Goal: Task Accomplishment & Management: Manage account settings

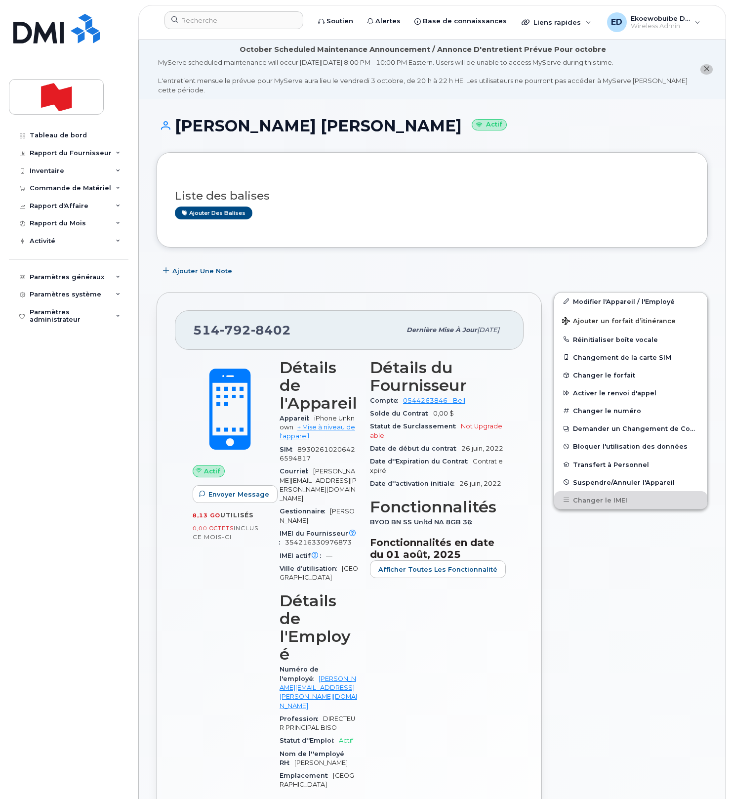
scroll to position [0, 0]
click at [219, 23] on input at bounding box center [234, 20] width 139 height 18
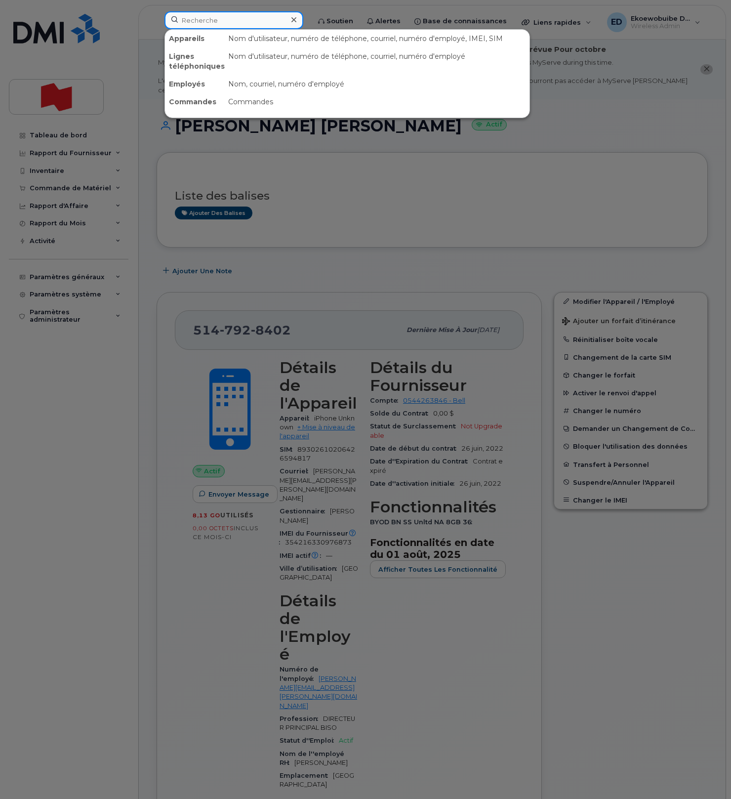
paste input "Chris Muldoon"
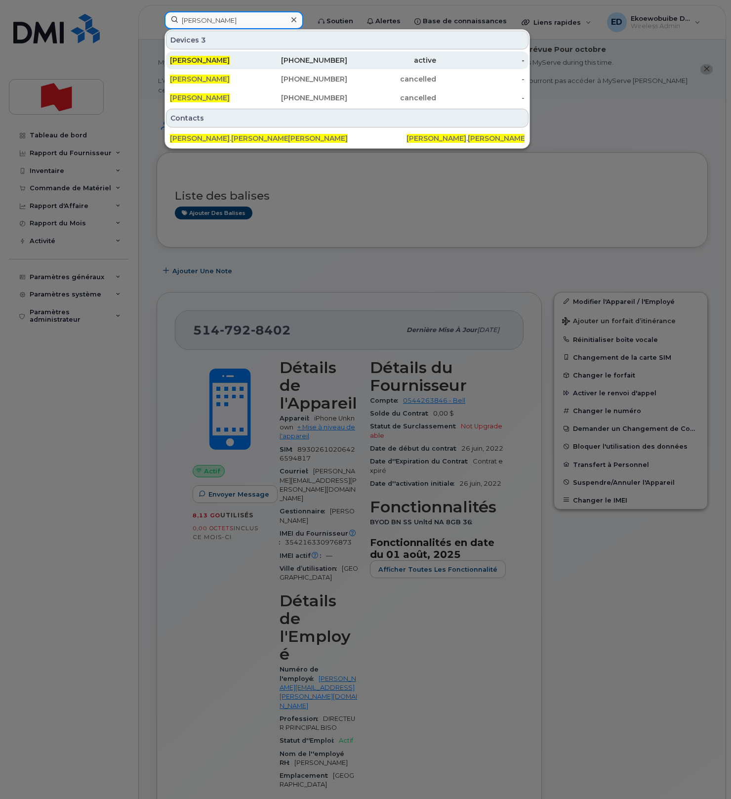
type input "Chris Muldoon"
click at [213, 59] on span "Chris Muldoon" at bounding box center [200, 60] width 60 height 9
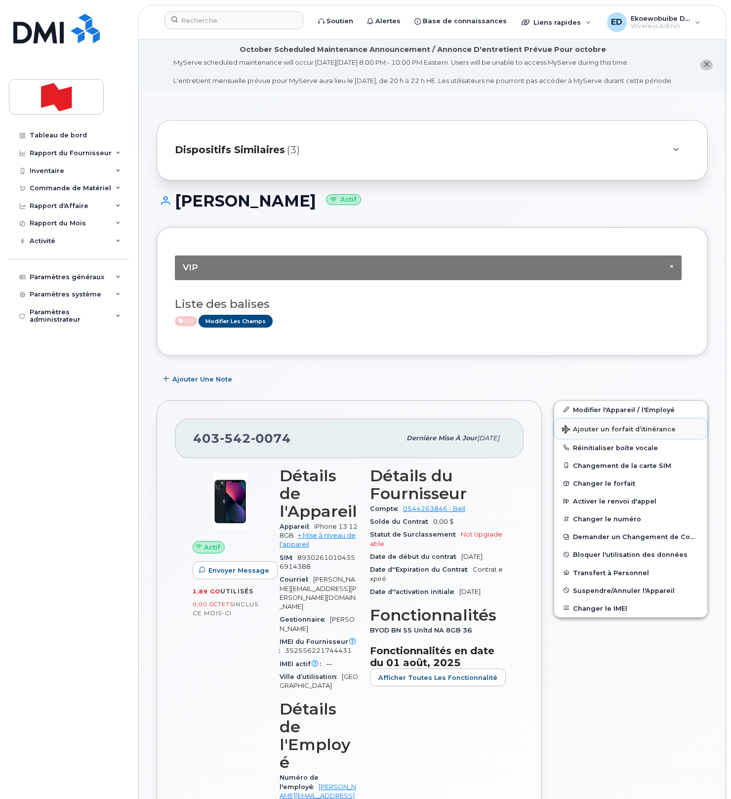
click at [583, 435] on span "Ajouter un forfait d’itinérance" at bounding box center [619, 429] width 114 height 9
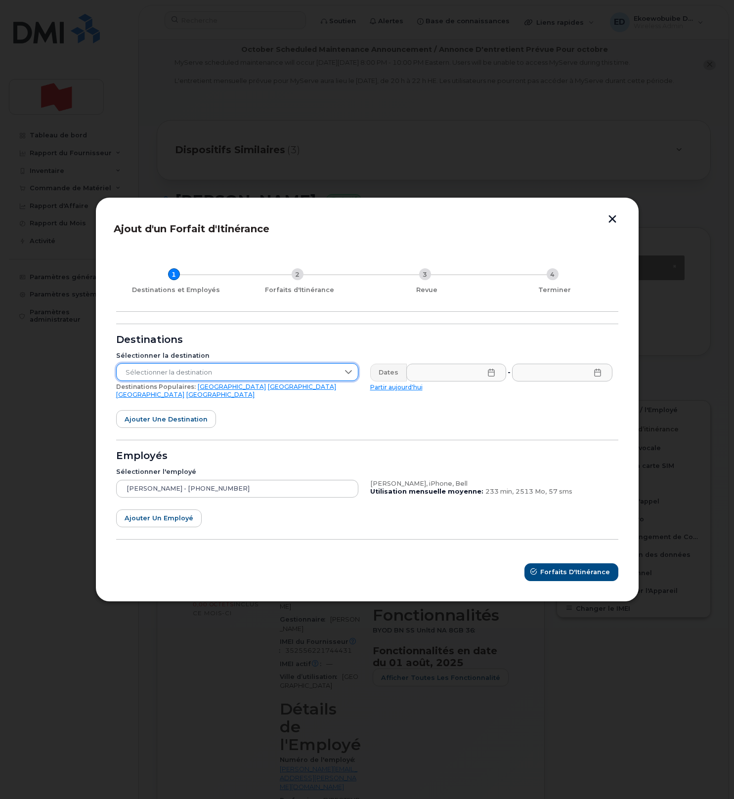
click at [307, 377] on span "Sélectionner la destination" at bounding box center [228, 373] width 222 height 18
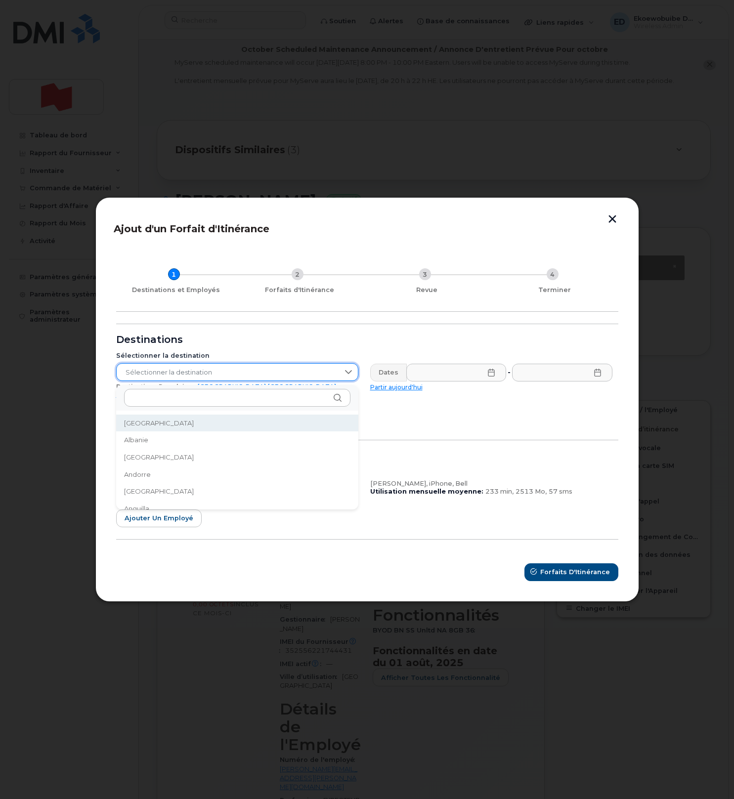
click at [273, 337] on form "Destinations Sélectionner la destination Sélectionner la destination Destinatio…" at bounding box center [367, 452] width 502 height 257
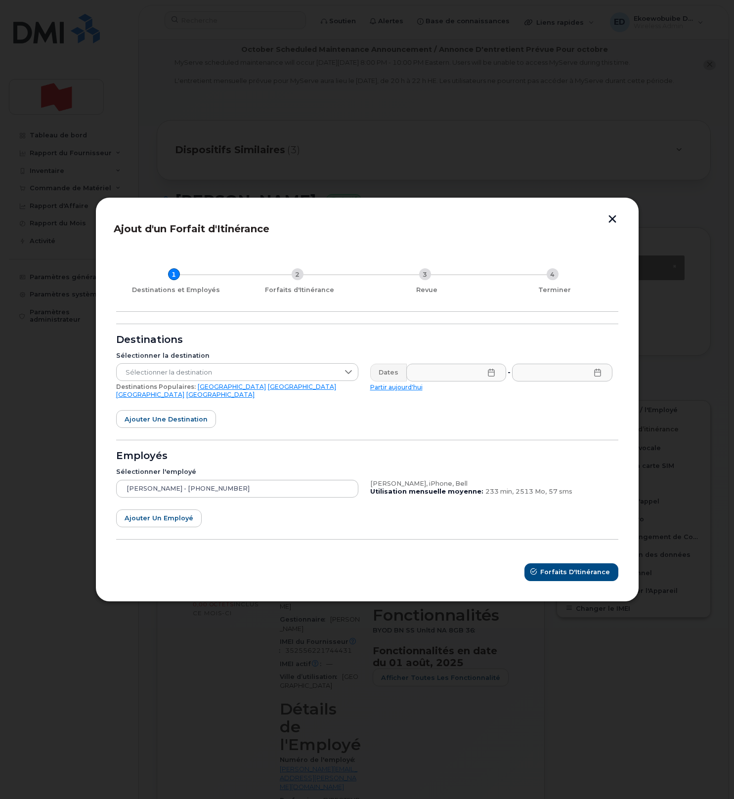
click at [184, 392] on link "Royaume-Uni" at bounding box center [150, 394] width 68 height 7
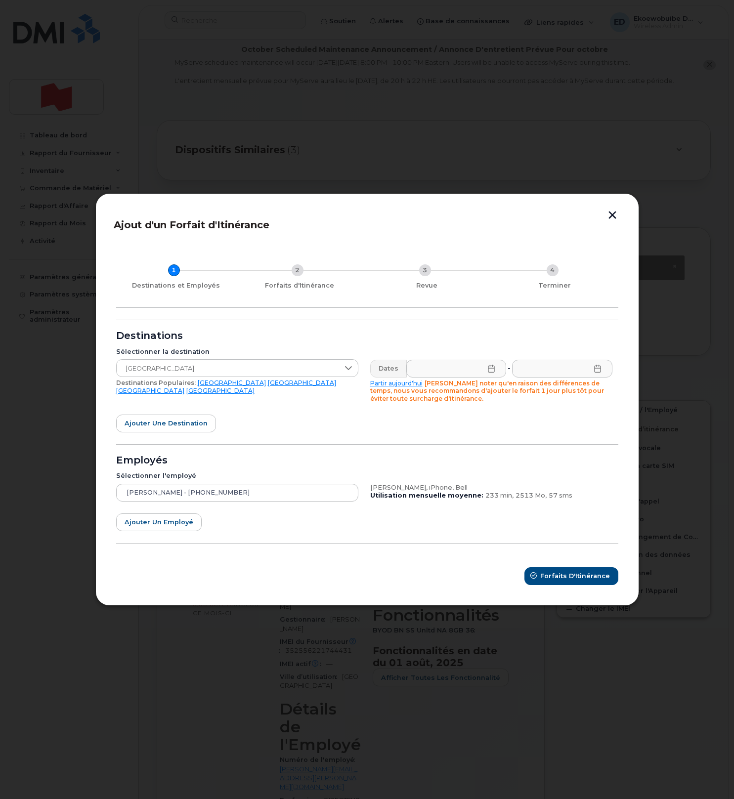
click at [493, 370] on icon at bounding box center [491, 369] width 8 height 8
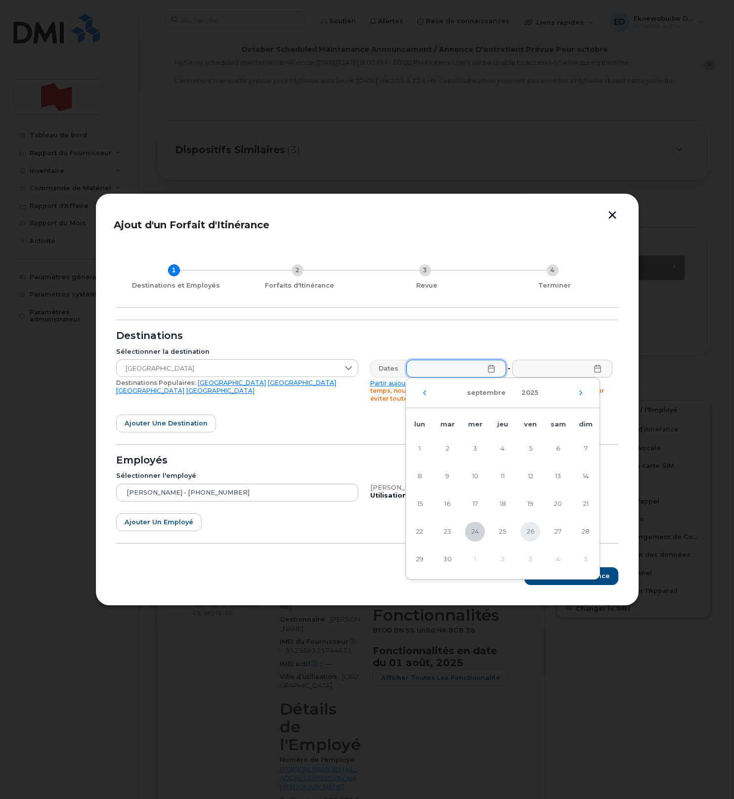
click at [532, 533] on span "26" at bounding box center [530, 532] width 20 height 20
type input "26/09/2025"
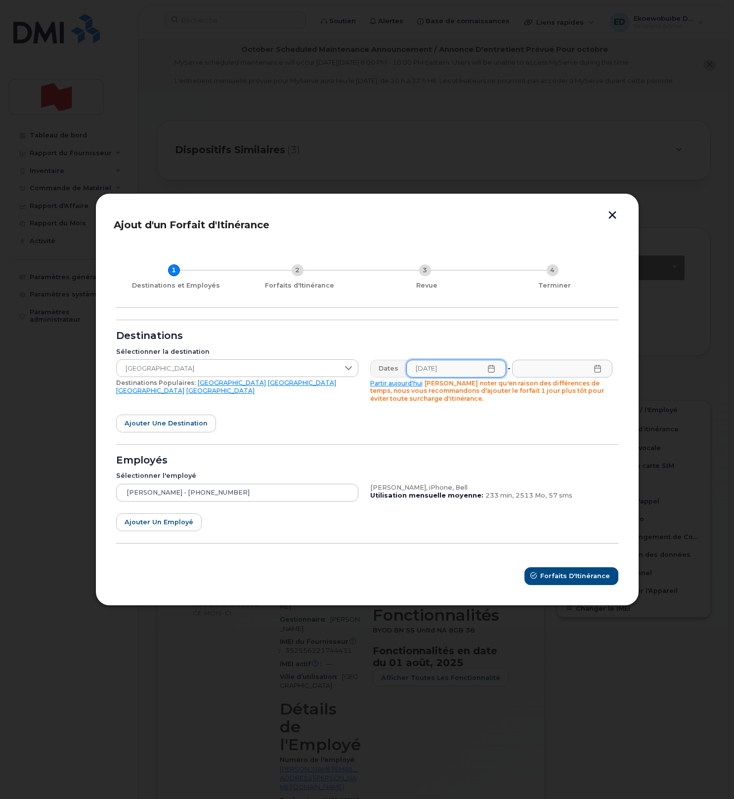
click at [598, 368] on icon at bounding box center [597, 369] width 8 height 8
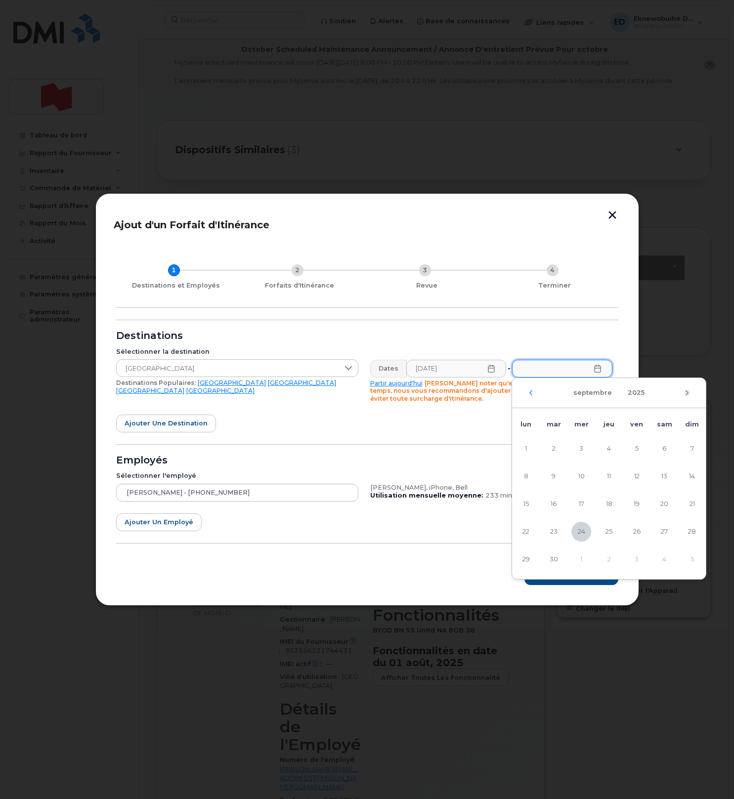
click at [687, 394] on icon "Mois suivant" at bounding box center [687, 393] width 6 height 8
click at [528, 503] on span "13" at bounding box center [526, 504] width 20 height 20
type input "13/10/2025"
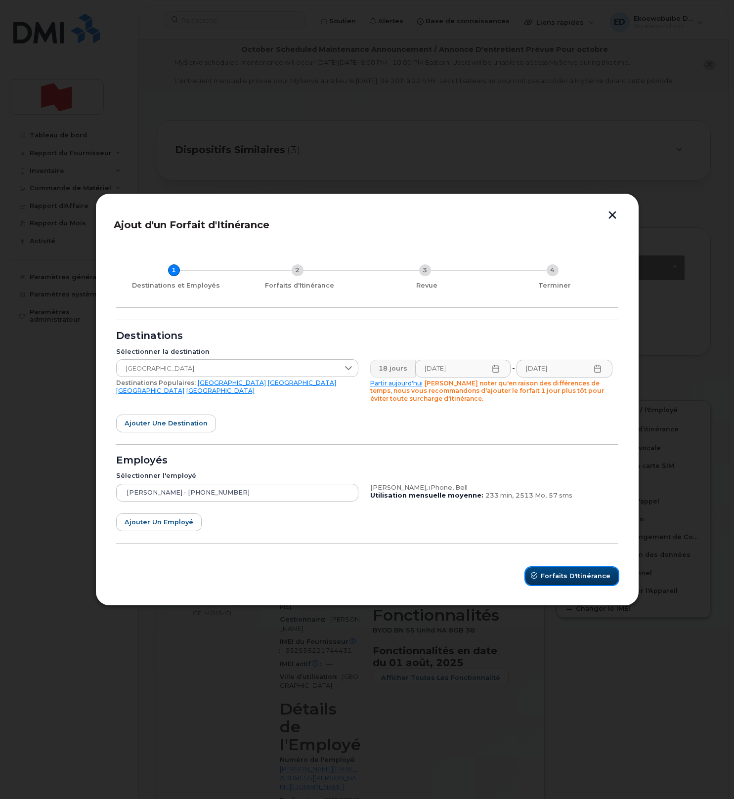
click at [553, 580] on span "Forfaits d'Itinérance" at bounding box center [575, 575] width 70 height 9
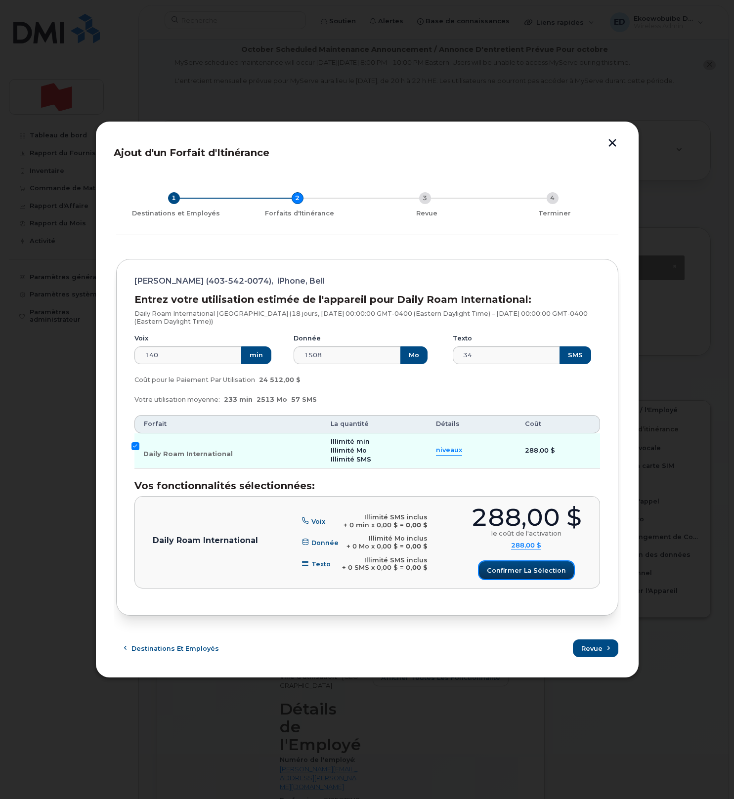
click at [509, 570] on span "Confirmer la sélection" at bounding box center [526, 570] width 79 height 9
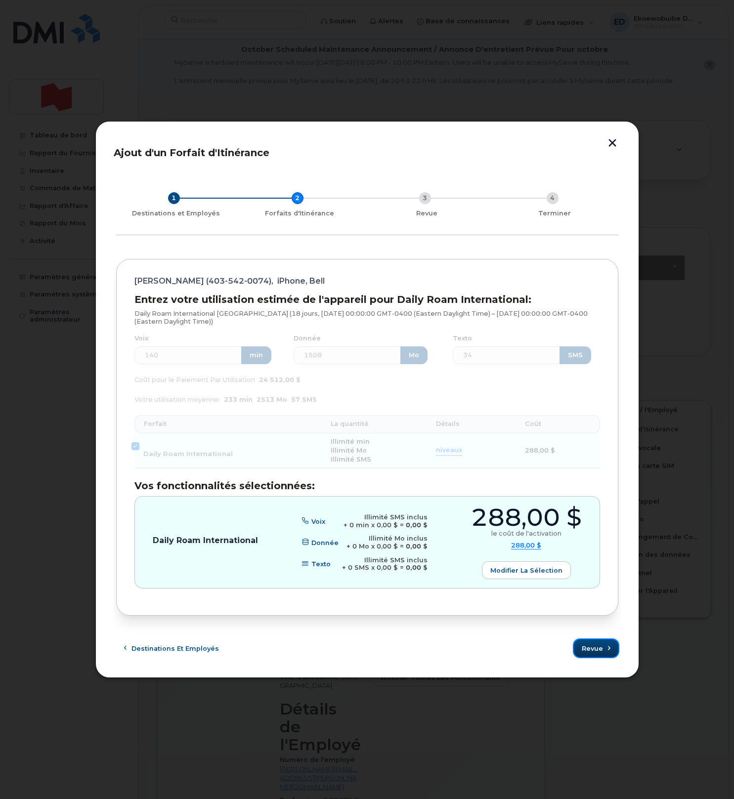
click at [598, 646] on span "Revue" at bounding box center [591, 648] width 21 height 9
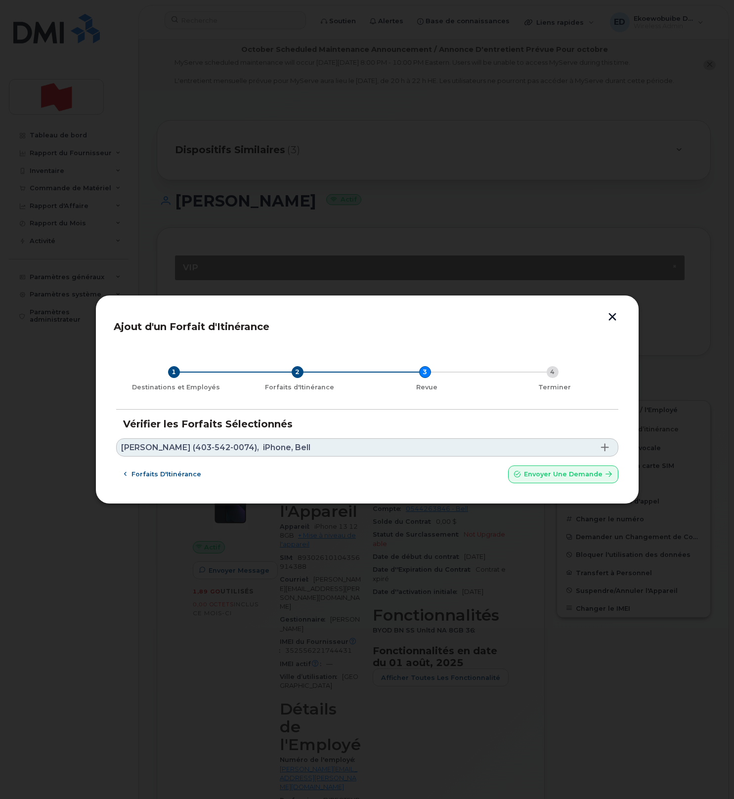
click at [327, 451] on link "Chris Muldoon (403-542-0074), iPhone, Bell" at bounding box center [367, 447] width 502 height 18
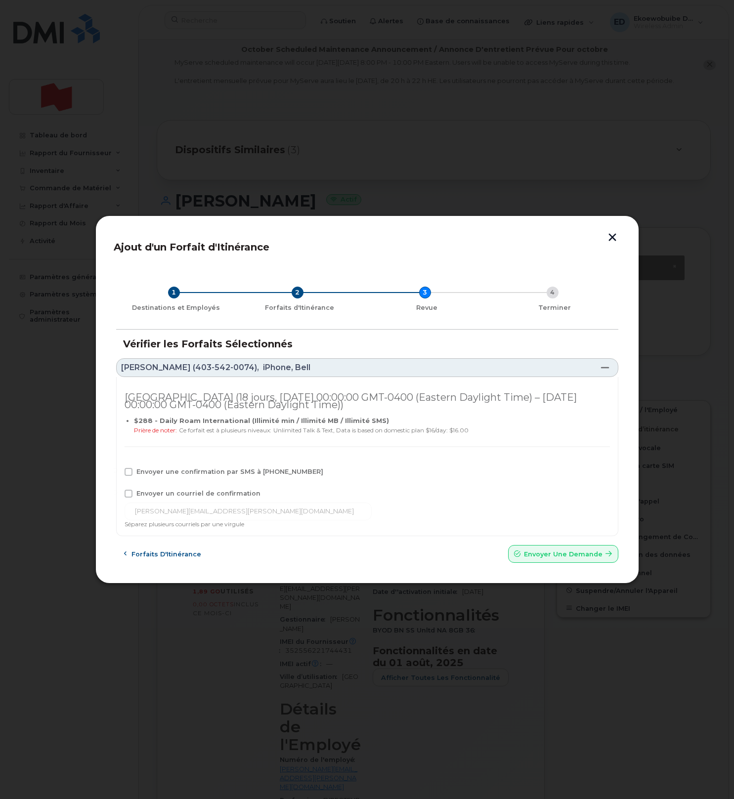
click at [131, 472] on span at bounding box center [128, 472] width 8 height 8
click at [118, 472] on input "Envoyer une confirmation par SMS à 403-542-0074" at bounding box center [115, 470] width 5 height 5
checkbox input "true"
click at [130, 490] on span at bounding box center [128, 494] width 8 height 8
click at [118, 490] on input "Envoyer un courriel de confirmation" at bounding box center [115, 492] width 5 height 5
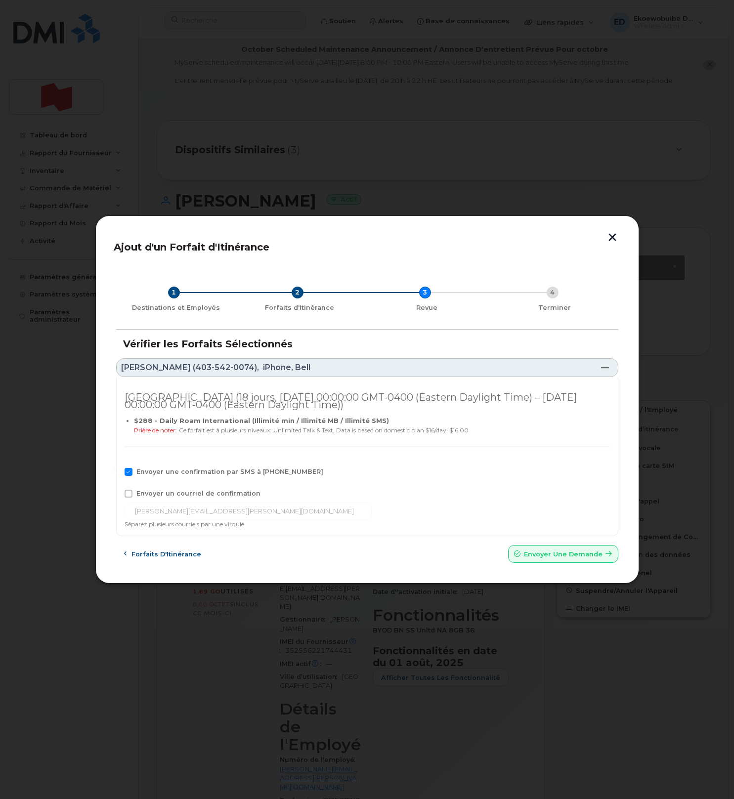
checkbox input "true"
drag, startPoint x: 240, startPoint y: 513, endPoint x: 125, endPoint y: 514, distance: 114.6
click at [125, 514] on input "chris.muldoon@nbc.ca" at bounding box center [247, 511] width 247 height 18
paste input "telecom-voix@bnc.ca"
type input "telecom-voix@bnc.ca"
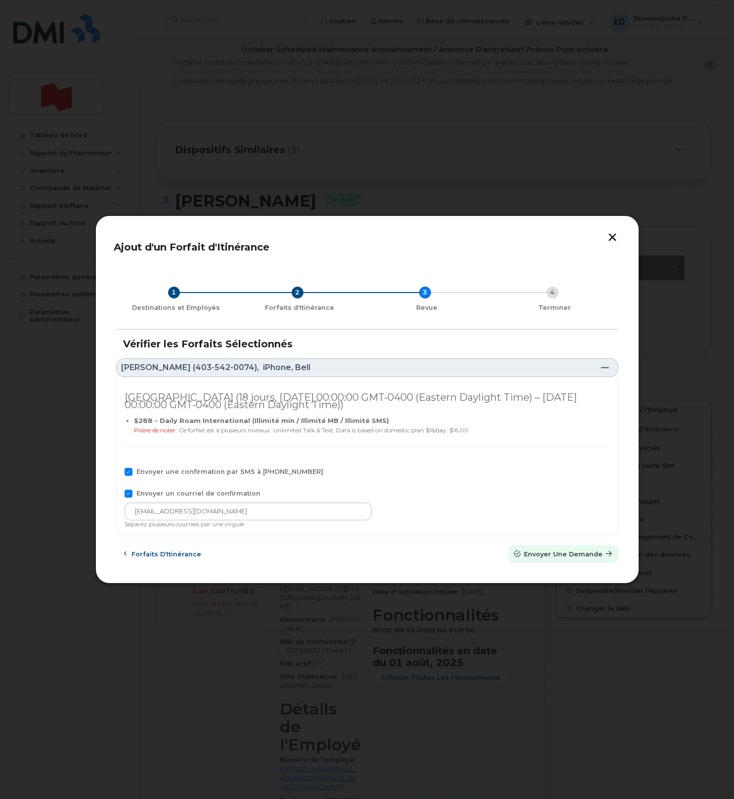
click at [543, 552] on span "Envoyer une Demande" at bounding box center [563, 553] width 79 height 9
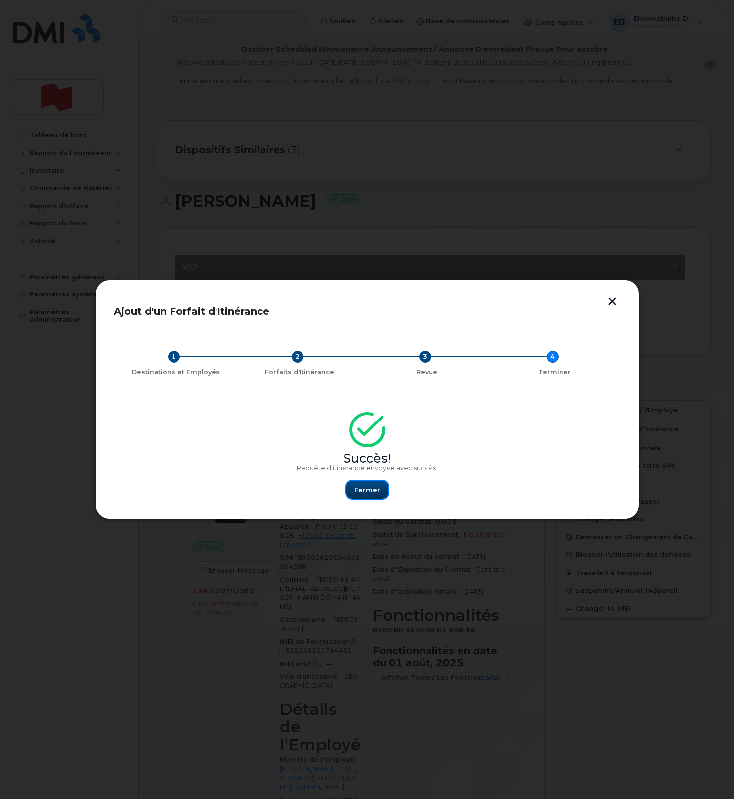
click at [371, 488] on span "Fermer" at bounding box center [367, 489] width 26 height 9
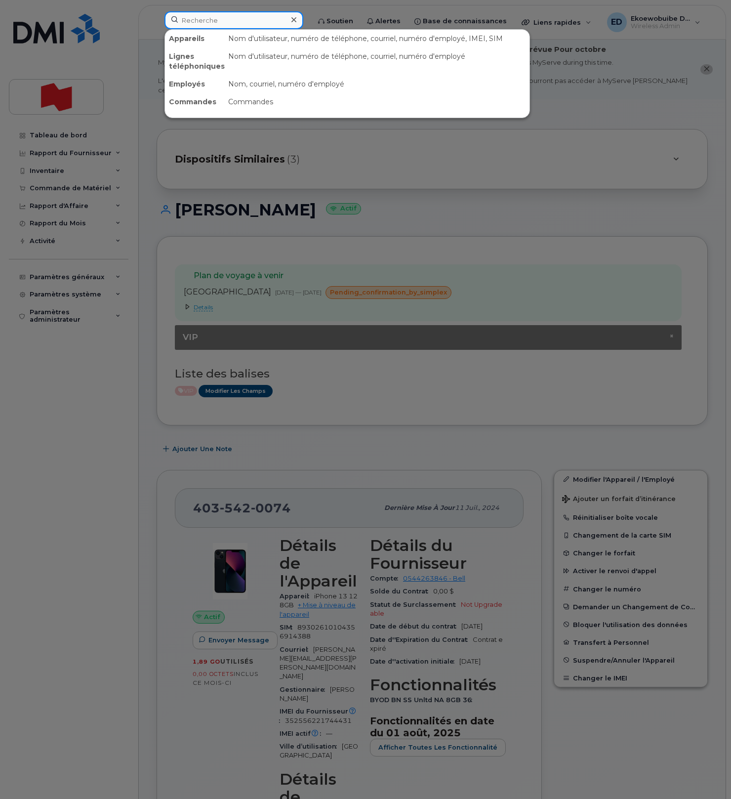
click at [228, 24] on input at bounding box center [234, 20] width 139 height 18
paste input "819-816-5533"
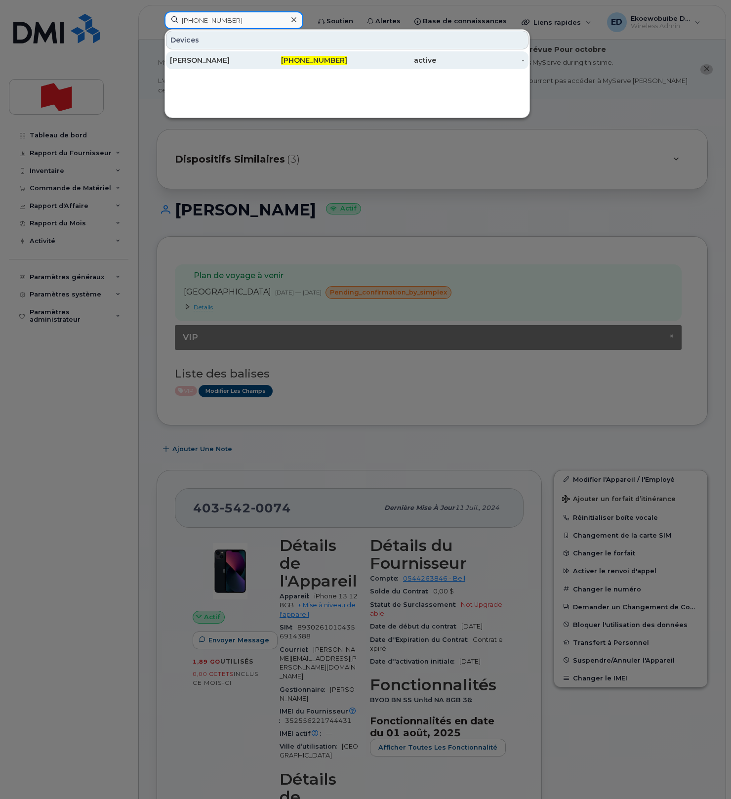
type input "819-816-5533"
click at [206, 61] on div "Daniel Lavoie" at bounding box center [214, 60] width 89 height 10
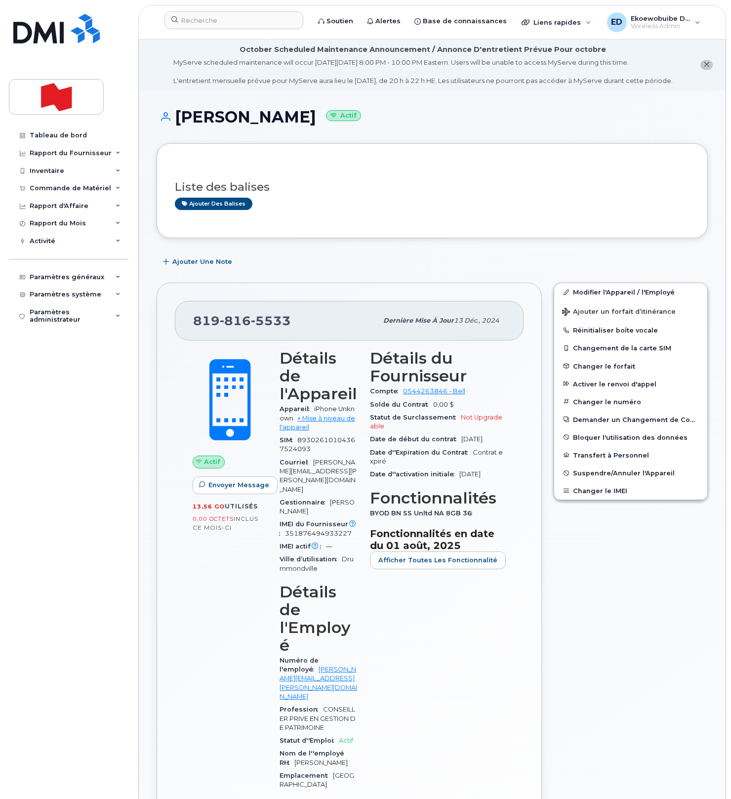
click at [395, 233] on div "Liste des balises Ajouter des balises" at bounding box center [432, 190] width 551 height 95
click at [237, 25] on input at bounding box center [234, 20] width 139 height 18
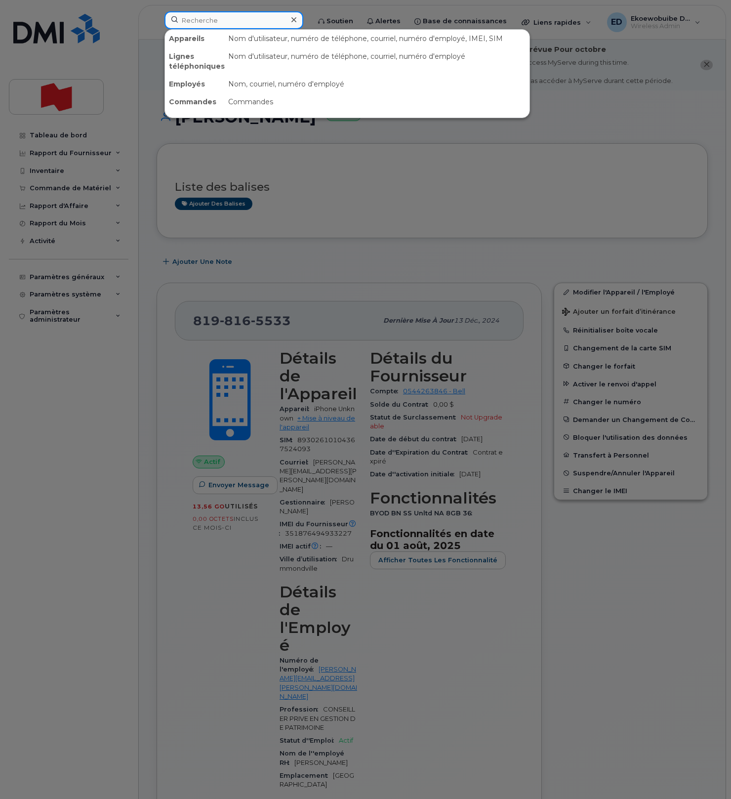
paste input "joey.dubreuil@bnc.ca"
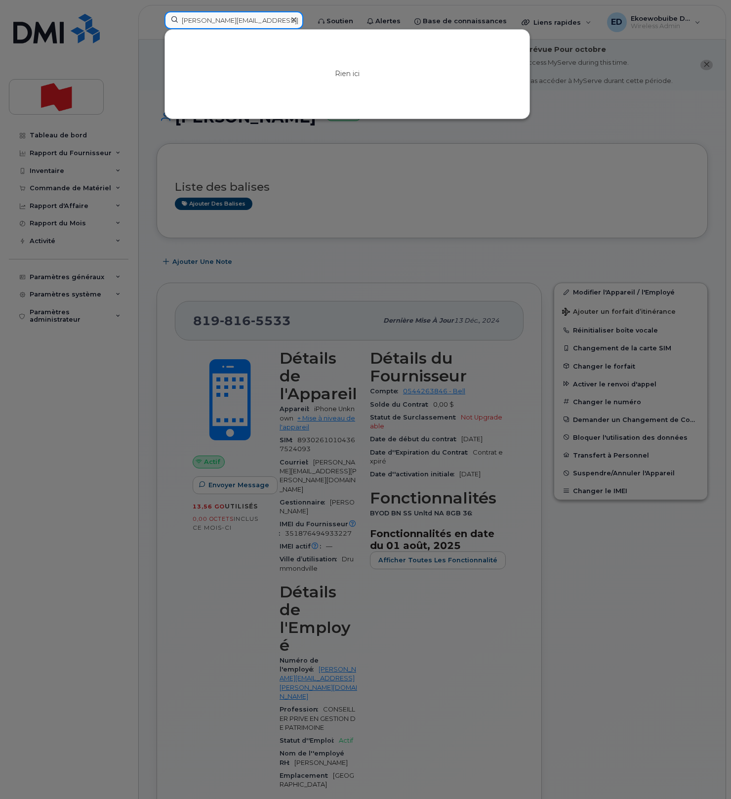
drag, startPoint x: 280, startPoint y: 19, endPoint x: 179, endPoint y: 19, distance: 100.3
click at [179, 19] on input "joey.dubreuil@bnc.ca" at bounding box center [234, 20] width 139 height 18
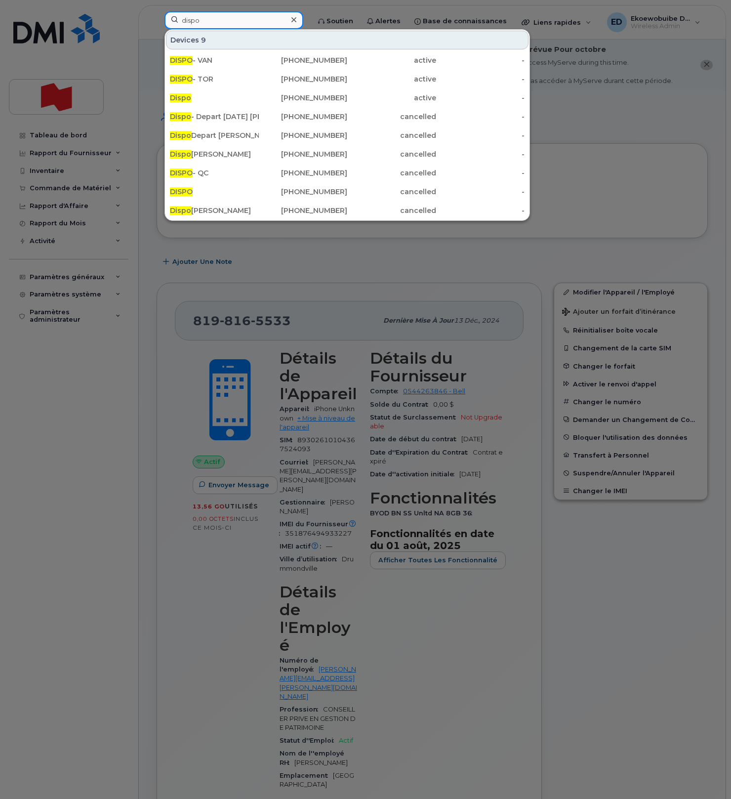
drag, startPoint x: 209, startPoint y: 24, endPoint x: 216, endPoint y: 23, distance: 7.6
click at [209, 24] on input "dispo" at bounding box center [234, 20] width 139 height 18
drag, startPoint x: 218, startPoint y: 22, endPoint x: 166, endPoint y: 21, distance: 52.4
click at [166, 21] on input "dispo" at bounding box center [234, 20] width 139 height 18
paste input "5148636009"
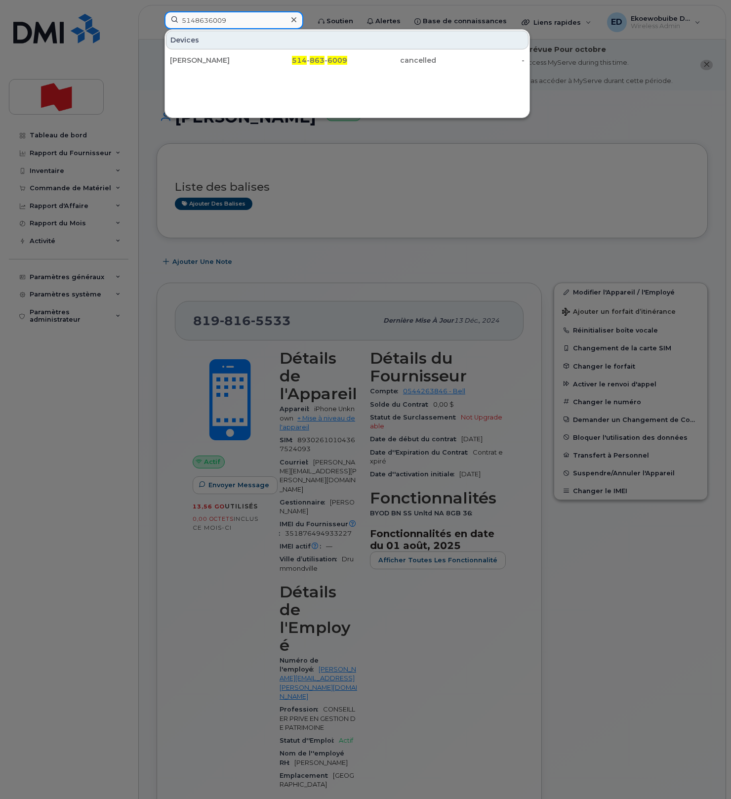
drag, startPoint x: 242, startPoint y: 20, endPoint x: 163, endPoint y: 19, distance: 79.1
click at [164, 19] on div "5148636009 Devices Frederick Lavallee 514 - 863 - 6009 cancelled -" at bounding box center [234, 22] width 155 height 22
paste input "-206-8211"
type input "514-206-8211"
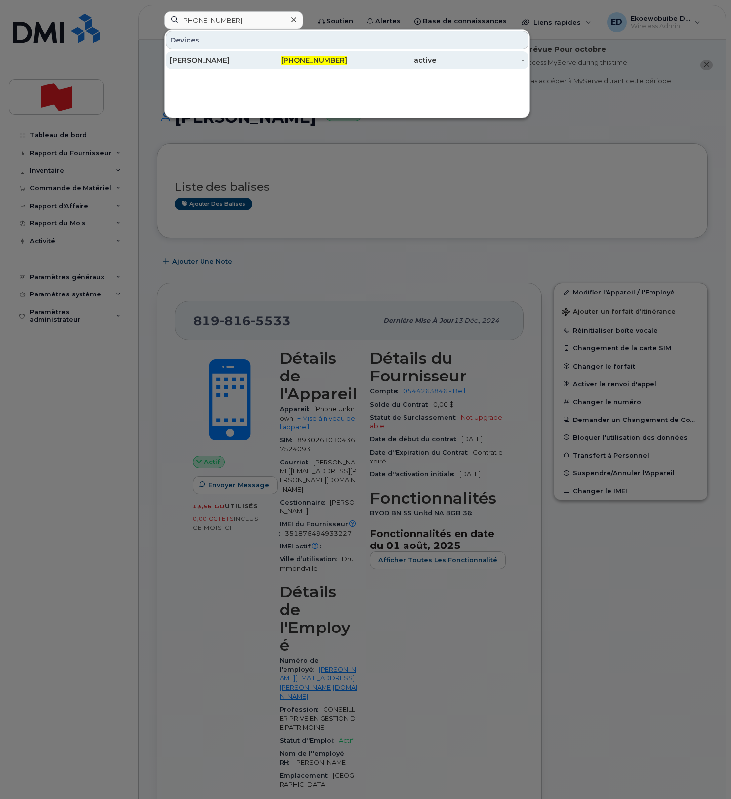
click at [203, 61] on div "[PERSON_NAME]" at bounding box center [214, 60] width 89 height 10
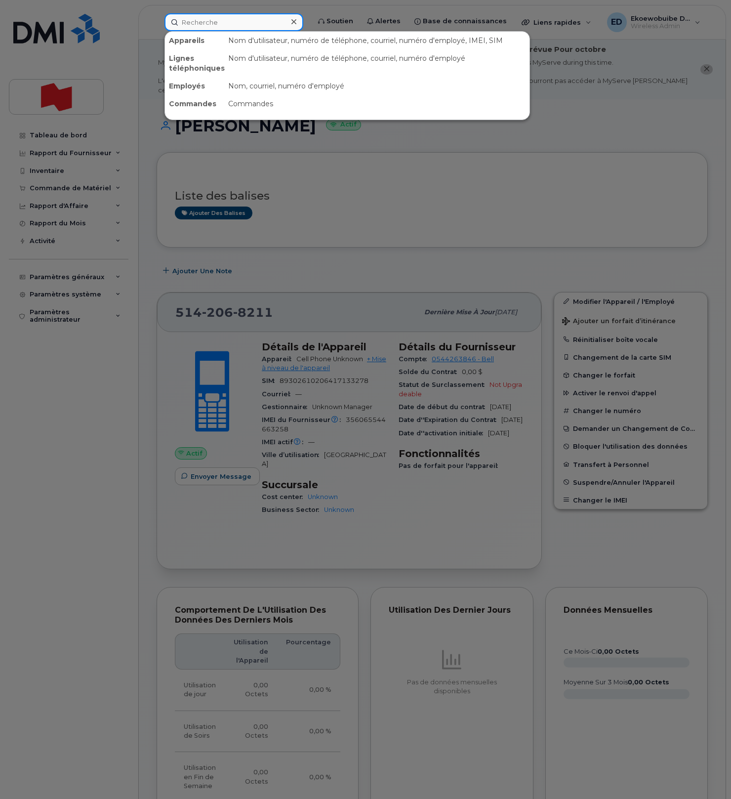
click at [244, 24] on input at bounding box center [234, 22] width 139 height 18
paste input "[PHONE_NUMBER]"
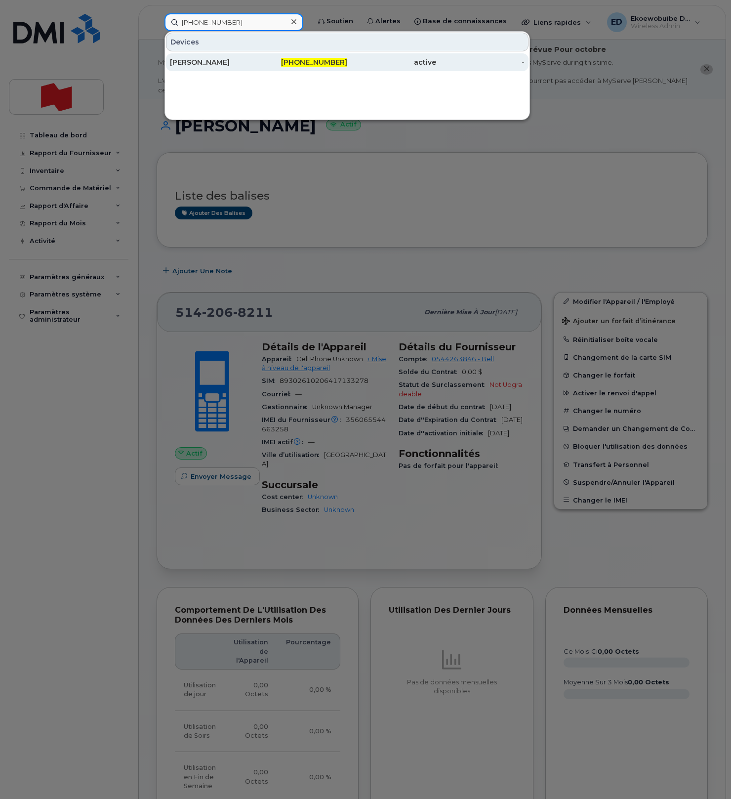
type input "[PHONE_NUMBER]"
drag, startPoint x: 238, startPoint y: 62, endPoint x: 242, endPoint y: 66, distance: 6.3
click at [237, 62] on div "[PERSON_NAME]" at bounding box center [214, 62] width 89 height 10
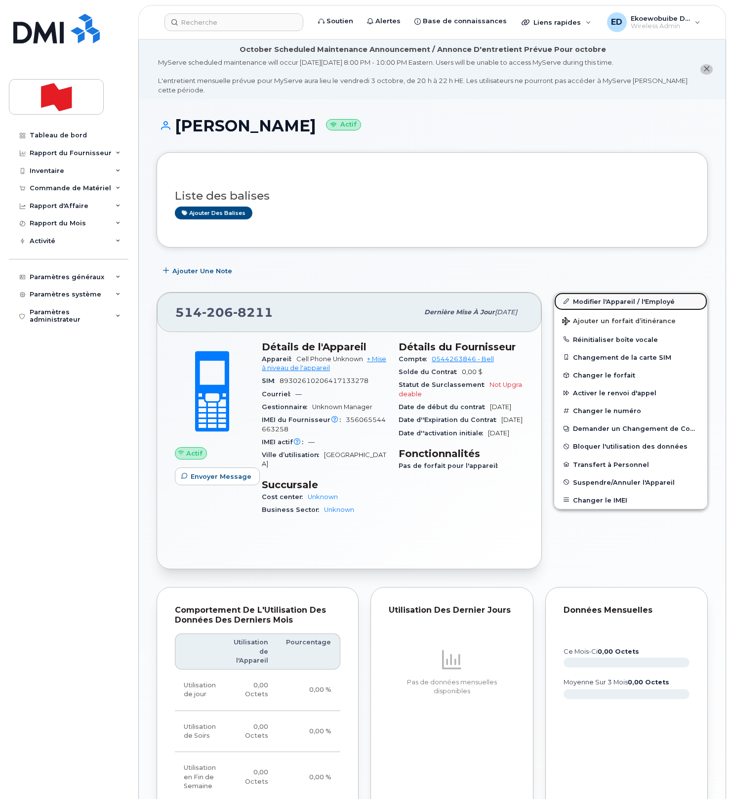
drag, startPoint x: 588, startPoint y: 301, endPoint x: 620, endPoint y: 304, distance: 31.3
click at [588, 301] on link "Modifier l'Appareil / l'Employé" at bounding box center [630, 301] width 153 height 18
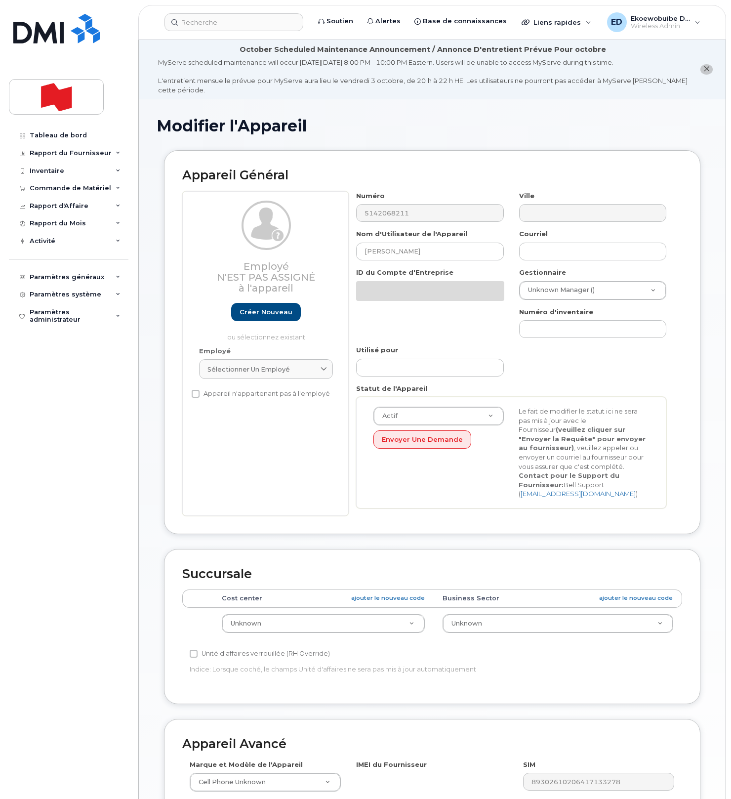
select select "22916206"
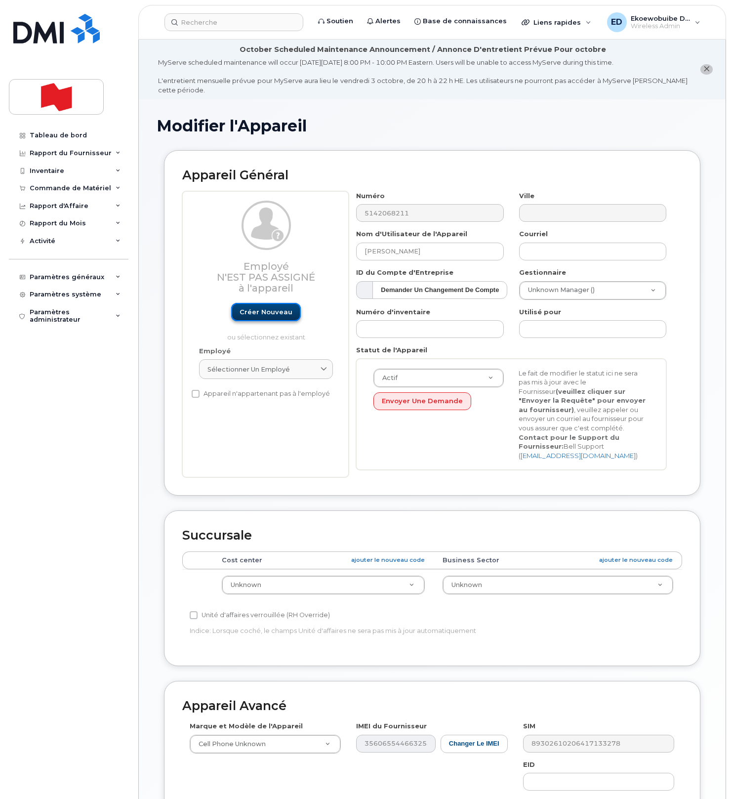
click at [264, 313] on link "Créer nouveau" at bounding box center [266, 312] width 70 height 18
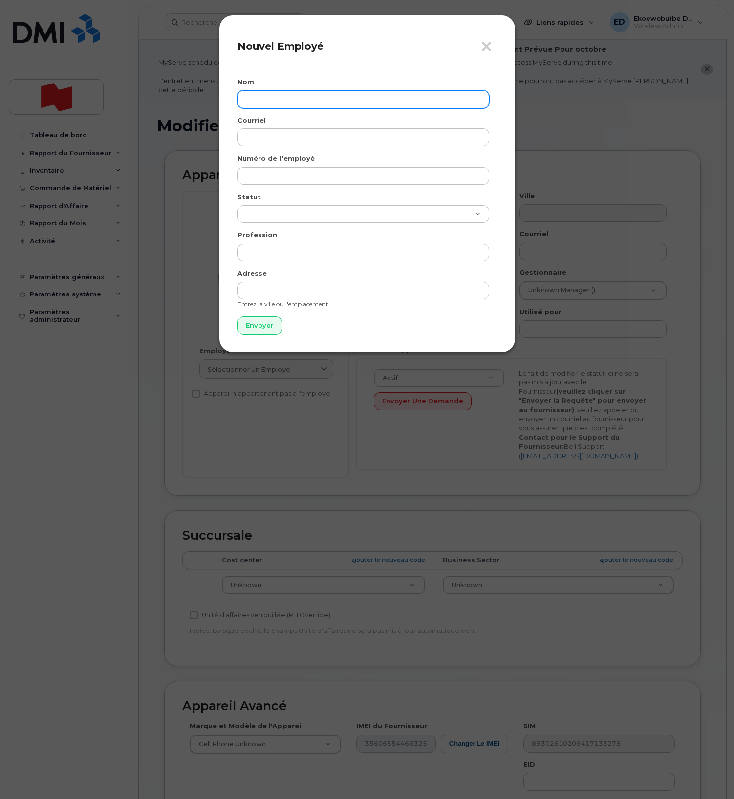
click at [282, 102] on input "text" at bounding box center [363, 99] width 252 height 18
paste input "[PERSON_NAME]"
type input "[PERSON_NAME]"
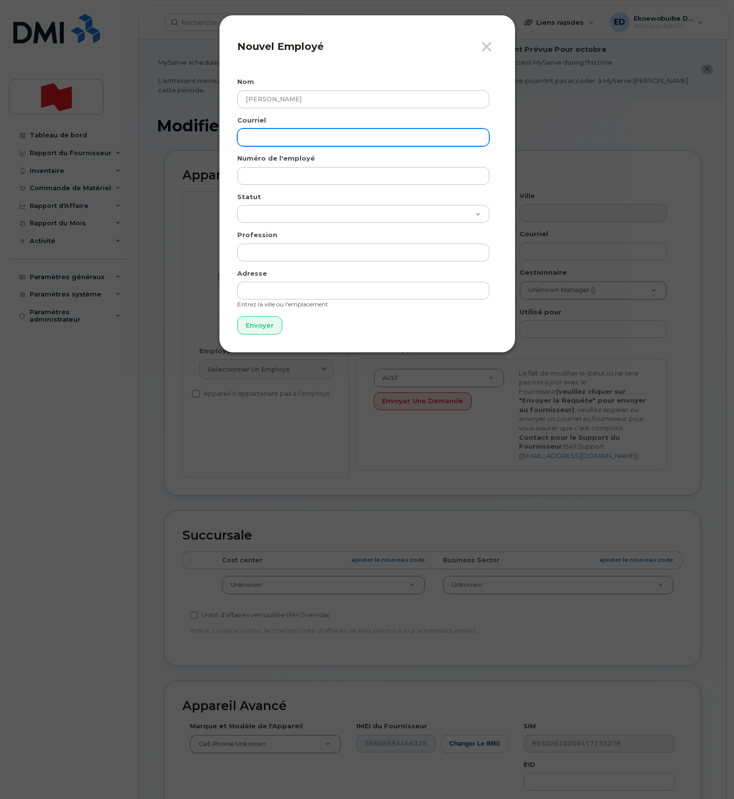
click at [274, 138] on input "email" at bounding box center [363, 137] width 252 height 18
paste input "[PERSON_NAME][EMAIL_ADDRESS][PERSON_NAME][DOMAIN_NAME]"
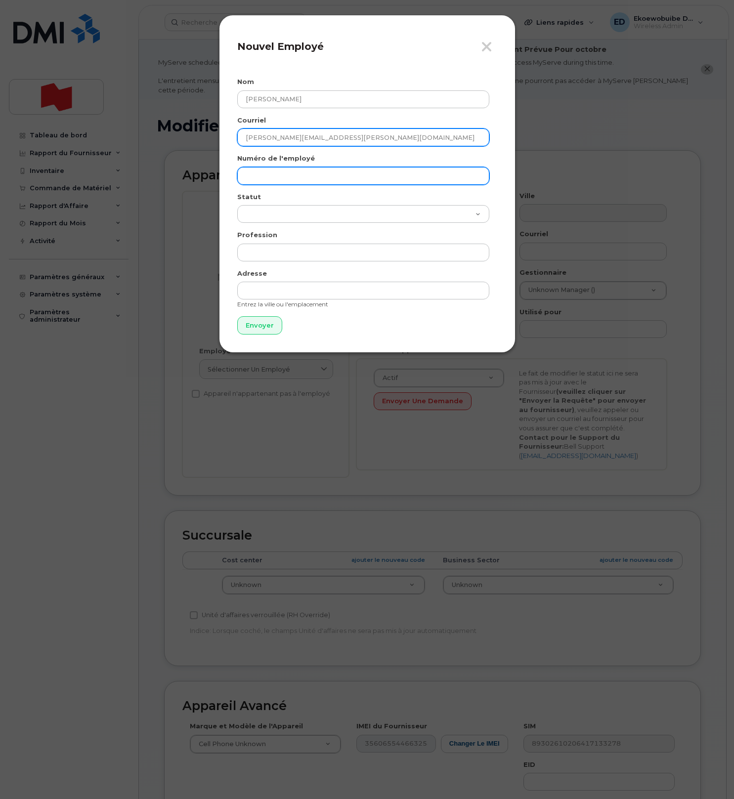
type input "[PERSON_NAME][EMAIL_ADDRESS][PERSON_NAME][DOMAIN_NAME]"
click at [271, 173] on input "text" at bounding box center [363, 176] width 252 height 18
paste input "[PERSON_NAME][EMAIL_ADDRESS][PERSON_NAME][DOMAIN_NAME]"
type input "[PERSON_NAME][EMAIL_ADDRESS][PERSON_NAME][DOMAIN_NAME]"
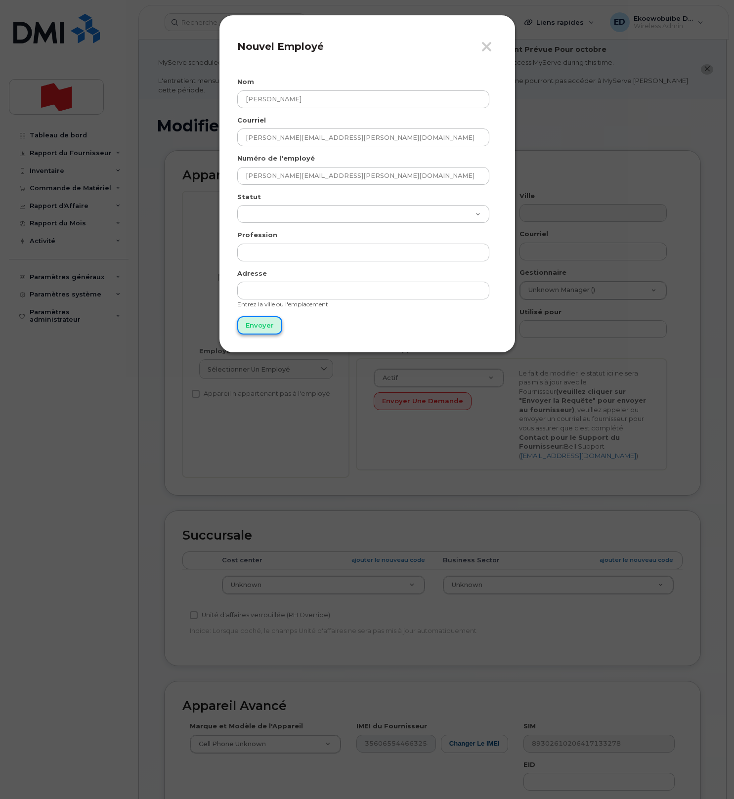
click at [257, 328] on input "Envoyer" at bounding box center [259, 325] width 45 height 18
type input "Envoyer"
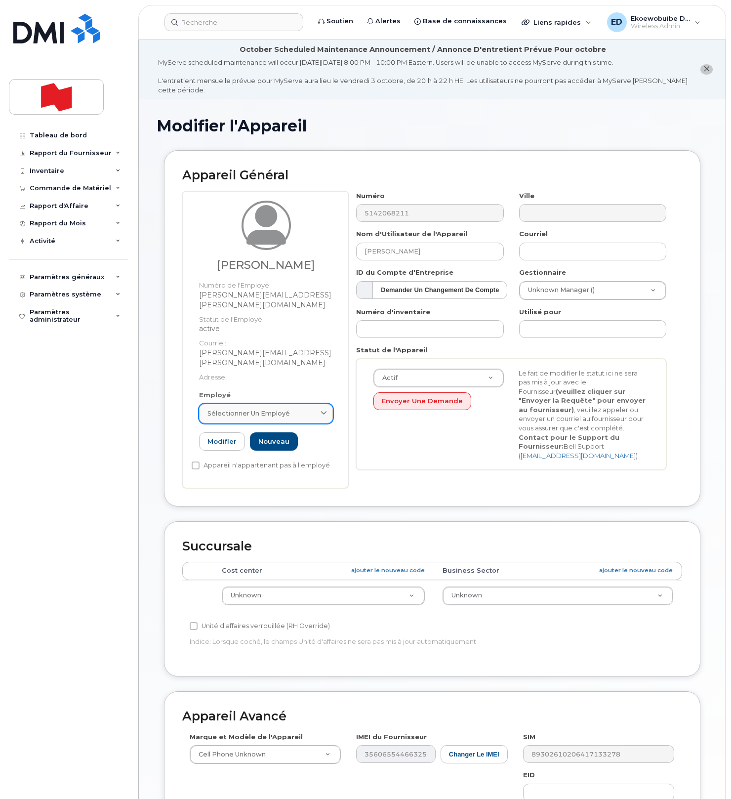
click at [288, 409] on span "Sélectionner un employé" at bounding box center [248, 413] width 83 height 9
paste input "joey.dubreuil@bnc.ca"
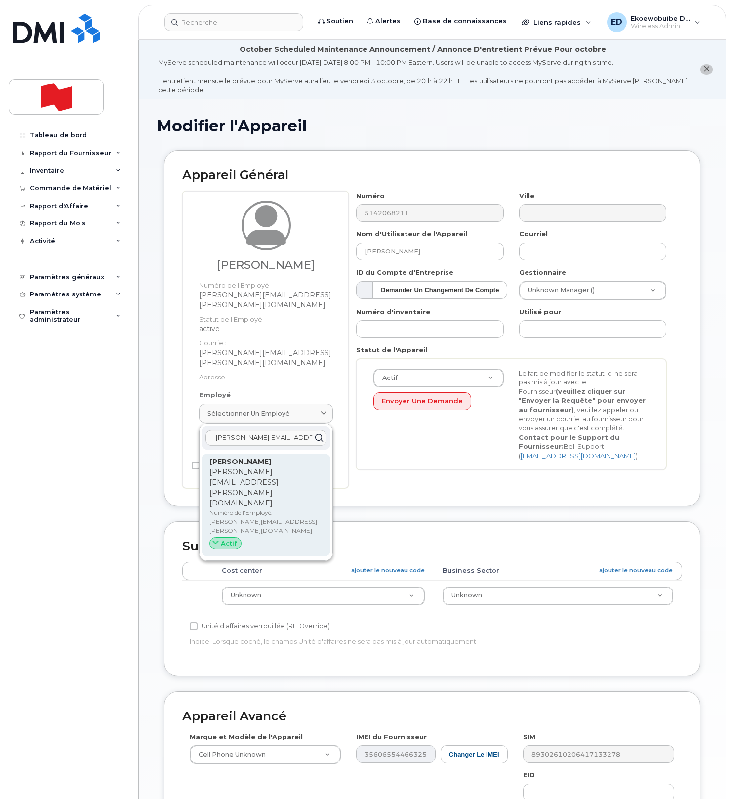
type input "joey.dubreuil@bnc.ca"
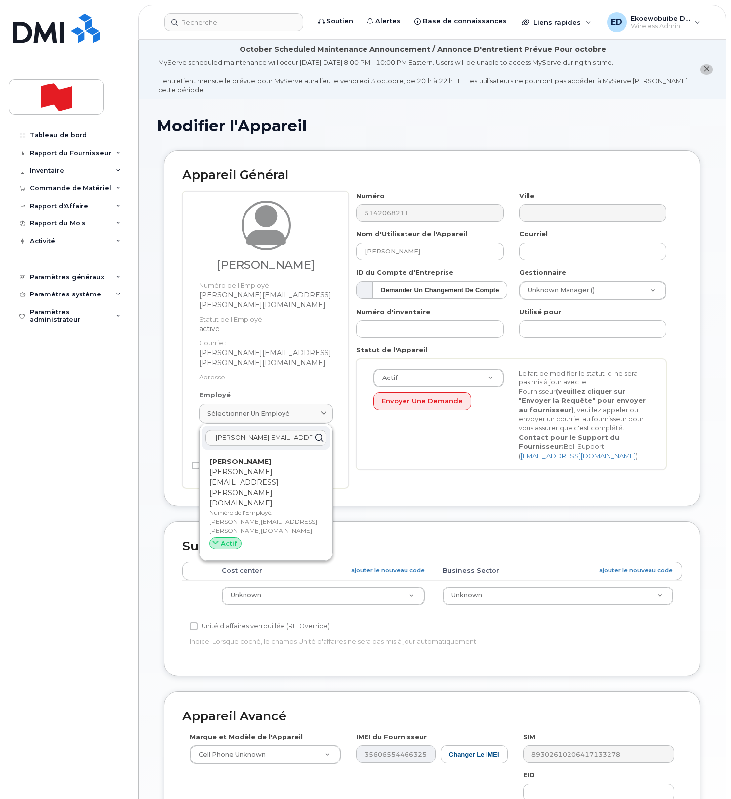
click at [251, 467] on p "joey.dubreuil@bnc.ca" at bounding box center [265, 487] width 113 height 41
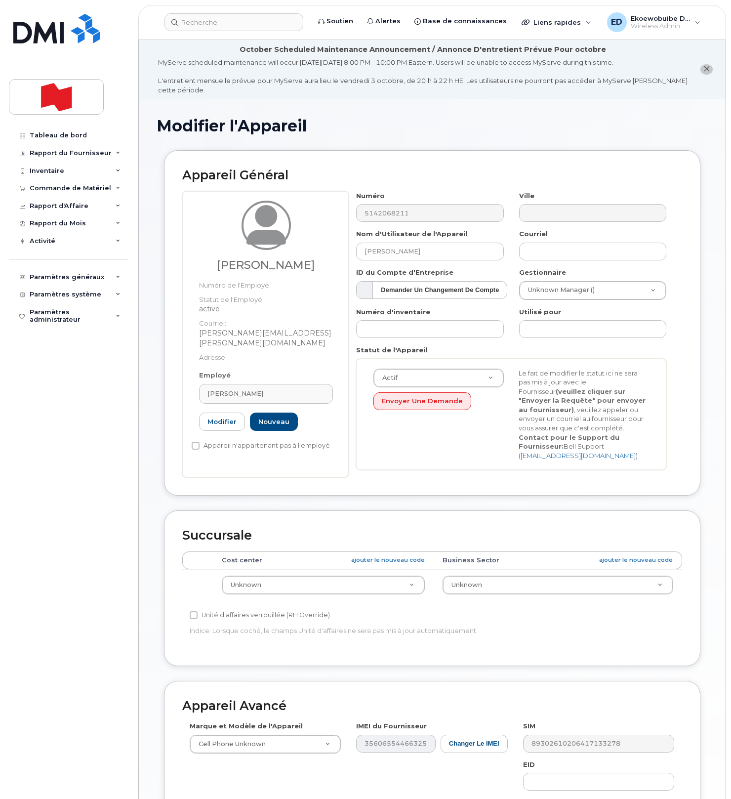
type input "joey.dubreuil@bnc.ca"
type input "Joey Dubreuil"
type input "joey.dubreuil@bnc.ca"
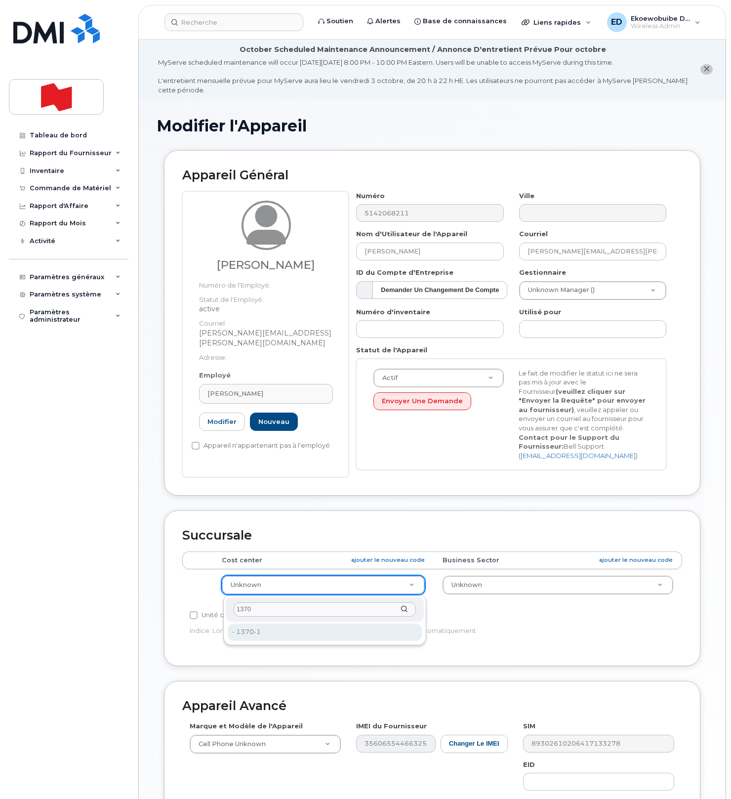
type input "1370"
type input "25594291"
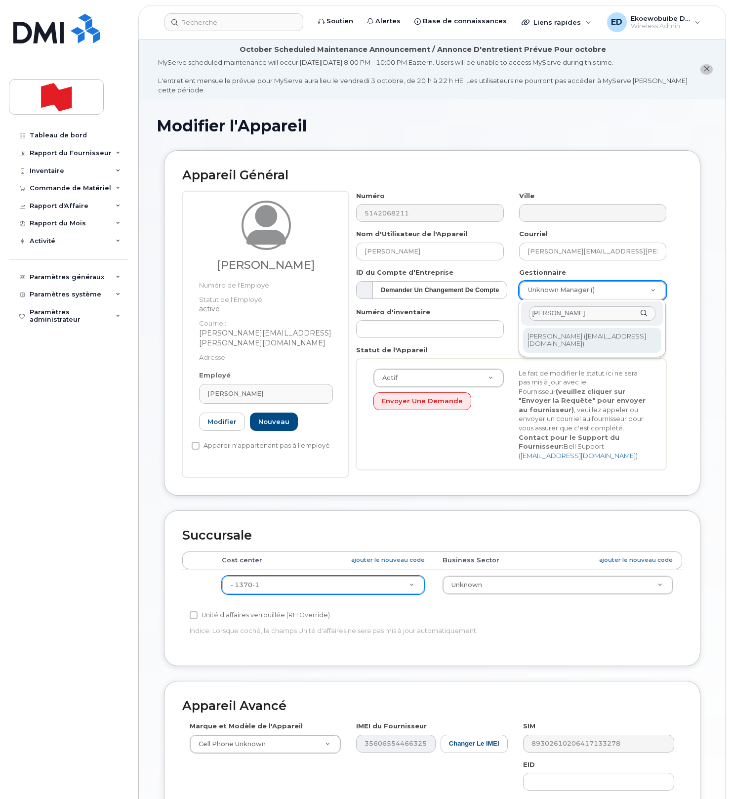
type input "Nejib Ranni"
type input "1921006"
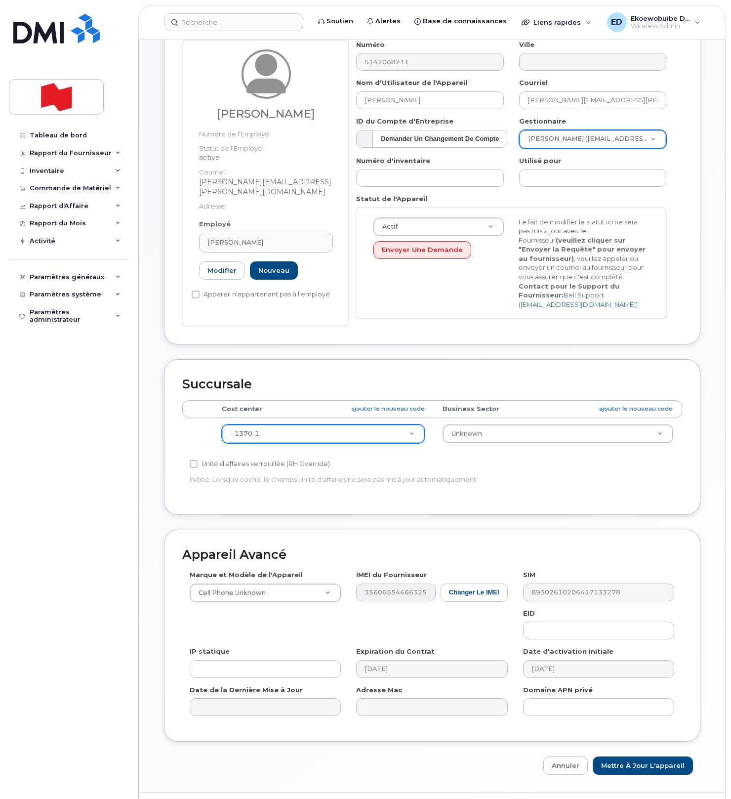
scroll to position [178, 0]
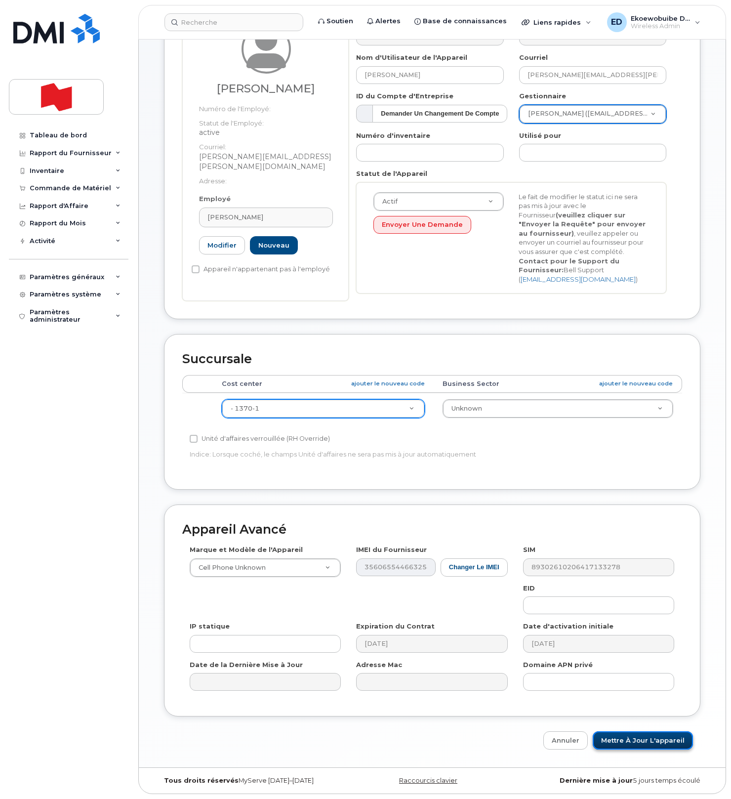
click at [634, 740] on input "Mettre à jour l'appareil" at bounding box center [643, 740] width 100 height 18
type input "Sauvegarde..."
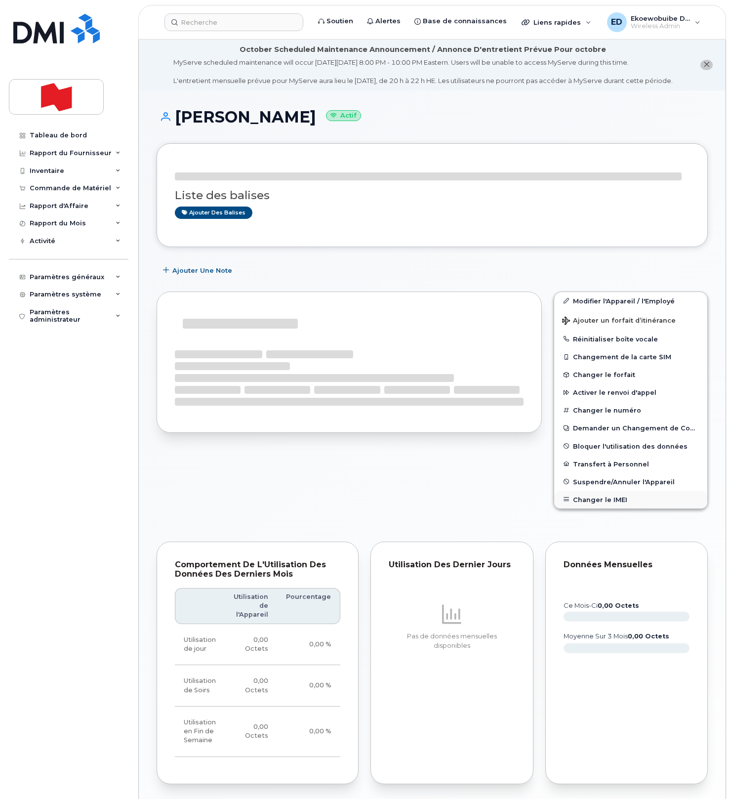
click at [593, 507] on button "Changer le IMEI" at bounding box center [630, 500] width 153 height 18
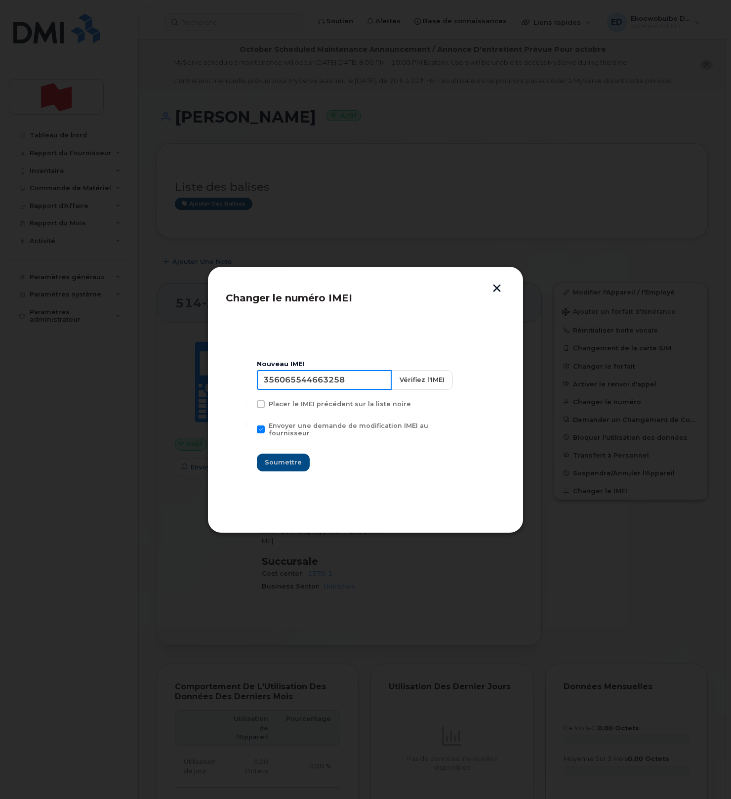
click at [343, 384] on input "356065544663258" at bounding box center [324, 380] width 135 height 20
type input "354216330644000"
click at [297, 454] on button "Soumettre" at bounding box center [283, 463] width 53 height 18
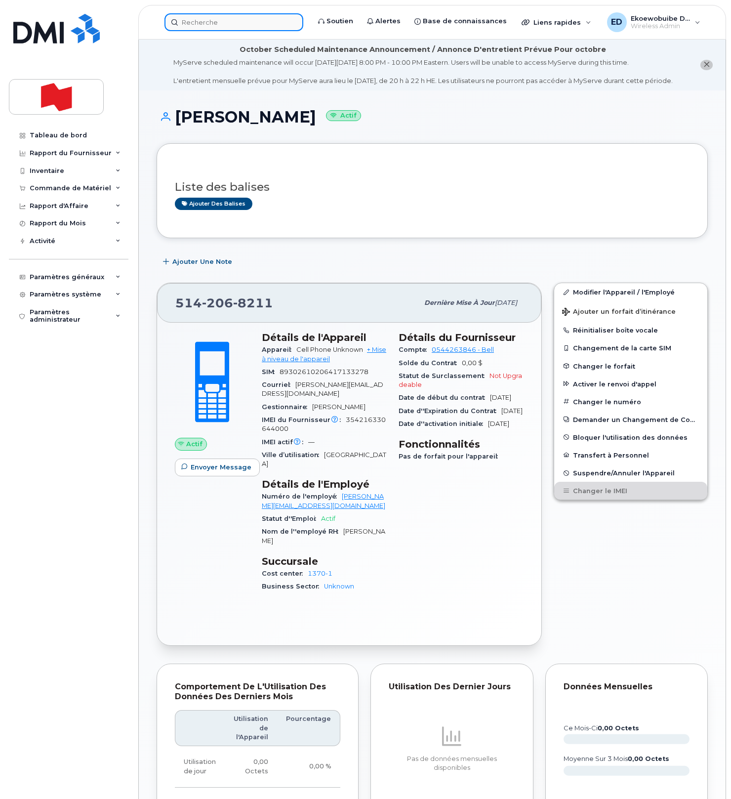
click at [220, 22] on input at bounding box center [234, 22] width 139 height 18
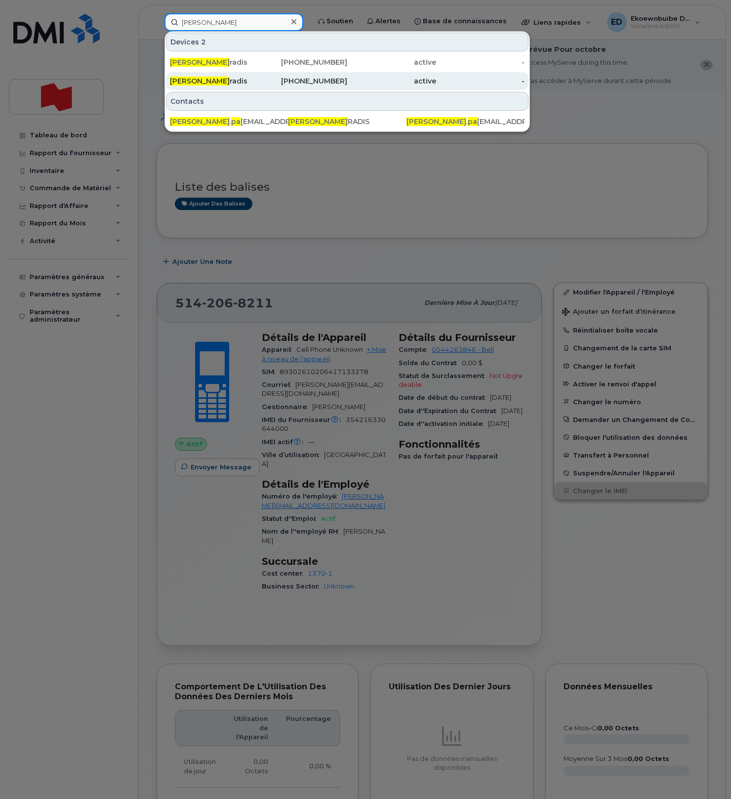
type input "hugo pa"
click at [214, 79] on div "Hugo Pa radis" at bounding box center [214, 81] width 89 height 10
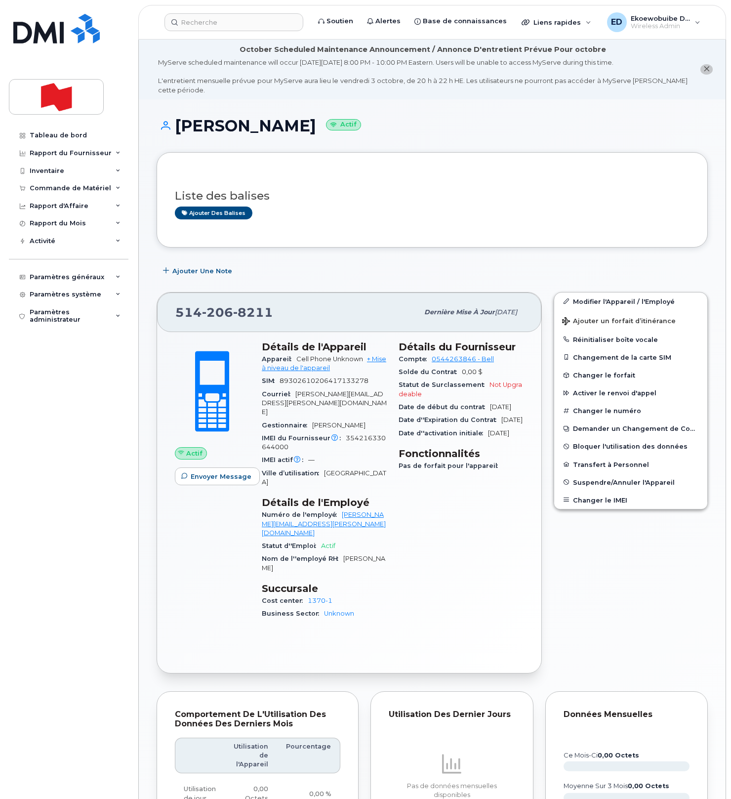
drag, startPoint x: 418, startPoint y: 220, endPoint x: 403, endPoint y: 248, distance: 31.8
click at [418, 220] on div "Liste des balises Ajouter des balises" at bounding box center [432, 199] width 515 height 58
click at [215, 26] on input at bounding box center [234, 22] width 139 height 18
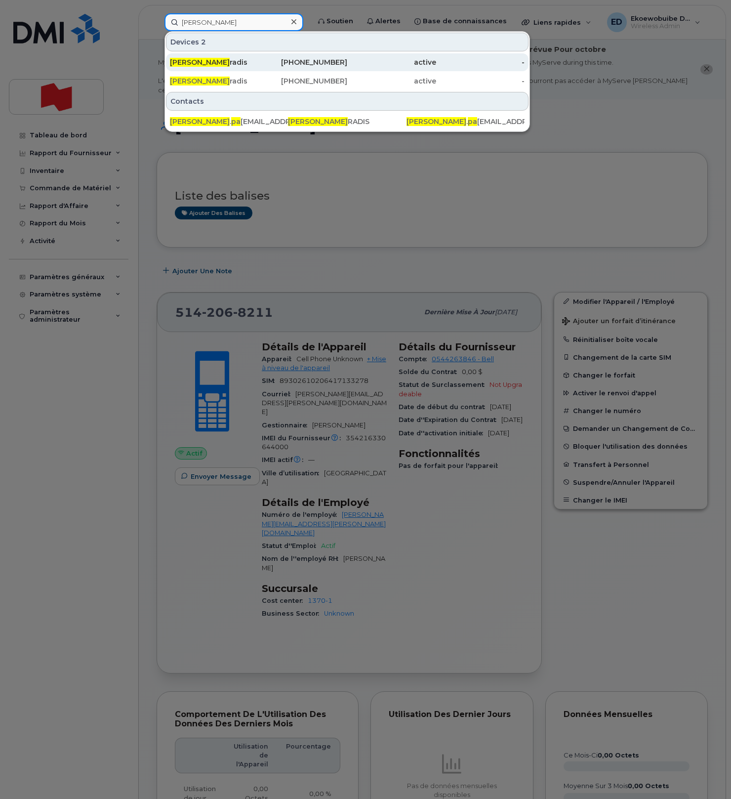
type input "[PERSON_NAME]"
click at [202, 62] on div "[PERSON_NAME] [PERSON_NAME]" at bounding box center [214, 62] width 89 height 10
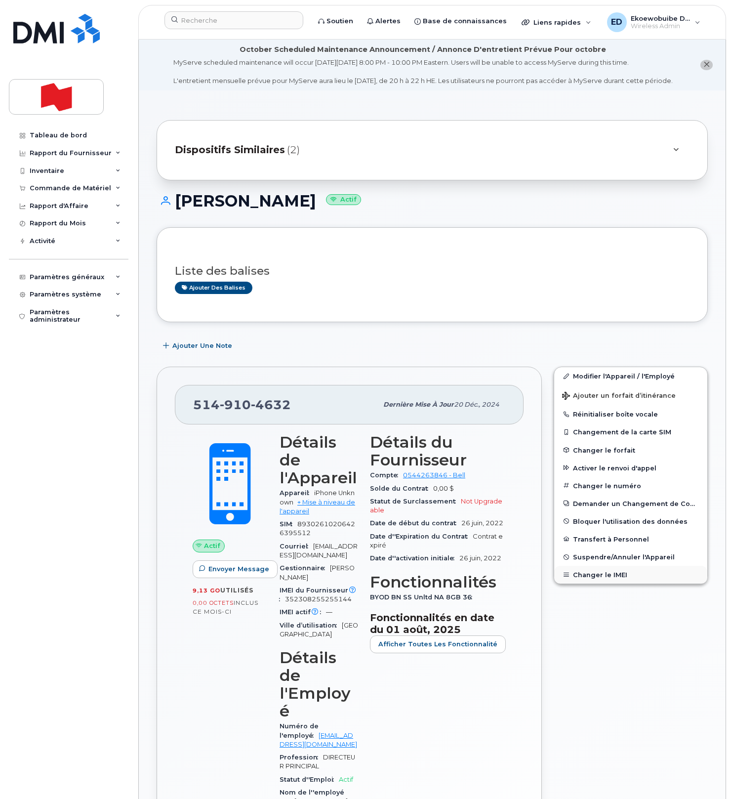
click at [584, 583] on button "Changer le IMEI" at bounding box center [630, 575] width 153 height 18
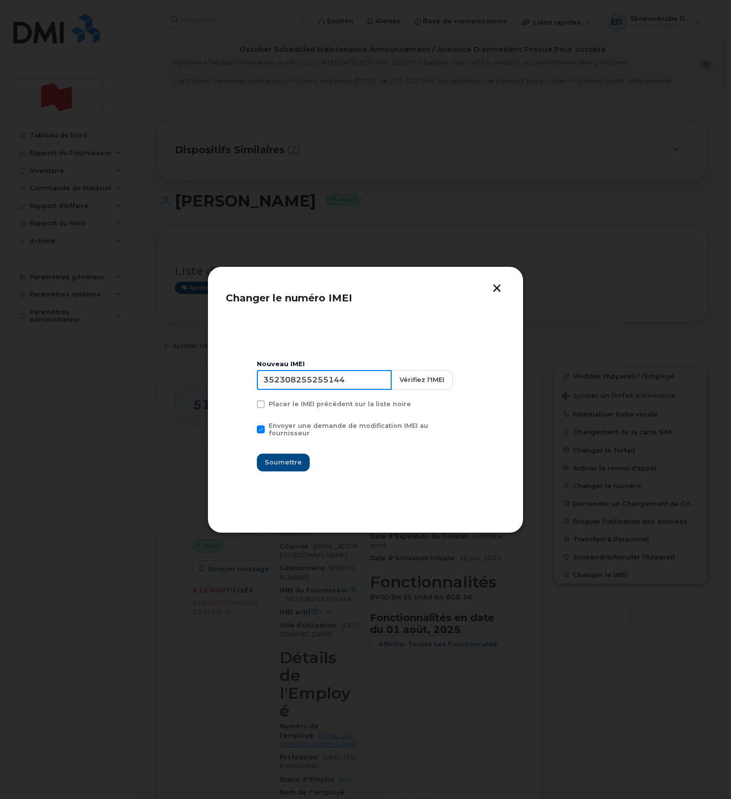
click at [329, 389] on input "352308255255144" at bounding box center [324, 380] width 135 height 20
click at [310, 382] on input "352308255255144" at bounding box center [324, 380] width 135 height 20
type input "354216330990999"
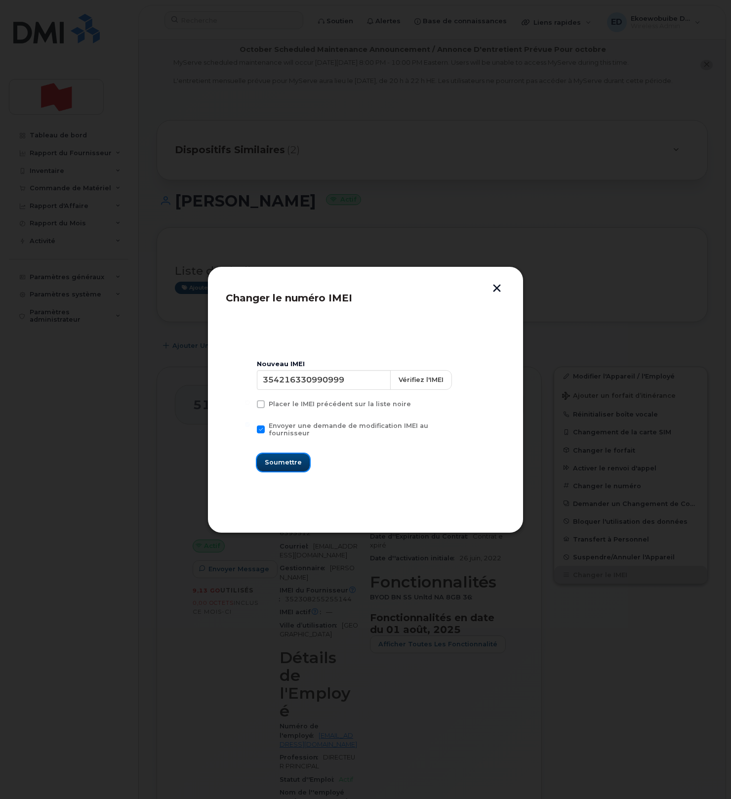
click at [288, 457] on span "Soumettre" at bounding box center [283, 461] width 37 height 9
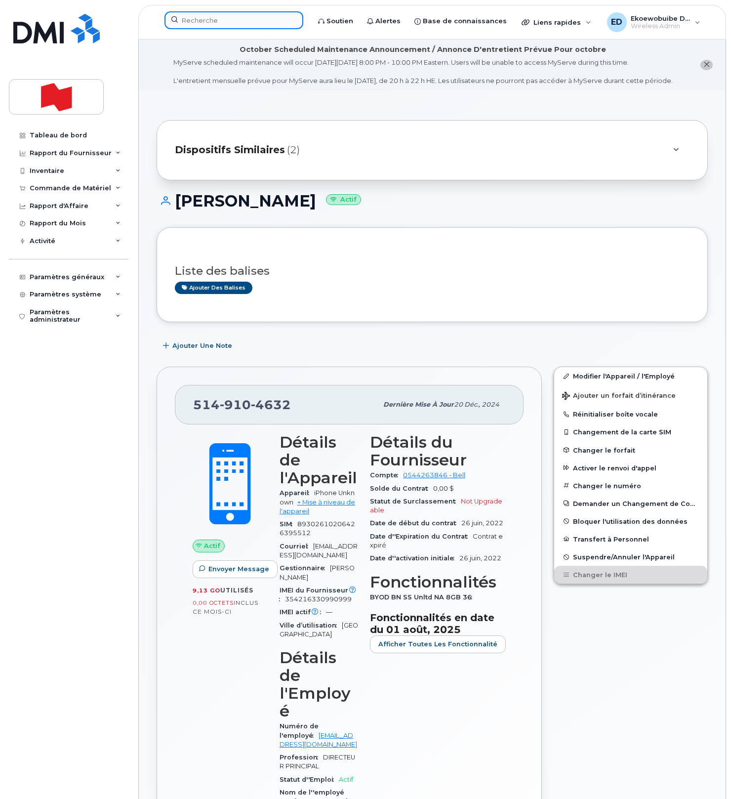
drag, startPoint x: 242, startPoint y: 28, endPoint x: 235, endPoint y: 27, distance: 7.0
click at [240, 28] on input at bounding box center [234, 20] width 139 height 18
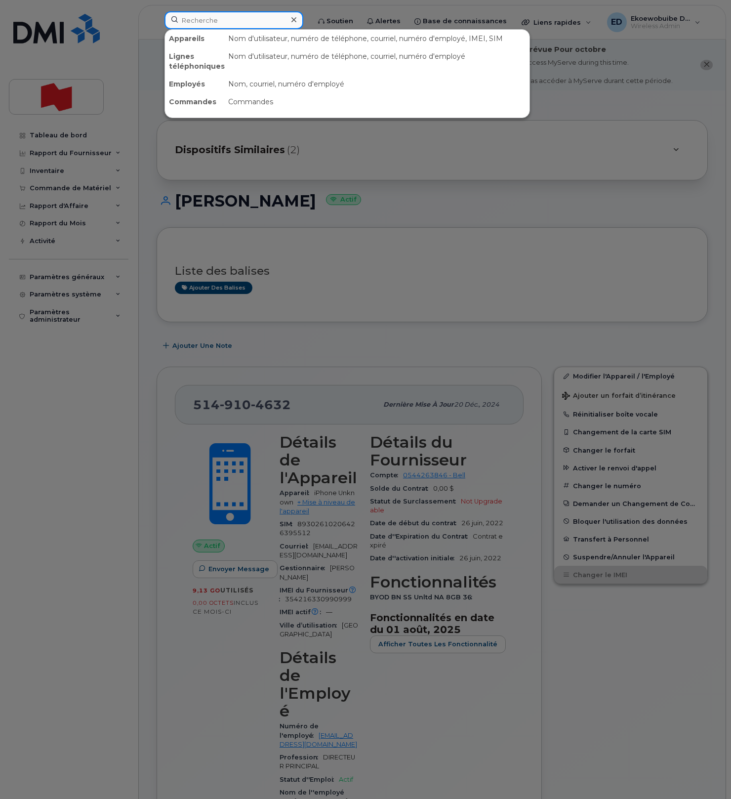
click at [234, 27] on input at bounding box center [234, 20] width 139 height 18
paste input "[PERSON_NAME]"
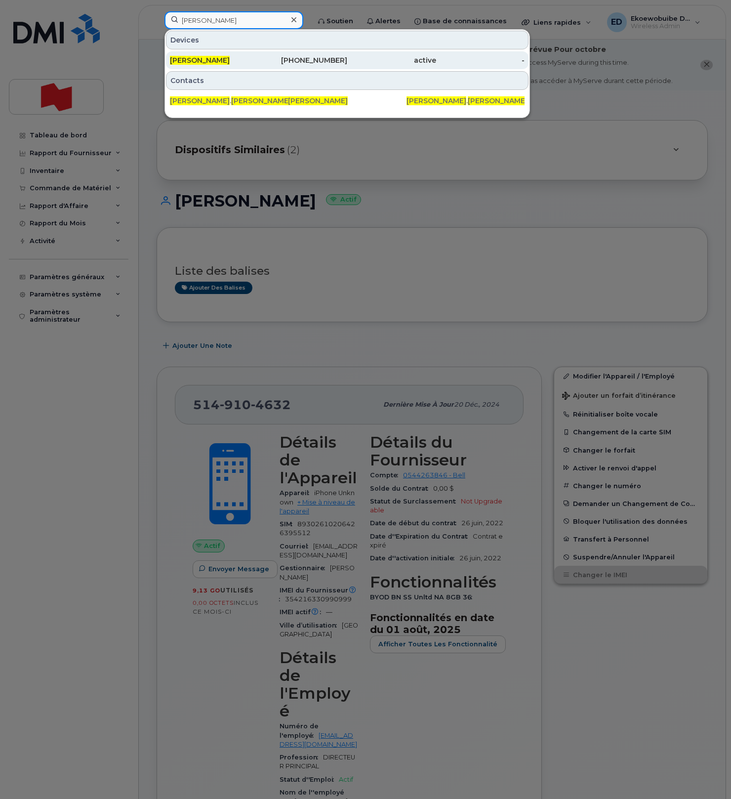
type input "[PERSON_NAME]"
drag, startPoint x: 204, startPoint y: 63, endPoint x: 227, endPoint y: 69, distance: 24.0
click at [204, 63] on span "[PERSON_NAME]" at bounding box center [200, 60] width 60 height 9
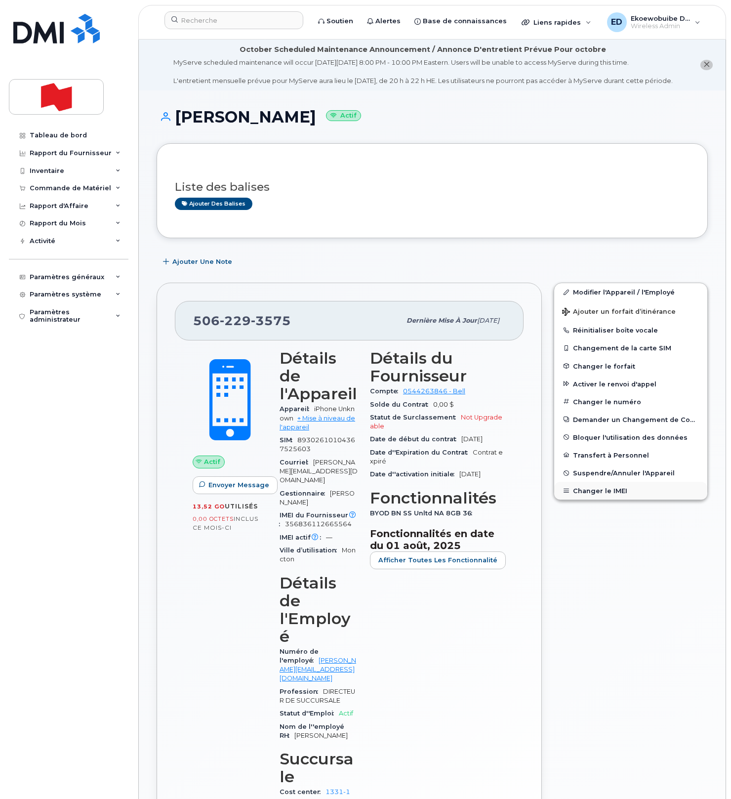
click at [591, 498] on button "Changer le IMEI" at bounding box center [630, 491] width 153 height 18
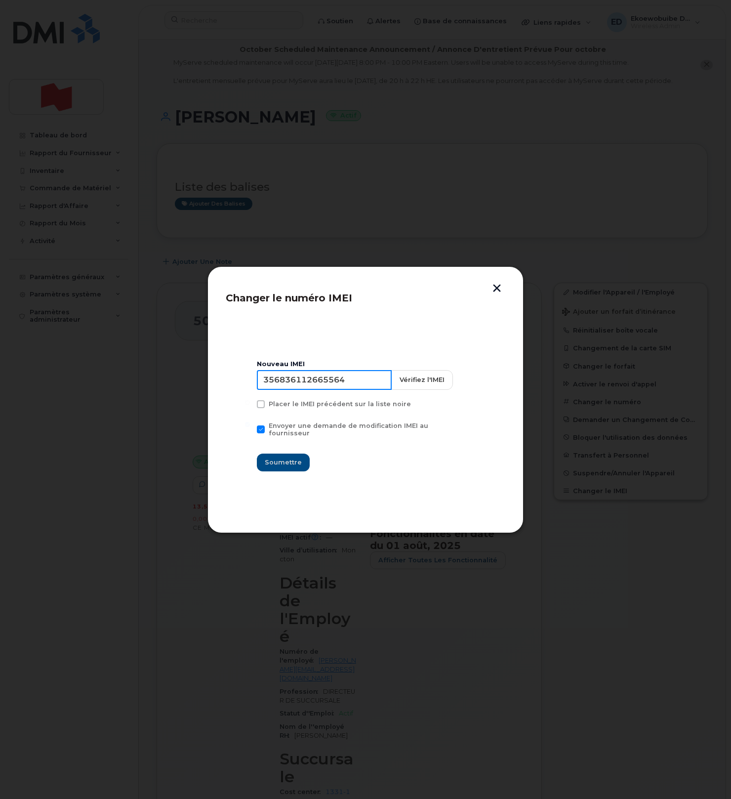
click at [331, 383] on input "356836112665564" at bounding box center [324, 380] width 135 height 20
click at [493, 293] on button "button" at bounding box center [497, 289] width 15 height 10
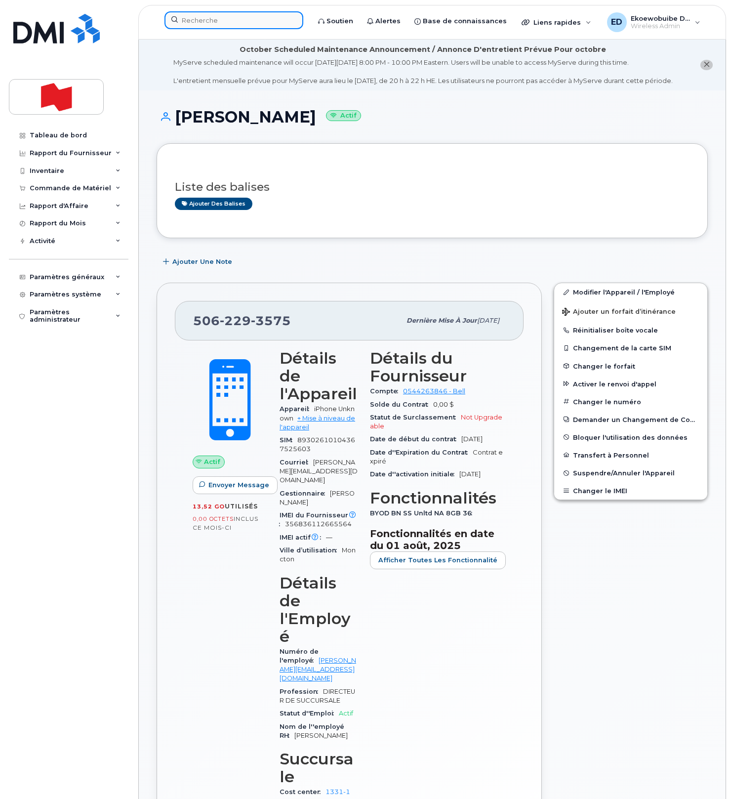
click at [218, 22] on input at bounding box center [234, 20] width 139 height 18
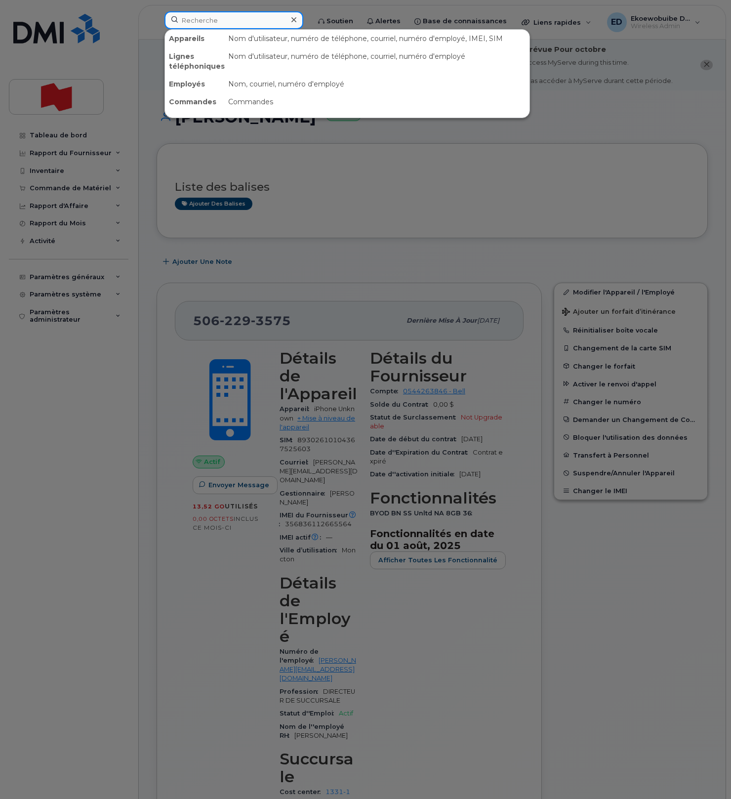
paste input "Blair Velan"
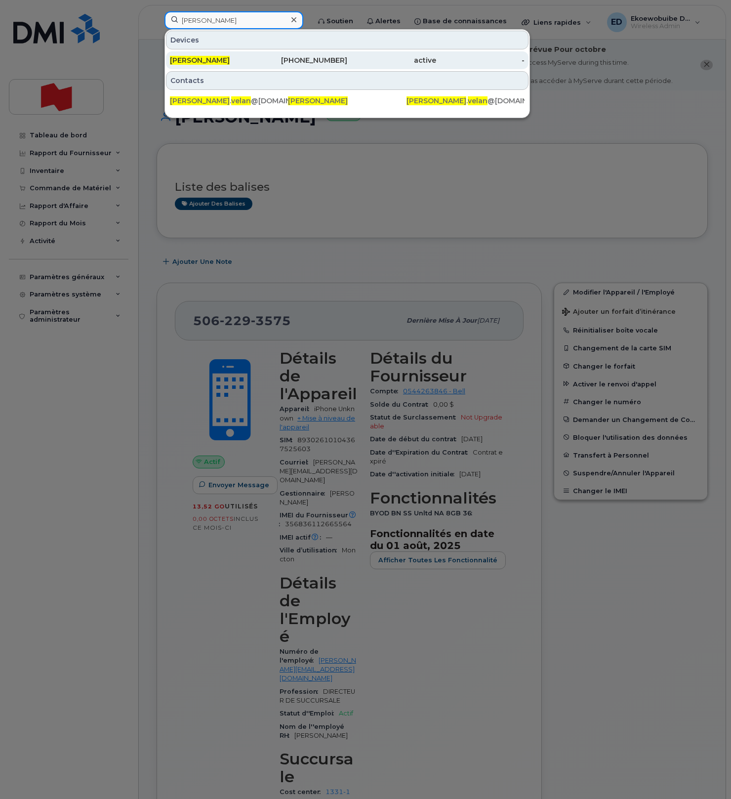
type input "Blair Velan"
click at [199, 58] on span "Blair Velan" at bounding box center [200, 60] width 60 height 9
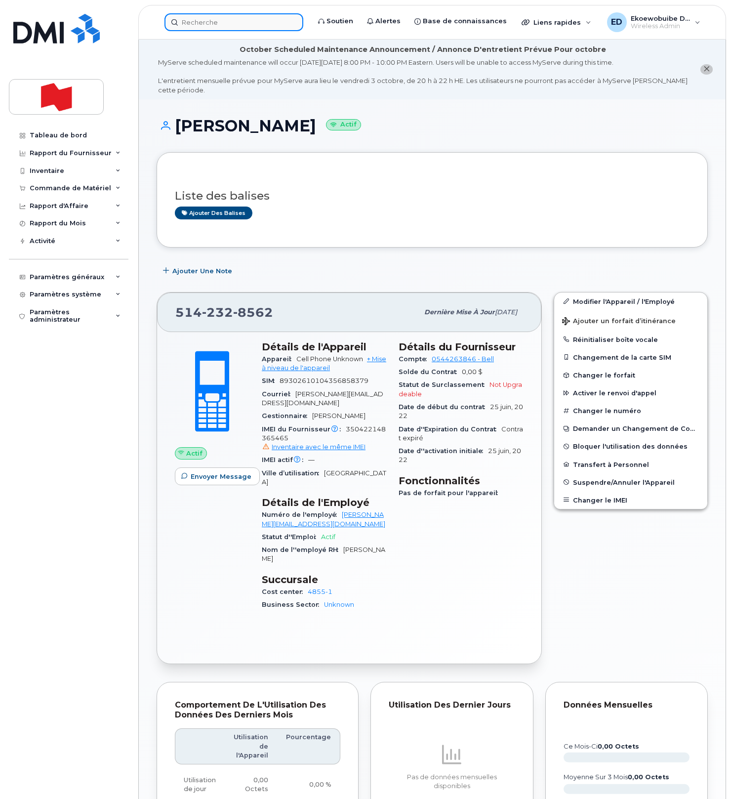
click at [220, 22] on input at bounding box center [234, 22] width 139 height 18
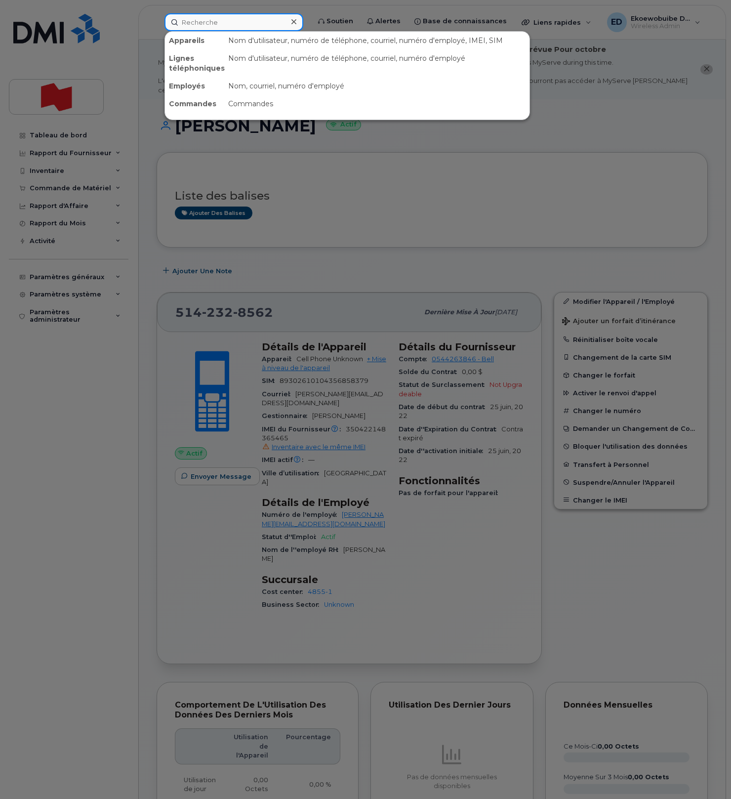
paste input "Fernand Richard"
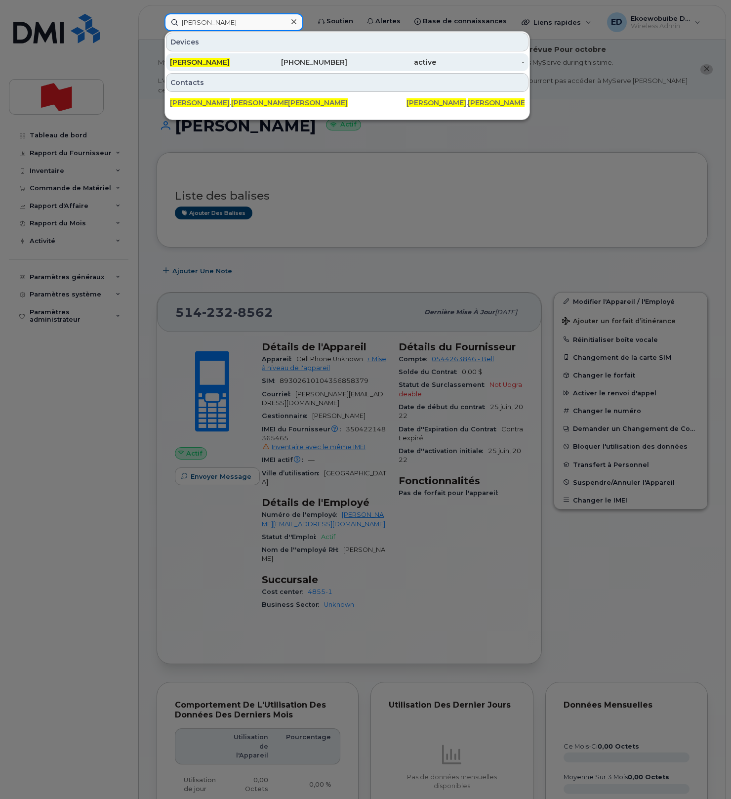
type input "Fernand Richard"
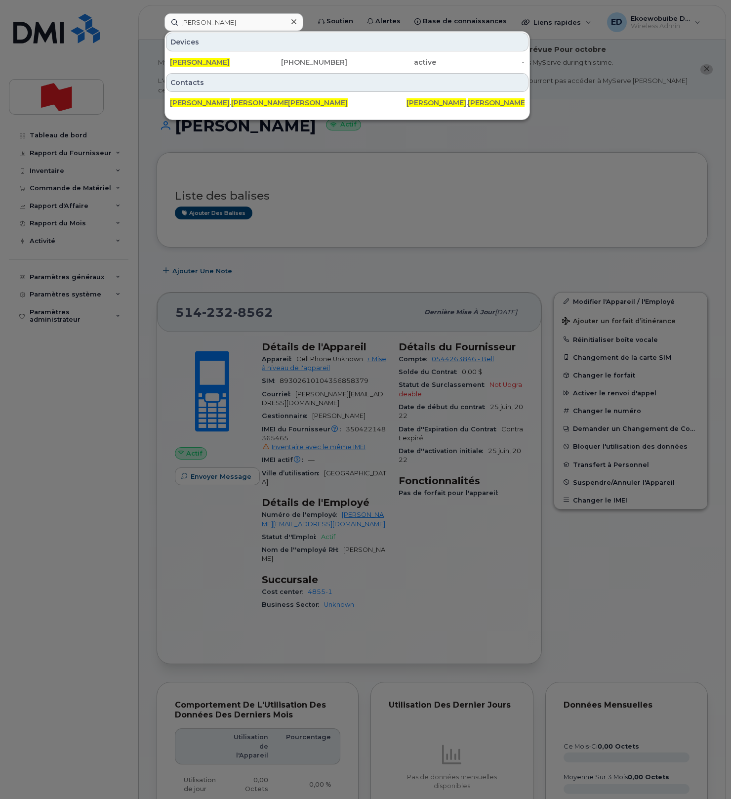
drag, startPoint x: 216, startPoint y: 67, endPoint x: 344, endPoint y: 122, distance: 139.2
click at [216, 67] on div "Fernand Richard" at bounding box center [214, 62] width 89 height 10
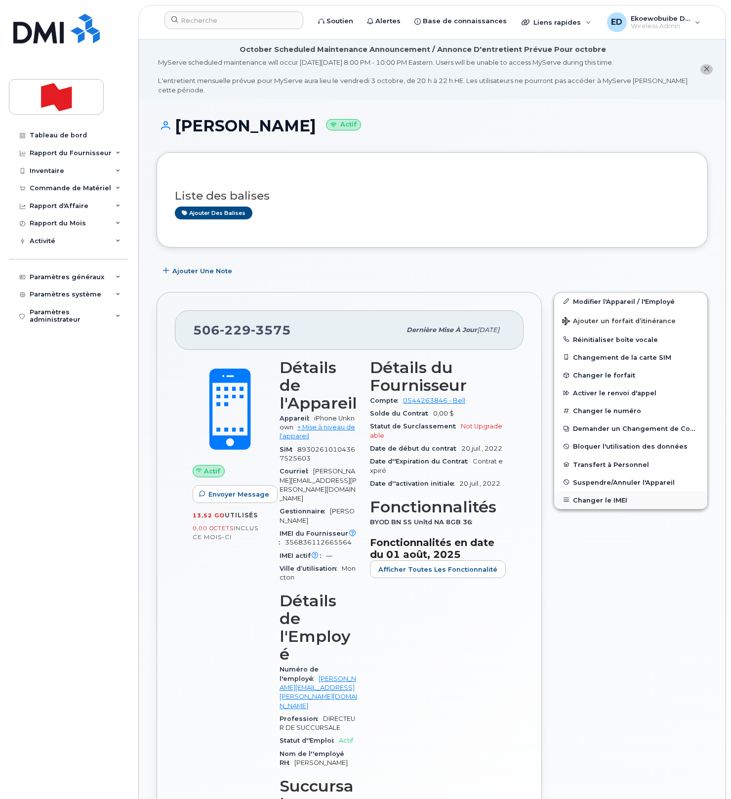
click at [584, 497] on button "Changer le IMEI" at bounding box center [630, 500] width 153 height 18
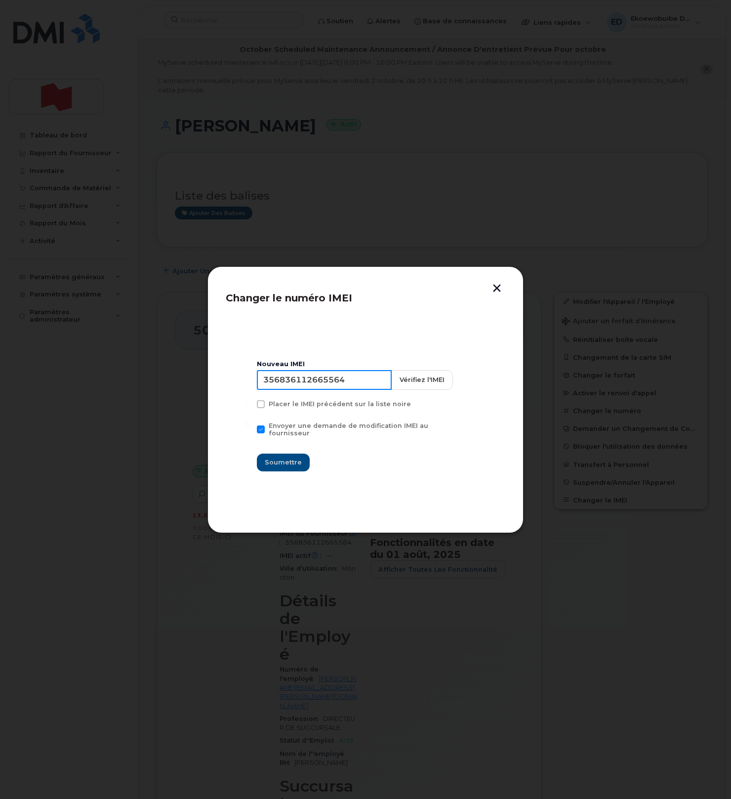
click at [322, 387] on input "356836112665564" at bounding box center [324, 380] width 135 height 20
type input "354216330582978"
drag, startPoint x: 295, startPoint y: 461, endPoint x: 304, endPoint y: 473, distance: 14.8
click at [295, 461] on span "Soumettre" at bounding box center [283, 461] width 37 height 9
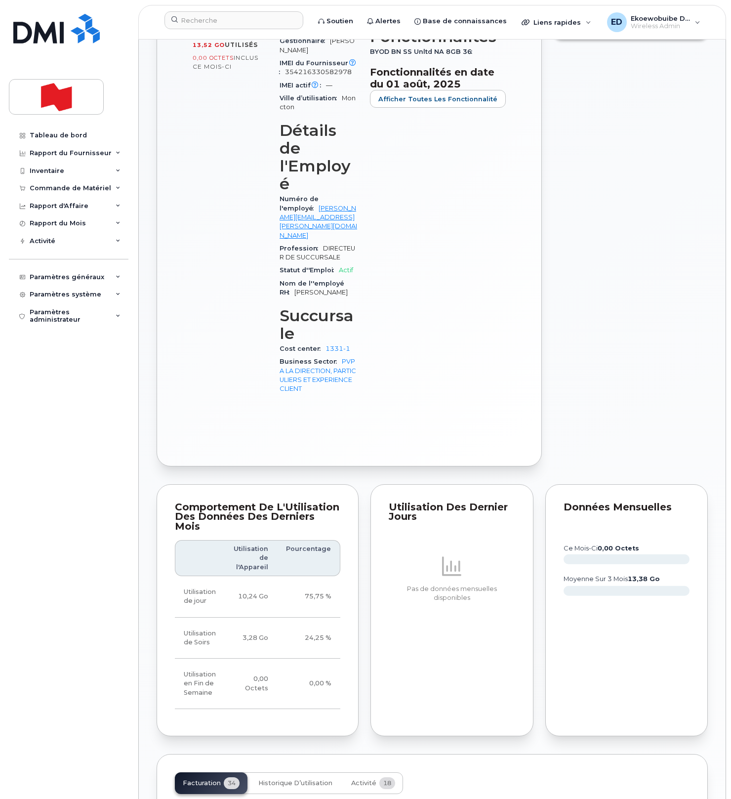
scroll to position [470, 0]
click at [362, 780] on span "Activité" at bounding box center [363, 784] width 25 height 8
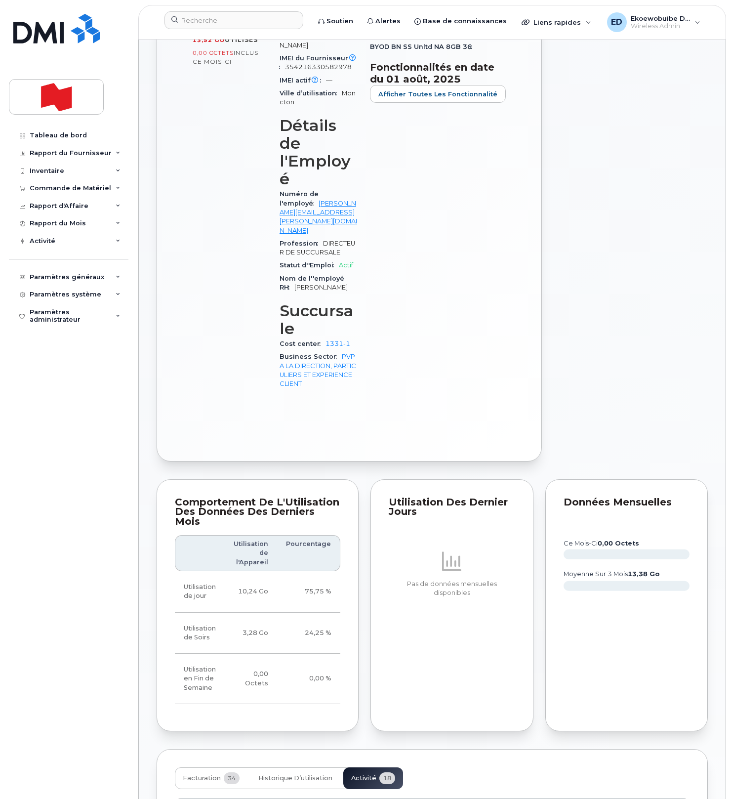
scroll to position [527, 0]
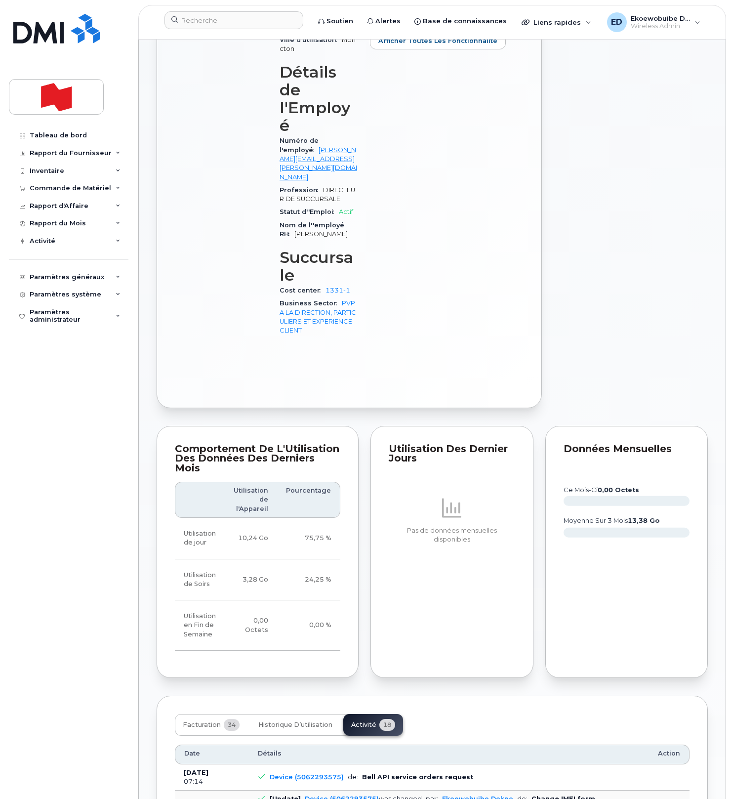
scroll to position [529, 0]
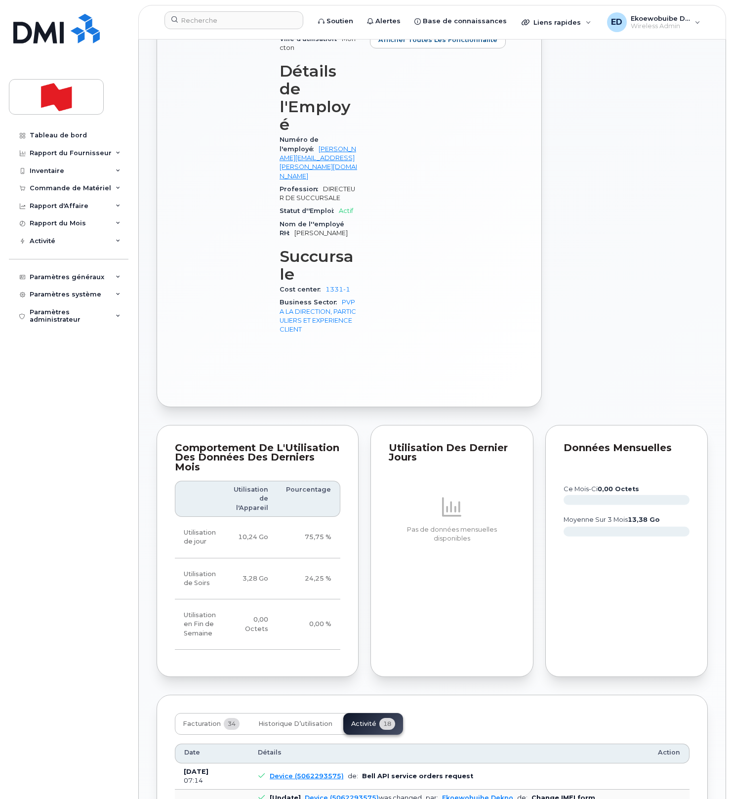
drag, startPoint x: 470, startPoint y: 749, endPoint x: 263, endPoint y: 740, distance: 207.2
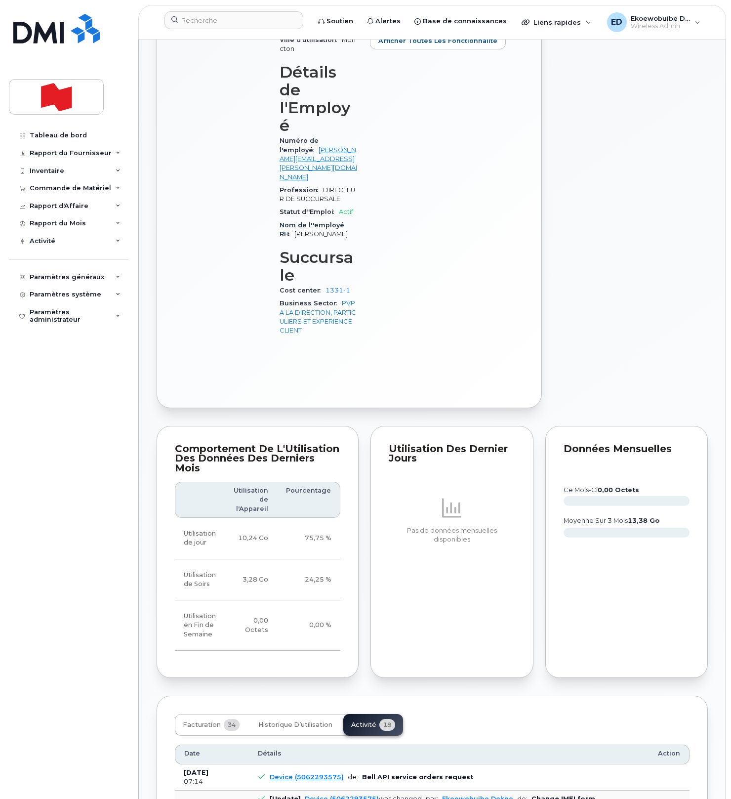
copy div "Imei Change External Reference Number was cleared"
drag, startPoint x: 479, startPoint y: 756, endPoint x: 465, endPoint y: 754, distance: 14.0
drag, startPoint x: 463, startPoint y: 751, endPoint x: 263, endPoint y: 737, distance: 200.6
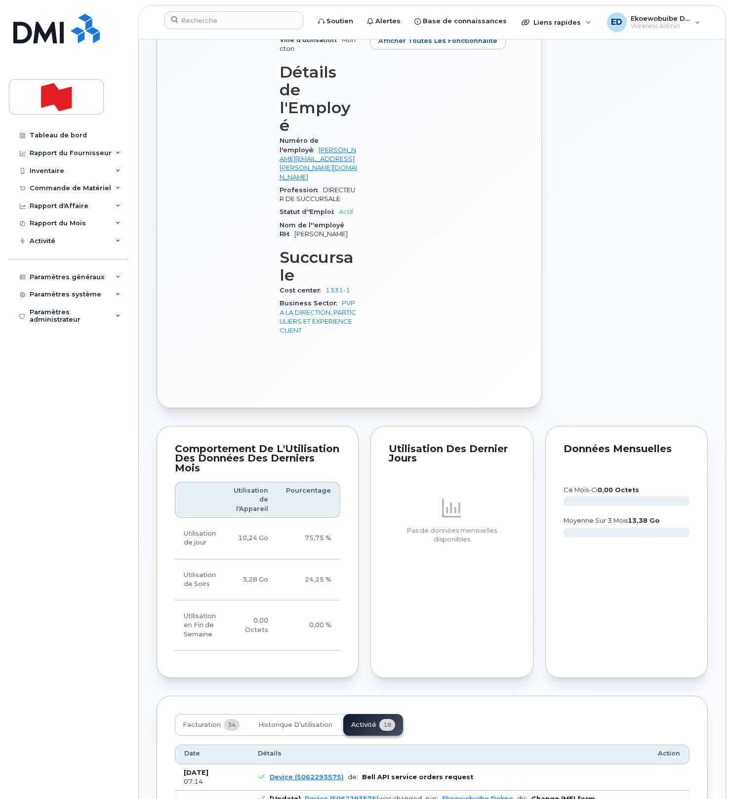
copy pre "Imei Number was changed from 356836112665564 to 354216330582978 Imei Change Ext…"
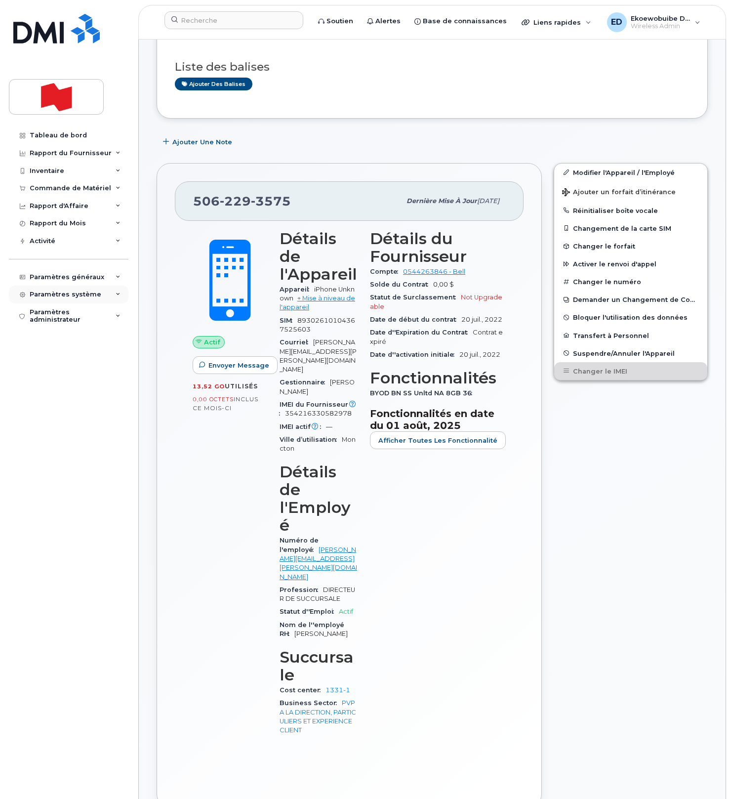
scroll to position [0, 0]
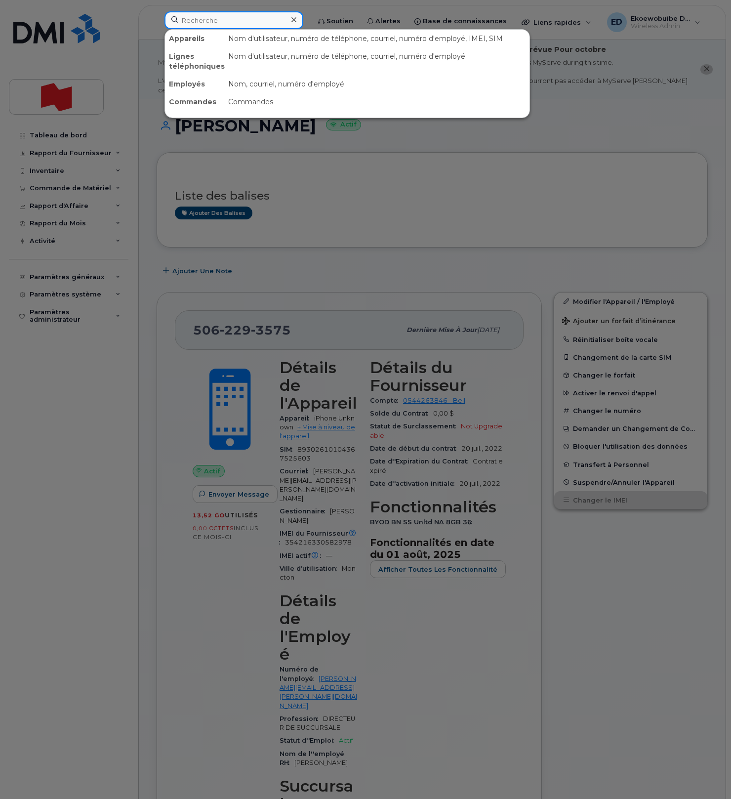
click at [204, 22] on input at bounding box center [234, 20] width 139 height 18
paste input "[PERSON_NAME]"
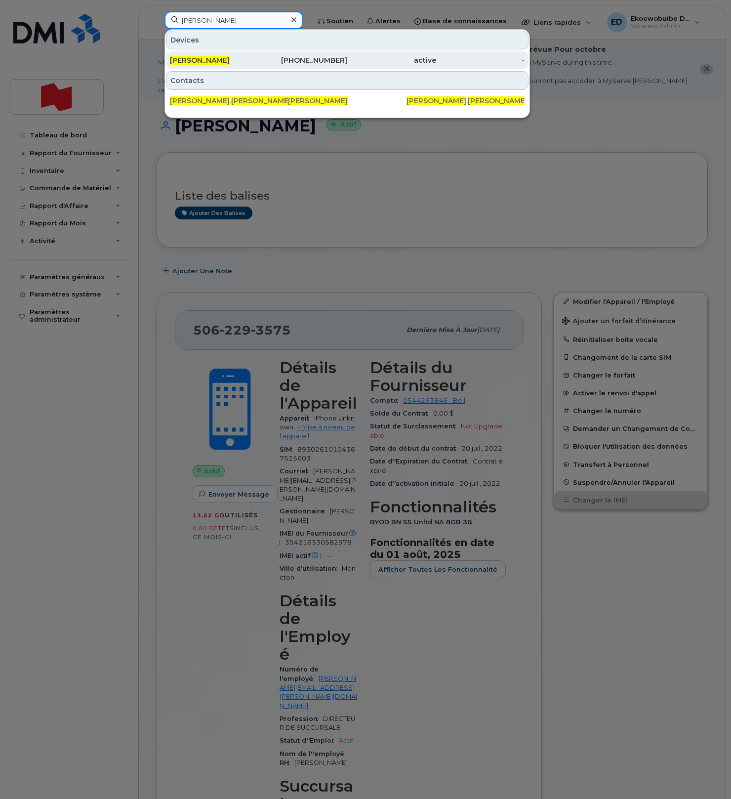
type input "[PERSON_NAME]"
click at [215, 59] on span "[PERSON_NAME]" at bounding box center [200, 60] width 60 height 9
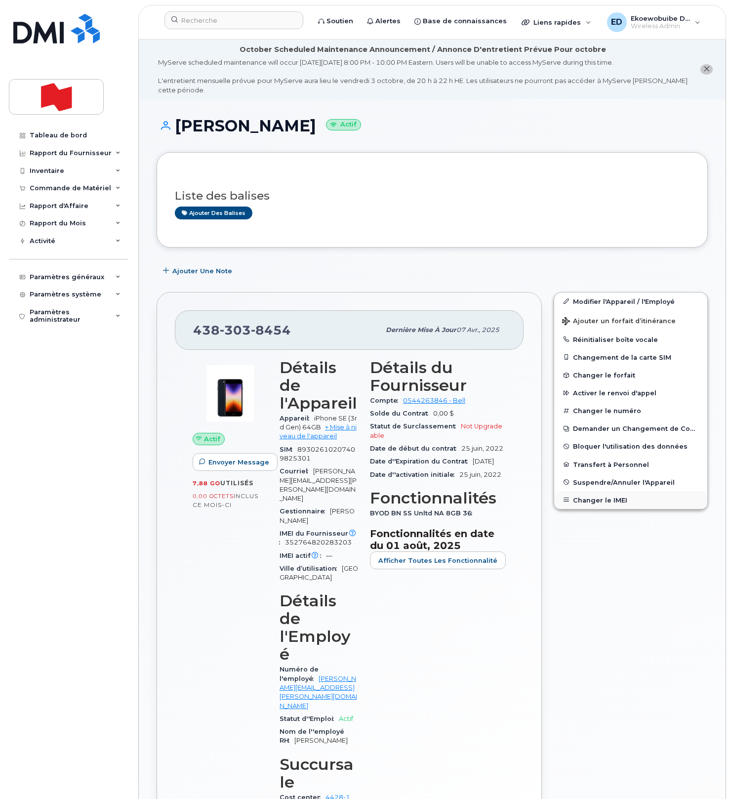
click at [592, 503] on button "Changer le IMEI" at bounding box center [630, 500] width 153 height 18
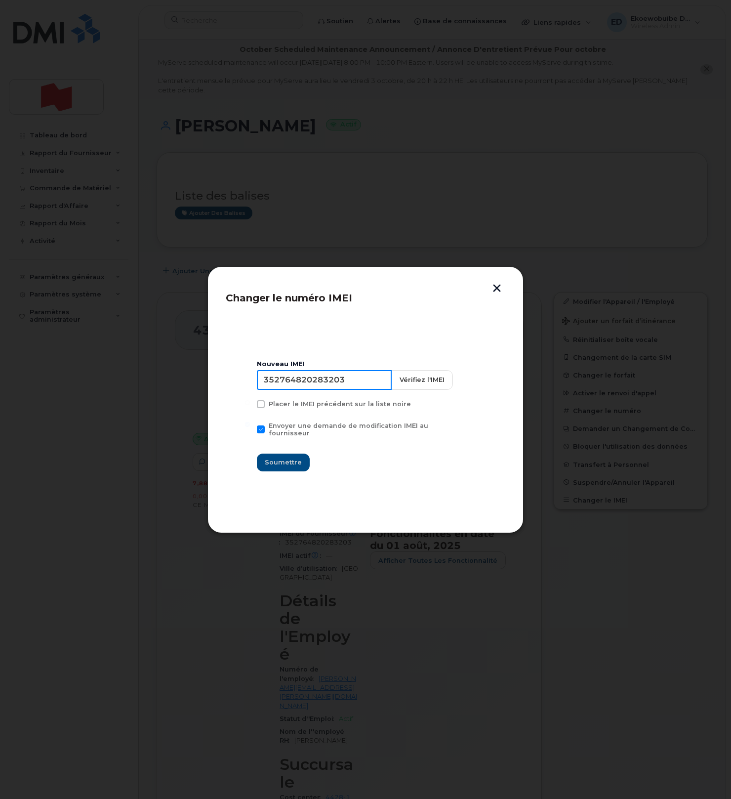
click at [340, 387] on input "352764820283203" at bounding box center [324, 380] width 135 height 20
click at [500, 290] on button "button" at bounding box center [497, 289] width 15 height 10
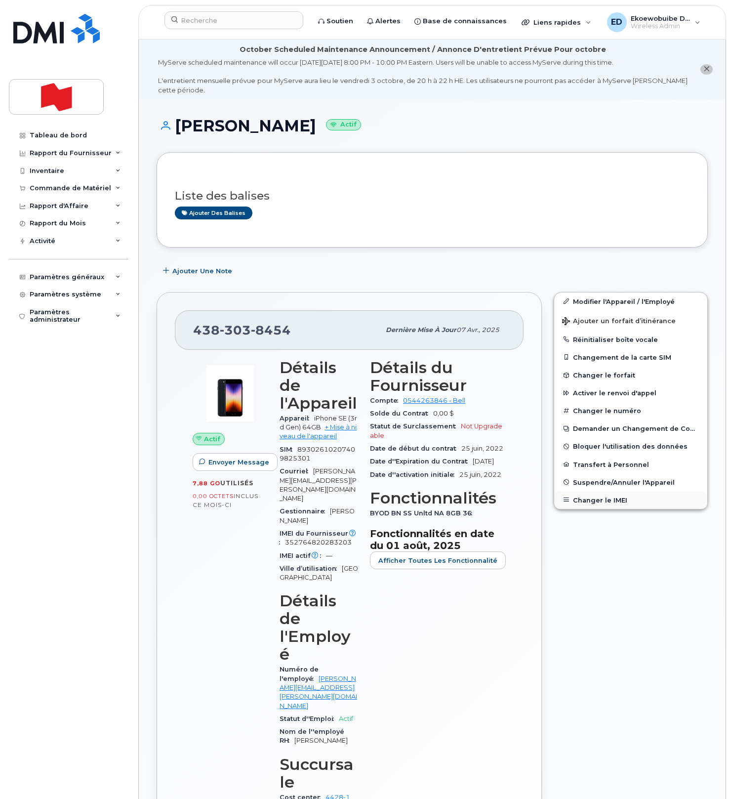
click at [588, 497] on button "Changer le IMEI" at bounding box center [630, 500] width 153 height 18
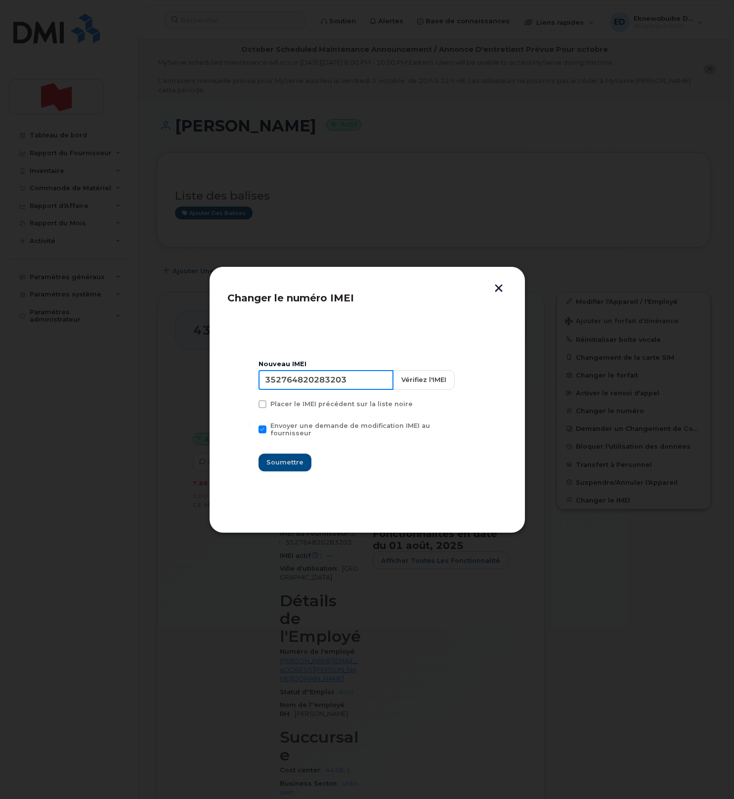
click at [311, 386] on input "352764820283203" at bounding box center [325, 380] width 135 height 20
type input "354216330736517"
click at [288, 463] on span "Soumettre" at bounding box center [284, 461] width 37 height 9
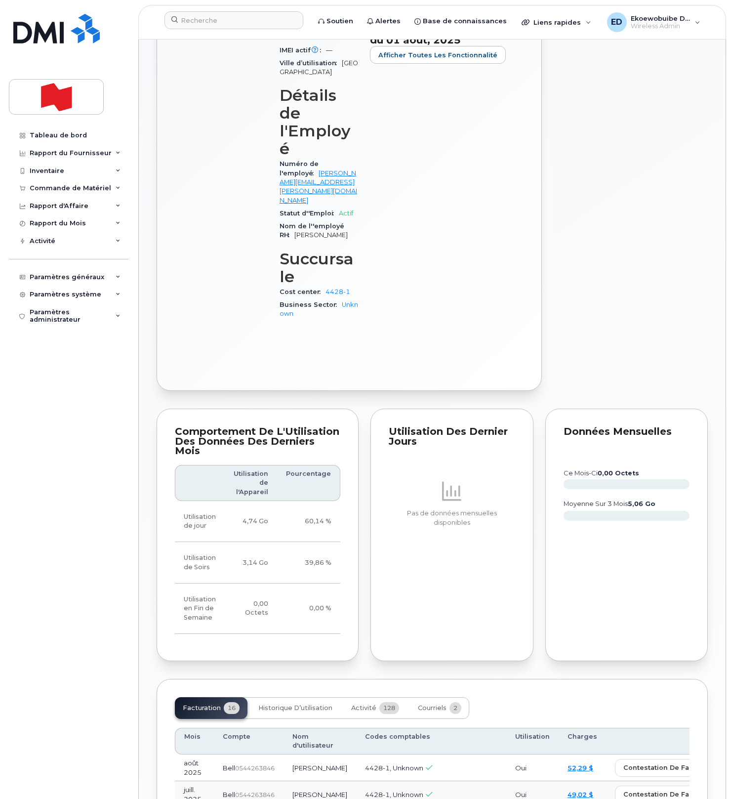
scroll to position [512, 0]
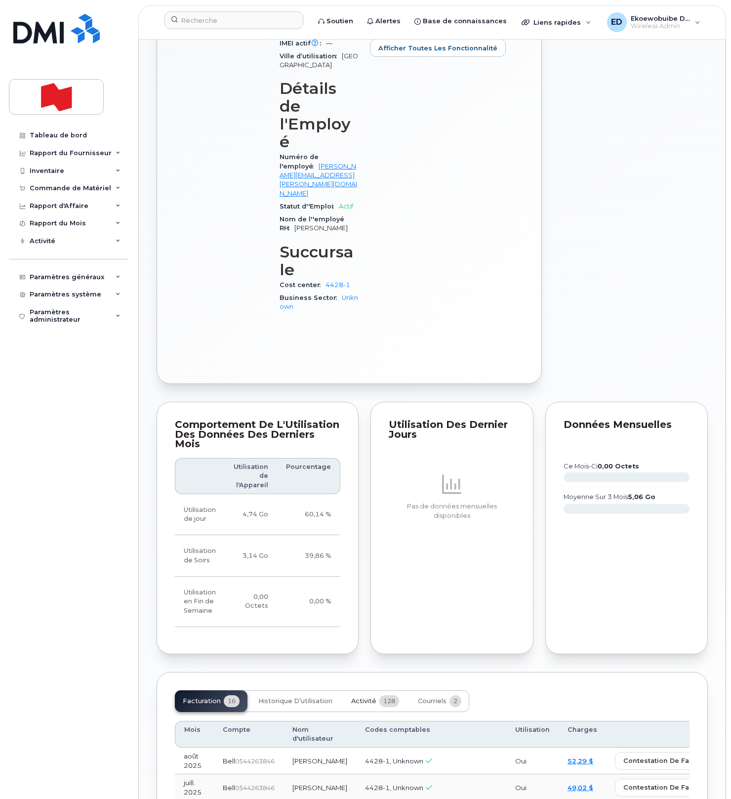
drag, startPoint x: 361, startPoint y: 605, endPoint x: 363, endPoint y: 612, distance: 6.9
click at [361, 697] on span "Activité" at bounding box center [363, 701] width 25 height 8
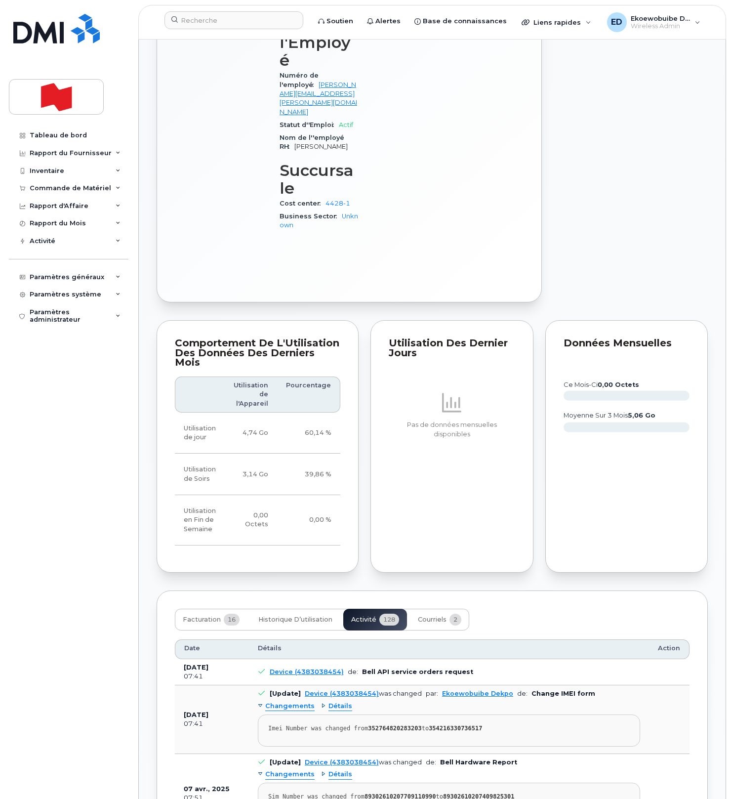
scroll to position [600, 0]
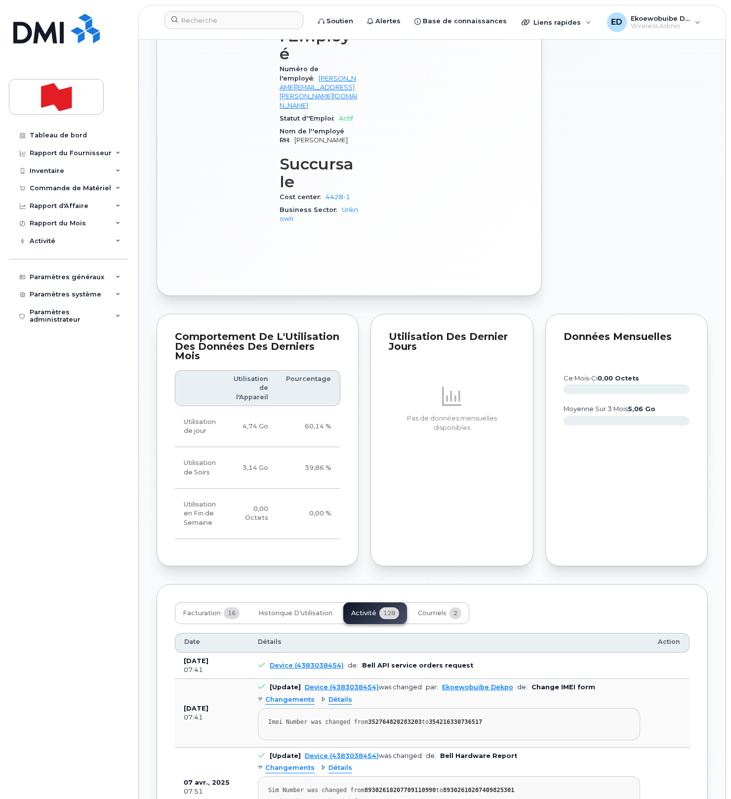
click at [512, 708] on pre "Imei Number was changed from 352764820283203 to 354216330736517" at bounding box center [449, 724] width 382 height 32
drag, startPoint x: 507, startPoint y: 626, endPoint x: 265, endPoint y: 627, distance: 241.6
click at [265, 708] on pre "Imei Number was changed from 352764820283203 to 354216330736517" at bounding box center [449, 724] width 382 height 32
copy div "Imei Number was changed from 352764820283203 to 354216330736517"
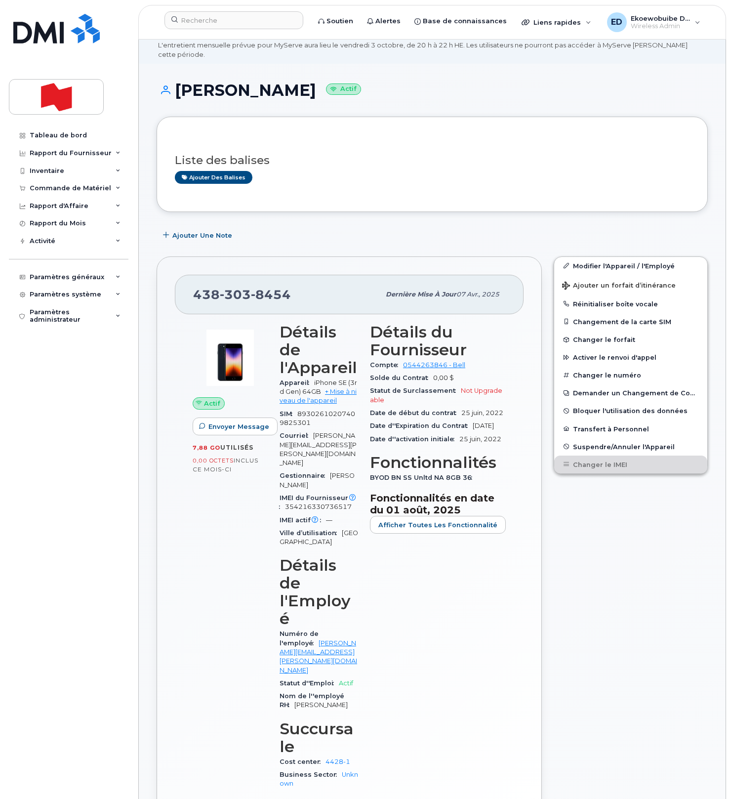
scroll to position [0, 0]
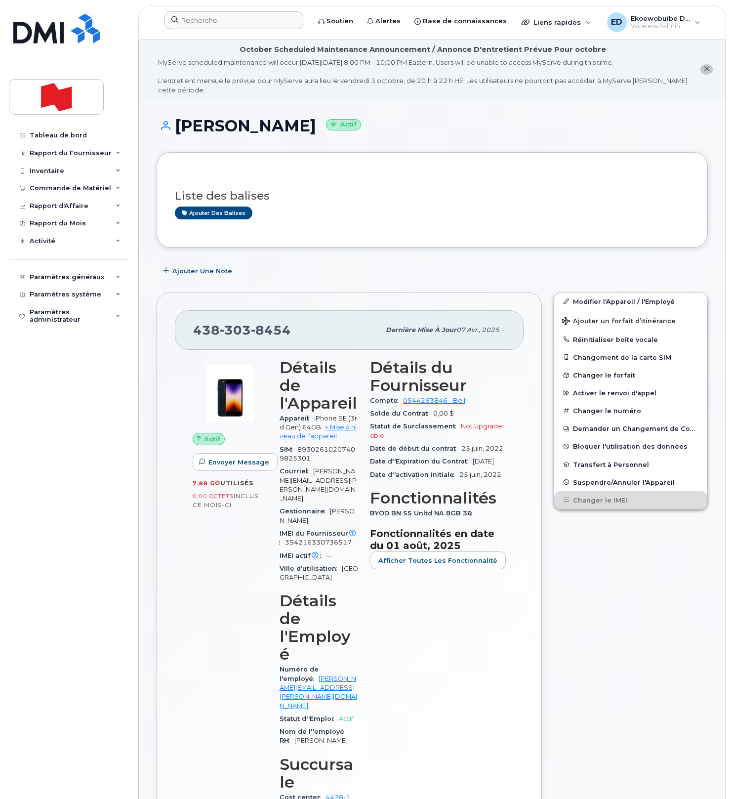
click at [236, 29] on div at bounding box center [234, 20] width 139 height 18
click at [231, 26] on input at bounding box center [234, 20] width 139 height 18
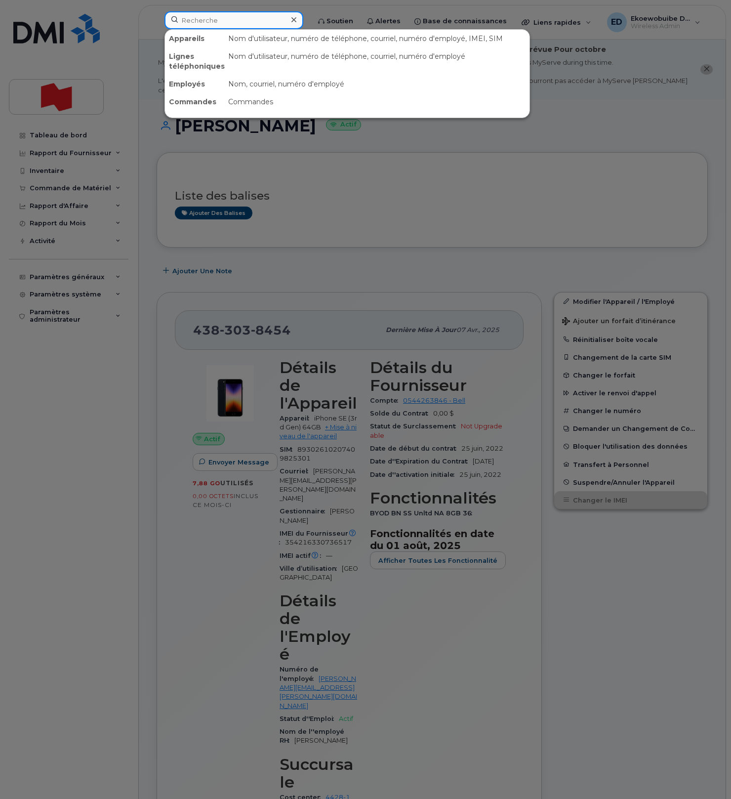
paste input "melanie.desgroseilliers@bnc.ca"
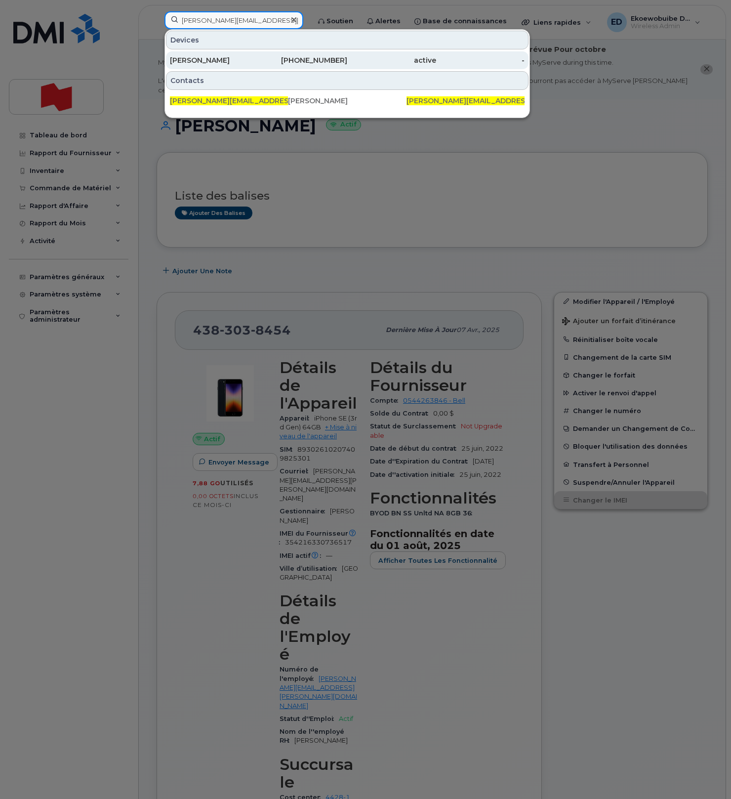
type input "melanie.desgroseilliers@bnc.ca"
click at [226, 64] on div "Melanie Desgroseilliers" at bounding box center [214, 60] width 89 height 10
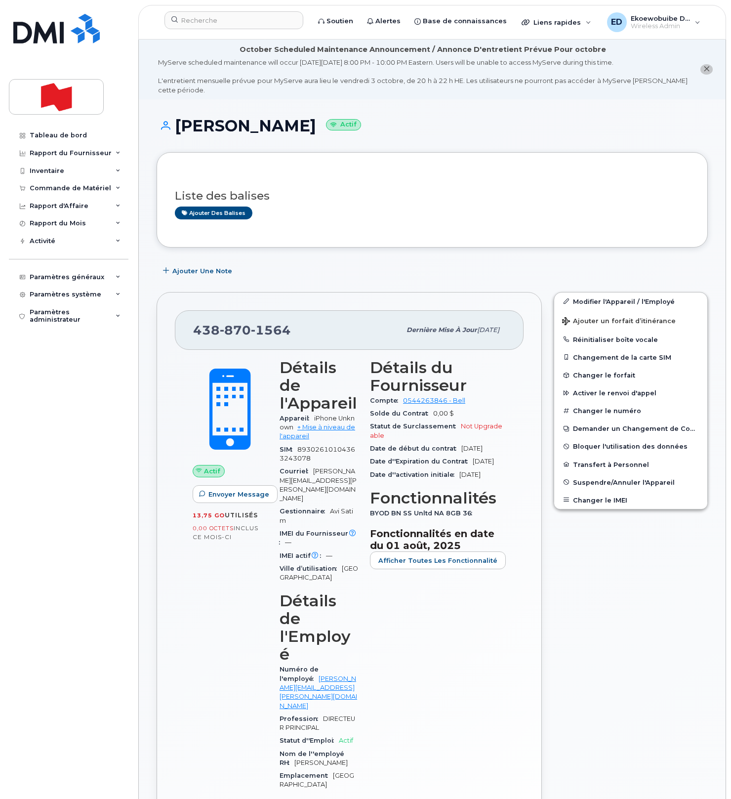
click at [704, 69] on icon "close notification" at bounding box center [707, 69] width 6 height 6
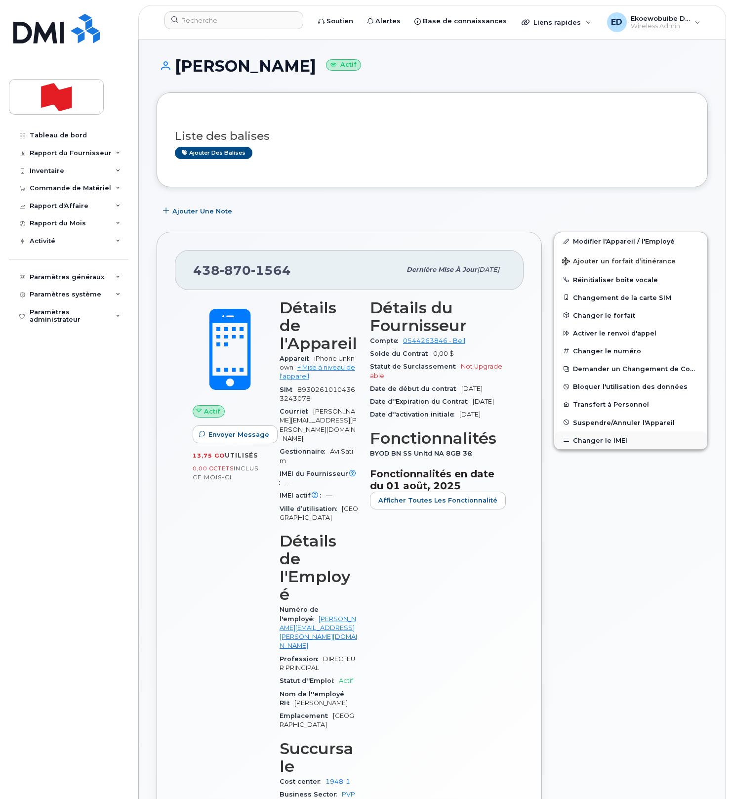
click at [603, 443] on button "Changer le IMEI" at bounding box center [630, 440] width 153 height 18
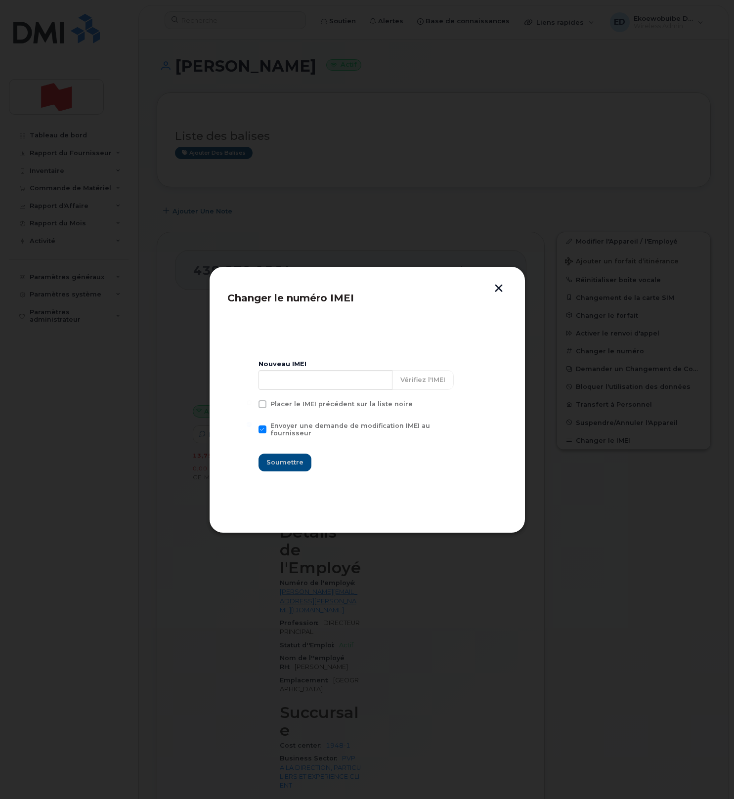
click at [497, 290] on button "button" at bounding box center [498, 289] width 15 height 10
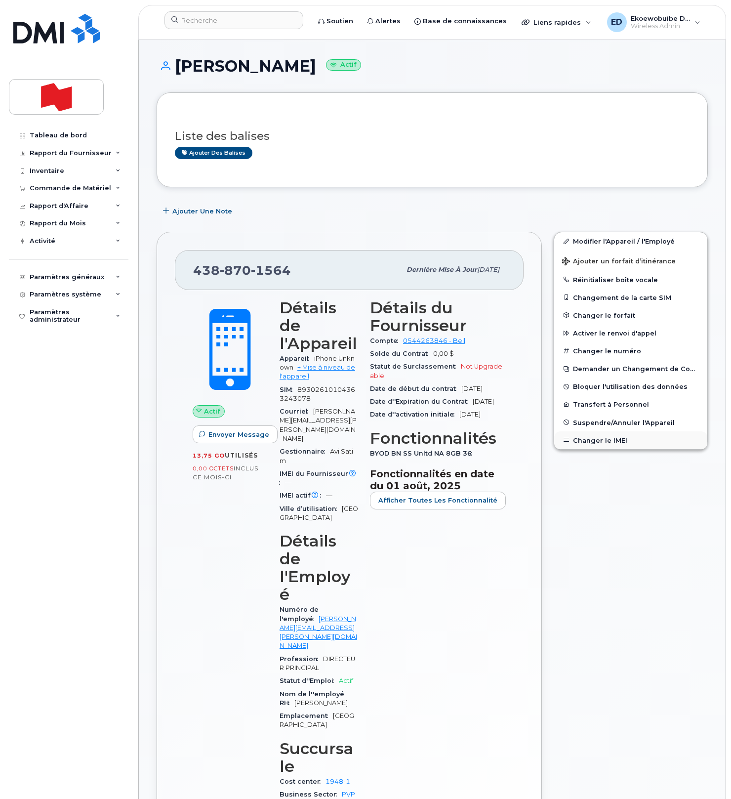
click at [587, 438] on button "Changer le IMEI" at bounding box center [630, 440] width 153 height 18
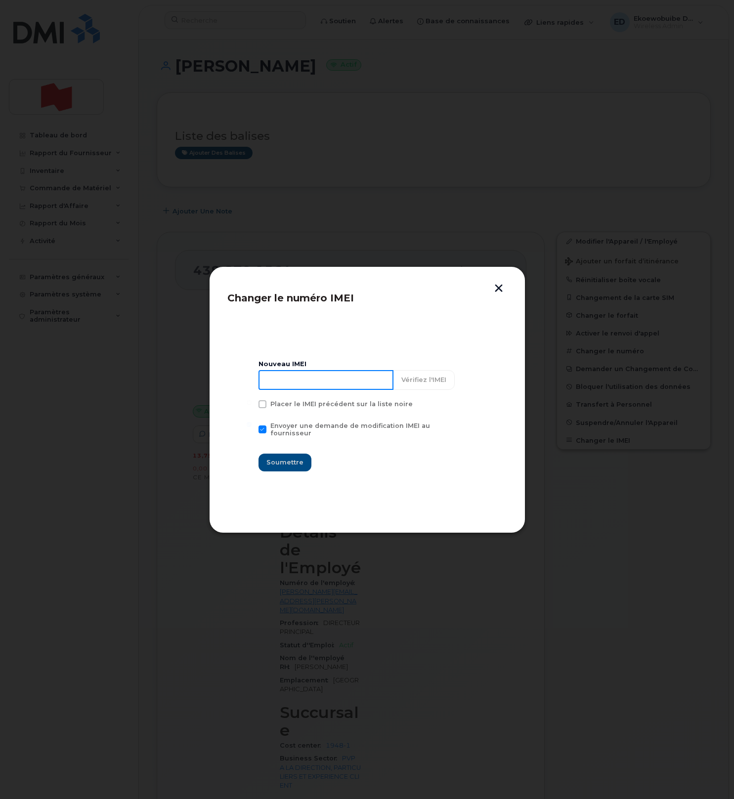
click at [329, 389] on input at bounding box center [325, 380] width 135 height 20
type input "354216330725056"
click at [297, 459] on span "Soumettre" at bounding box center [284, 461] width 37 height 9
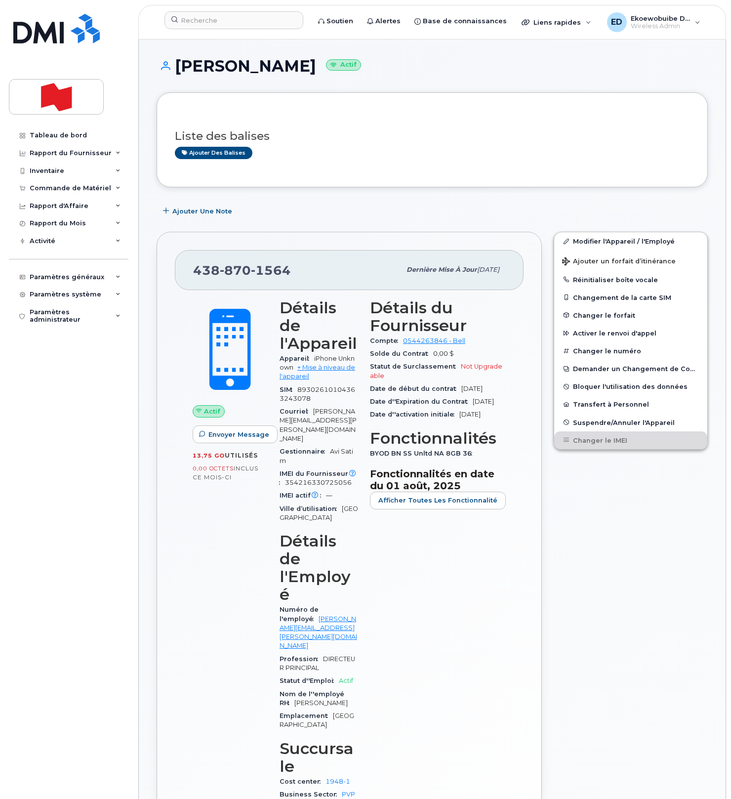
drag, startPoint x: 429, startPoint y: 565, endPoint x: 423, endPoint y: 562, distance: 7.3
click at [424, 566] on div "Détails du Fournisseur Compte 0544263846 - Bell Solde du Contrat 0,00 $ Statut …" at bounding box center [438, 567] width 148 height 549
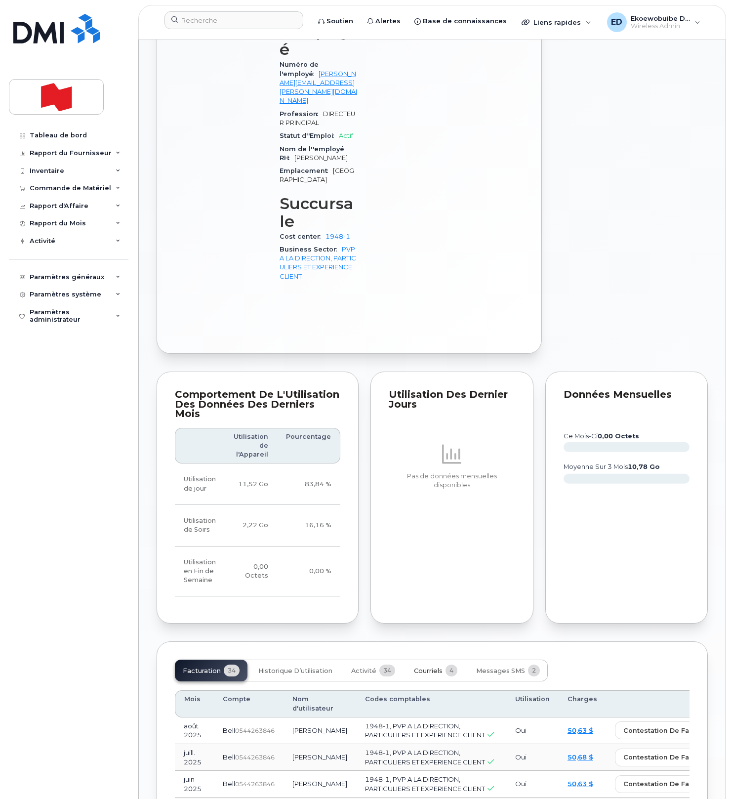
scroll to position [546, 0]
click at [362, 666] on span "Activité" at bounding box center [363, 670] width 25 height 8
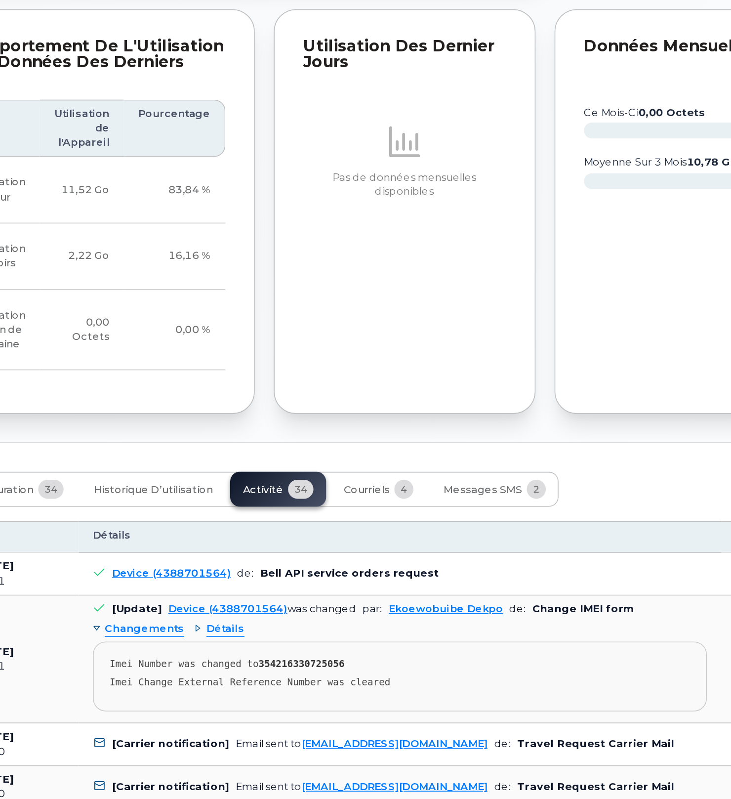
scroll to position [630, 0]
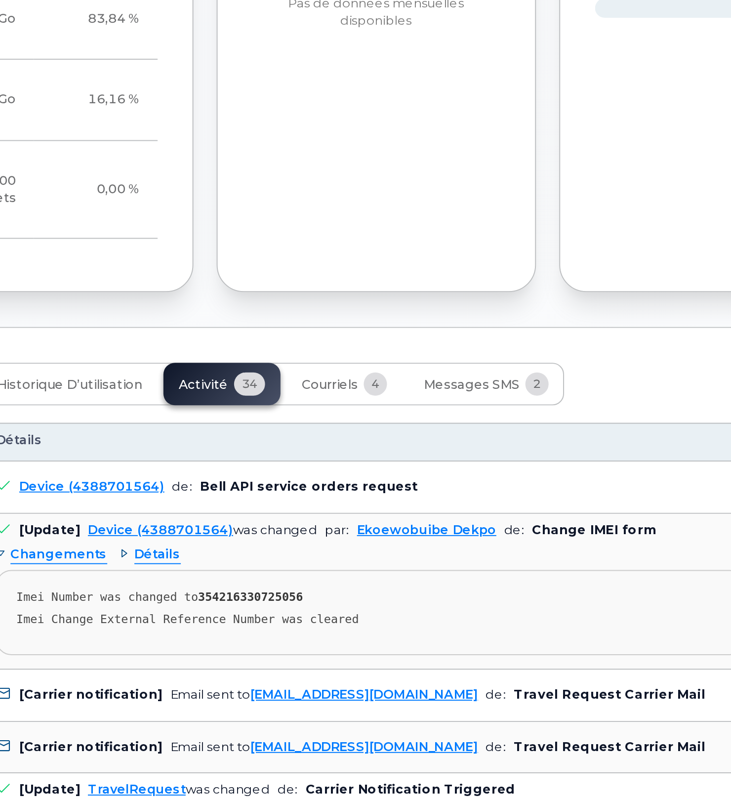
drag, startPoint x: 467, startPoint y: 686, endPoint x: 496, endPoint y: 744, distance: 64.7
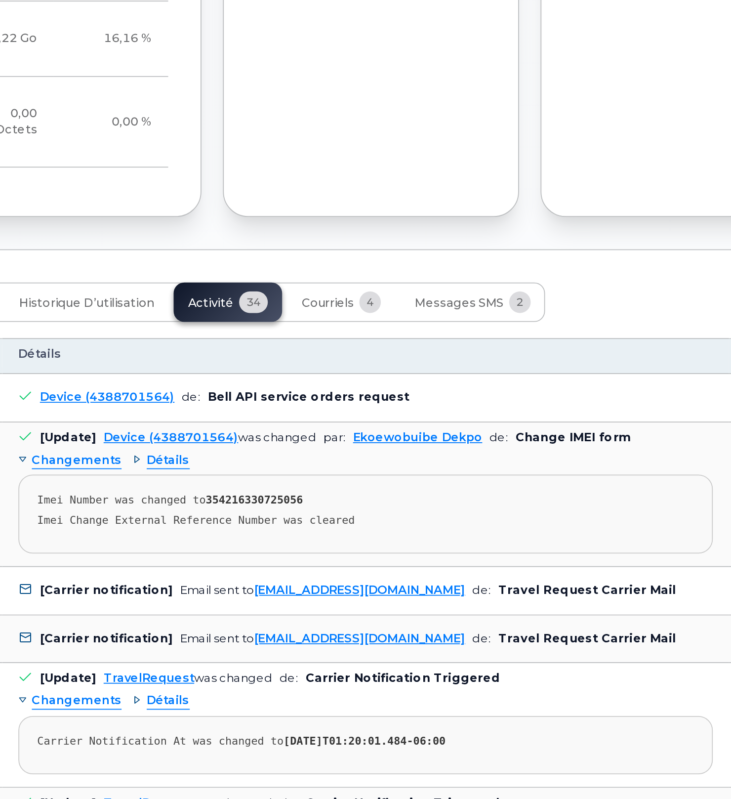
scroll to position [823, 0]
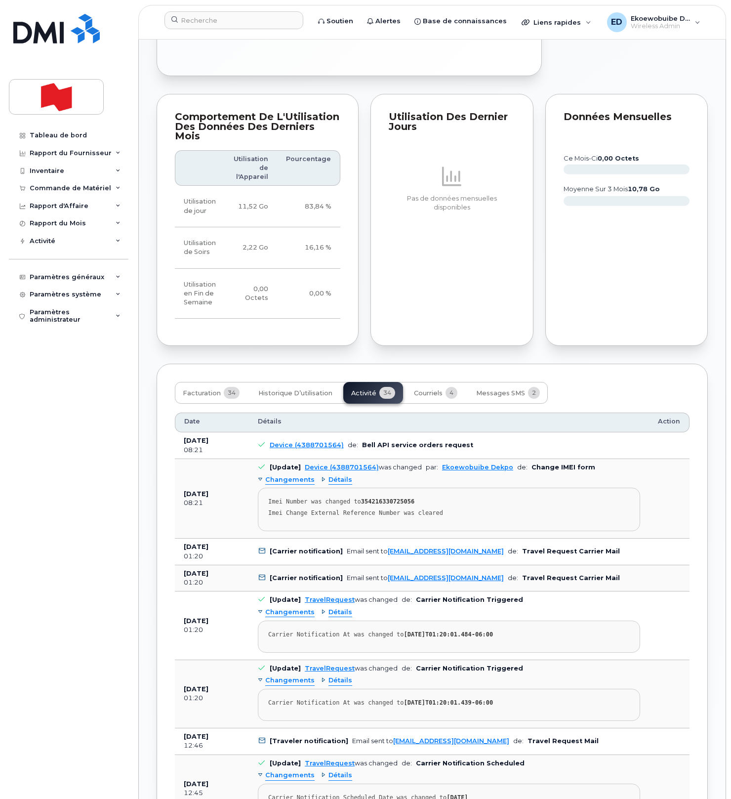
drag, startPoint x: 101, startPoint y: 481, endPoint x: 124, endPoint y: 501, distance: 30.8
click at [101, 481] on div "Tableau de bord Rapport du Fournisseur Facturation mensuelle Quotidiennes des D…" at bounding box center [70, 455] width 122 height 658
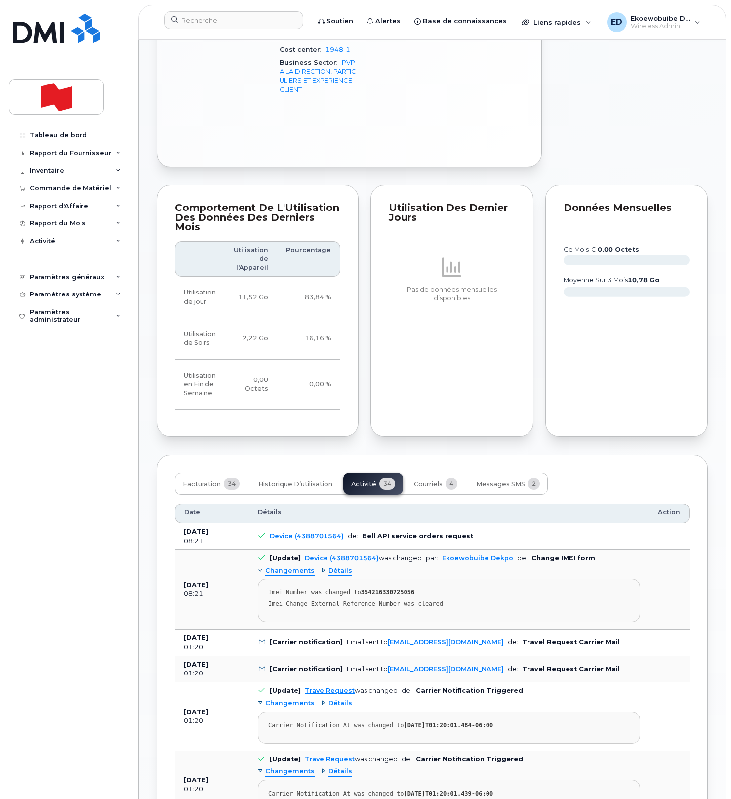
drag, startPoint x: 464, startPoint y: 505, endPoint x: 458, endPoint y: 505, distance: 5.9
click at [464, 579] on pre "Imei Number was changed to 354216330725056 Imei Change External Reference Numbe…" at bounding box center [449, 600] width 382 height 43
drag, startPoint x: 460, startPoint y: 503, endPoint x: 269, endPoint y: 488, distance: 191.8
click at [269, 579] on pre "Imei Number was changed to 354216330725056 Imei Change External Reference Numbe…" at bounding box center [449, 600] width 382 height 43
copy pre "Imei Number was changed to 354216330725056 Imei Change External Reference Numbe…"
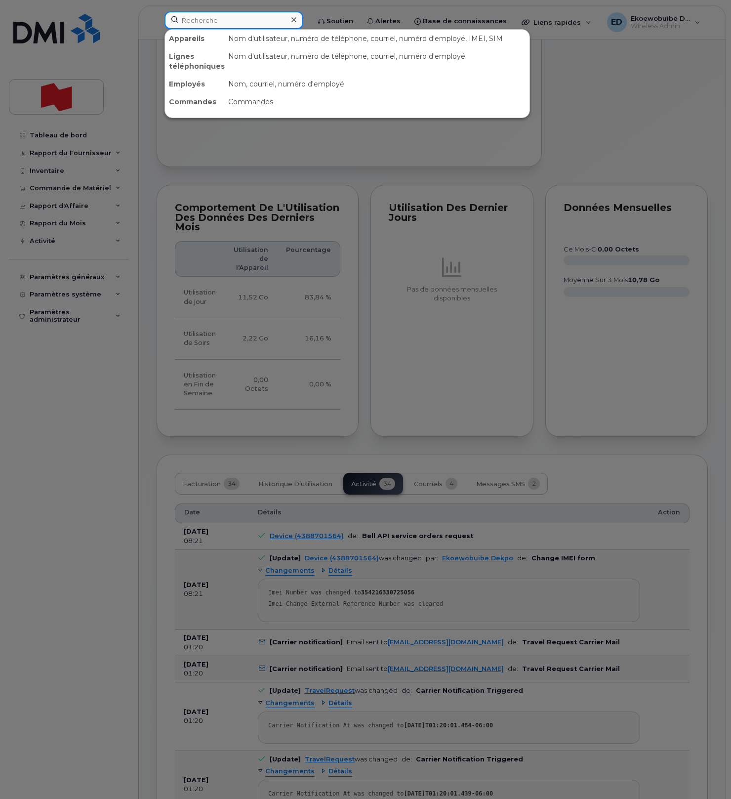
click at [201, 17] on input at bounding box center [234, 20] width 139 height 18
paste input "514-772-5406"
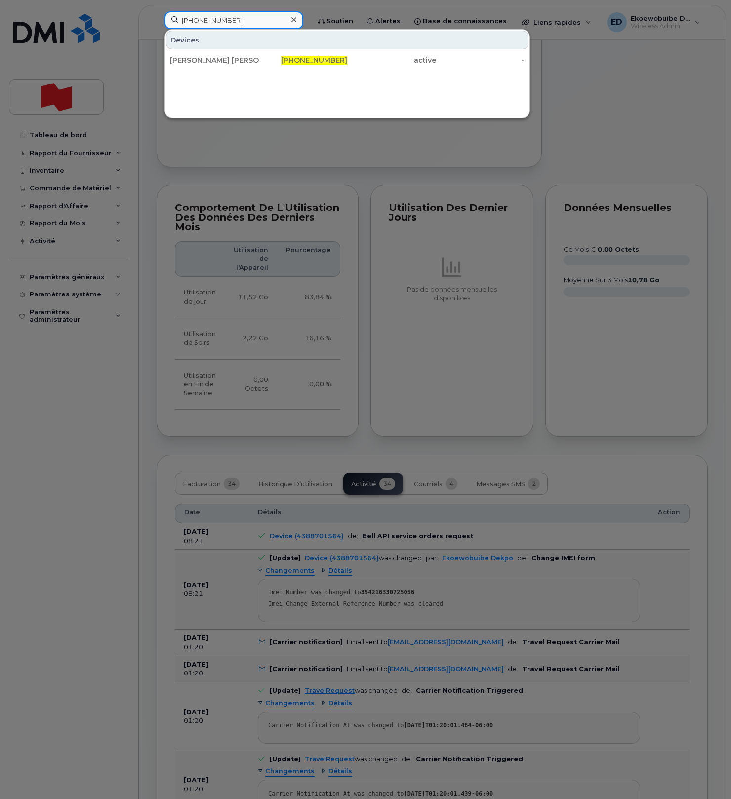
type input "514-772-5406"
click at [257, 24] on input "514-772-5406" at bounding box center [234, 20] width 139 height 18
drag, startPoint x: 292, startPoint y: 24, endPoint x: 165, endPoint y: 20, distance: 127.0
click at [165, 20] on input "514-772-5406" at bounding box center [234, 20] width 139 height 18
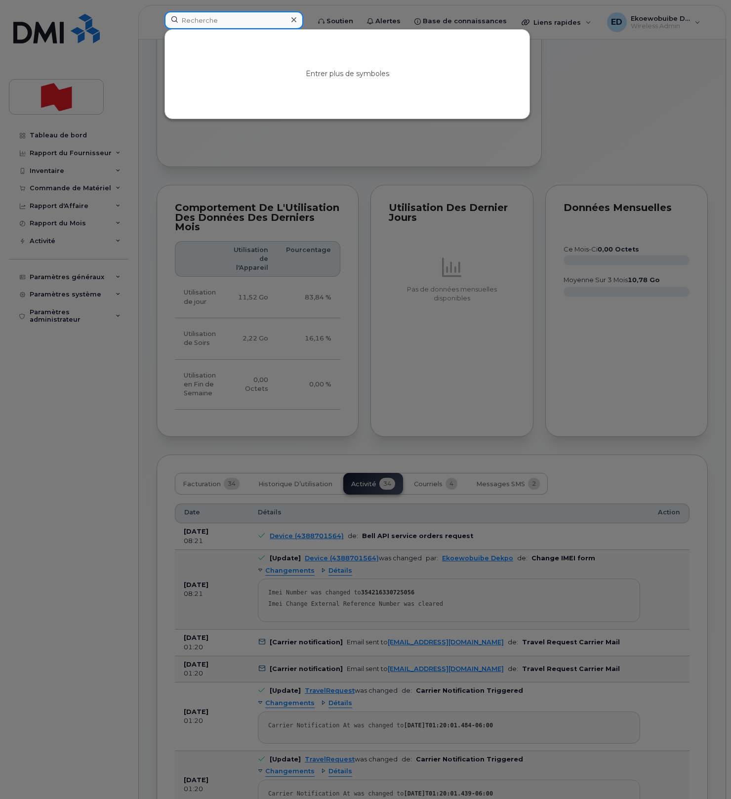
paste input "4169496894"
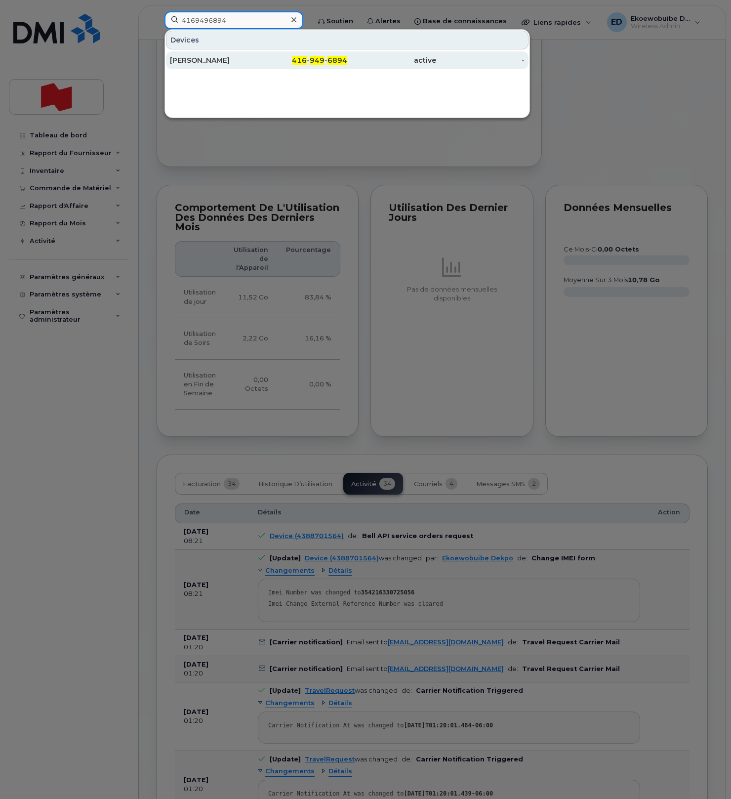
type input "4169496894"
click at [219, 62] on div "Alex Terentiew" at bounding box center [214, 60] width 89 height 10
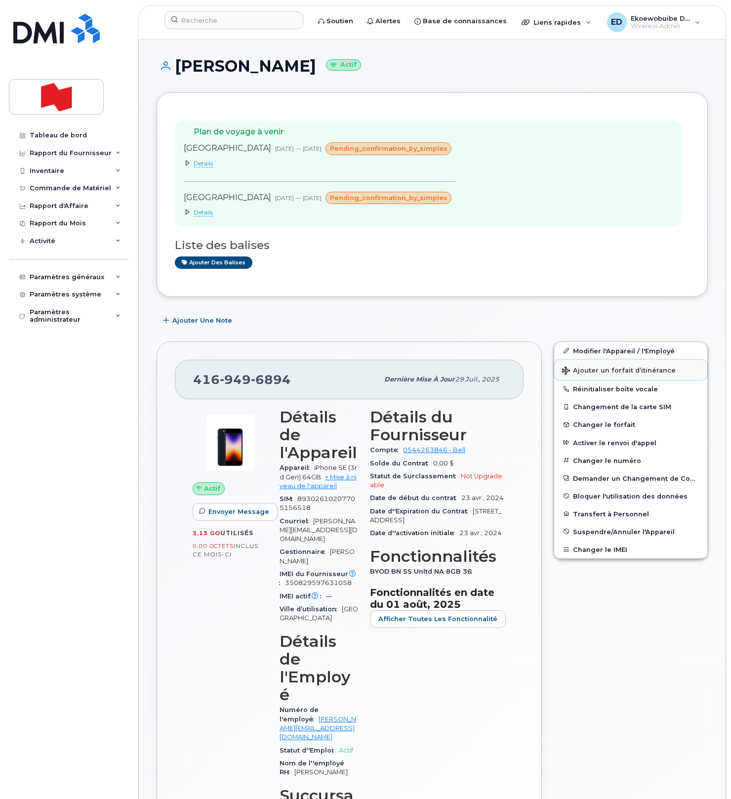
click at [580, 372] on span "Ajouter un forfait d’itinérance" at bounding box center [619, 371] width 114 height 9
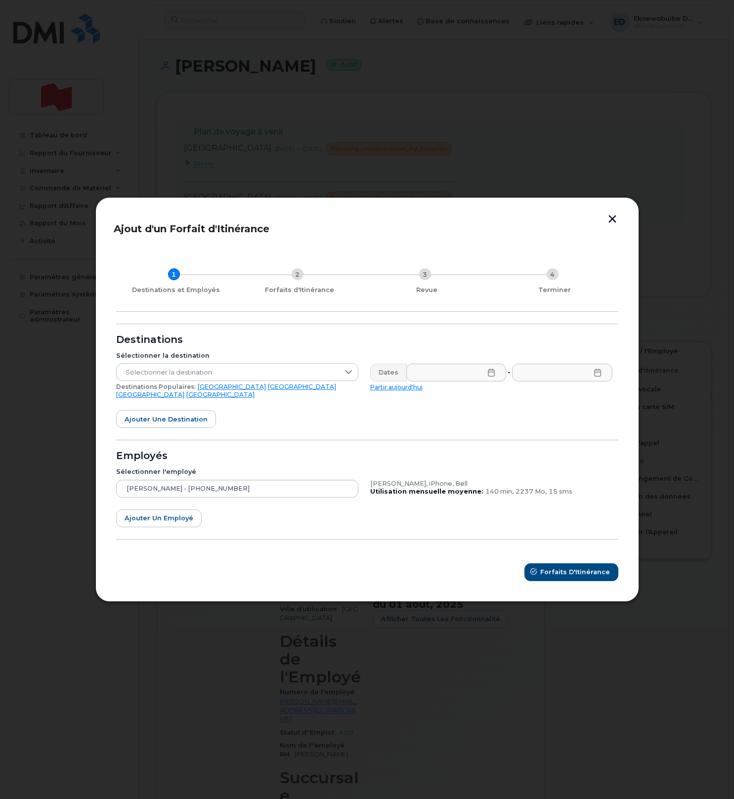
click at [268, 390] on link "[GEOGRAPHIC_DATA]" at bounding box center [302, 386] width 68 height 7
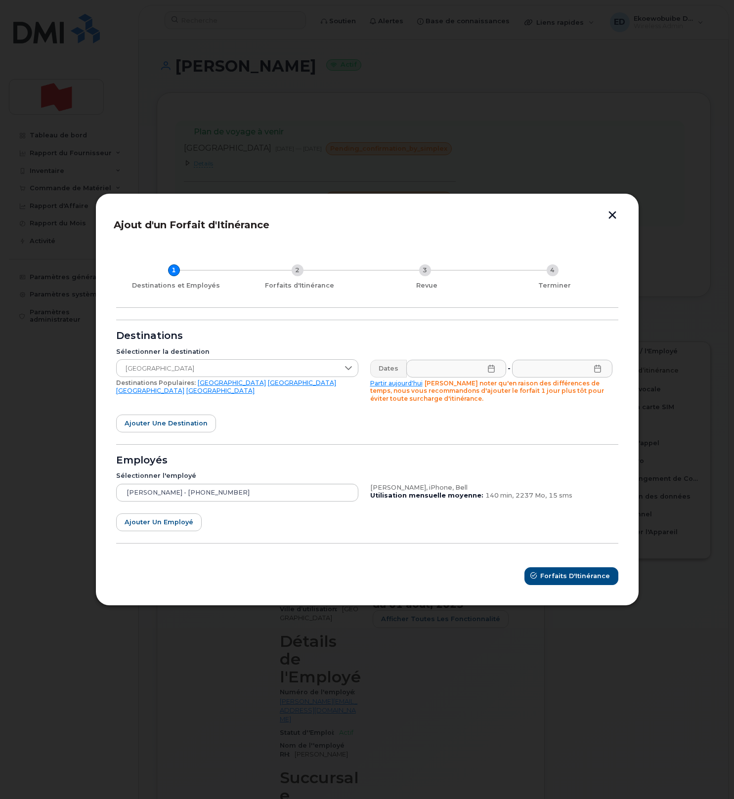
click at [491, 368] on icon at bounding box center [491, 369] width 8 height 8
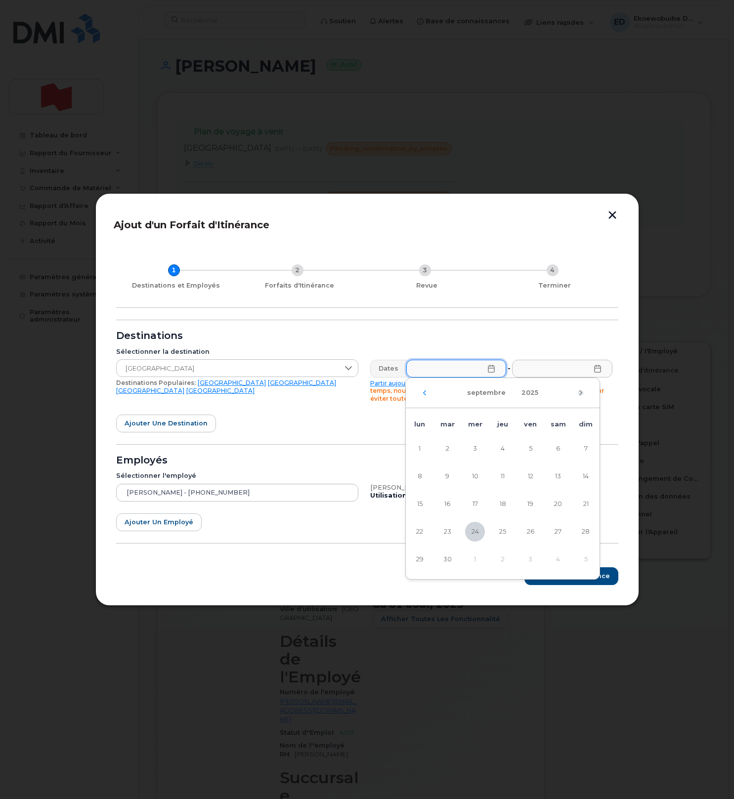
click at [580, 393] on icon "Mois suivant" at bounding box center [581, 393] width 6 height 8
click at [532, 504] on span "17" at bounding box center [530, 504] width 20 height 20
type input "17/10/2025"
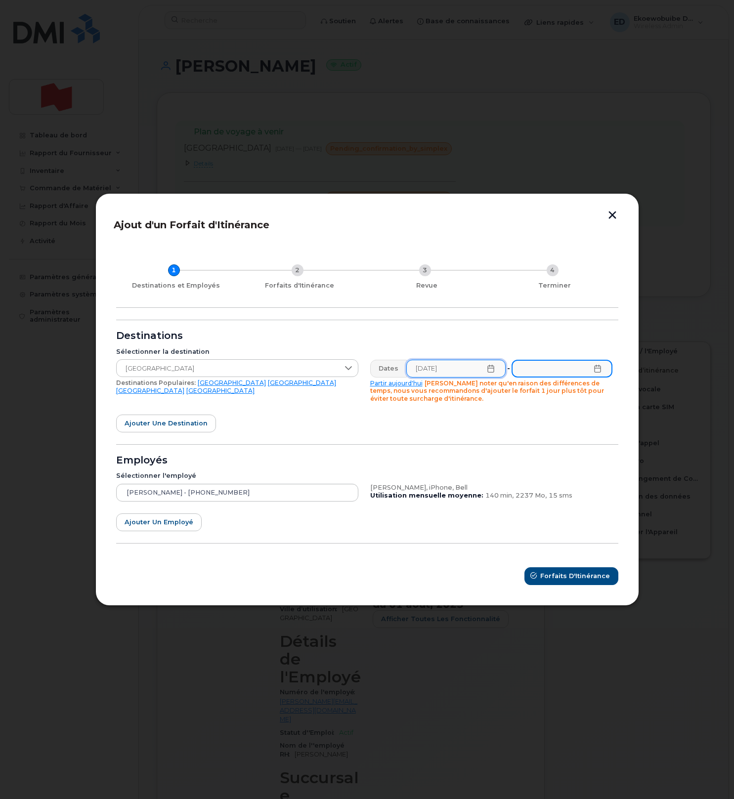
click at [597, 373] on input "text" at bounding box center [561, 369] width 100 height 18
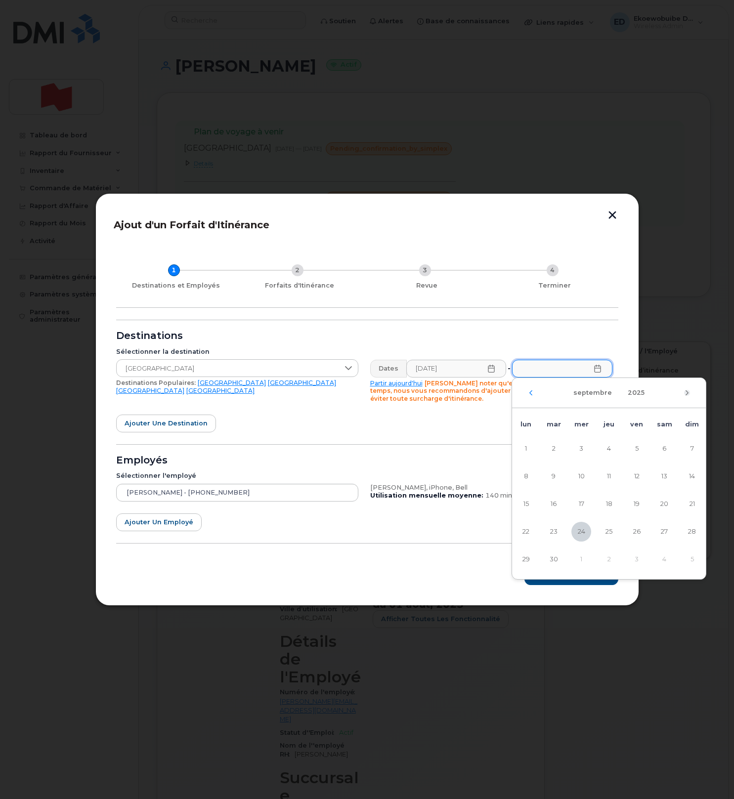
click at [686, 390] on icon "Mois suivant" at bounding box center [687, 393] width 6 height 8
click at [684, 393] on icon "Mois suivant" at bounding box center [687, 393] width 6 height 8
click at [662, 449] on span "1" at bounding box center [664, 449] width 20 height 20
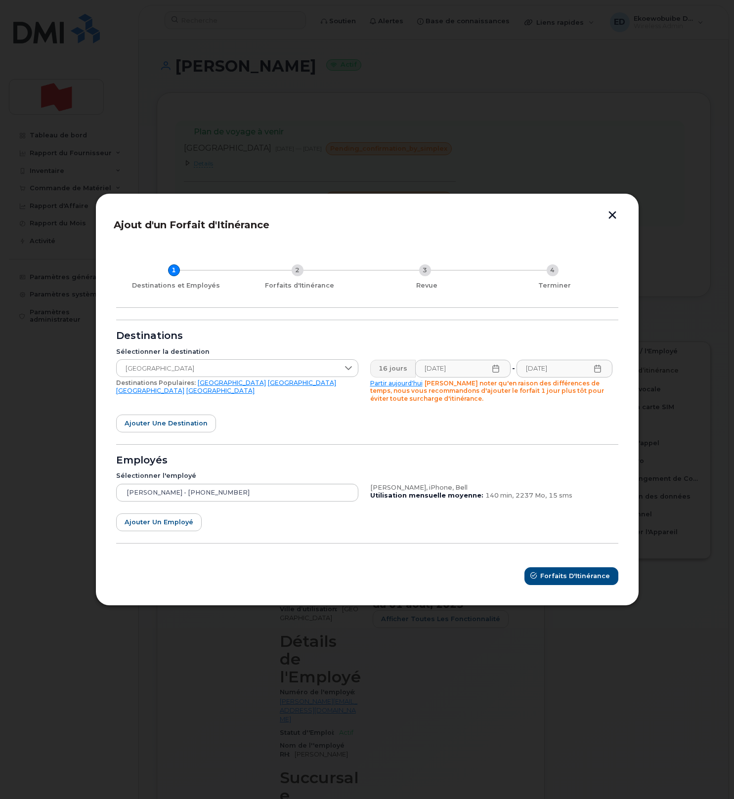
click at [595, 370] on icon at bounding box center [597, 369] width 8 height 8
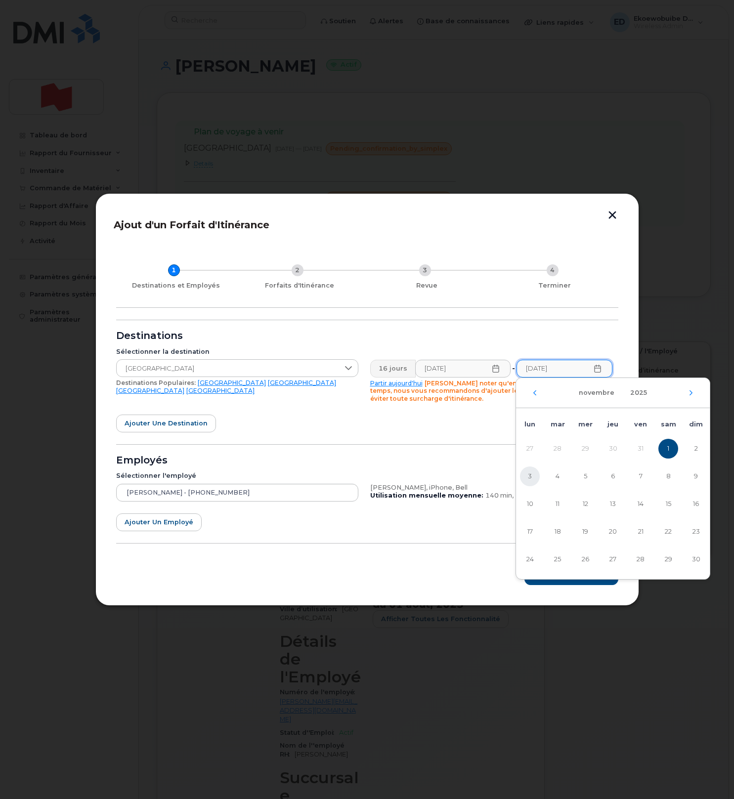
click at [535, 476] on span "3" at bounding box center [530, 476] width 20 height 20
type input "03/11/2025"
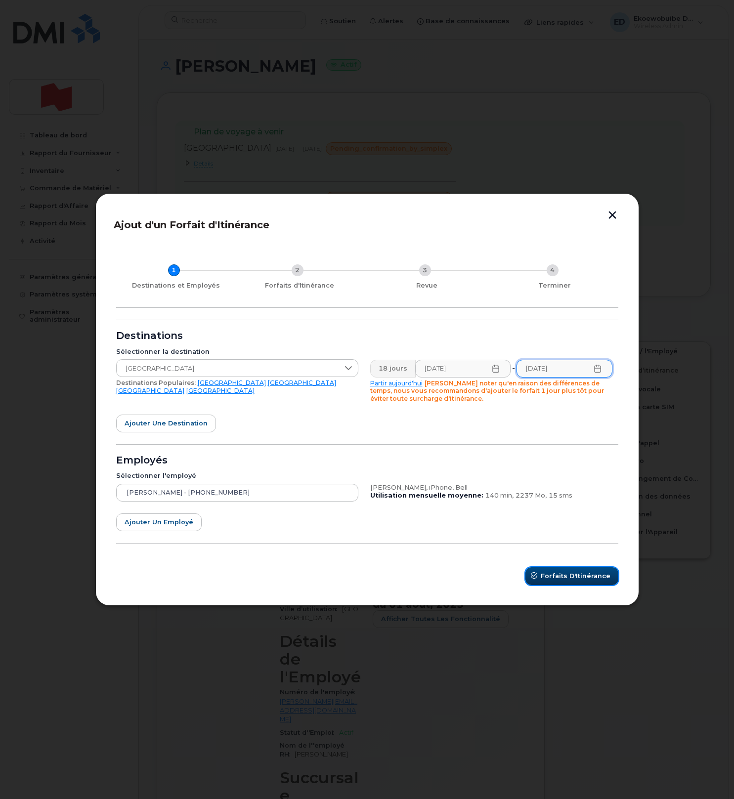
click at [557, 577] on span "Forfaits d'Itinérance" at bounding box center [575, 575] width 70 height 9
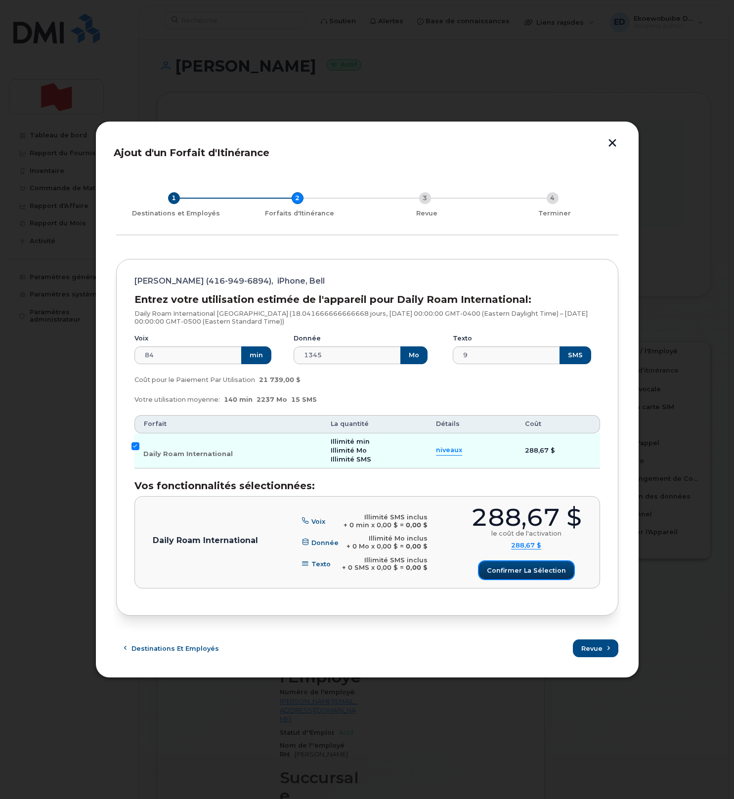
click at [510, 571] on span "Confirmer la sélection" at bounding box center [526, 570] width 79 height 9
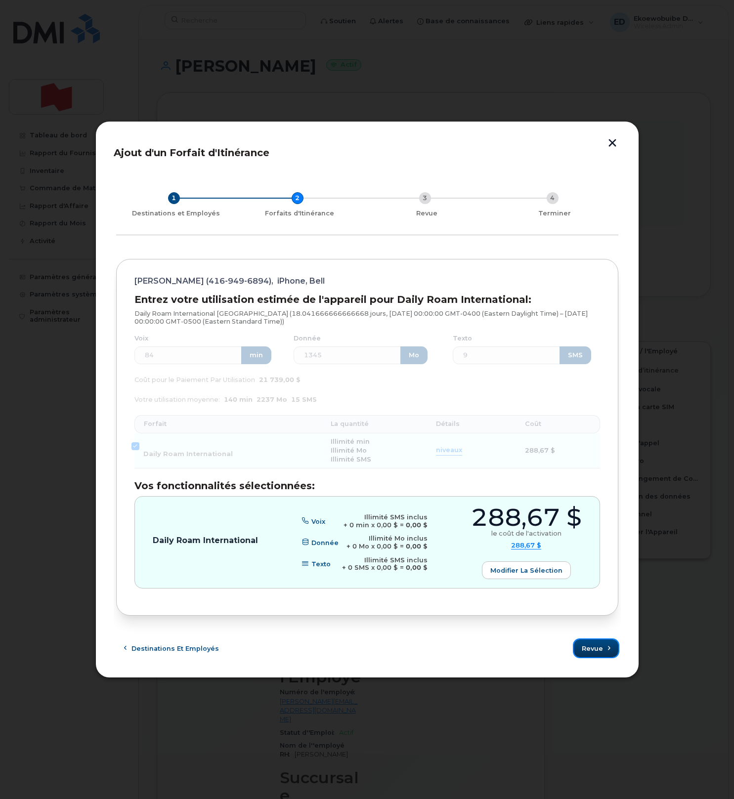
drag, startPoint x: 594, startPoint y: 649, endPoint x: 577, endPoint y: 652, distance: 17.6
click at [594, 649] on span "Revue" at bounding box center [591, 648] width 21 height 9
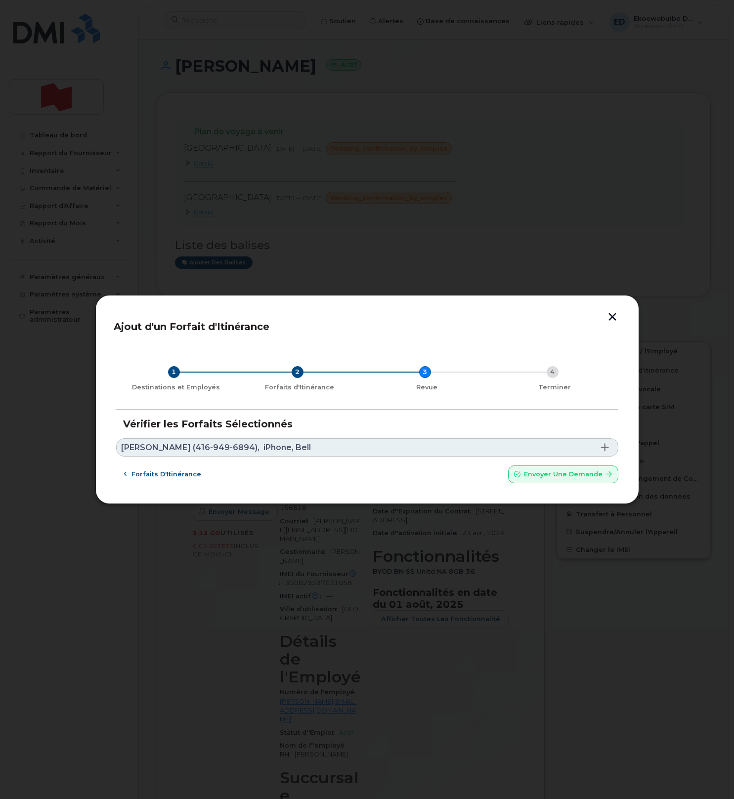
drag, startPoint x: 321, startPoint y: 442, endPoint x: 326, endPoint y: 449, distance: 8.9
click at [321, 442] on link "Alex Terentiew (416-949-6894), iPhone, Bell" at bounding box center [367, 447] width 502 height 18
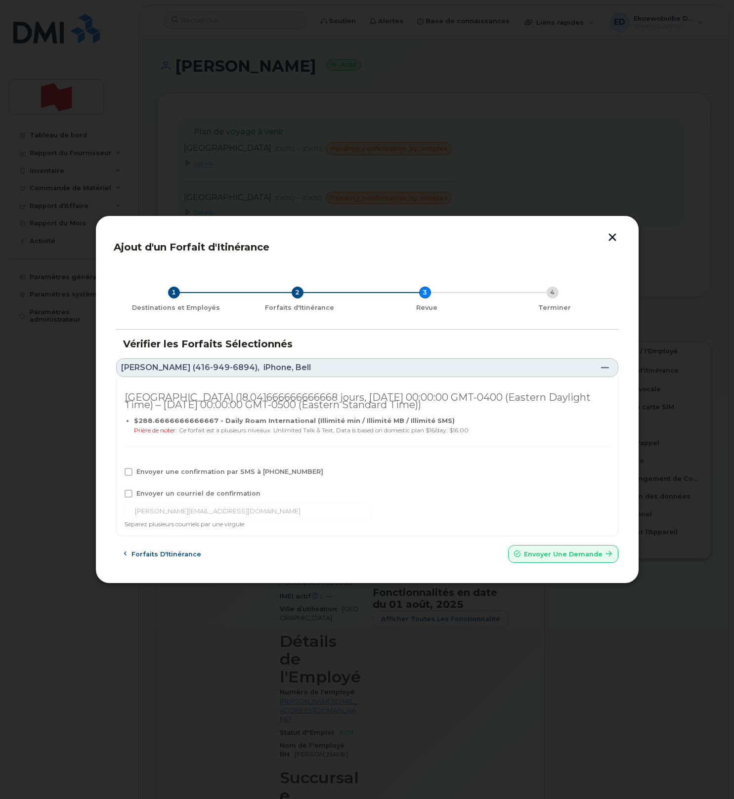
drag, startPoint x: 141, startPoint y: 473, endPoint x: 142, endPoint y: 489, distance: 15.8
click at [141, 473] on span "Envoyer une confirmation par SMS à 416-949-6894" at bounding box center [229, 471] width 187 height 7
click at [118, 473] on input "Envoyer une confirmation par SMS à 416-949-6894" at bounding box center [115, 470] width 5 height 5
checkbox input "true"
click at [142, 490] on span "Envoyer un courriel de confirmation" at bounding box center [198, 493] width 124 height 7
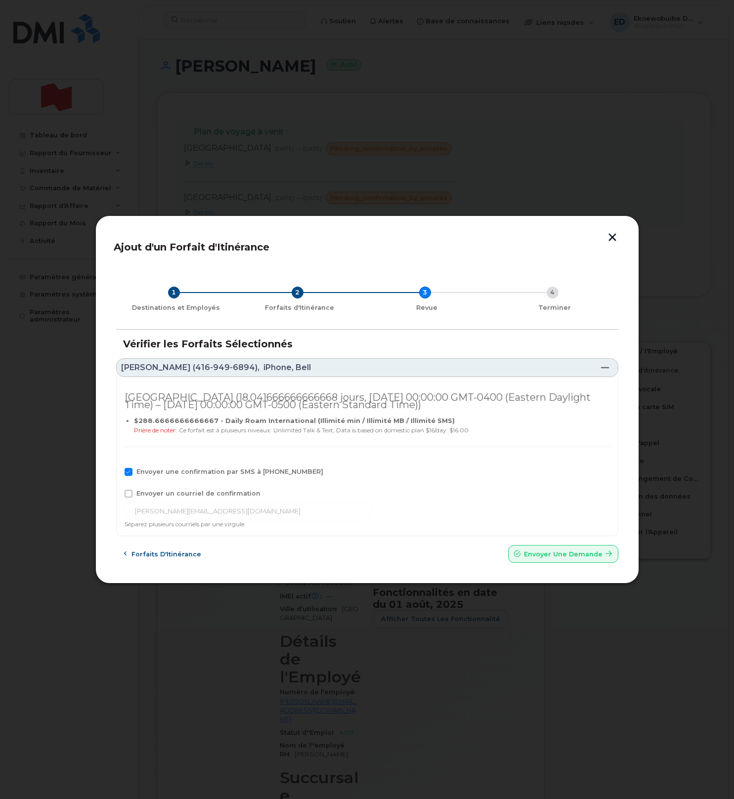
click at [118, 490] on input "Envoyer un courriel de confirmation" at bounding box center [115, 492] width 5 height 5
checkbox input "true"
drag, startPoint x: 246, startPoint y: 511, endPoint x: 118, endPoint y: 513, distance: 128.0
click at [118, 513] on div "Mexique (18.041666666666668 jours, Fri Oct 17 2025 00:00:00 GMT-0400 (Eastern D…" at bounding box center [367, 457] width 502 height 160
paste input "telecom-voix@bnc.ca"
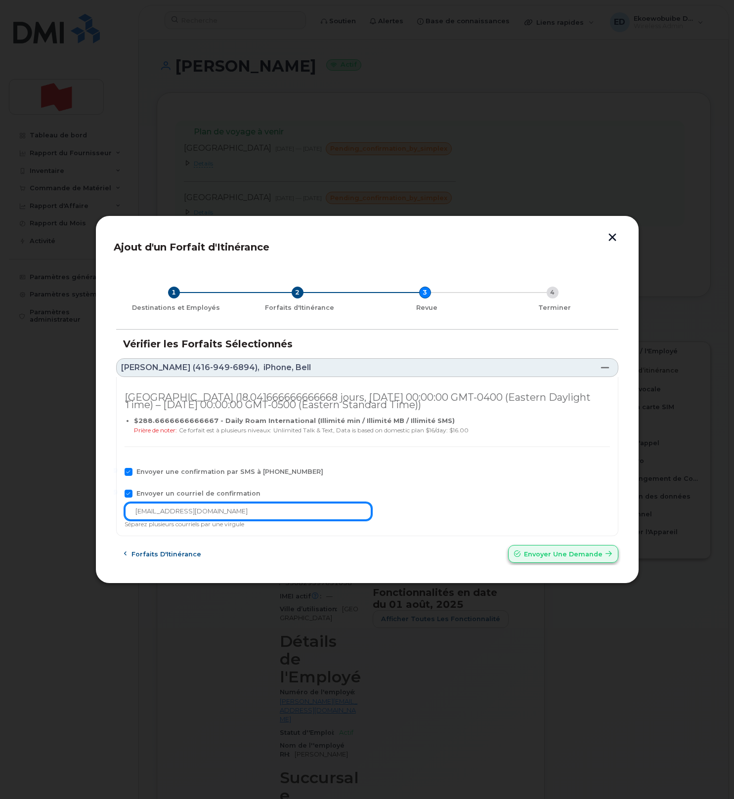
type input "telecom-voix@bnc.ca"
click at [553, 561] on button "Envoyer une Demande" at bounding box center [563, 554] width 110 height 18
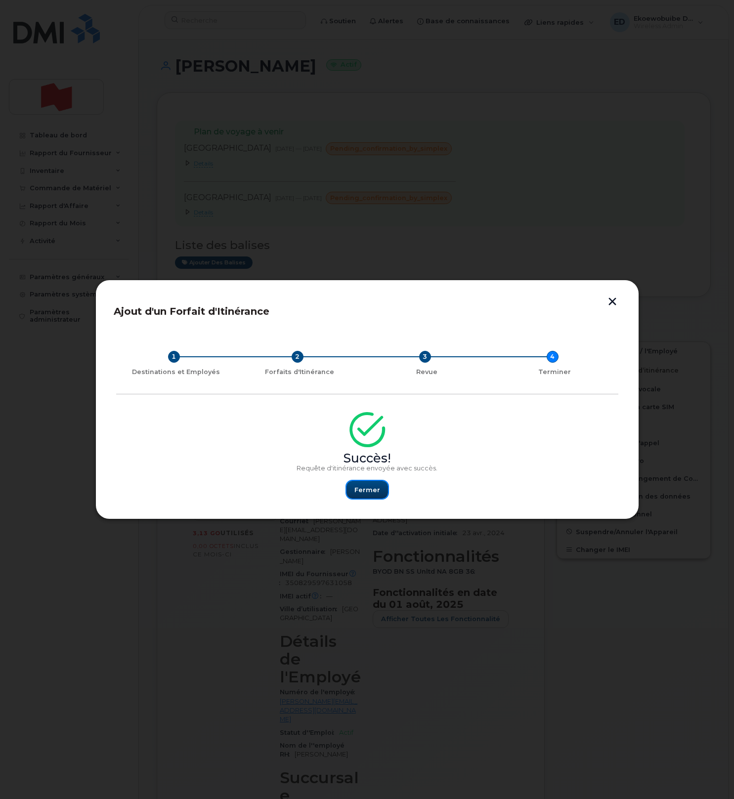
drag, startPoint x: 372, startPoint y: 491, endPoint x: 377, endPoint y: 487, distance: 6.0
click at [372, 491] on span "Fermer" at bounding box center [367, 489] width 26 height 9
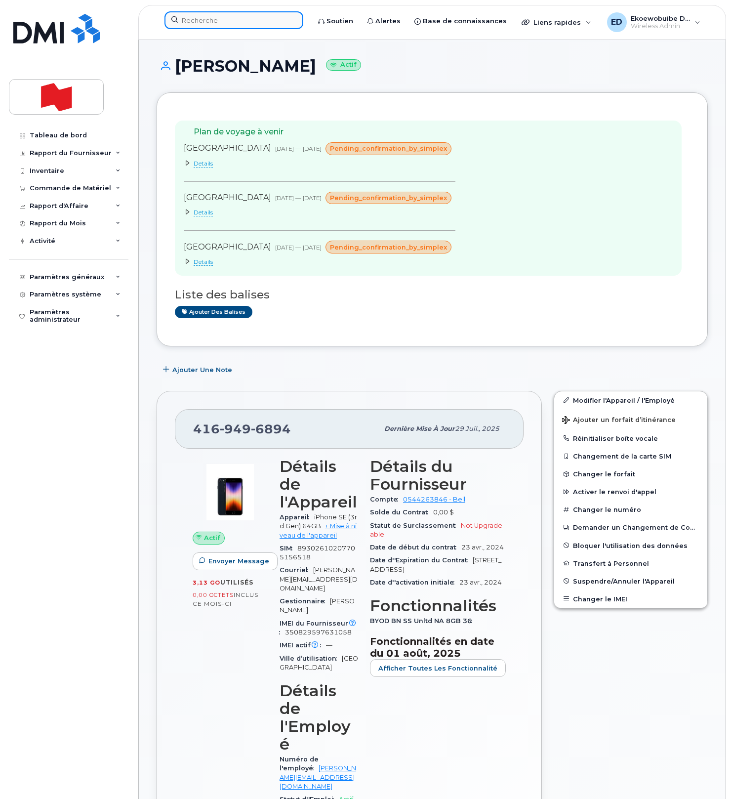
click at [206, 21] on input at bounding box center [234, 20] width 139 height 18
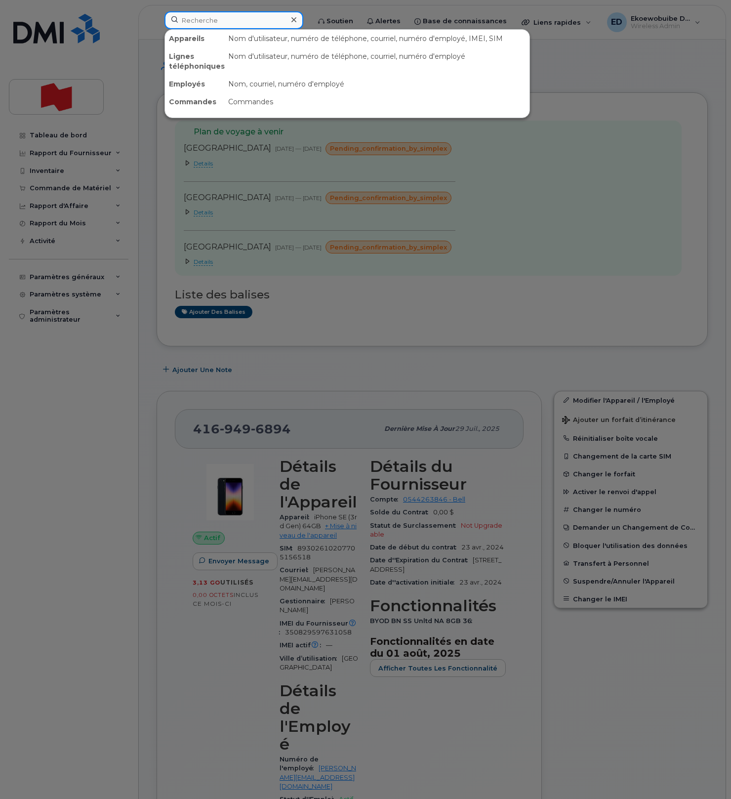
click at [206, 21] on input at bounding box center [234, 20] width 139 height 18
paste input "403-370-0873"
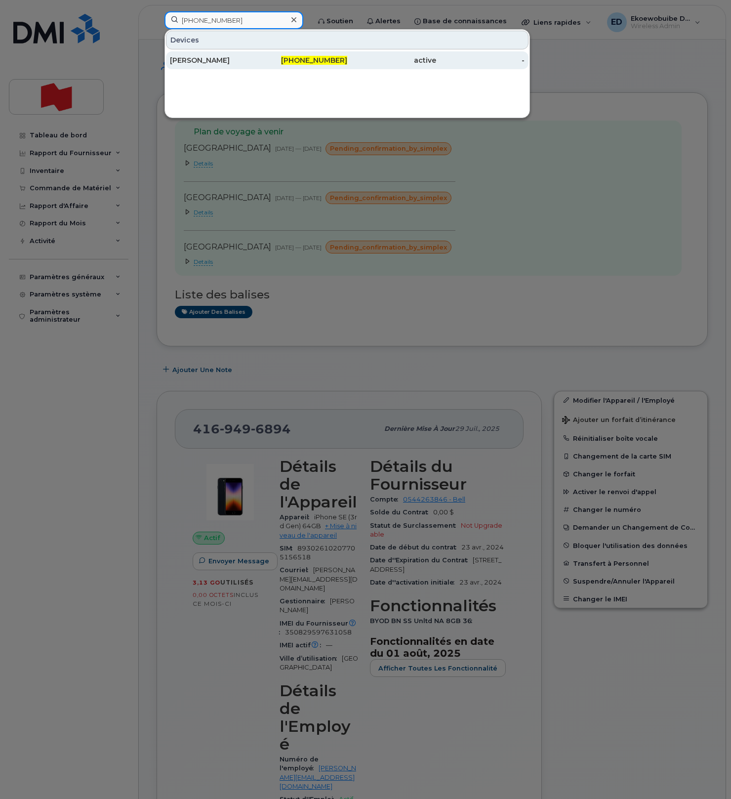
type input "403-370-0873"
click at [203, 60] on div "[PERSON_NAME]" at bounding box center [214, 60] width 89 height 10
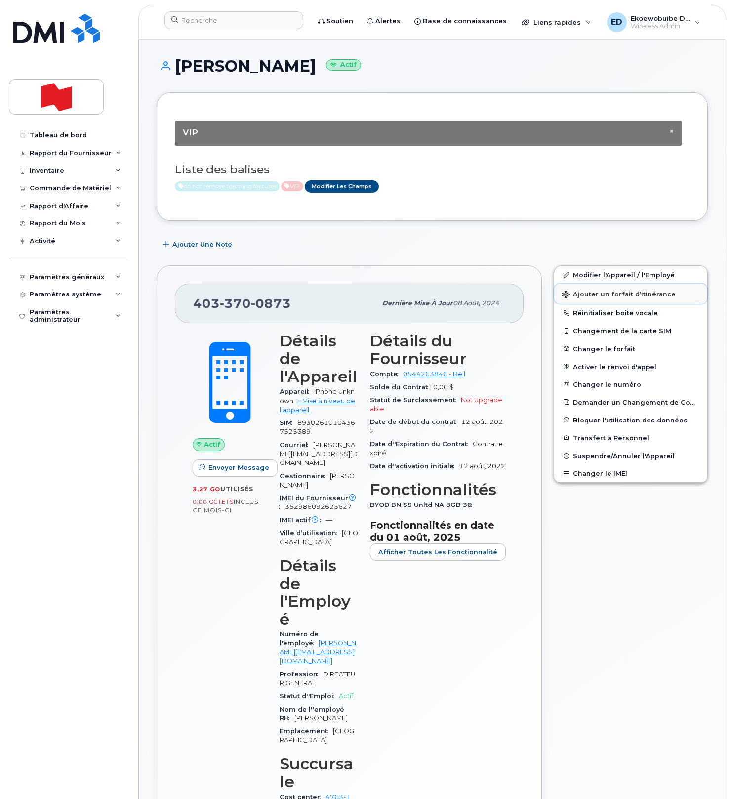
click at [589, 296] on span "Ajouter un forfait d’itinérance" at bounding box center [619, 294] width 114 height 9
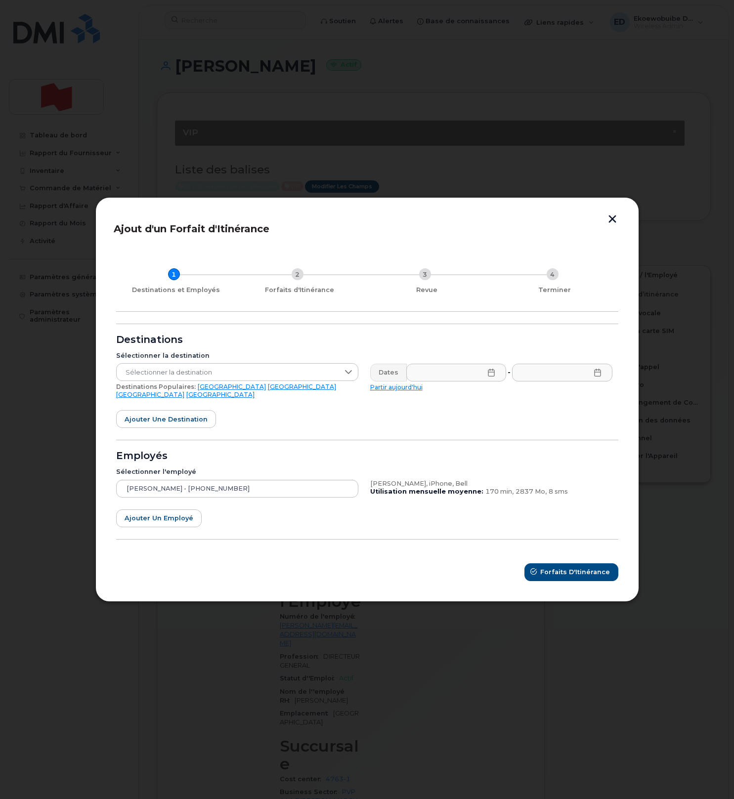
click at [184, 392] on link "[GEOGRAPHIC_DATA]" at bounding box center [150, 394] width 68 height 7
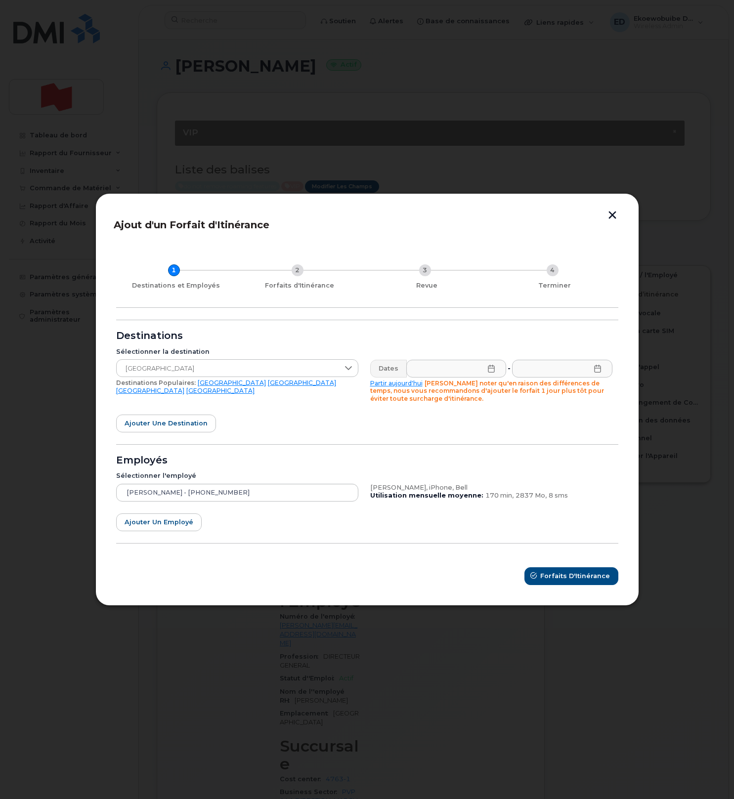
click at [491, 369] on icon at bounding box center [491, 369] width 8 height 8
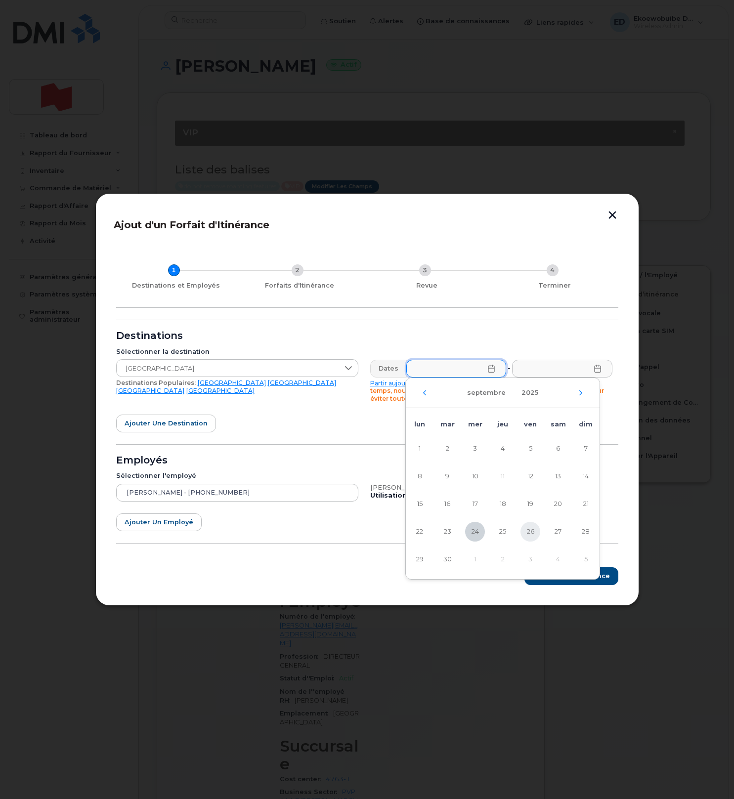
click at [536, 532] on span "26" at bounding box center [530, 532] width 20 height 20
type input "[DATE]"
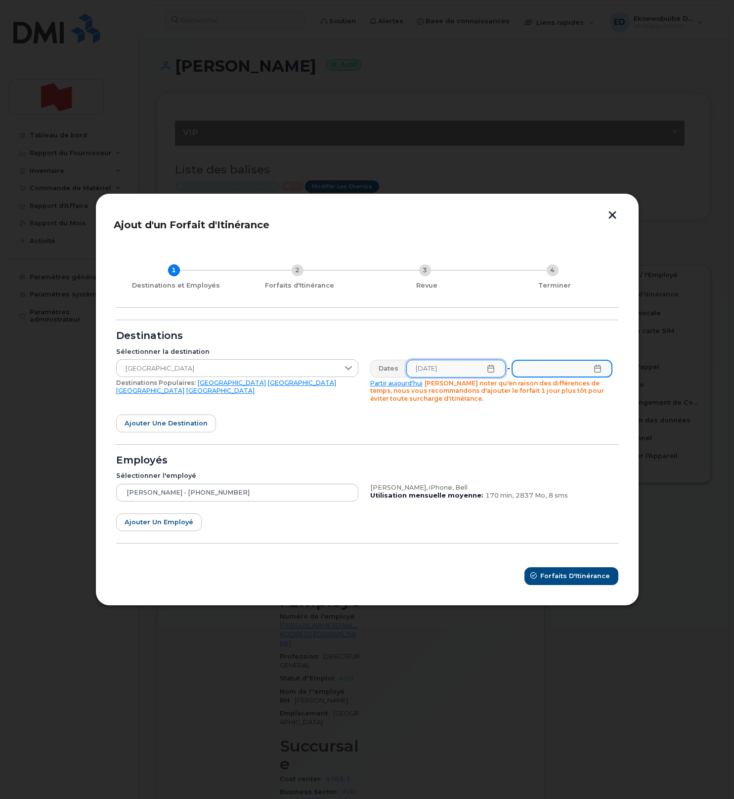
click at [593, 368] on icon at bounding box center [597, 369] width 8 height 8
click at [602, 368] on input "text" at bounding box center [561, 369] width 100 height 18
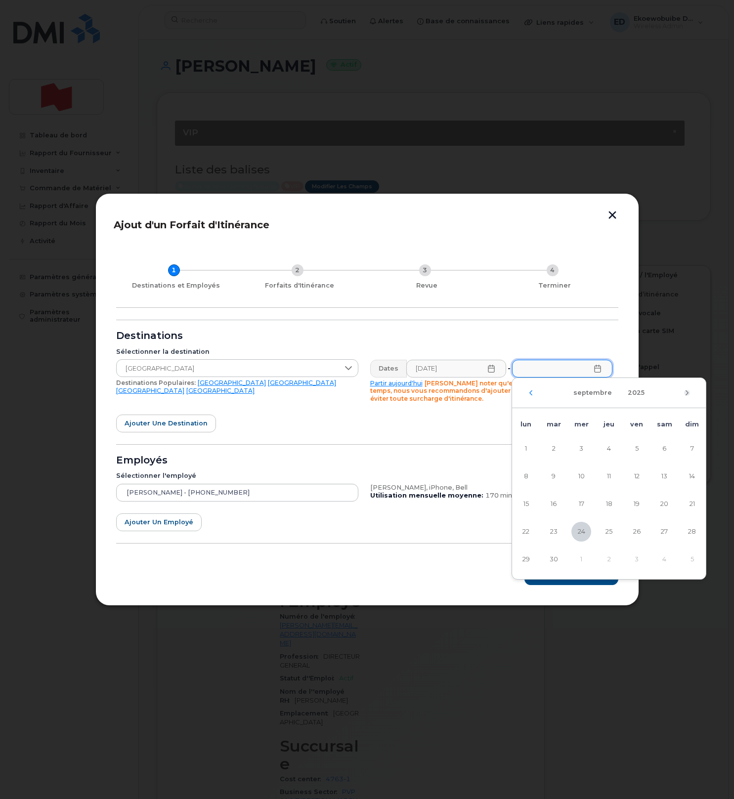
click at [684, 390] on icon "Mois suivant" at bounding box center [687, 393] width 6 height 8
drag, startPoint x: 640, startPoint y: 474, endPoint x: 642, endPoint y: 479, distance: 5.3
click at [640, 474] on span "10" at bounding box center [636, 476] width 20 height 20
type input "10/10/2025"
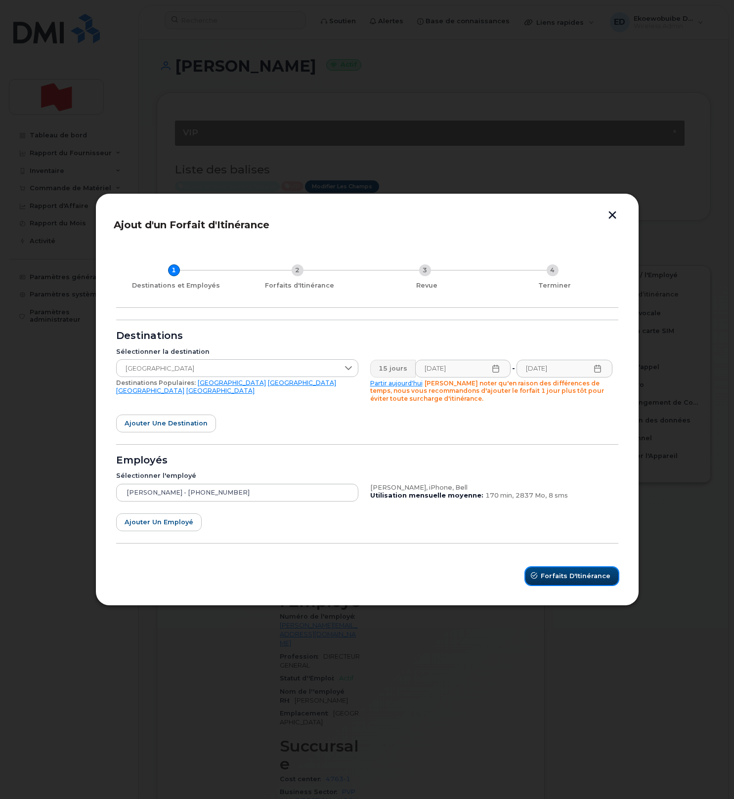
click at [552, 574] on span "Forfaits d'Itinérance" at bounding box center [575, 575] width 70 height 9
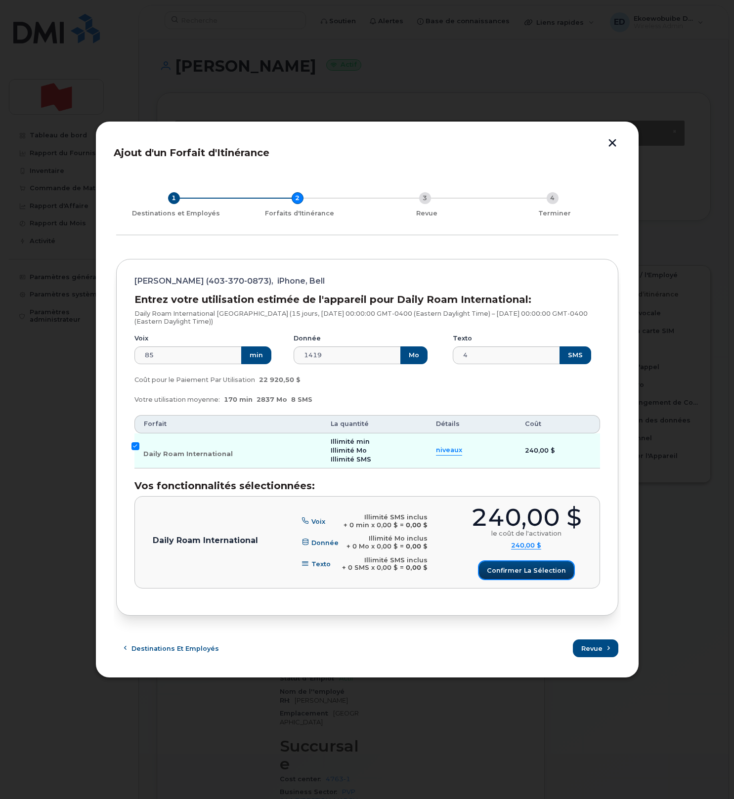
click at [519, 568] on span "Confirmer la sélection" at bounding box center [526, 570] width 79 height 9
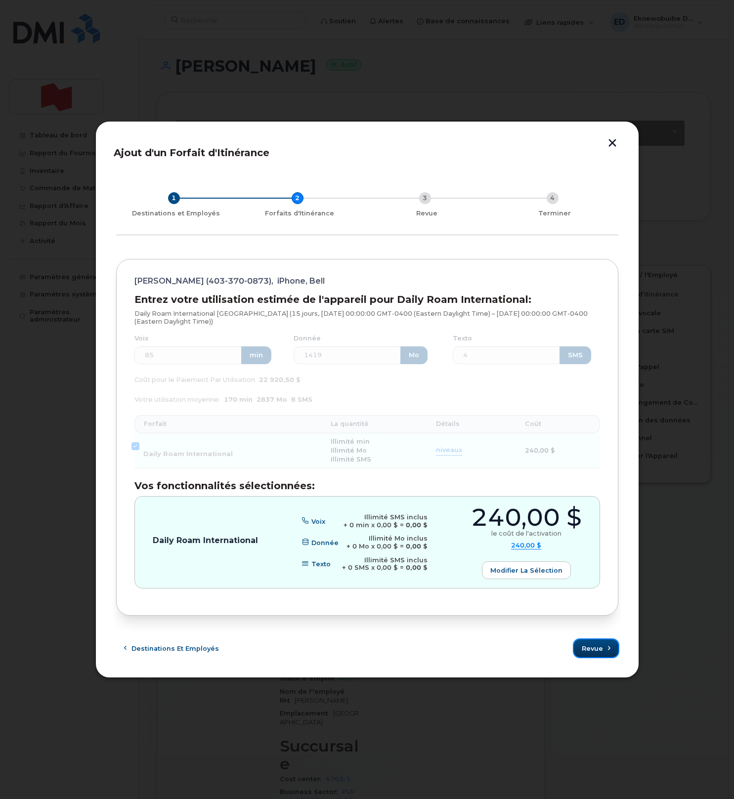
click at [596, 652] on span "Revue" at bounding box center [591, 648] width 21 height 9
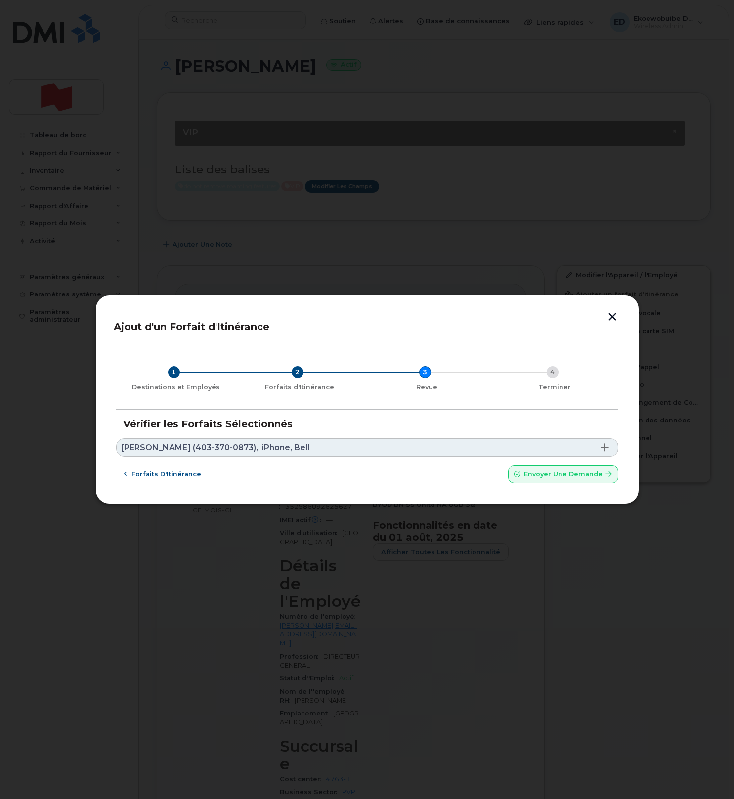
click at [299, 445] on link "Travis Wood (403-370-0873), iPhone, Bell" at bounding box center [367, 447] width 502 height 18
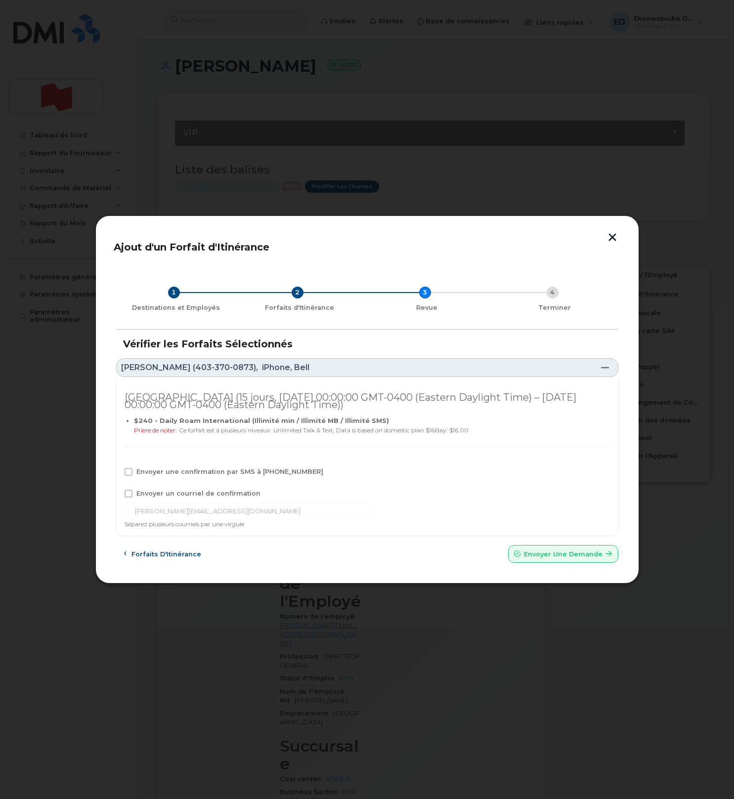
drag, startPoint x: 162, startPoint y: 477, endPoint x: 158, endPoint y: 481, distance: 5.3
click at [162, 477] on div "Envoyer une confirmation par SMS à 403-370-0873" at bounding box center [366, 474] width 485 height 13
drag, startPoint x: 153, startPoint y: 474, endPoint x: 152, endPoint y: 480, distance: 6.5
click at [153, 474] on span "Envoyer une confirmation par SMS à 403-370-0873" at bounding box center [229, 471] width 187 height 7
click at [118, 473] on input "Envoyer une confirmation par SMS à 403-370-0873" at bounding box center [115, 470] width 5 height 5
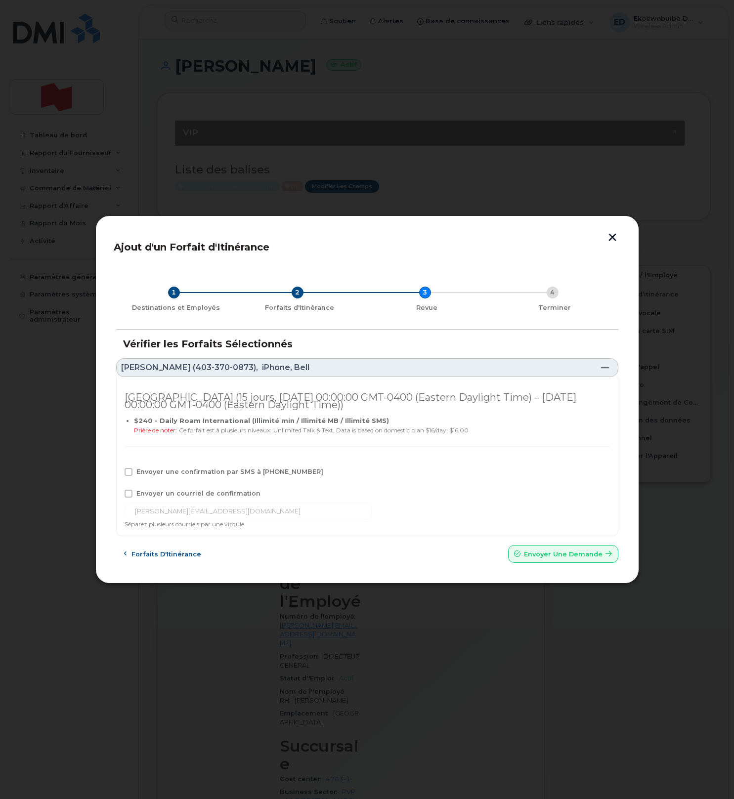
checkbox input "true"
click at [148, 487] on div "Royaume-Uni (15 jours, Fri Sep 26 2025 00:00:00 GMT-0400 (Eastern Daylight Time…" at bounding box center [367, 457] width 502 height 160
click at [146, 491] on span "Envoyer un courriel de confirmation" at bounding box center [198, 493] width 124 height 7
click at [118, 491] on input "Envoyer un courriel de confirmation" at bounding box center [115, 492] width 5 height 5
checkbox input "true"
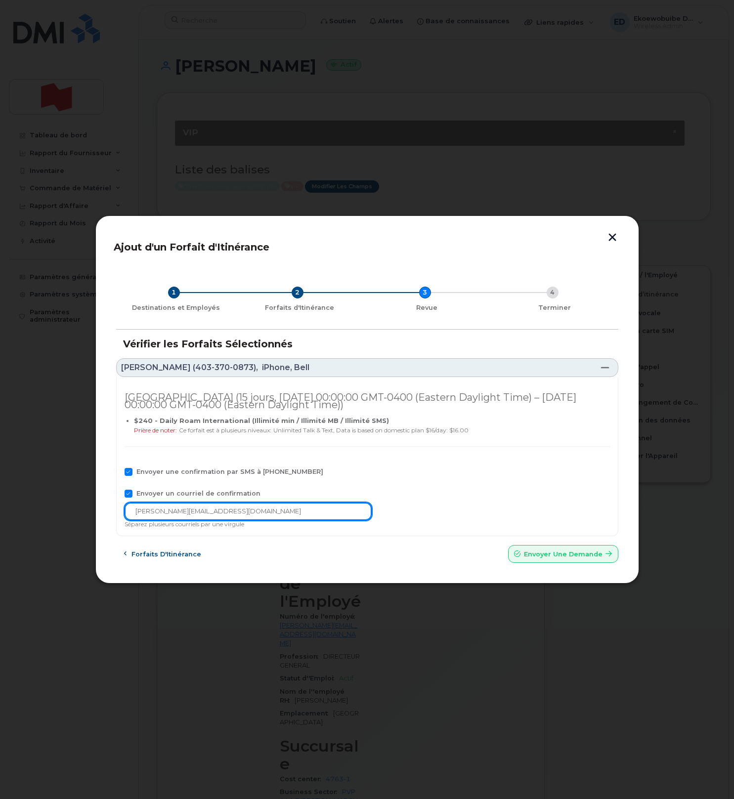
drag, startPoint x: 234, startPoint y: 508, endPoint x: 112, endPoint y: 510, distance: 122.0
click at [112, 510] on div "Ajout d'un Forfait d'Itinérance 1 Destinations et Employés 2 Forfaits d'Itinéra…" at bounding box center [366, 399] width 543 height 369
paste input "elecom-voix@bnc.ca"
type input "[EMAIL_ADDRESS][DOMAIN_NAME]"
click at [537, 556] on span "Envoyer une Demande" at bounding box center [563, 553] width 79 height 9
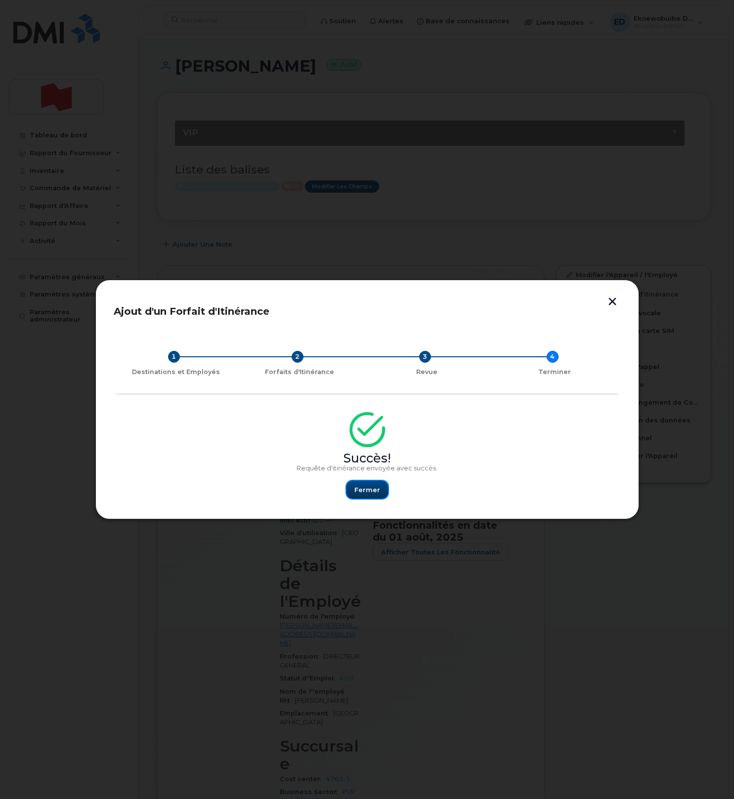
click at [365, 493] on span "Fermer" at bounding box center [367, 489] width 26 height 9
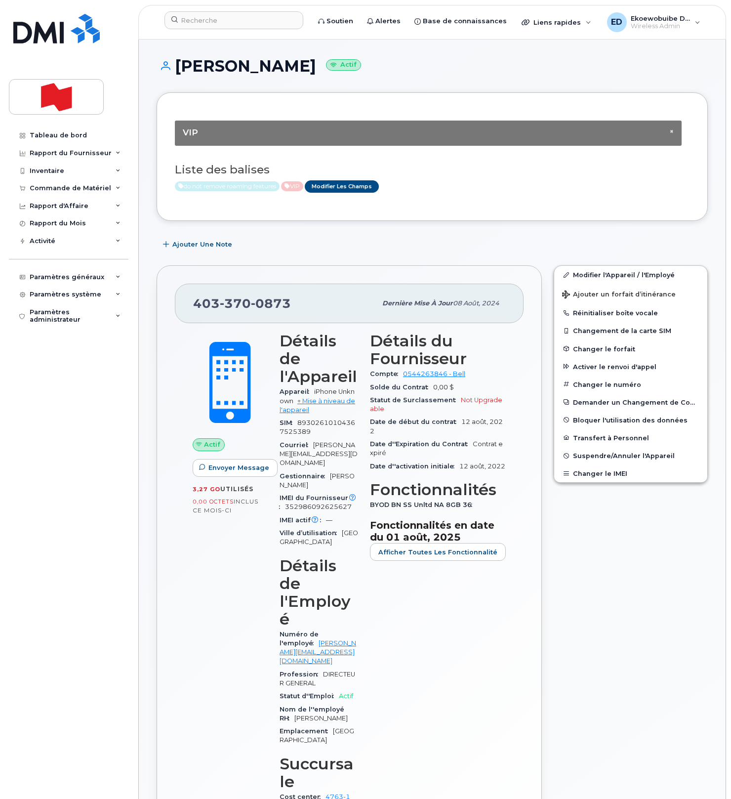
drag, startPoint x: 374, startPoint y: 248, endPoint x: 348, endPoint y: 224, distance: 36.0
click at [374, 248] on div "Ajouter une Note" at bounding box center [432, 245] width 551 height 18
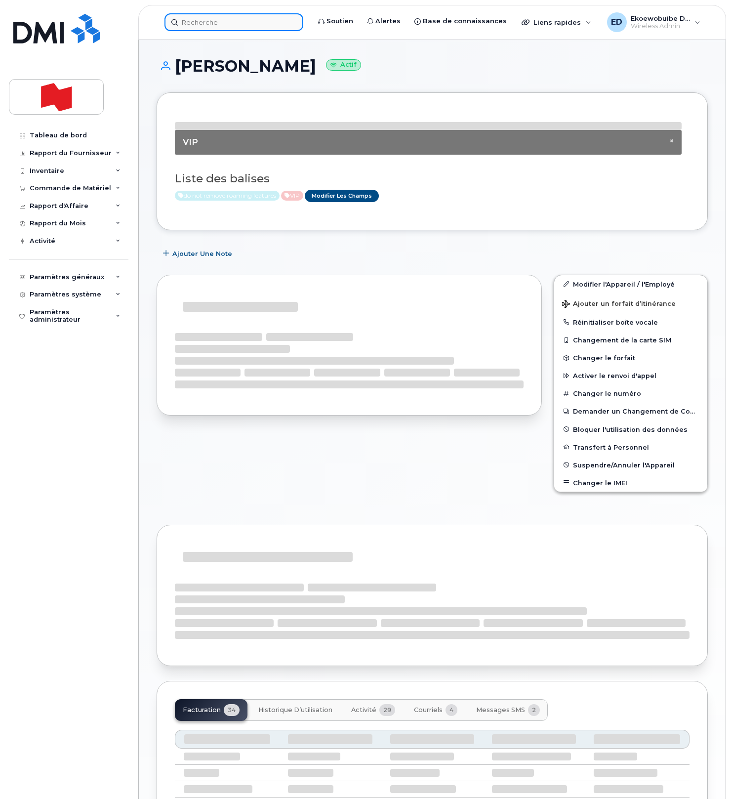
click at [229, 25] on input at bounding box center [234, 22] width 139 height 18
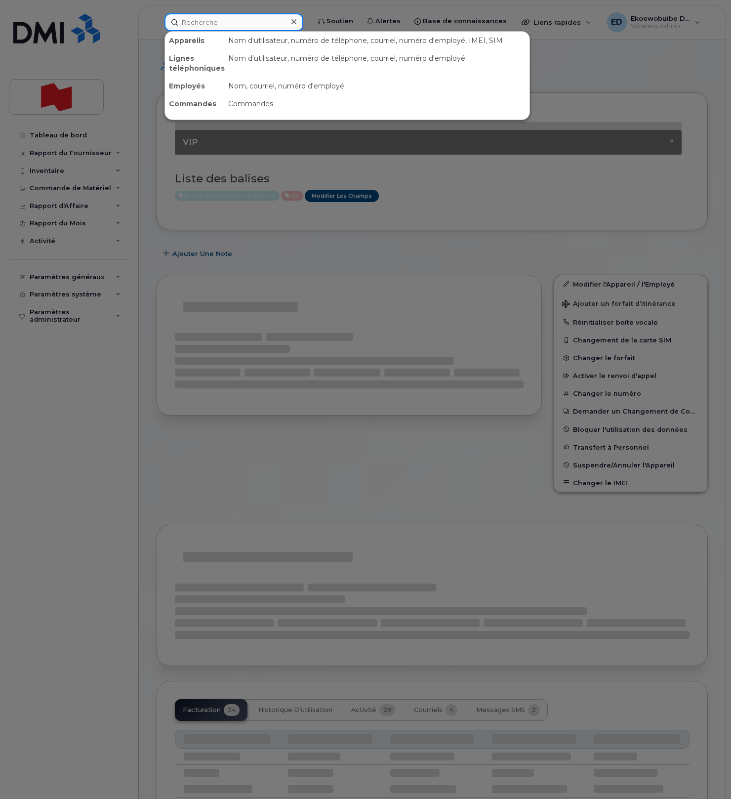
paste input "403-542-0523"
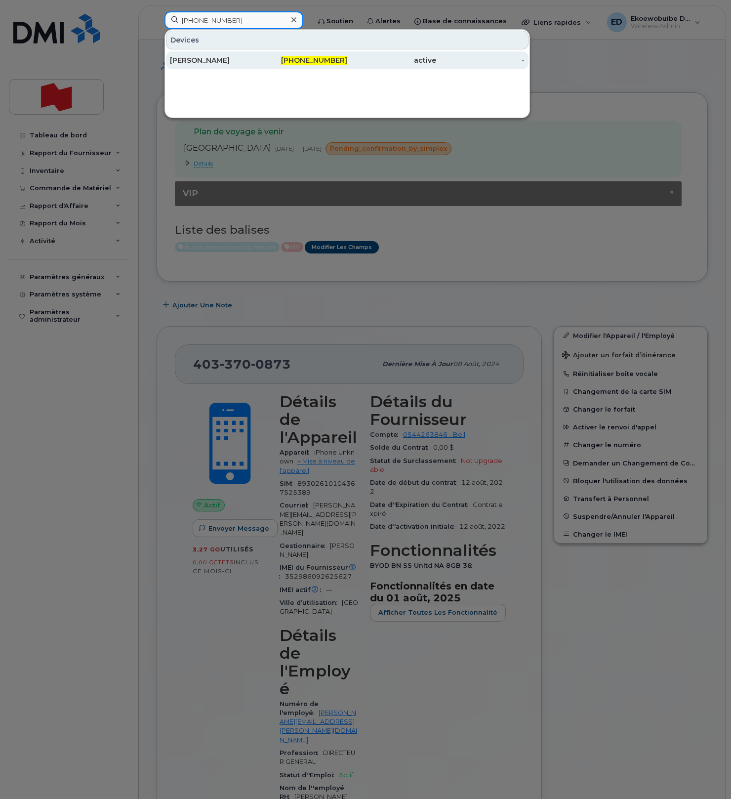
type input "403-542-0523"
drag, startPoint x: 207, startPoint y: 64, endPoint x: 231, endPoint y: 72, distance: 26.1
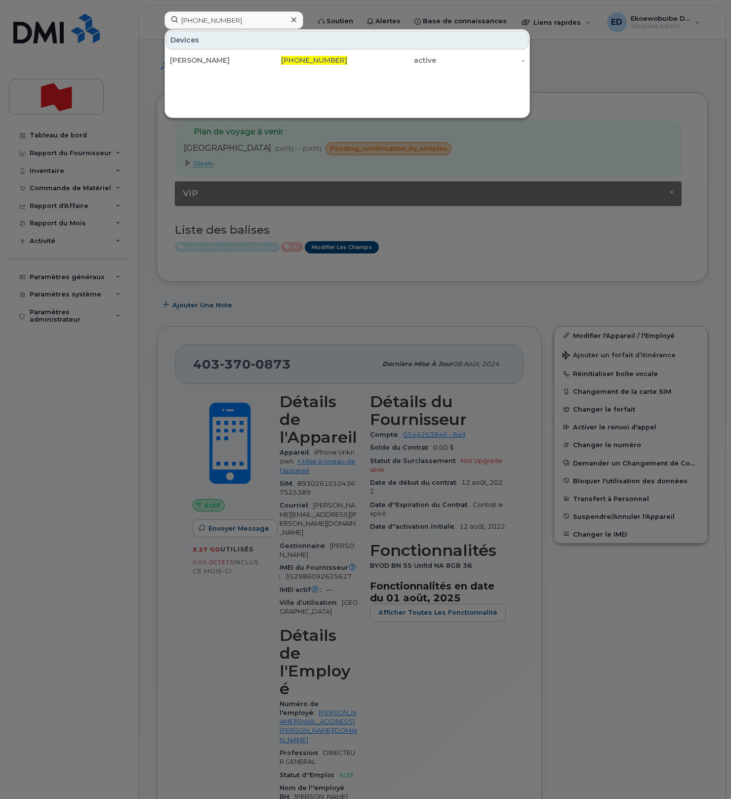
click at [207, 64] on div "Daniel Payne" at bounding box center [214, 60] width 89 height 10
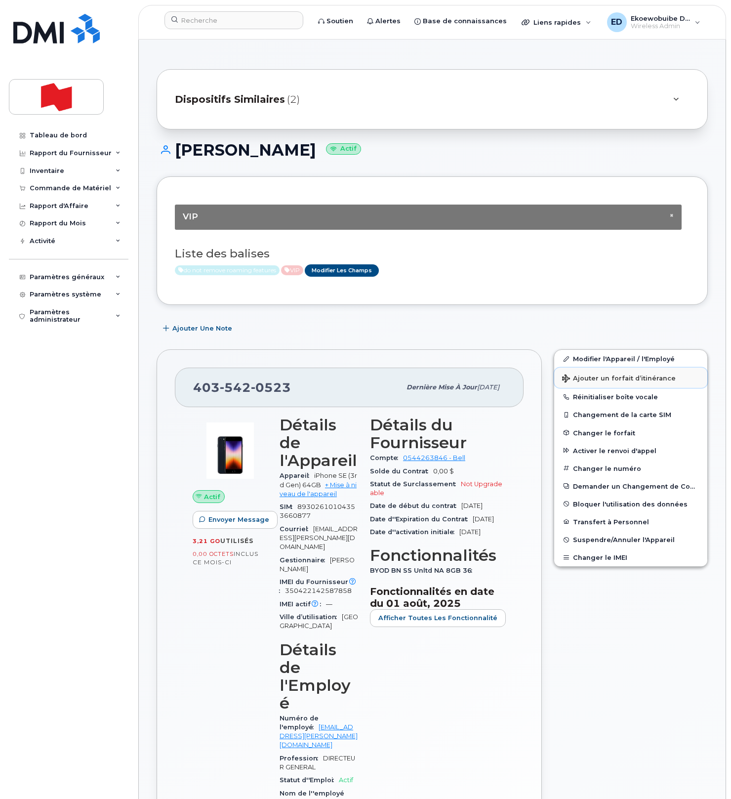
click at [585, 380] on span "Ajouter un forfait d’itinérance" at bounding box center [619, 378] width 114 height 9
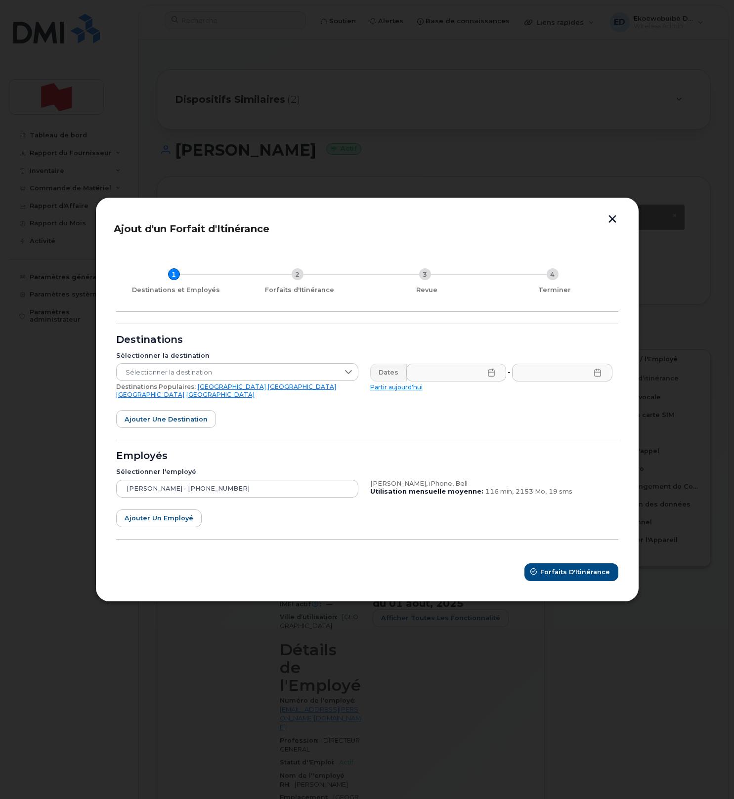
click at [184, 392] on link "[GEOGRAPHIC_DATA]" at bounding box center [150, 394] width 68 height 7
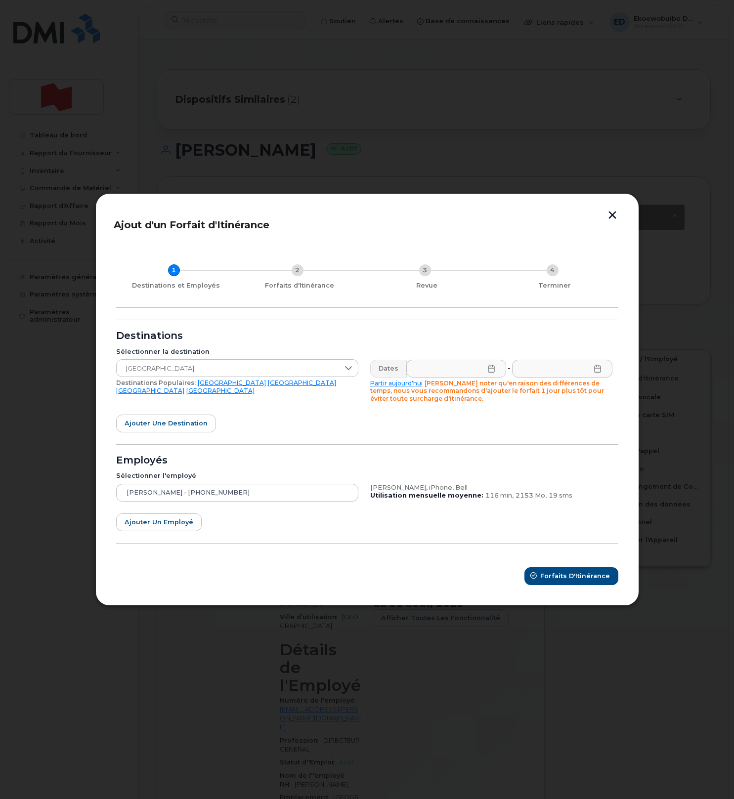
click at [489, 372] on icon at bounding box center [491, 369] width 6 height 8
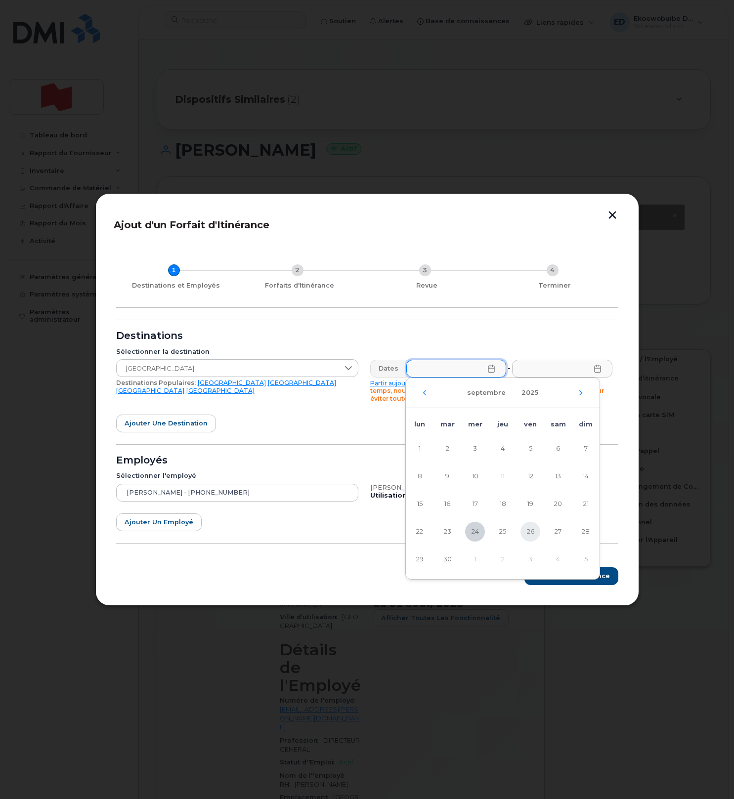
click at [532, 534] on span "26" at bounding box center [530, 532] width 20 height 20
type input "26/09/2025"
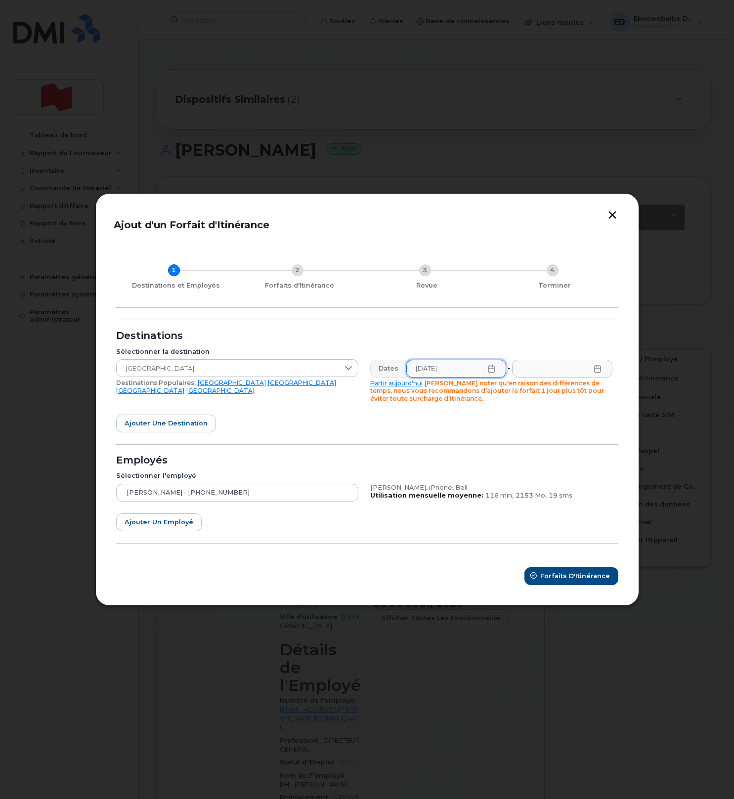
click at [594, 372] on icon at bounding box center [597, 369] width 6 height 8
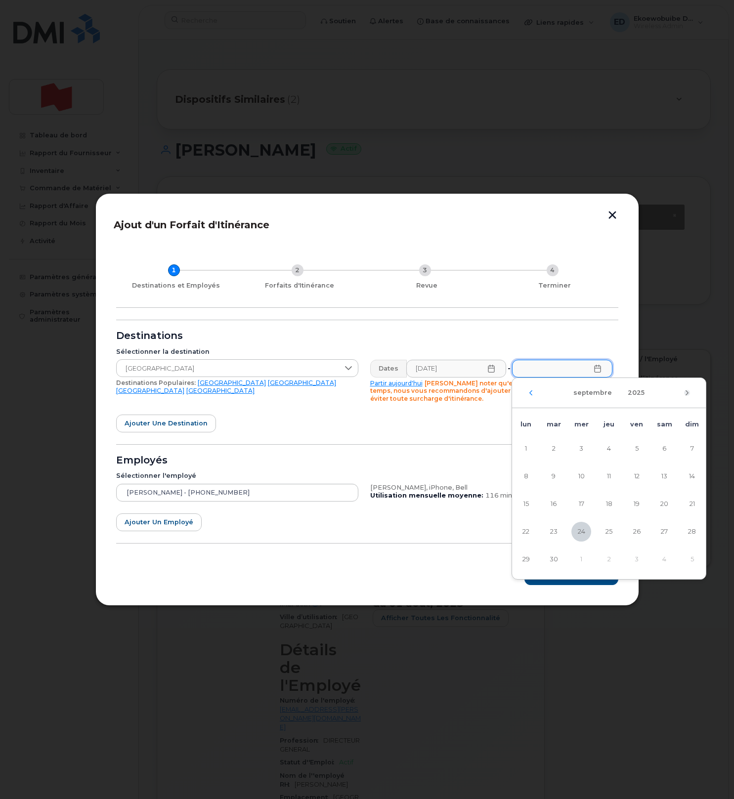
click at [684, 394] on icon "Mois suivant" at bounding box center [687, 393] width 6 height 8
click at [532, 477] on span "6" at bounding box center [526, 476] width 20 height 20
type input "06/10/2025"
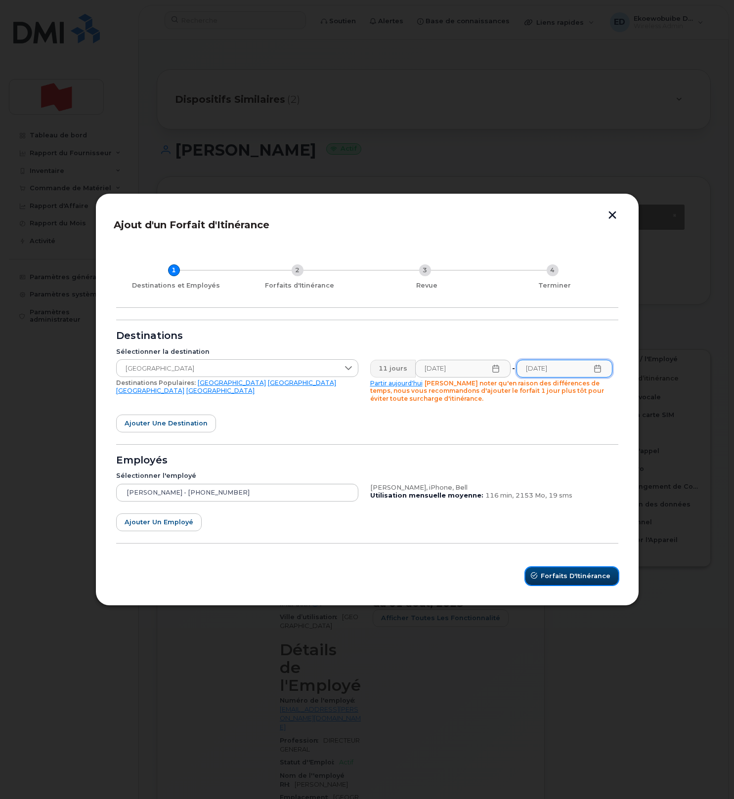
click at [560, 577] on span "Forfaits d'Itinérance" at bounding box center [575, 575] width 70 height 9
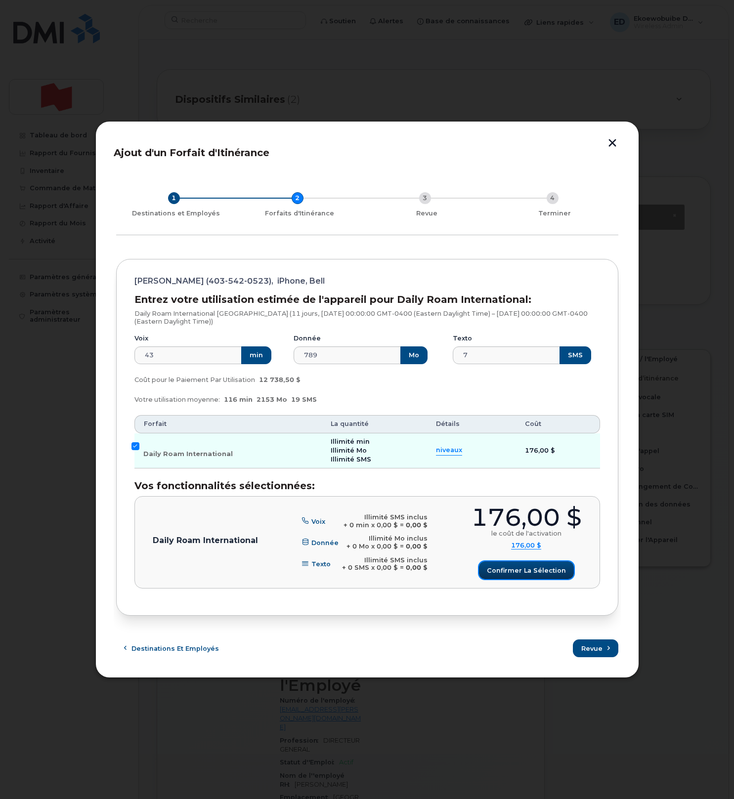
click at [517, 570] on span "Confirmer la sélection" at bounding box center [526, 570] width 79 height 9
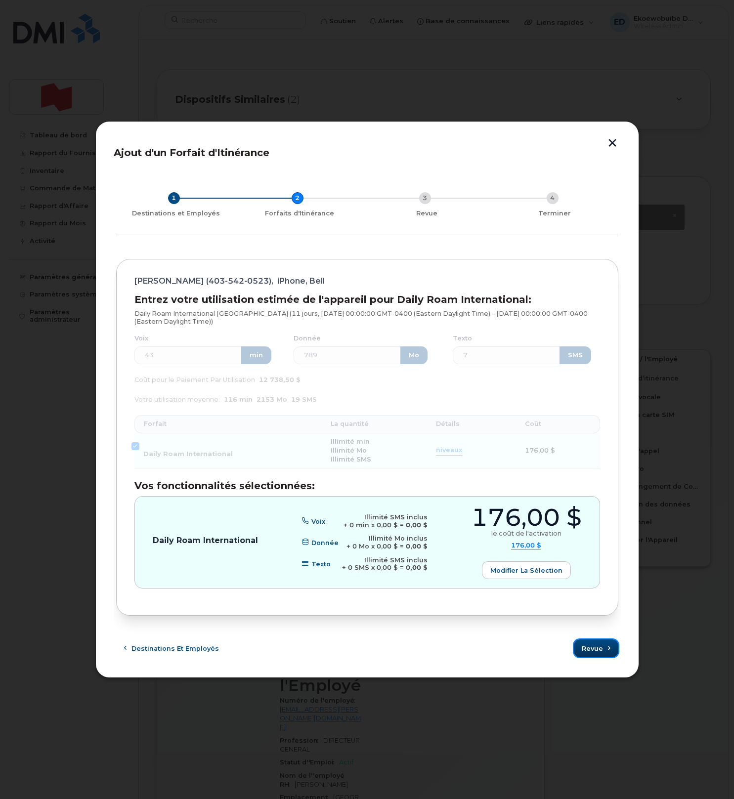
click at [590, 648] on span "Revue" at bounding box center [591, 648] width 21 height 9
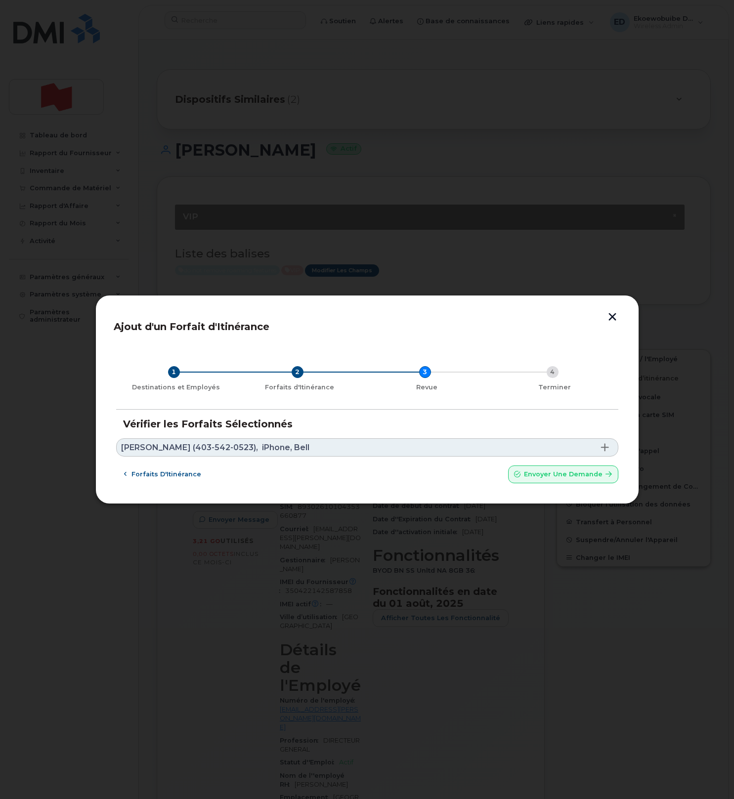
click at [340, 447] on link "Daniel Payne (403-542-0523), iPhone, Bell" at bounding box center [367, 447] width 502 height 18
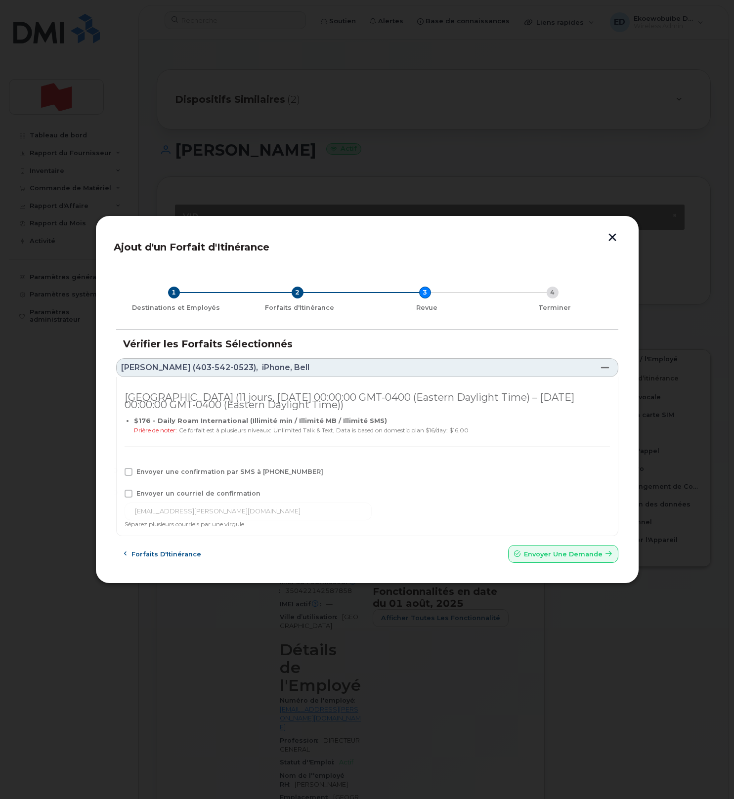
drag, startPoint x: 151, startPoint y: 475, endPoint x: 146, endPoint y: 480, distance: 7.3
click at [150, 475] on span "Envoyer une confirmation par SMS à 403-542-0523" at bounding box center [229, 471] width 187 height 7
click at [118, 473] on input "Envoyer une confirmation par SMS à 403-542-0523" at bounding box center [115, 470] width 5 height 5
checkbox input "true"
click at [145, 490] on span "Envoyer un courriel de confirmation" at bounding box center [198, 493] width 124 height 7
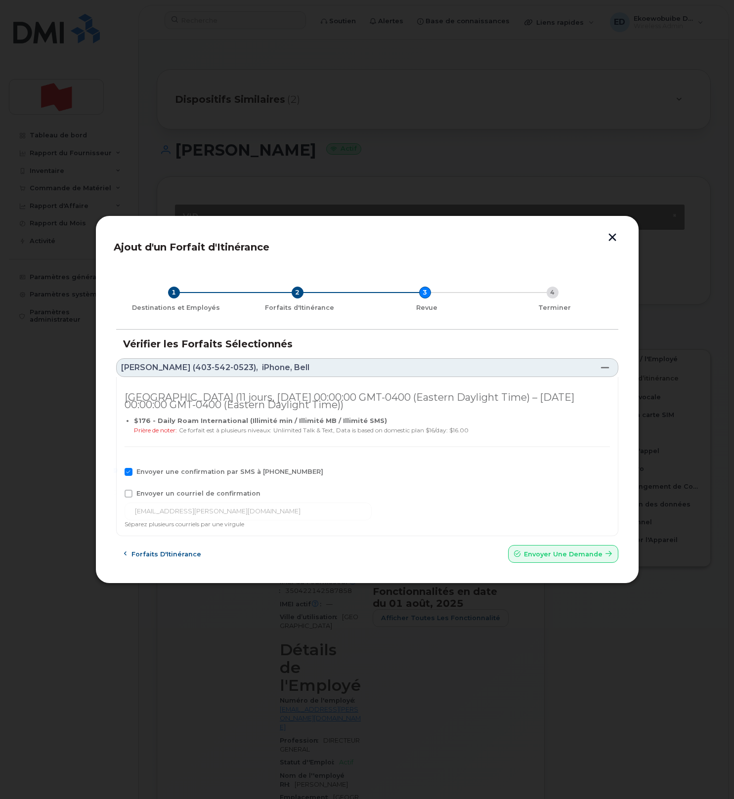
click at [118, 490] on input "Envoyer un courriel de confirmation" at bounding box center [115, 492] width 5 height 5
checkbox input "true"
drag, startPoint x: 217, startPoint y: 513, endPoint x: 118, endPoint y: 512, distance: 99.3
click at [118, 512] on div "Royaume-Uni (11 jours, Fri Sep 26 2025 00:00:00 GMT-0400 (Eastern Daylight Time…" at bounding box center [367, 457] width 502 height 160
paste input "telecom-voix@bnc.ca"
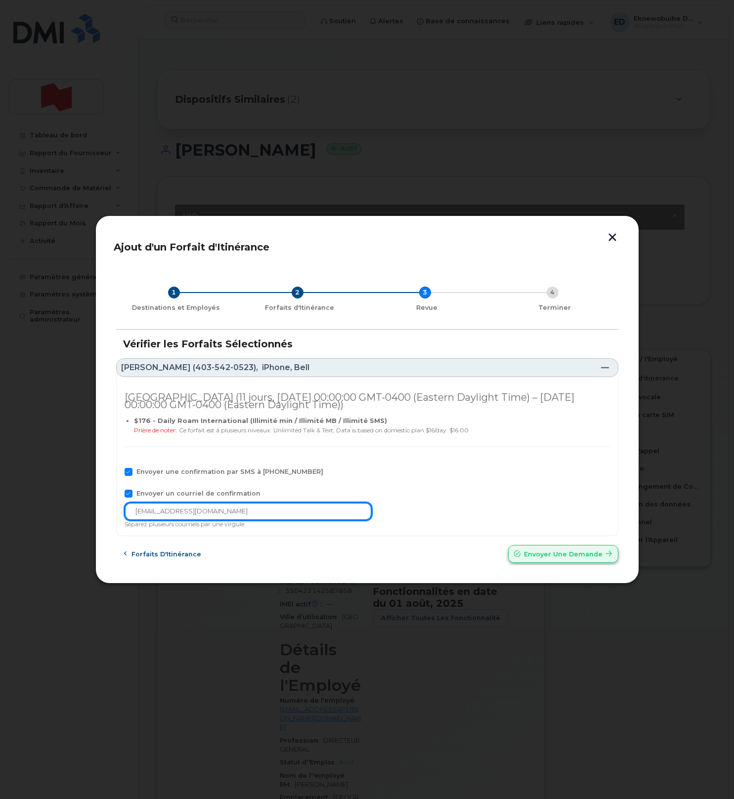
type input "telecom-voix@bnc.ca"
click at [551, 556] on span "Envoyer une Demande" at bounding box center [563, 553] width 79 height 9
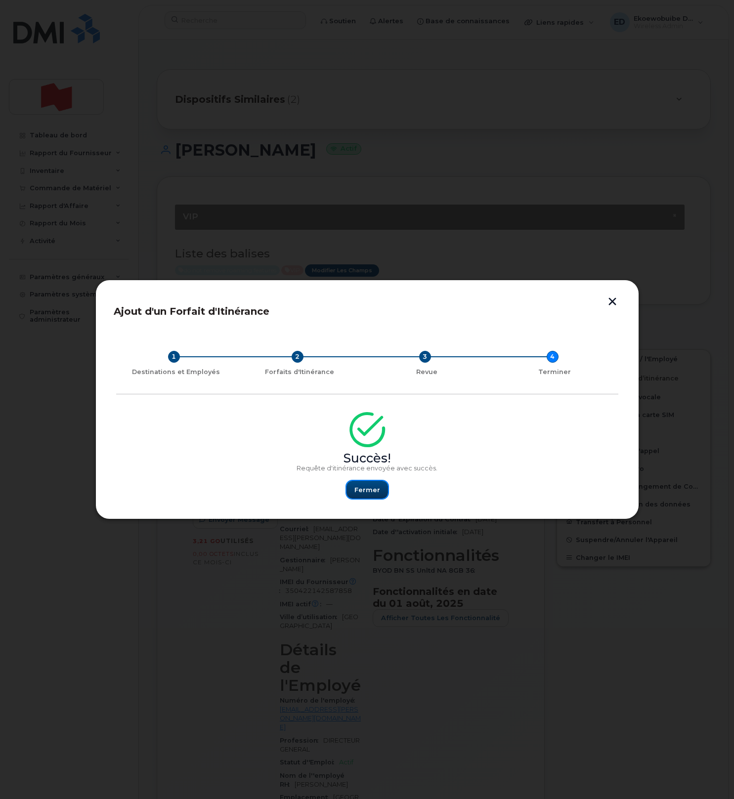
click at [369, 485] on span "Fermer" at bounding box center [367, 489] width 26 height 9
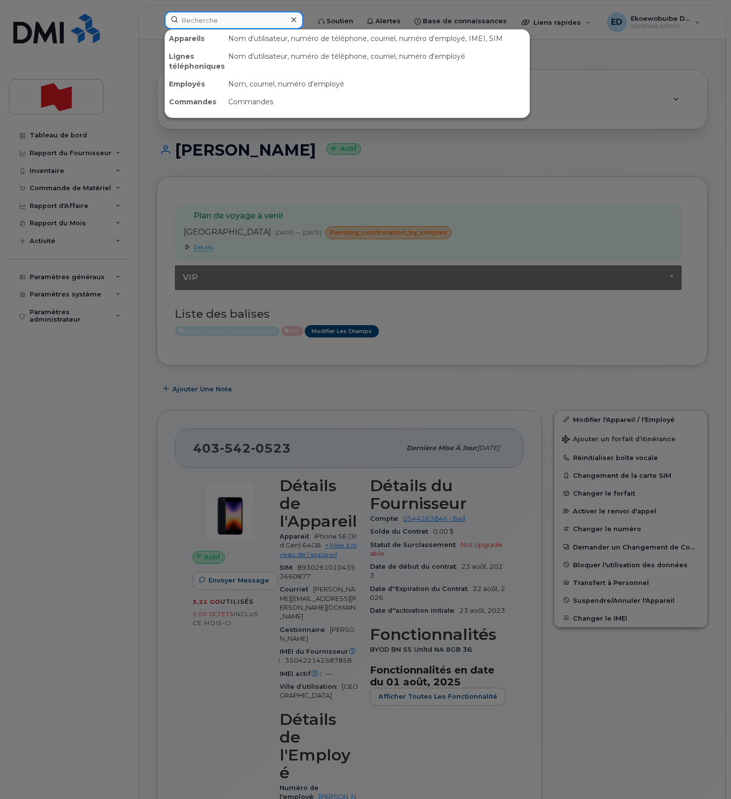
click at [230, 27] on input at bounding box center [234, 20] width 139 height 18
paste input "[PHONE_NUMBER]"
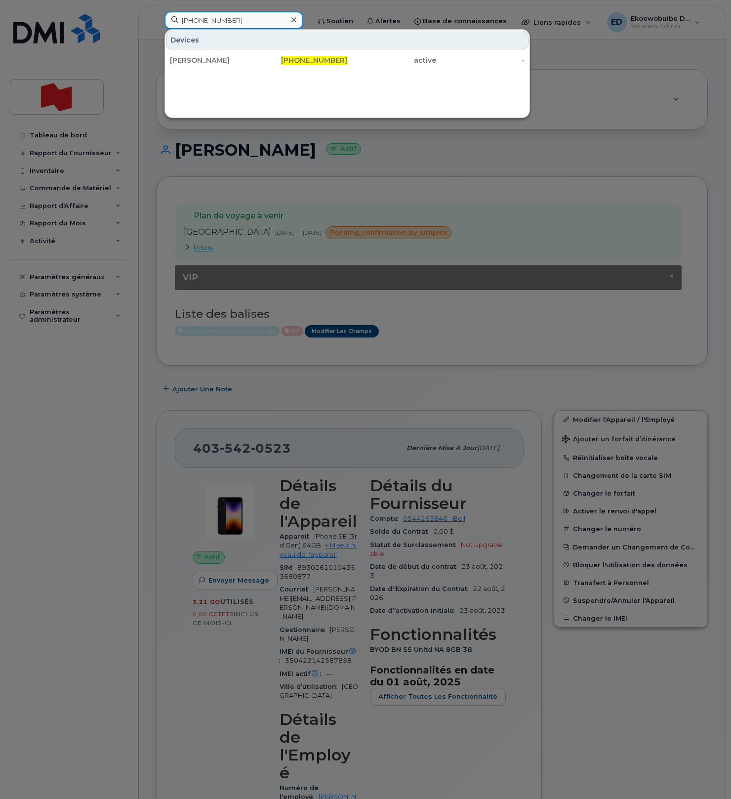
type input "[PHONE_NUMBER]"
click at [249, 25] on input "[PHONE_NUMBER]" at bounding box center [234, 20] width 139 height 18
drag, startPoint x: 251, startPoint y: 22, endPoint x: 177, endPoint y: 21, distance: 73.6
click at [177, 21] on input "[PHONE_NUMBER]" at bounding box center [234, 20] width 139 height 18
paste input "[PERSON_NAME]"
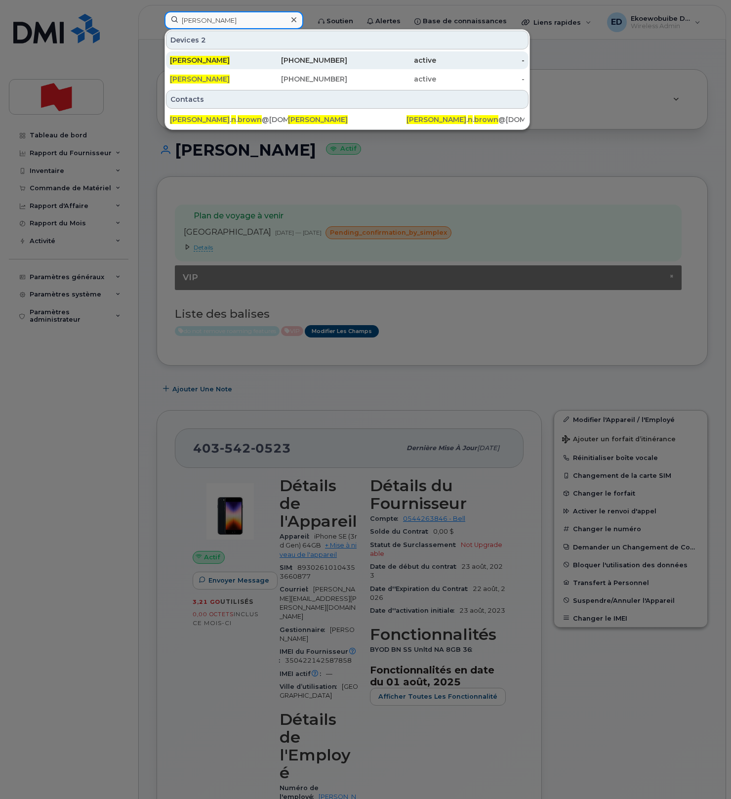
type input "[PERSON_NAME]"
click at [199, 60] on span "[PERSON_NAME]" at bounding box center [200, 60] width 60 height 9
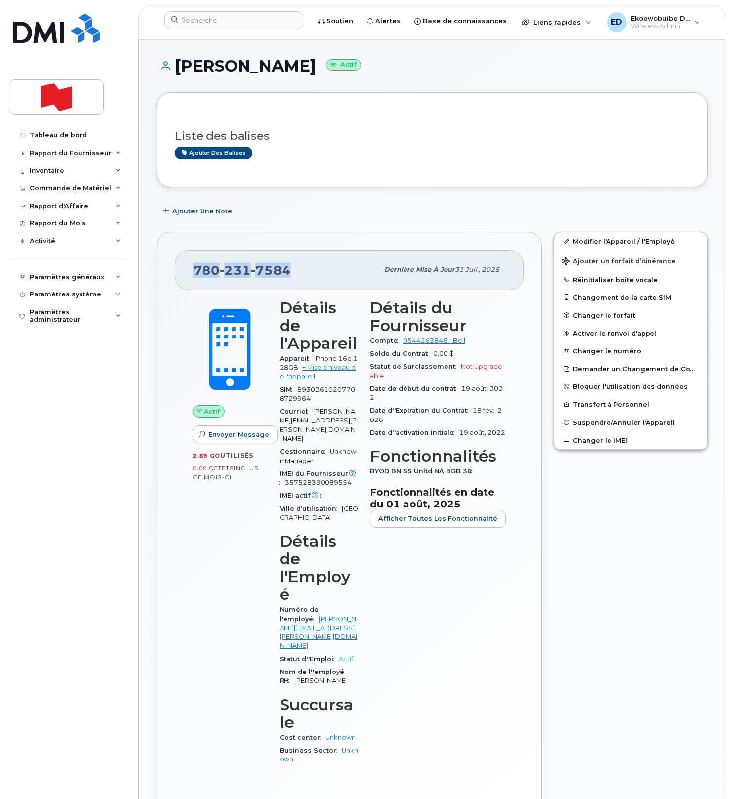
drag, startPoint x: 294, startPoint y: 270, endPoint x: 197, endPoint y: 272, distance: 96.8
click at [197, 272] on div "[PHONE_NUMBER]" at bounding box center [285, 269] width 185 height 21
copy span "[PHONE_NUMBER]"
drag, startPoint x: 350, startPoint y: 153, endPoint x: 353, endPoint y: 161, distance: 8.0
click at [350, 154] on div "Ajouter des balises" at bounding box center [428, 153] width 507 height 12
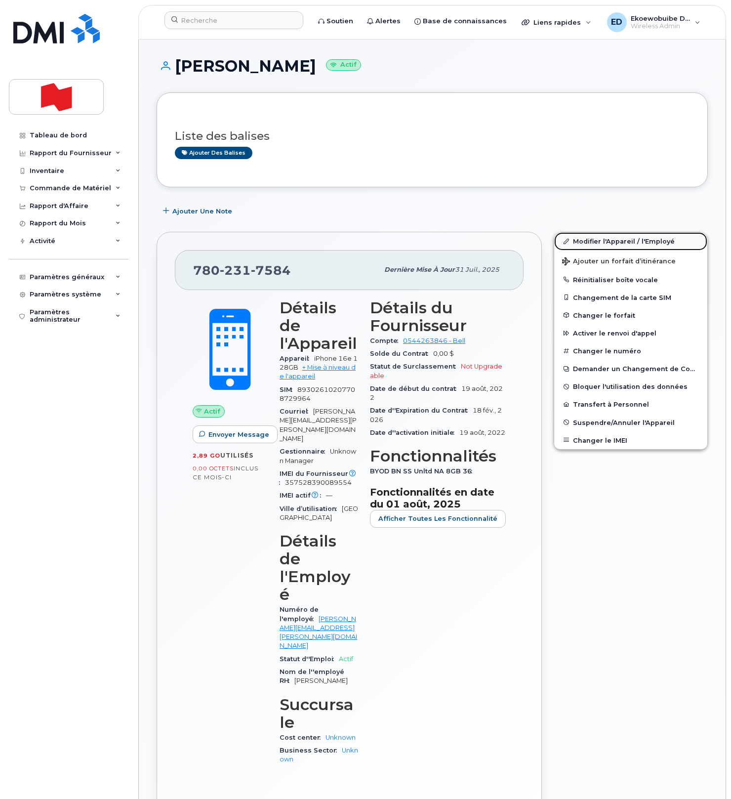
click at [579, 242] on link "Modifier l'Appareil / l'Employé" at bounding box center [630, 241] width 153 height 18
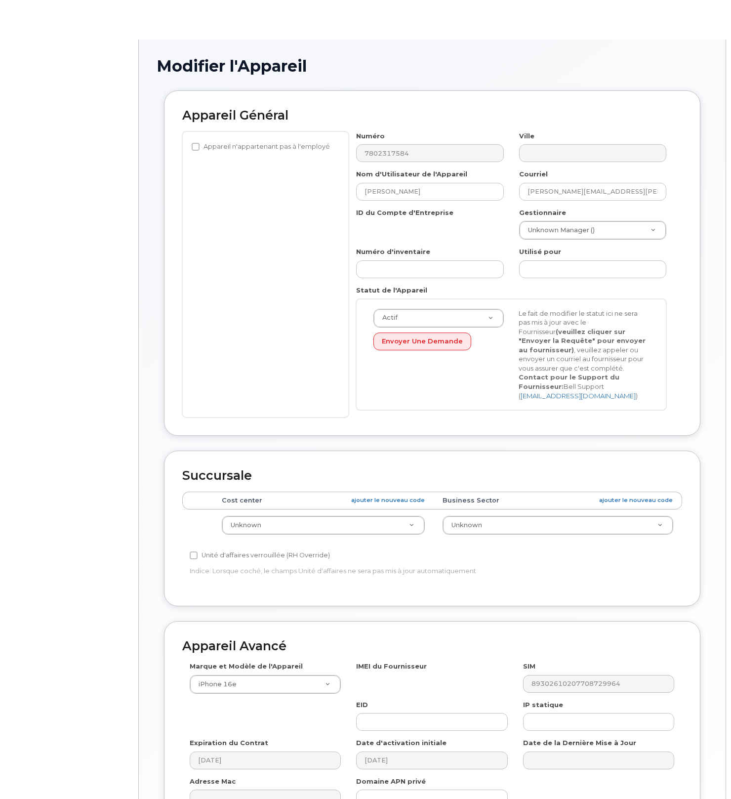
select select "22916206"
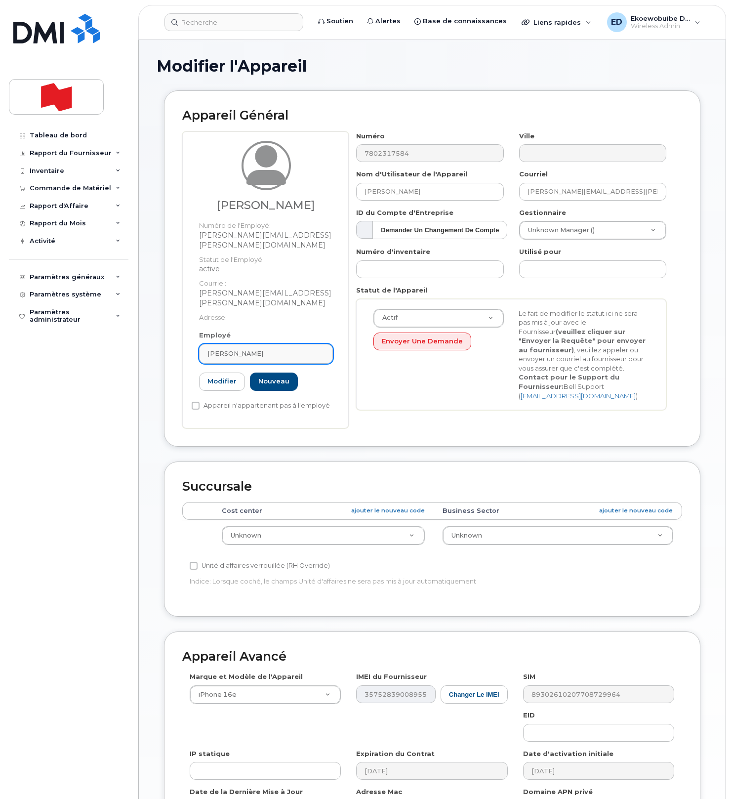
click at [296, 349] on div "Kyle N Brown" at bounding box center [265, 353] width 117 height 9
click at [314, 375] on icon at bounding box center [315, 378] width 6 height 6
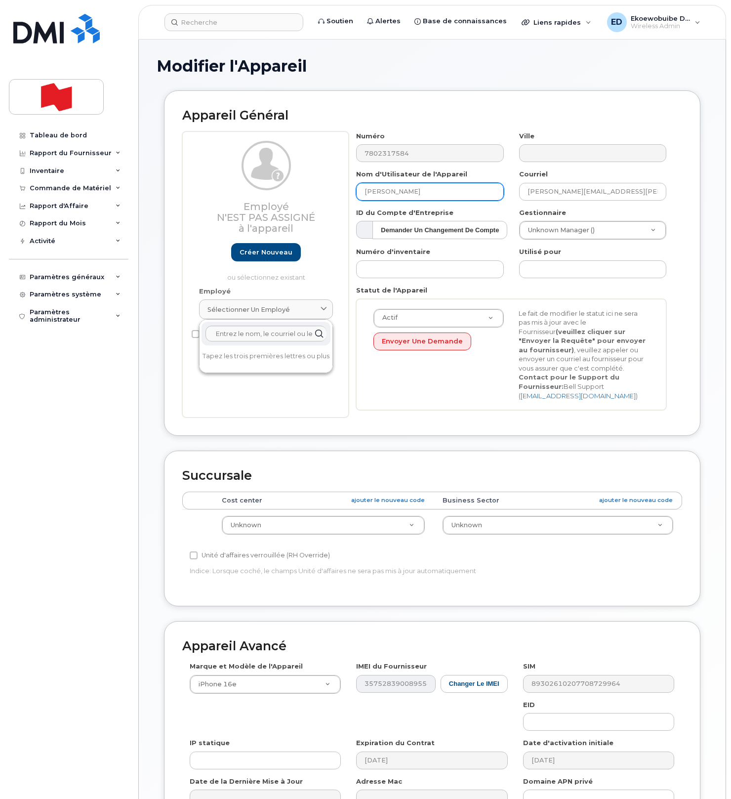
drag, startPoint x: 438, startPoint y: 191, endPoint x: 350, endPoint y: 193, distance: 88.0
click at [350, 192] on div "Nom d'Utilisateur de l'Appareil Kyle N Brown" at bounding box center [430, 184] width 163 height 31
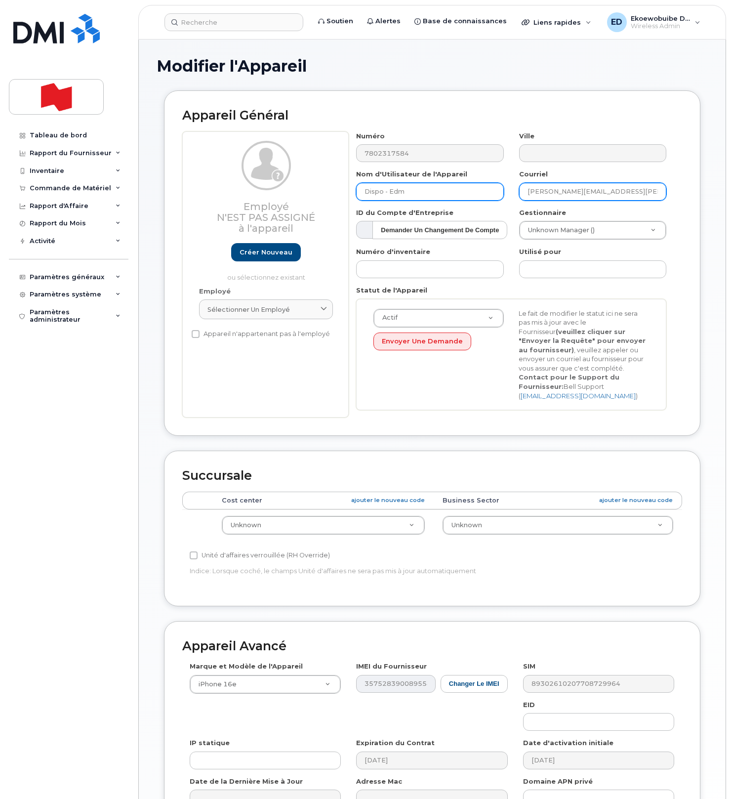
type input "Dispo - Edm"
drag, startPoint x: 608, startPoint y: 197, endPoint x: 526, endPoint y: 197, distance: 82.0
click at [526, 197] on input "kyle.n.brown@nbc.ca" at bounding box center [592, 192] width 147 height 18
drag, startPoint x: 612, startPoint y: 192, endPoint x: 498, endPoint y: 195, distance: 113.7
click at [500, 194] on div "Numéro 7802317584 Ville Nom d'Utilisateur de l'Appareil Dispo - Edm Courriel ky…" at bounding box center [512, 274] width 326 height 286
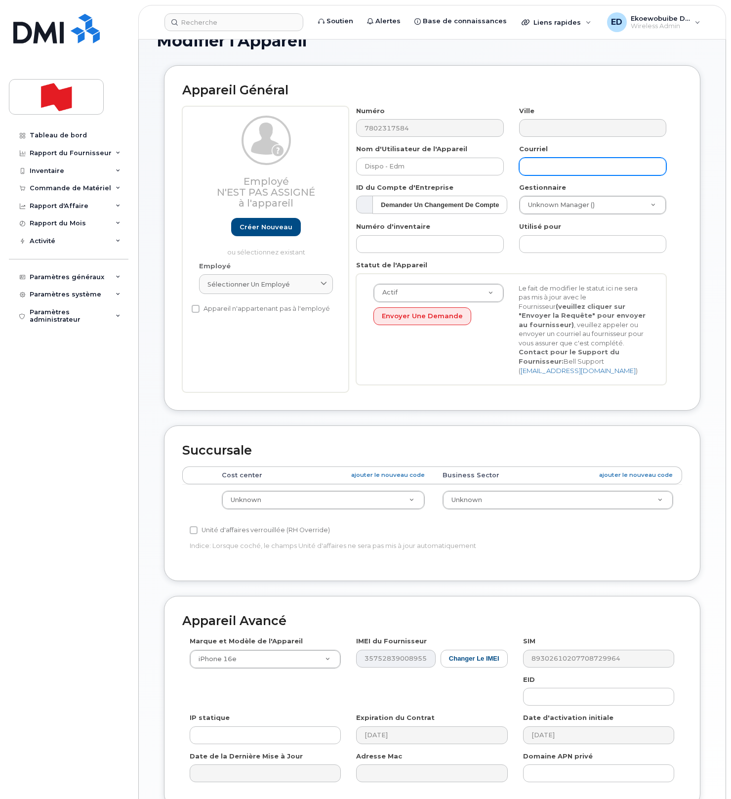
scroll to position [119, 0]
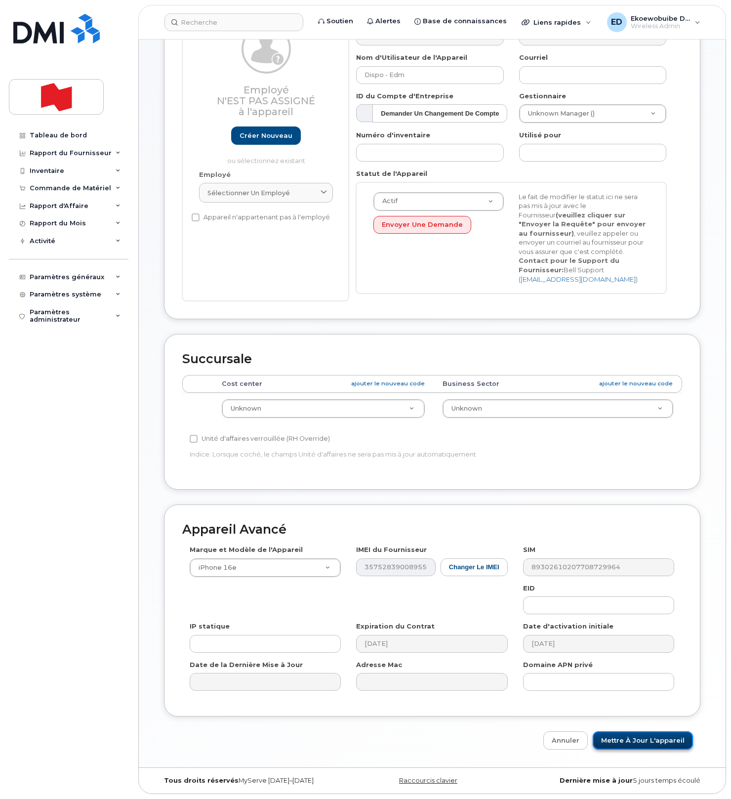
click at [645, 742] on input "Mettre à jour l'appareil" at bounding box center [643, 740] width 100 height 18
type input "Sauvegarde..."
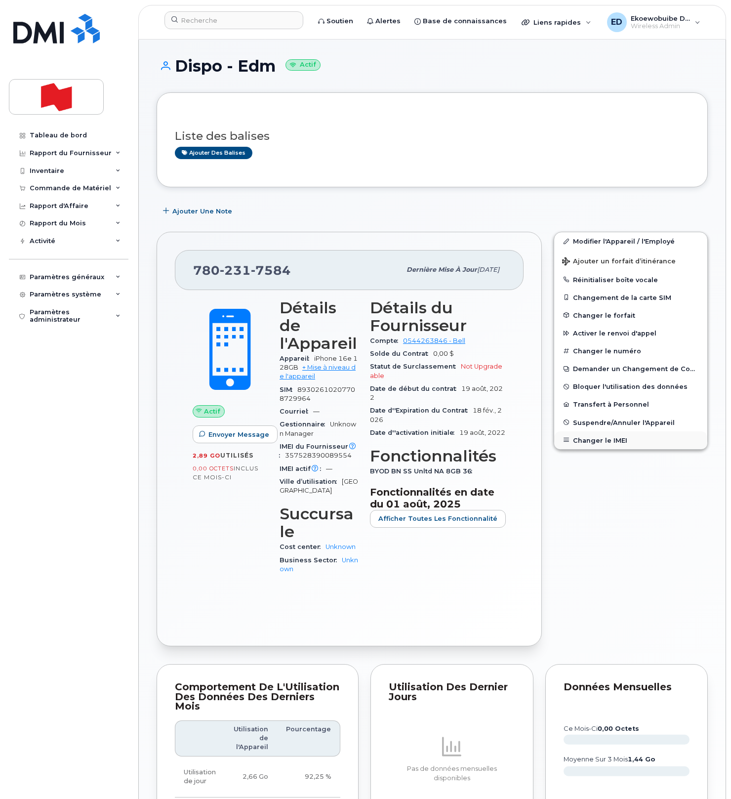
click at [594, 444] on button "Changer le IMEI" at bounding box center [630, 440] width 153 height 18
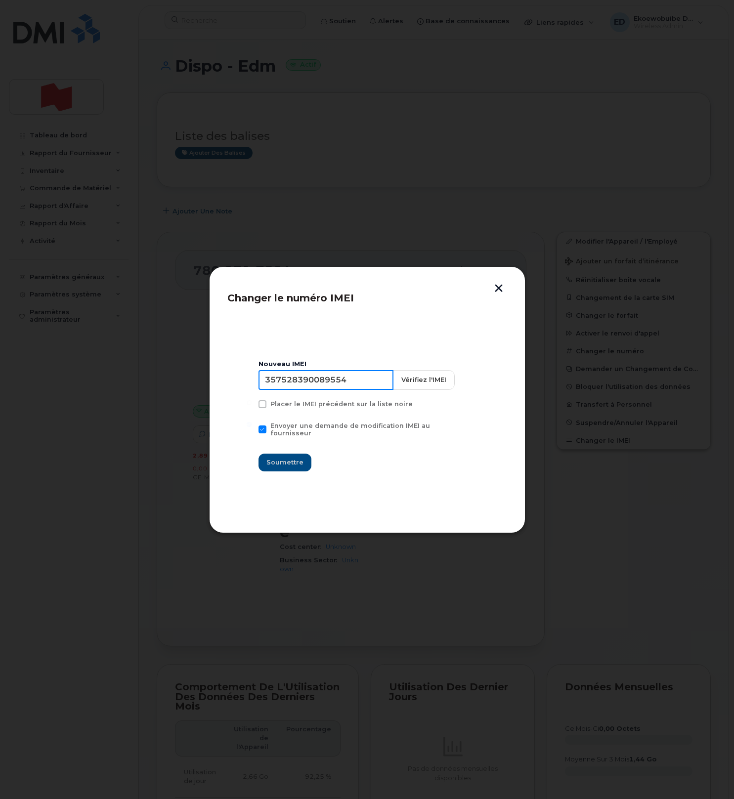
click at [340, 390] on input "357528390089554" at bounding box center [325, 380] width 135 height 20
type input "000000000000000"
click at [292, 458] on span "Soumettre" at bounding box center [284, 461] width 37 height 9
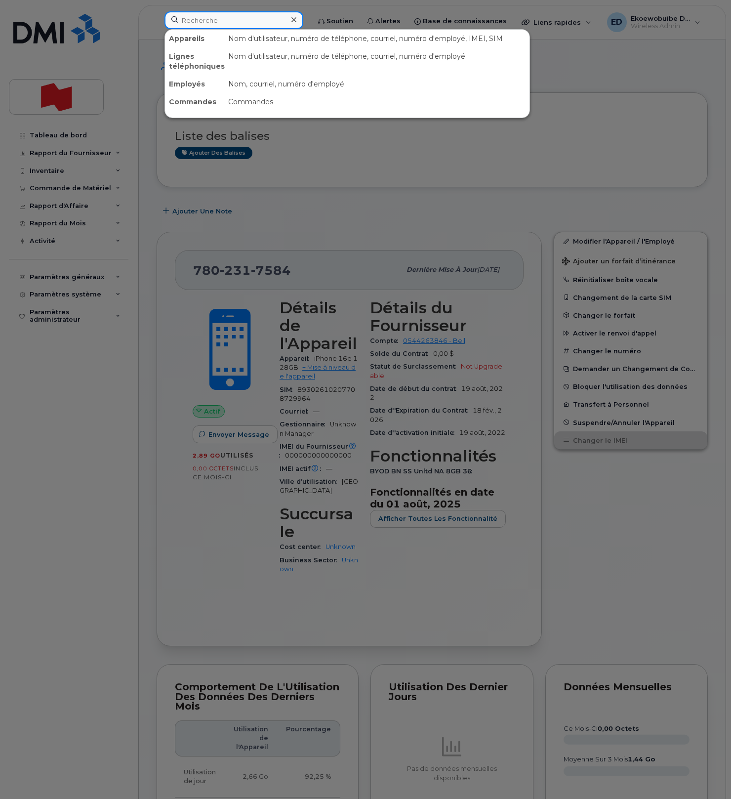
click at [219, 24] on input at bounding box center [234, 20] width 139 height 18
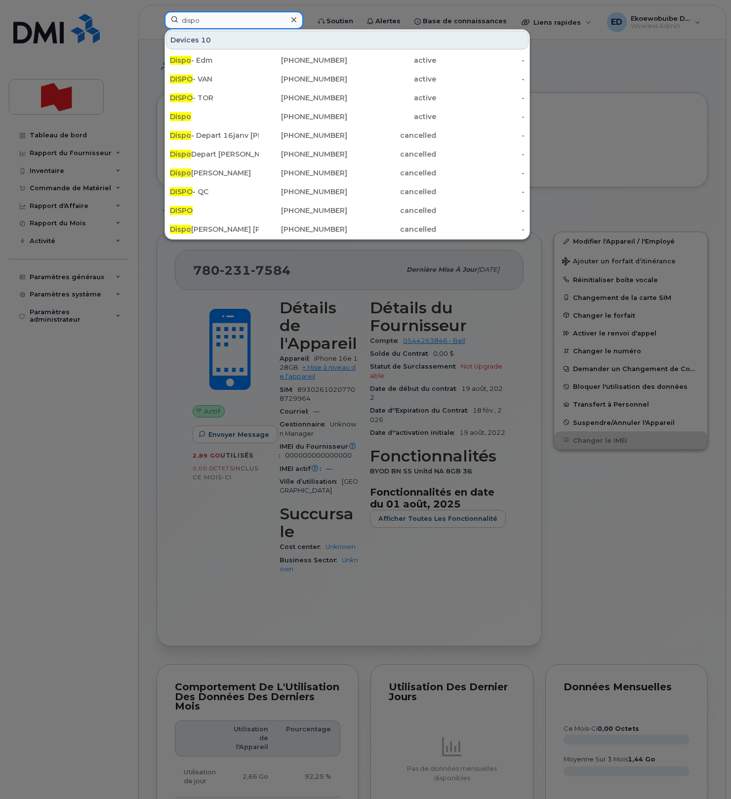
scroll to position [0, 0]
drag, startPoint x: 588, startPoint y: 74, endPoint x: 583, endPoint y: 79, distance: 7.3
click at [588, 74] on div at bounding box center [365, 399] width 731 height 799
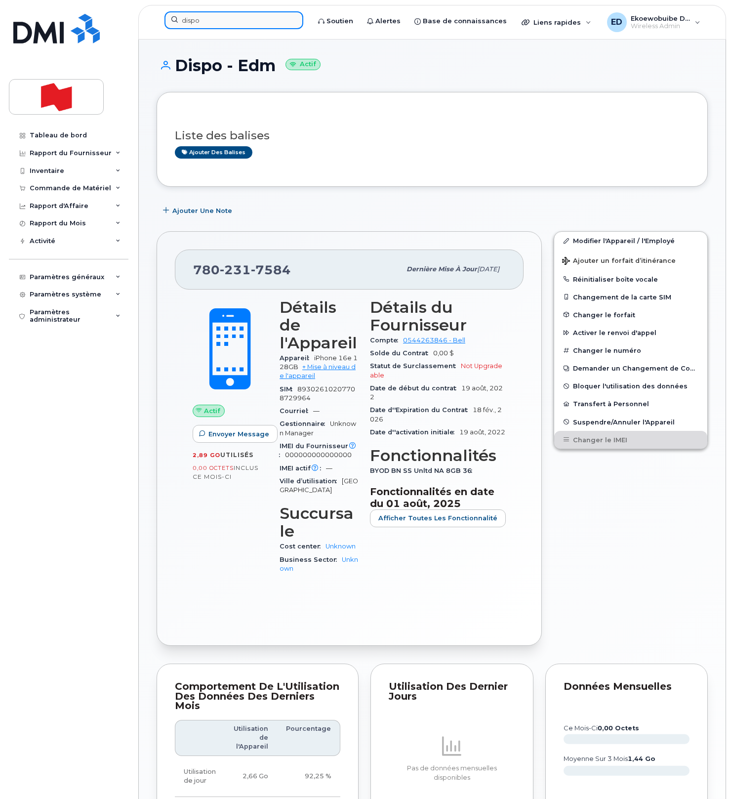
click at [207, 23] on input "dispo" at bounding box center [234, 20] width 139 height 18
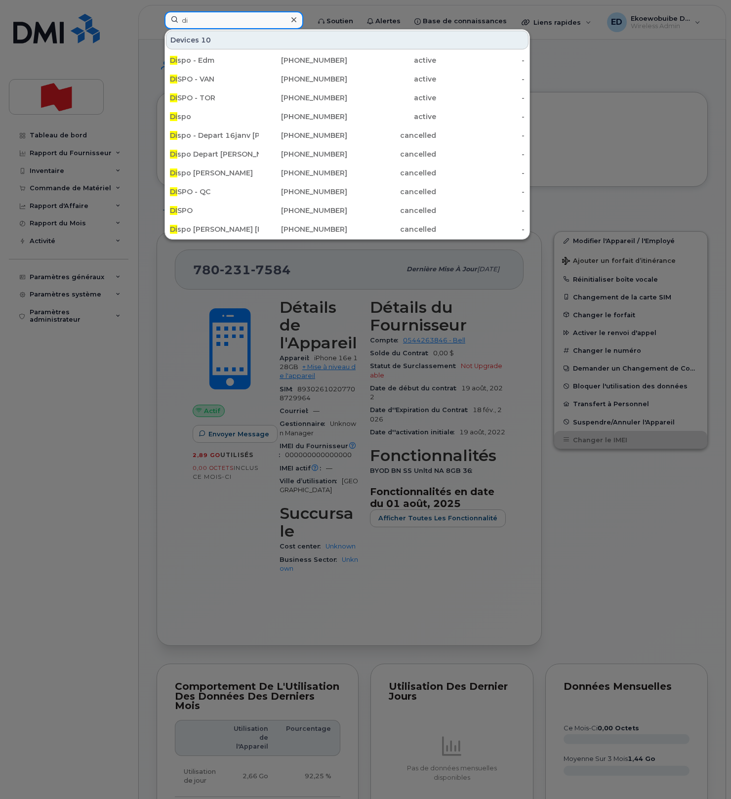
type input "d"
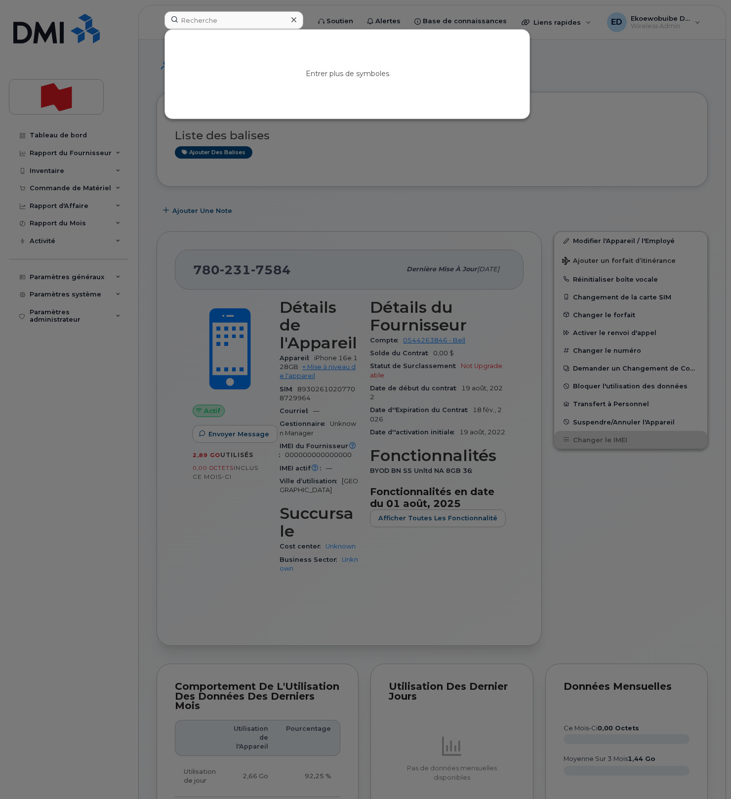
click at [301, 23] on div at bounding box center [294, 20] width 14 height 14
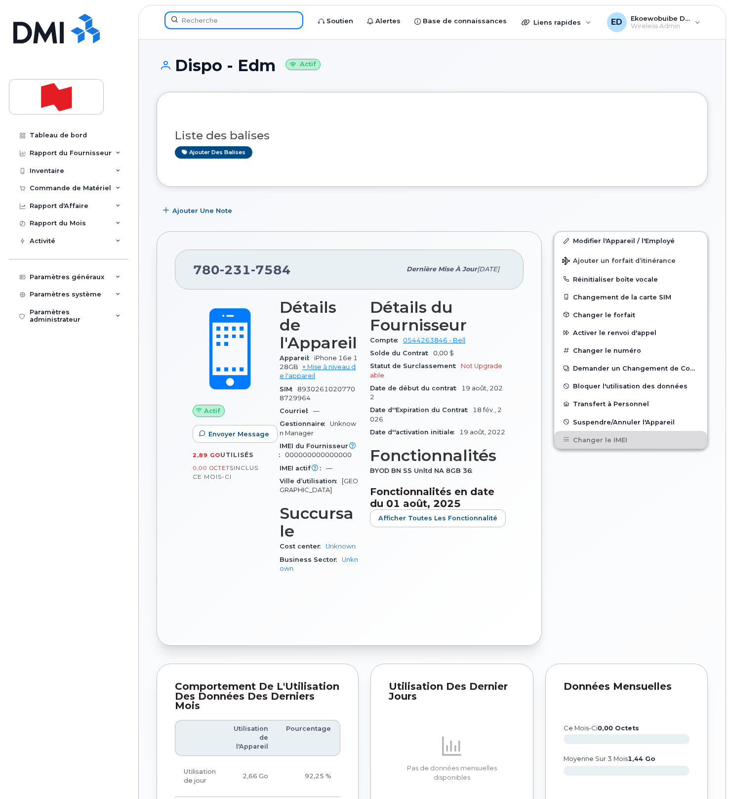
click at [216, 23] on input at bounding box center [234, 20] width 139 height 18
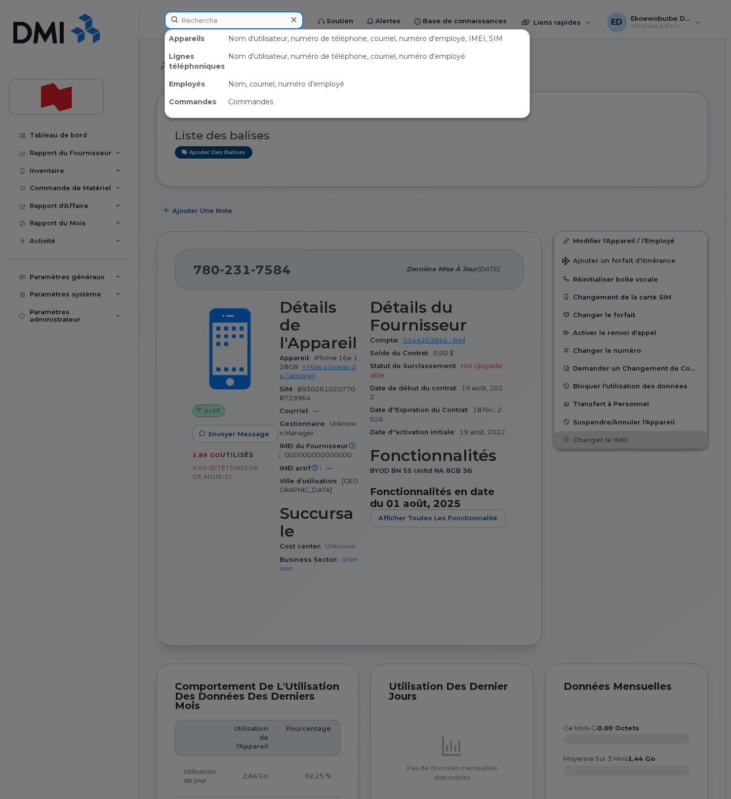
paste input "philippew.menard@bnc.ca"
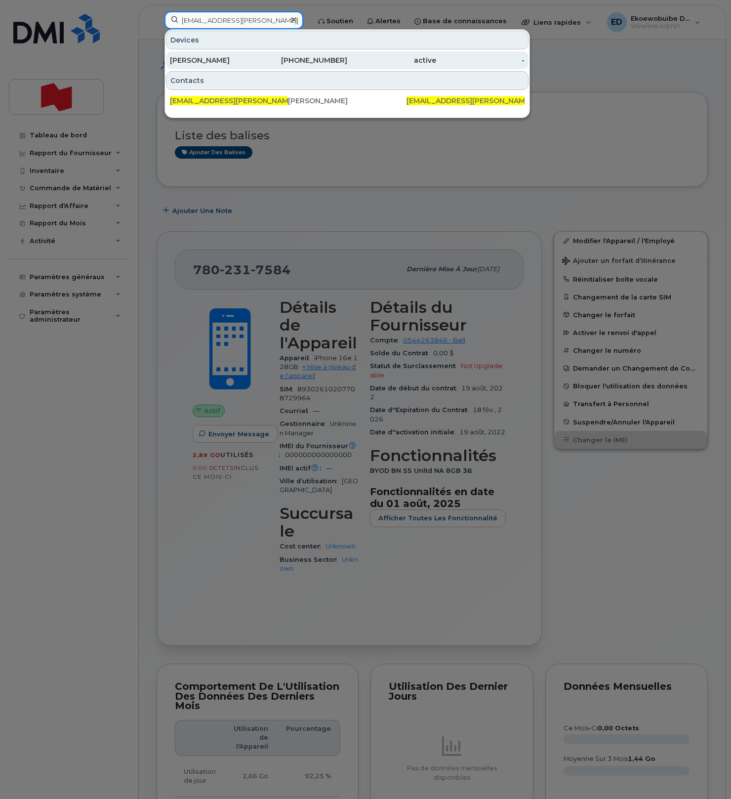
type input "philippew.menard@bnc.ca"
click at [196, 59] on div "Philippe Menard" at bounding box center [214, 60] width 89 height 10
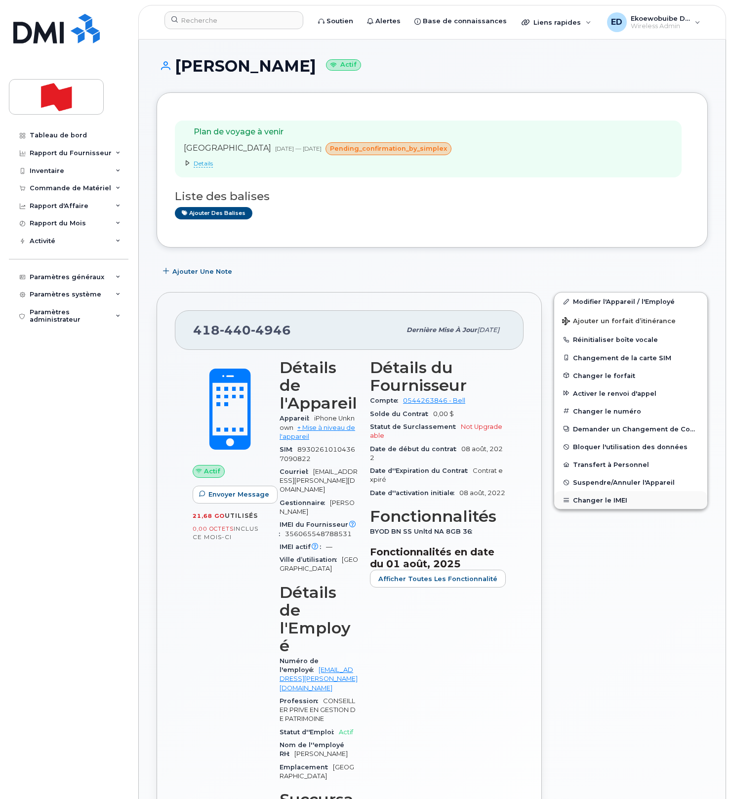
click at [597, 503] on button "Changer le IMEI" at bounding box center [630, 500] width 153 height 18
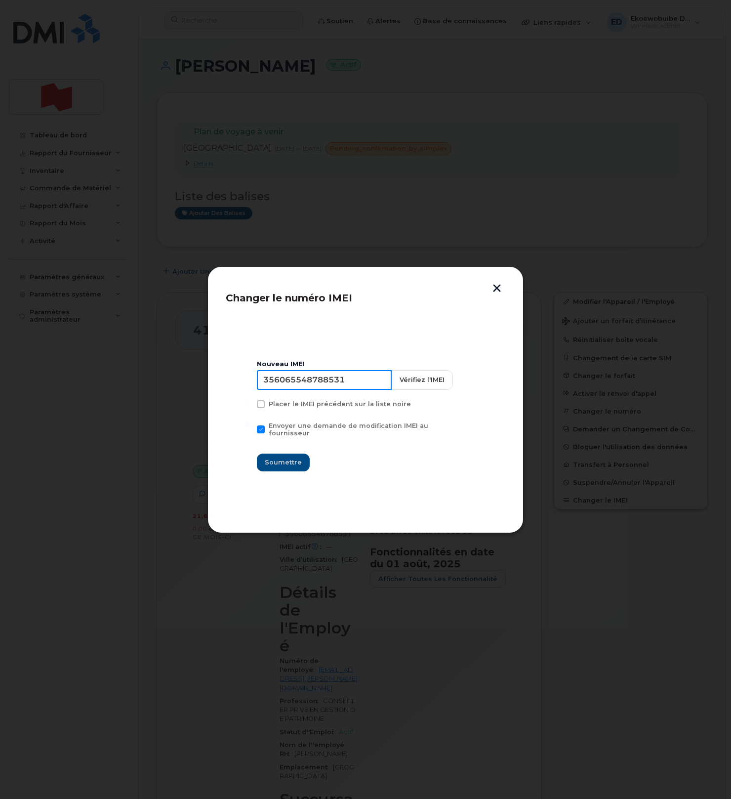
click at [308, 388] on input "356065548788531" at bounding box center [324, 380] width 135 height 20
type input "354216330558655"
click at [497, 290] on button "button" at bounding box center [497, 289] width 15 height 10
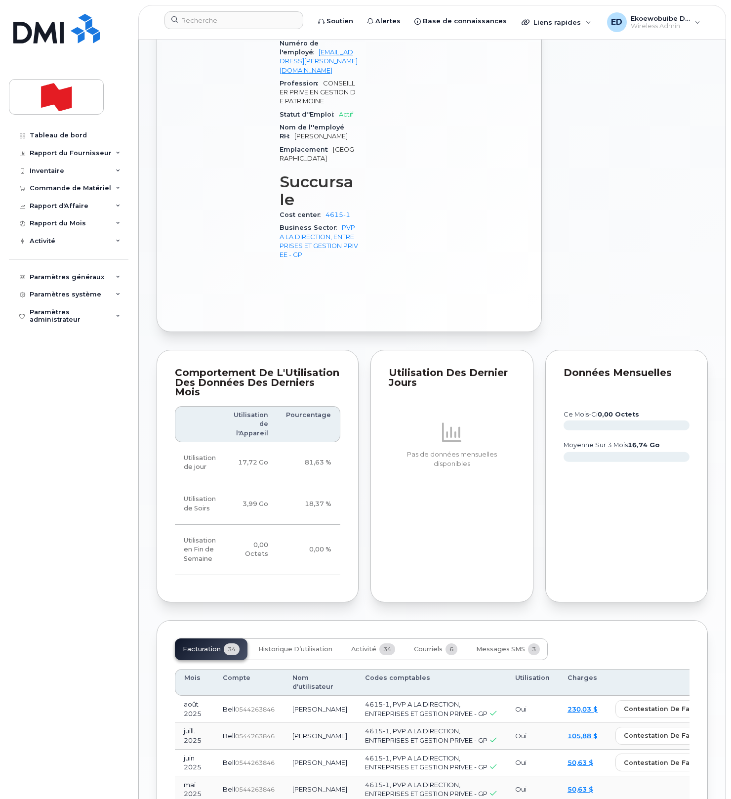
scroll to position [620, 0]
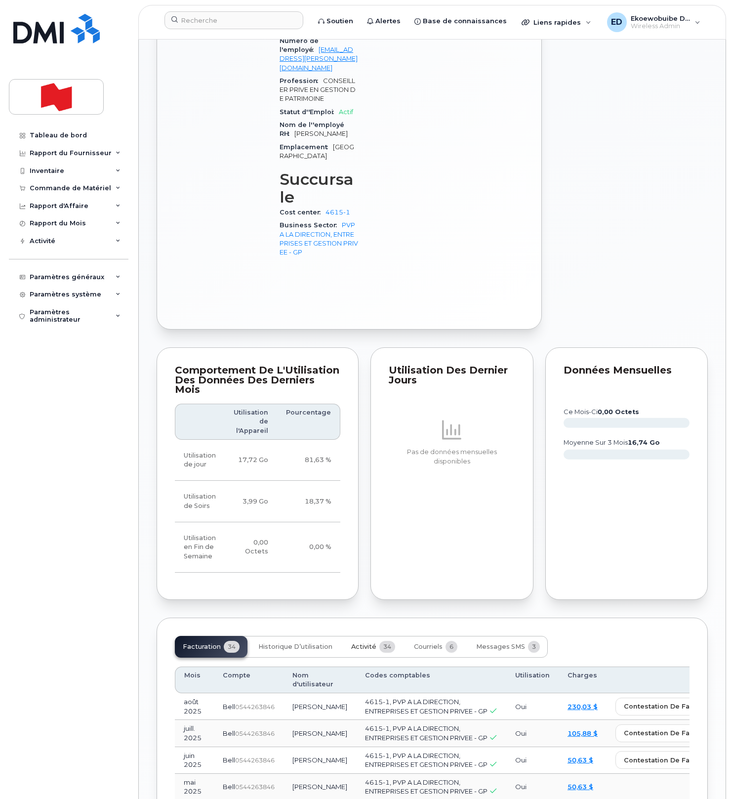
click at [362, 643] on span "Activité" at bounding box center [363, 647] width 25 height 8
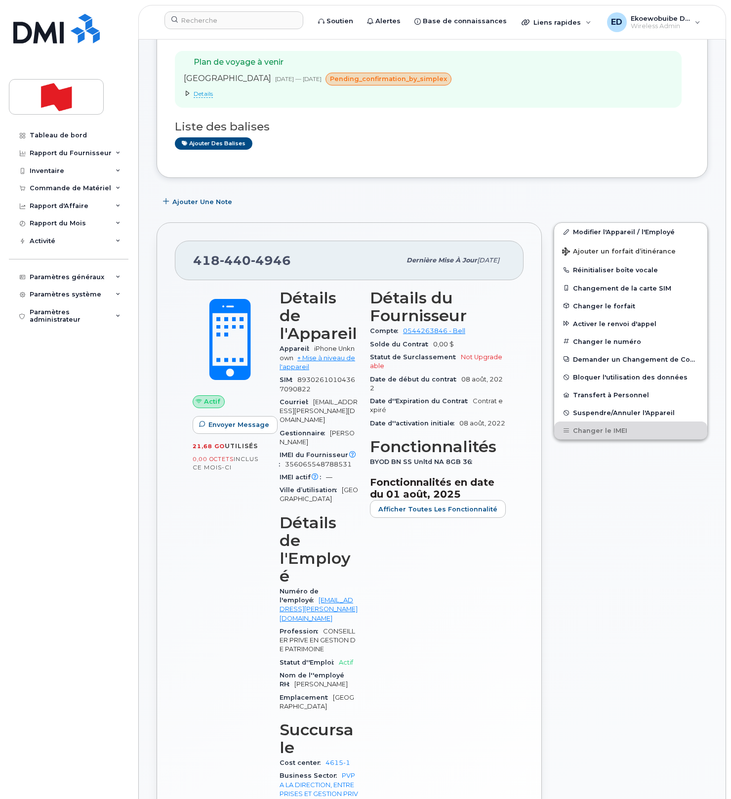
scroll to position [0, 0]
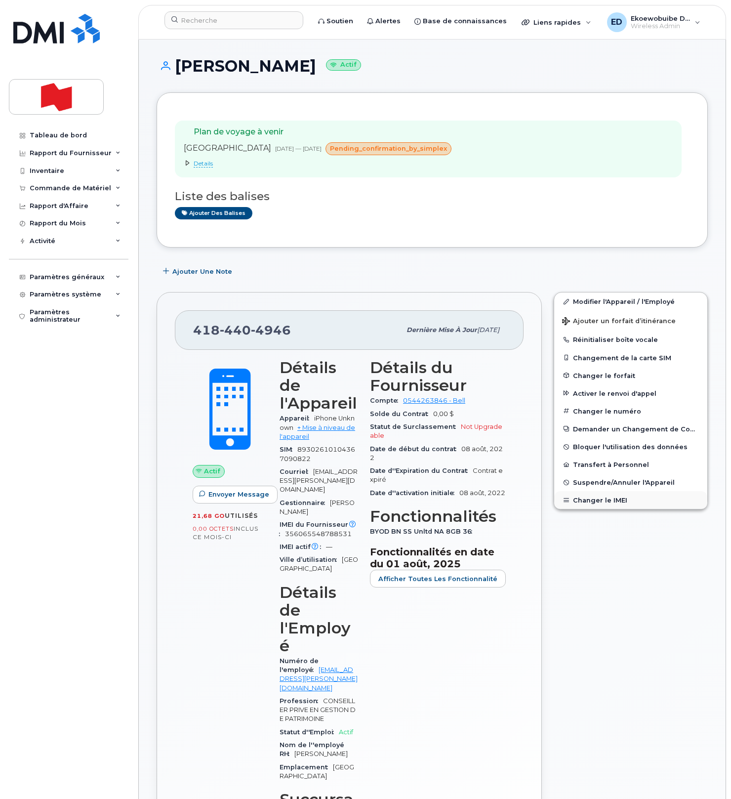
click at [595, 498] on button "Changer le IMEI" at bounding box center [630, 500] width 153 height 18
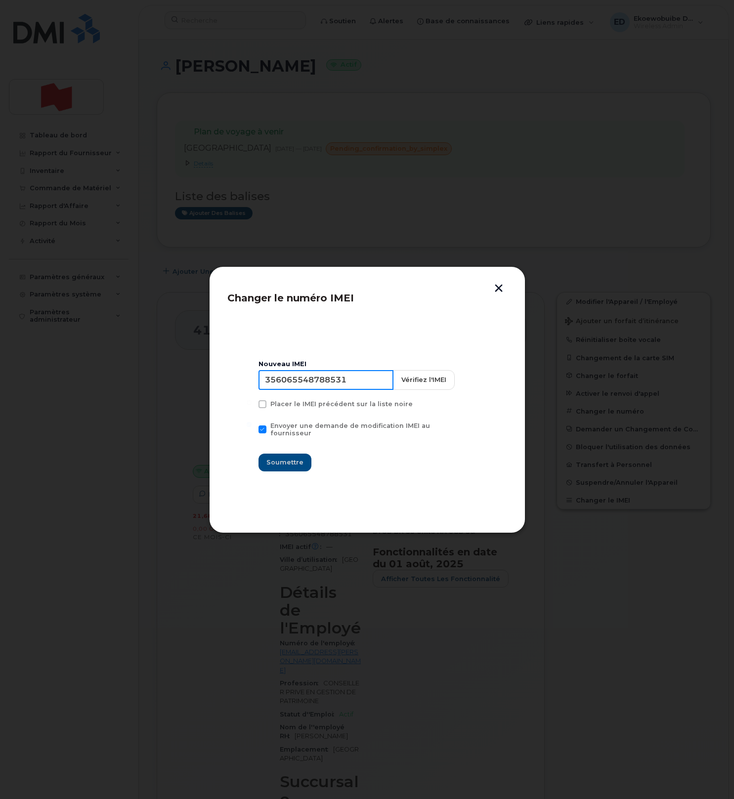
click at [318, 390] on input "356065548788531" at bounding box center [325, 380] width 135 height 20
type input "354216330558655"
click at [285, 461] on span "Soumettre" at bounding box center [284, 461] width 37 height 9
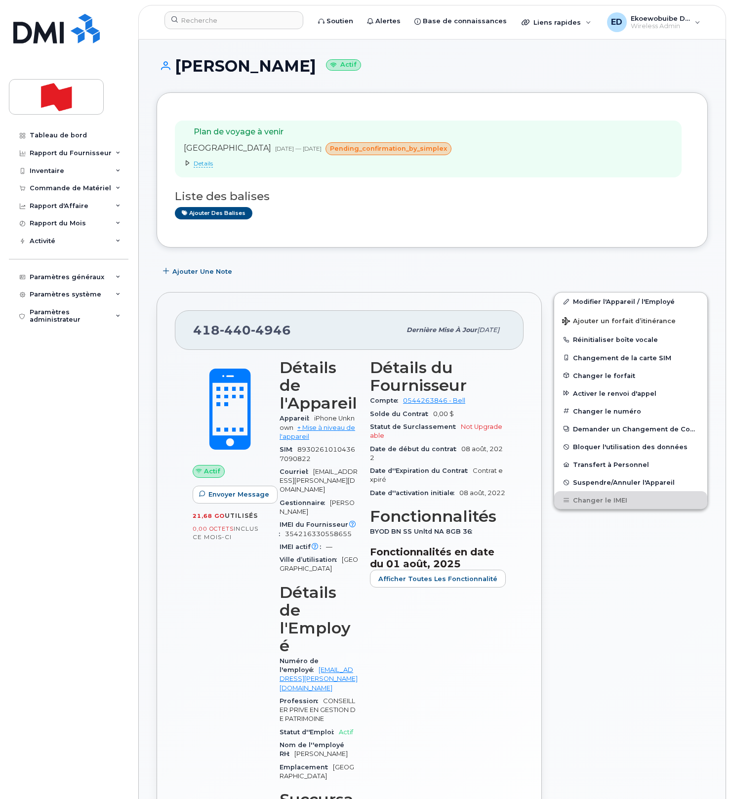
click at [375, 219] on div "Ajouter des balises" at bounding box center [428, 213] width 507 height 12
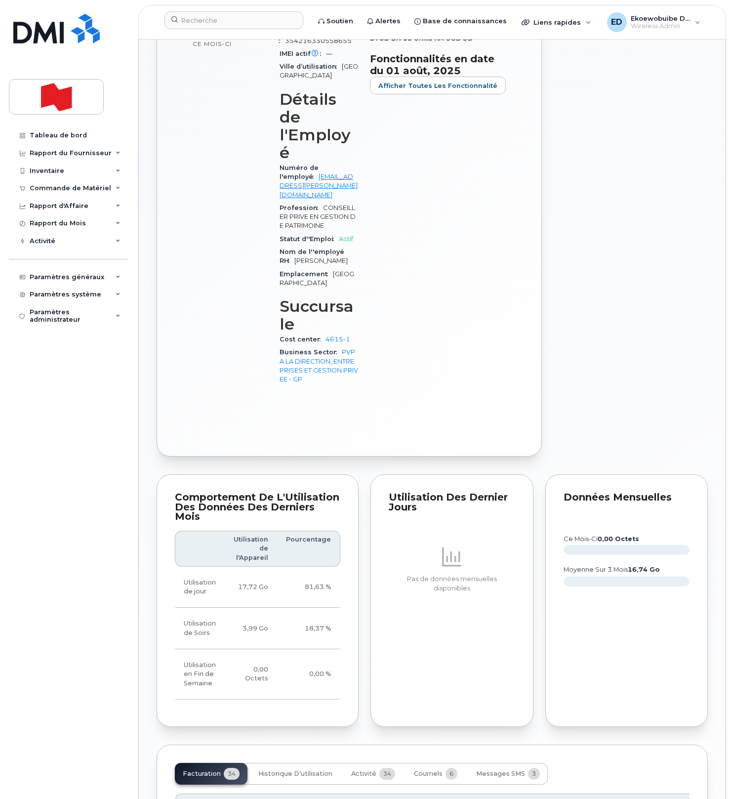
scroll to position [495, 0]
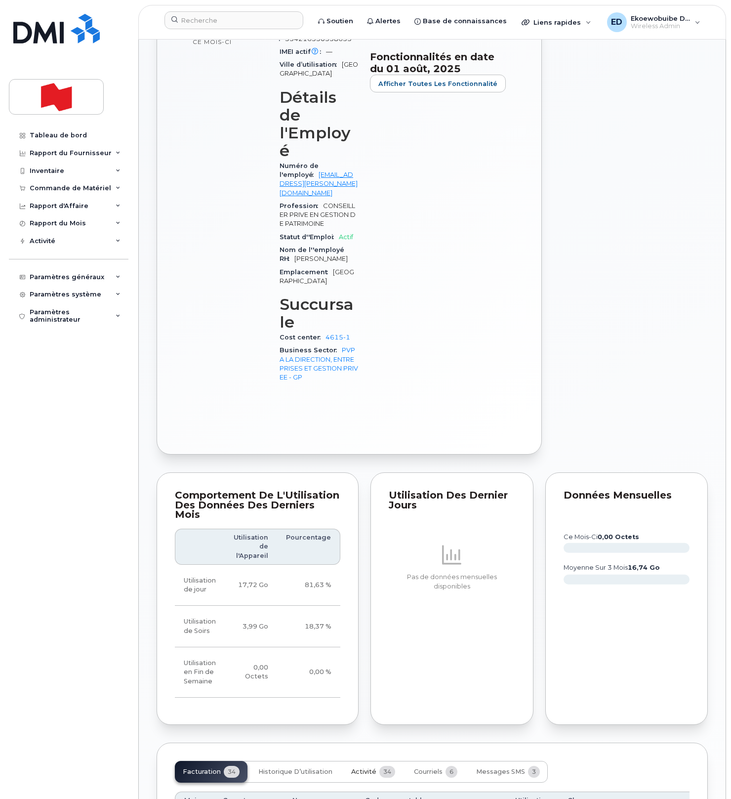
click at [357, 768] on span "Activité" at bounding box center [363, 772] width 25 height 8
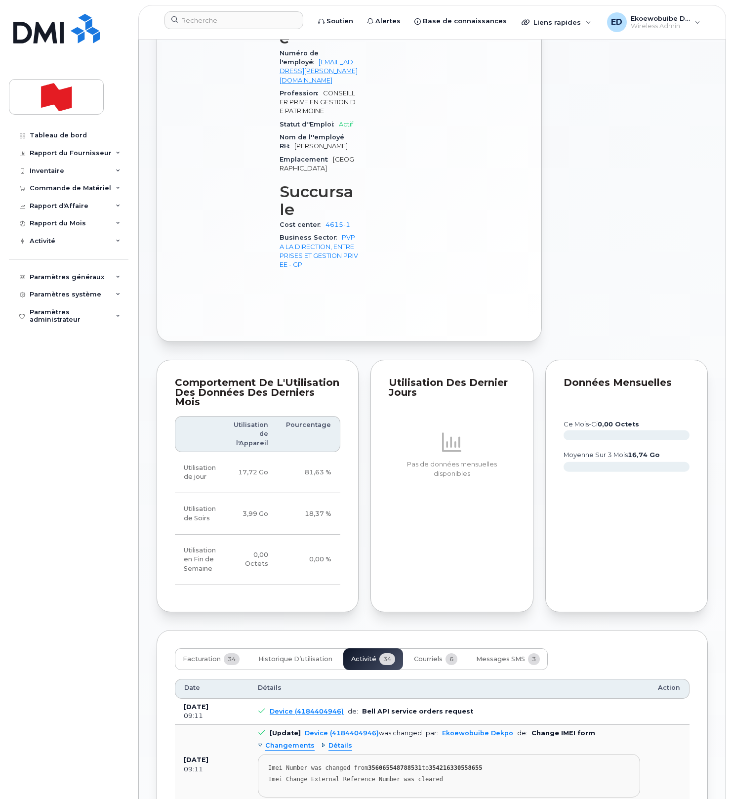
scroll to position [609, 0]
drag, startPoint x: 475, startPoint y: 698, endPoint x: 463, endPoint y: 698, distance: 12.4
click at [475, 753] on pre "Imei Number was changed from 356065548788531 to 354216330558655 Imei Change Ext…" at bounding box center [449, 774] width 382 height 43
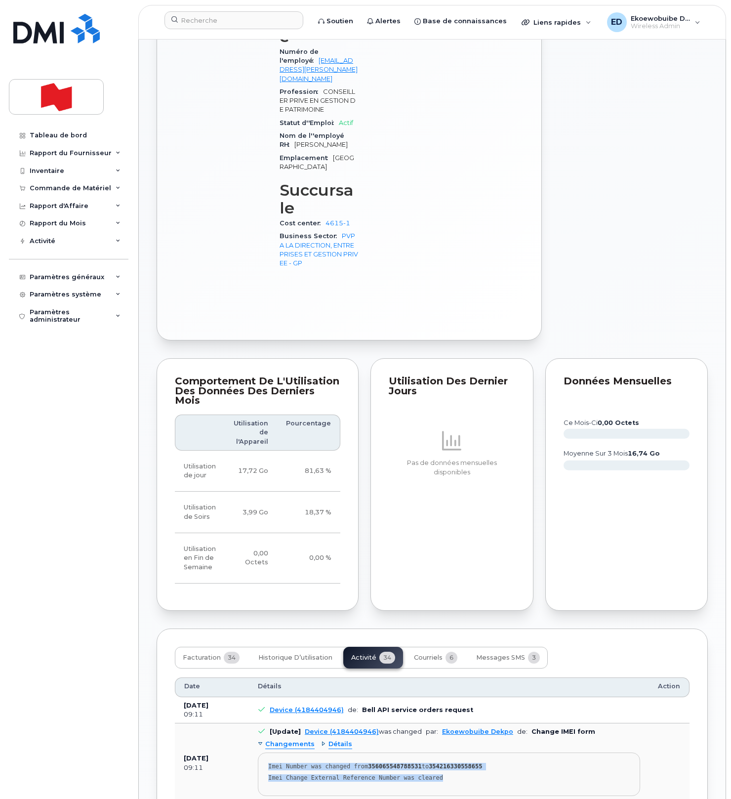
drag, startPoint x: 470, startPoint y: 697, endPoint x: 264, endPoint y: 678, distance: 206.8
click at [264, 752] on pre "Imei Number was changed from 356065548788531 to 354216330558655 Imei Change Ext…" at bounding box center [449, 773] width 382 height 43
copy pre "Imei Number was changed from 356065548788531 to 354216330558655 Imei Change Ext…"
click at [486, 123] on div "Détails du Fournisseur Compte 0544263846 - Bell Solde du Contrat 0,00 $ Statut …" at bounding box center [438, 14] width 148 height 540
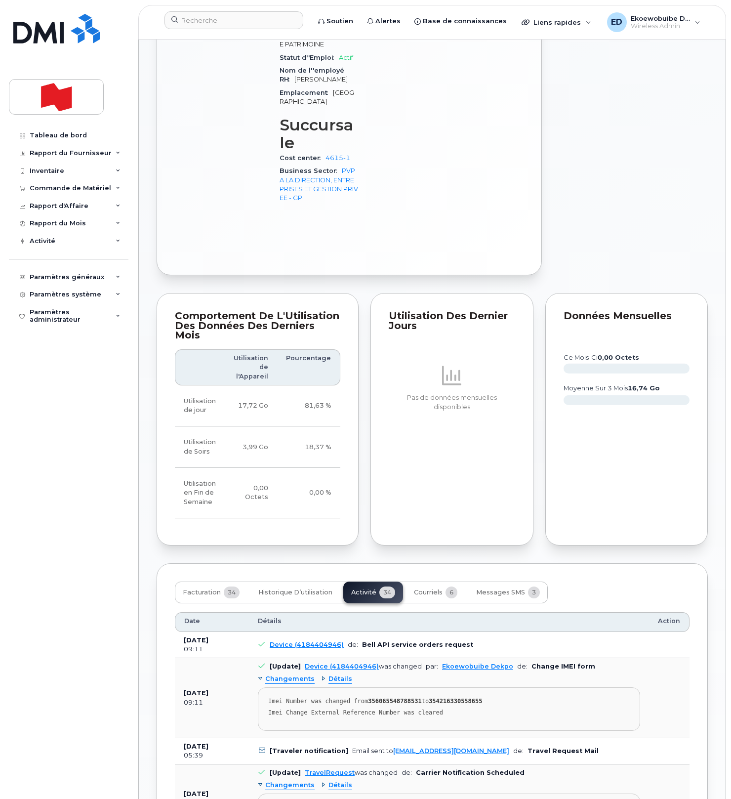
scroll to position [677, 0]
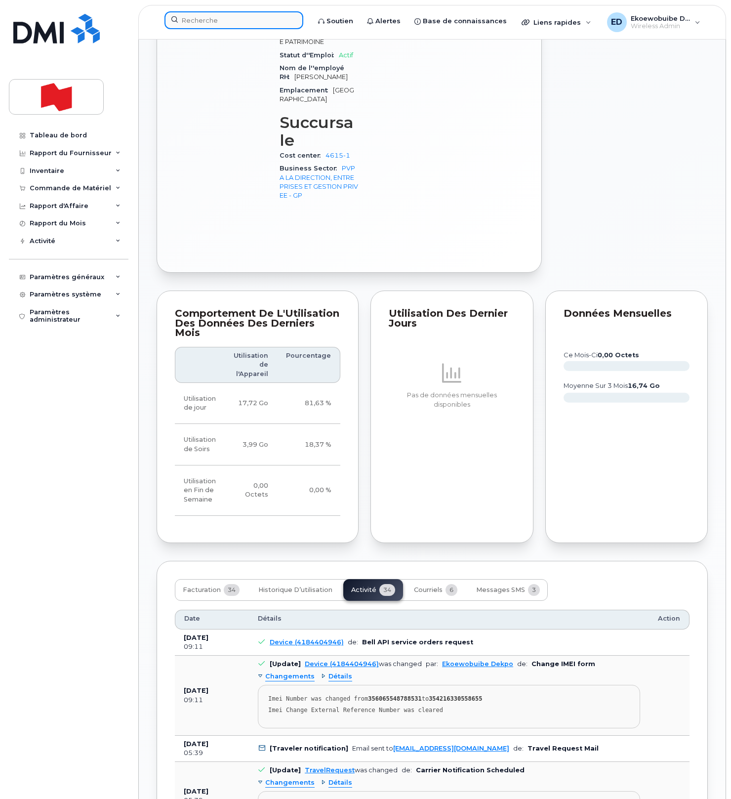
click at [248, 22] on input at bounding box center [234, 20] width 139 height 18
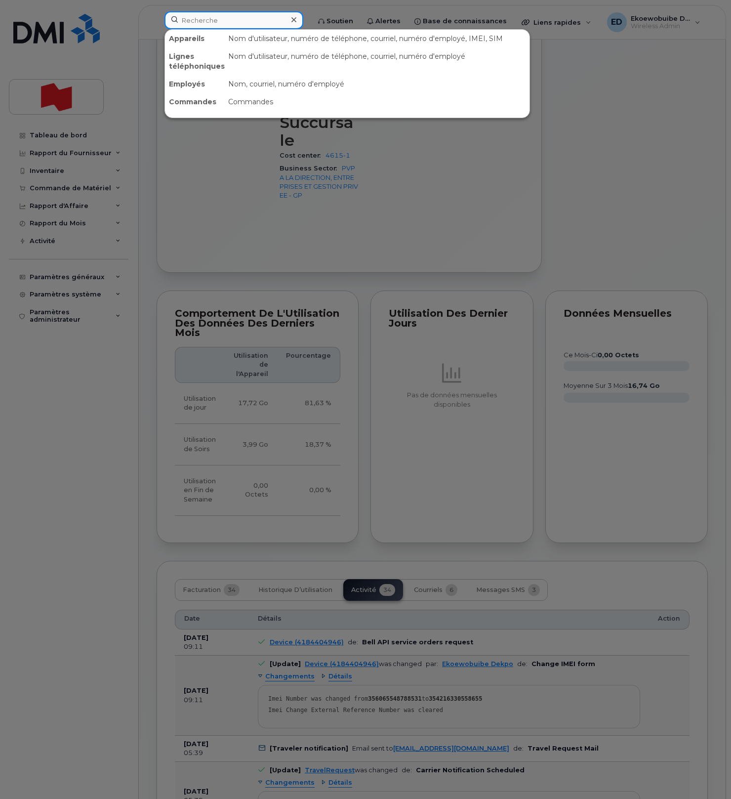
paste input "[EMAIL_ADDRESS][DOMAIN_NAME]"
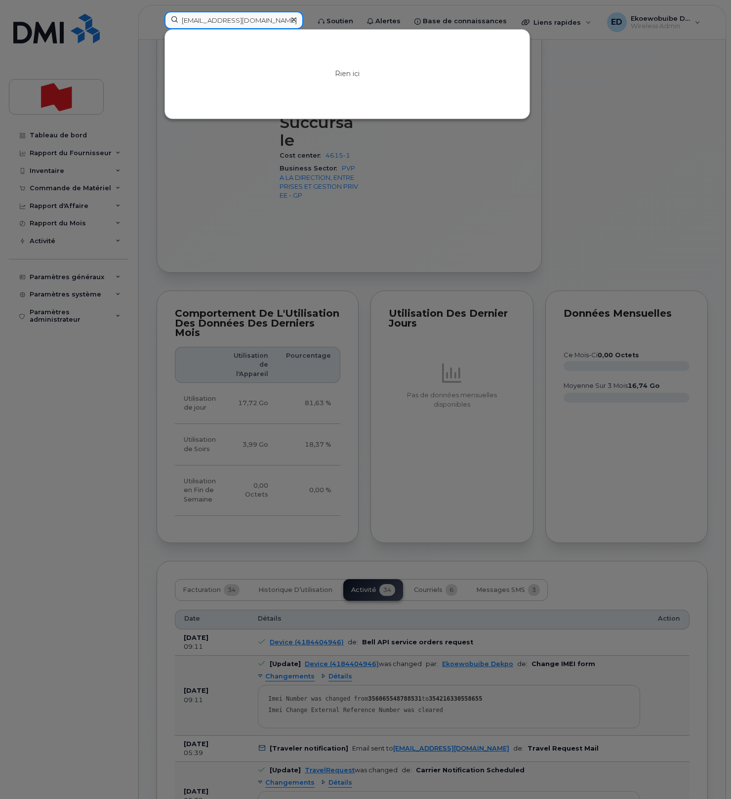
type input "[EMAIL_ADDRESS][DOMAIN_NAME]"
click at [296, 22] on icon at bounding box center [293, 19] width 5 height 5
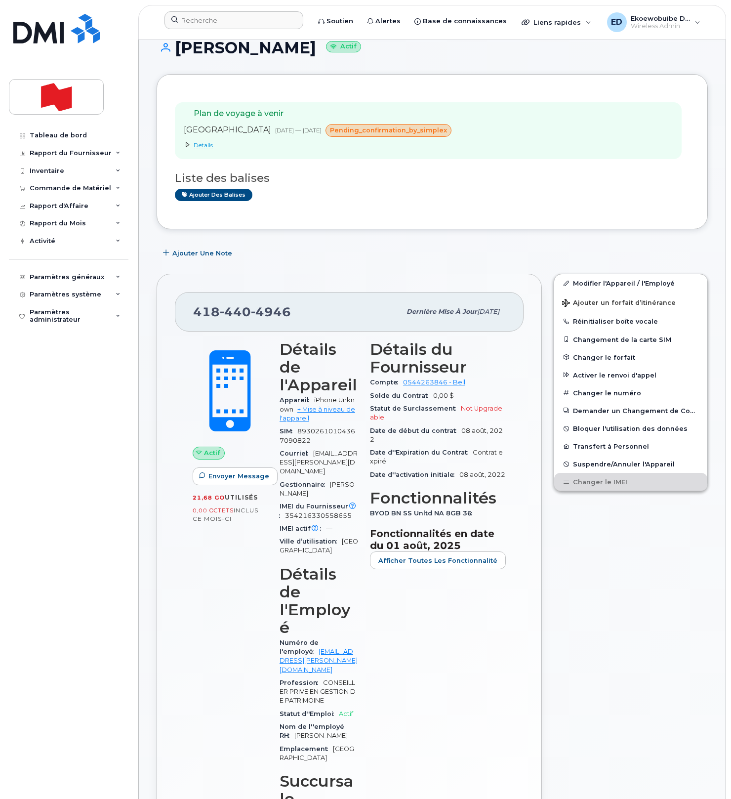
scroll to position [0, 0]
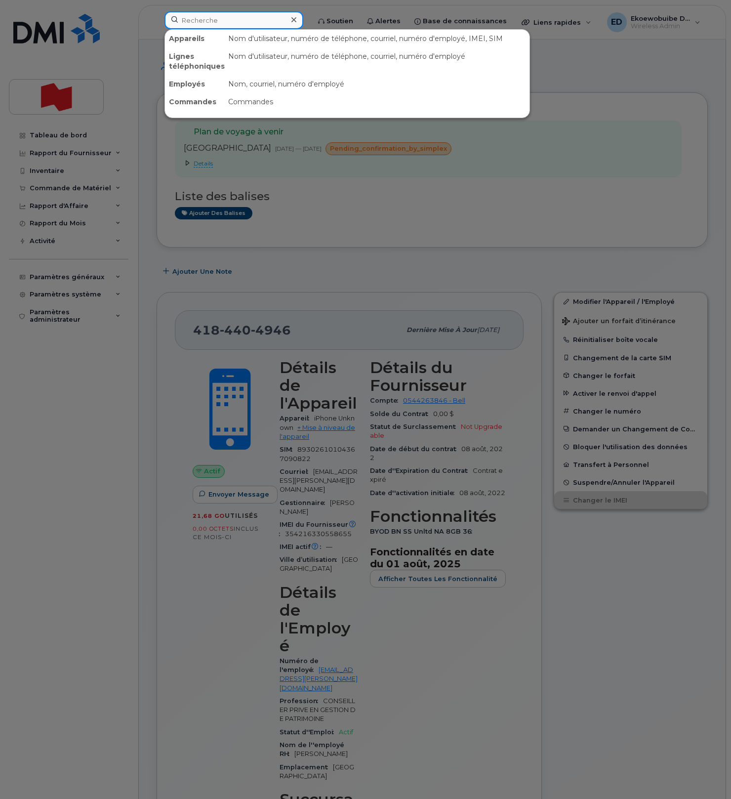
click at [197, 21] on input at bounding box center [234, 20] width 139 height 18
click at [235, 21] on input at bounding box center [234, 20] width 139 height 18
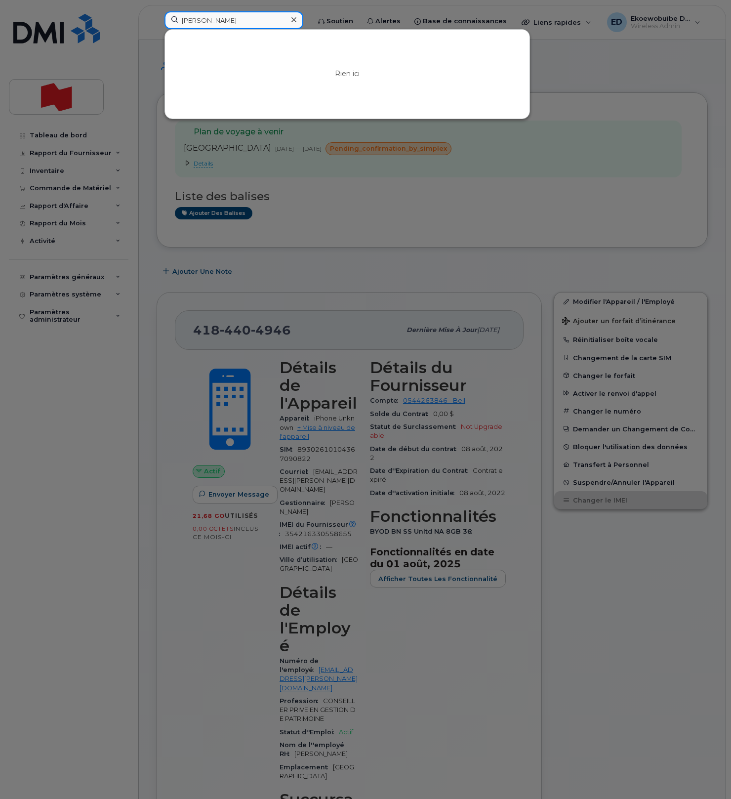
type input "[PERSON_NAME]"
drag, startPoint x: 233, startPoint y: 19, endPoint x: 168, endPoint y: 19, distance: 64.7
click at [168, 19] on input "[PERSON_NAME]" at bounding box center [234, 20] width 139 height 18
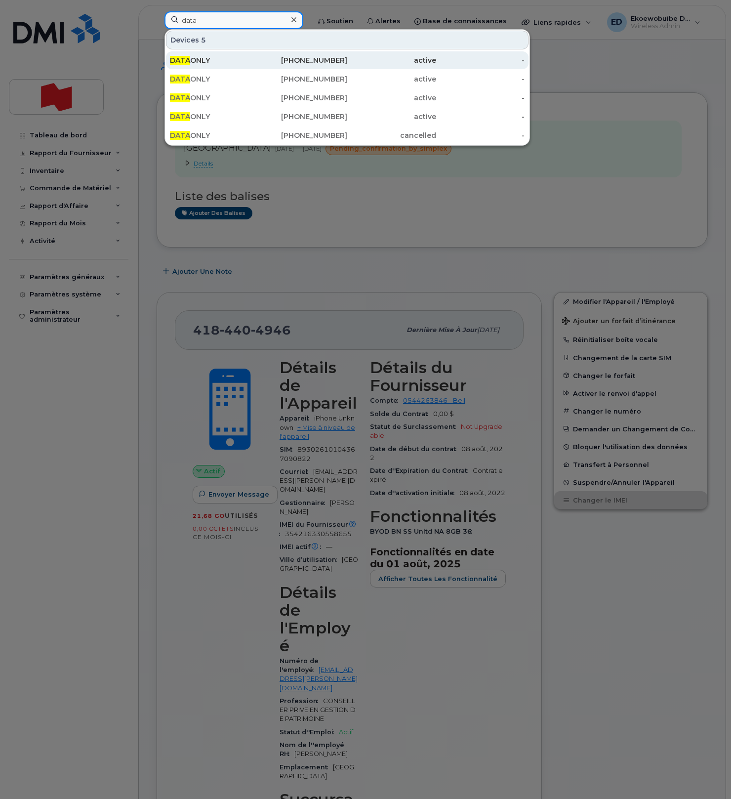
type input "data"
click at [236, 60] on div "DATA ONLY" at bounding box center [214, 60] width 89 height 10
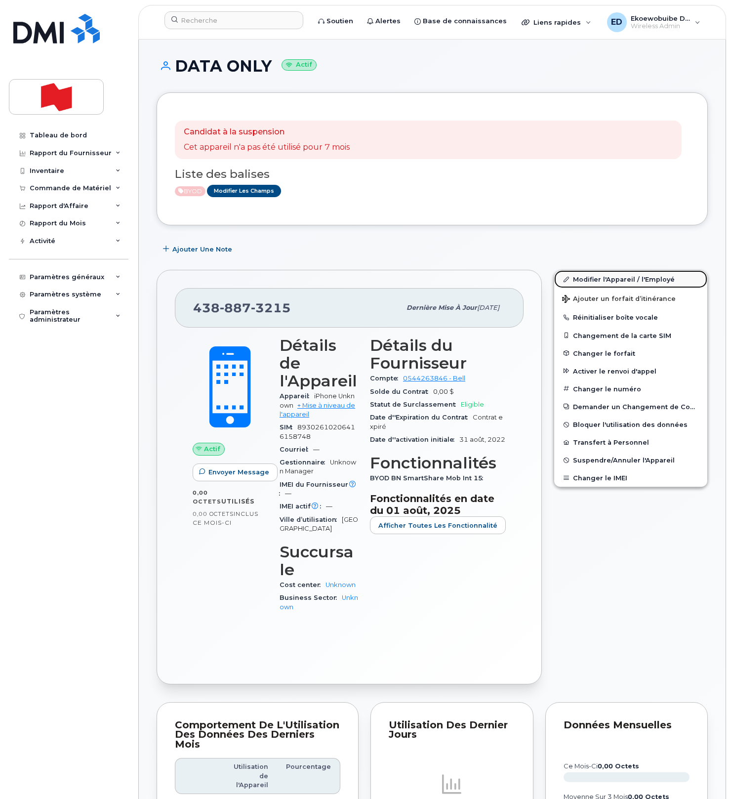
click at [597, 282] on link "Modifier l'Appareil / l'Employé" at bounding box center [630, 279] width 153 height 18
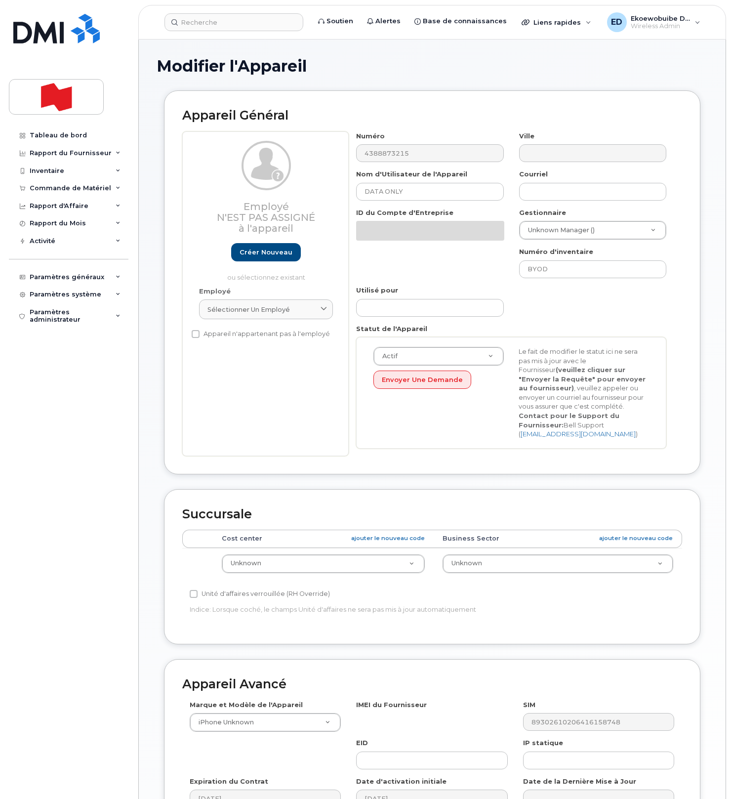
select select "22916206"
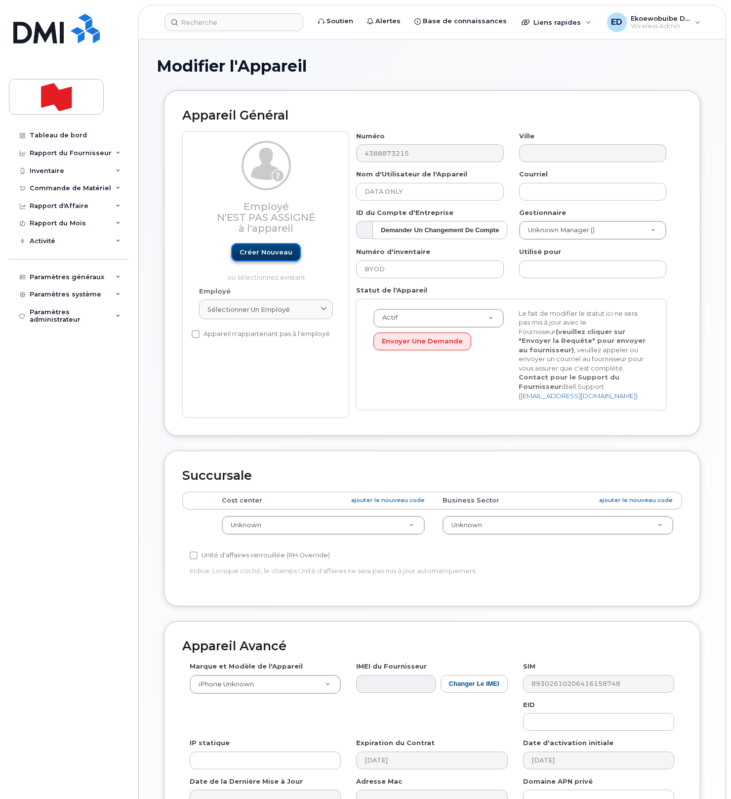
click at [262, 253] on link "Créer nouveau" at bounding box center [266, 252] width 70 height 18
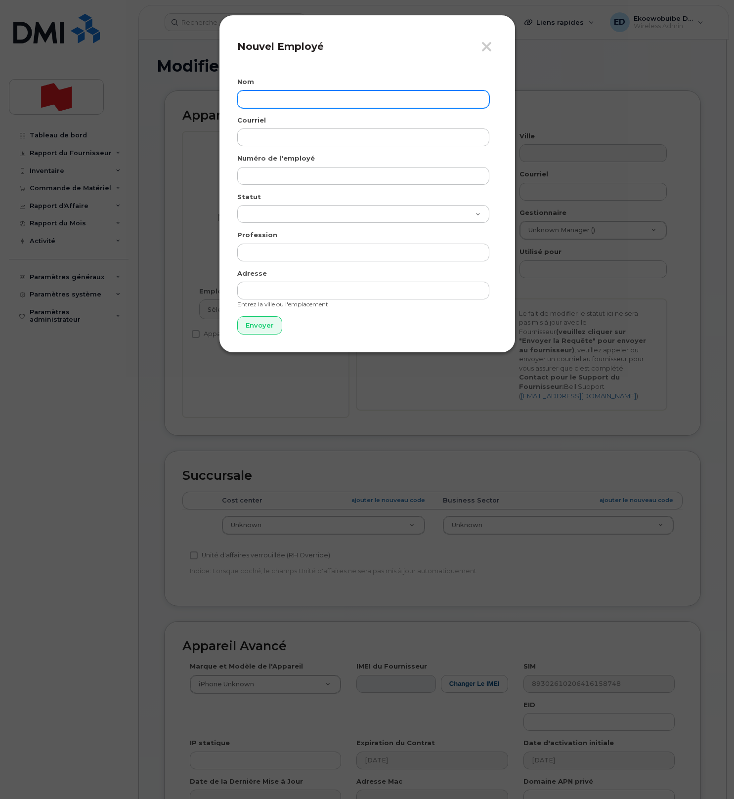
click at [285, 106] on input "text" at bounding box center [363, 99] width 252 height 18
paste input "[PERSON_NAME]"
type input "[PERSON_NAME]"
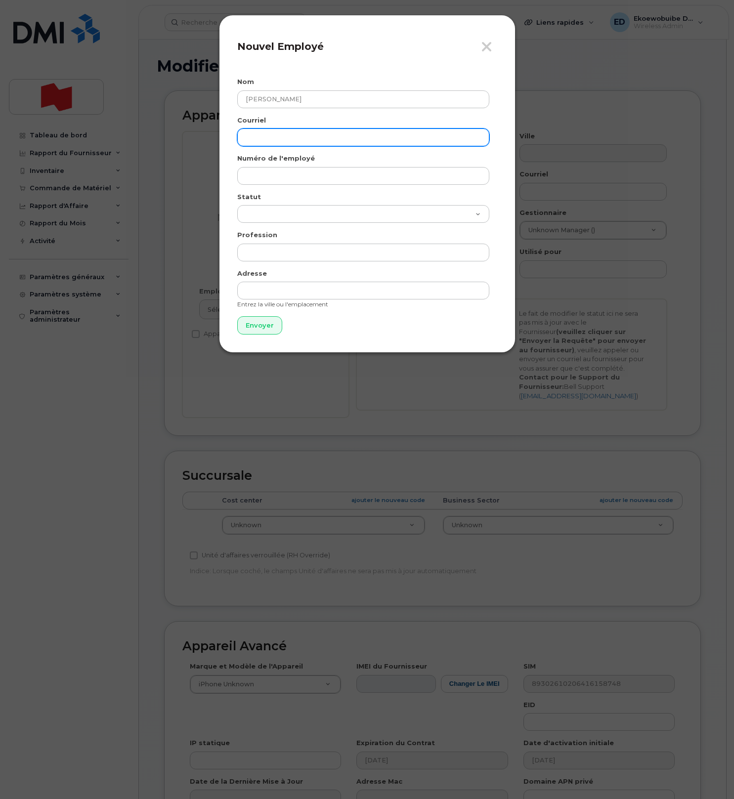
click at [321, 135] on input "email" at bounding box center [363, 137] width 252 height 18
paste input "[PERSON_NAME][EMAIL_ADDRESS][PERSON_NAME][DOMAIN_NAME]"
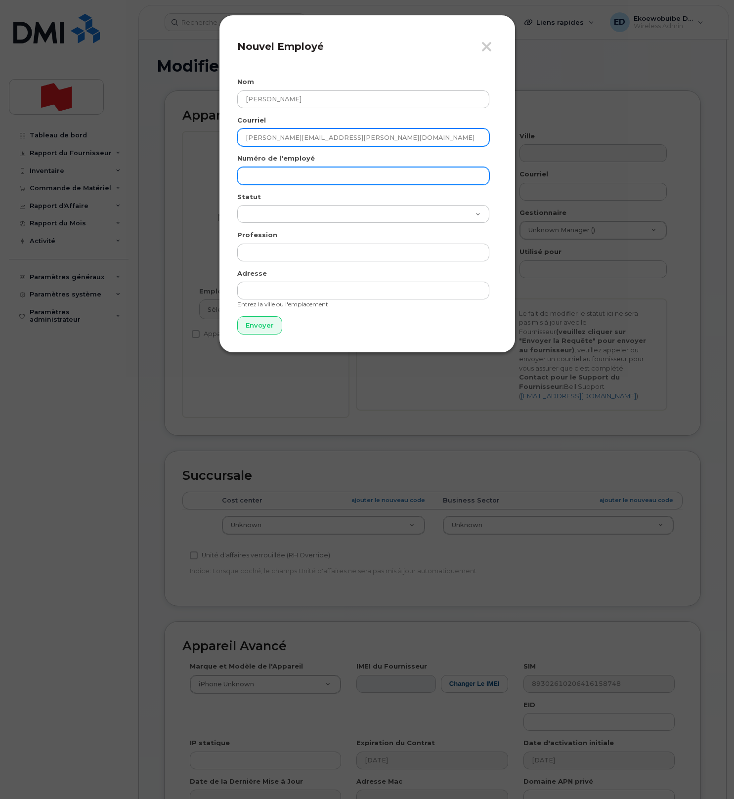
type input "[PERSON_NAME][EMAIL_ADDRESS][PERSON_NAME][DOMAIN_NAME]"
click at [299, 180] on input "text" at bounding box center [363, 176] width 252 height 18
paste input "[PERSON_NAME][EMAIL_ADDRESS][PERSON_NAME][DOMAIN_NAME]"
type input "[PERSON_NAME][EMAIL_ADDRESS][PERSON_NAME][DOMAIN_NAME]"
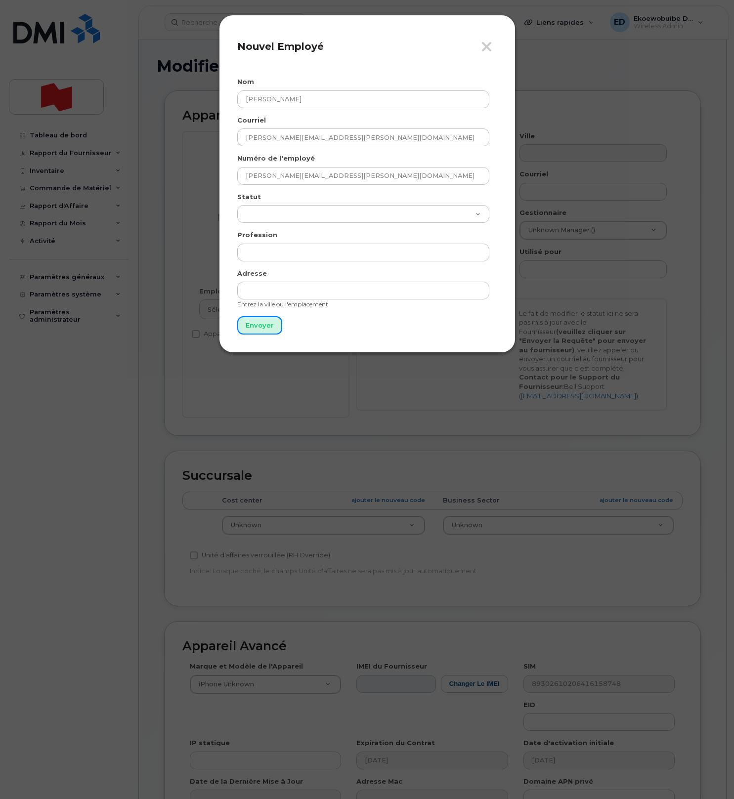
click at [254, 328] on input "Envoyer" at bounding box center [259, 325] width 45 height 18
type input "Envoyer"
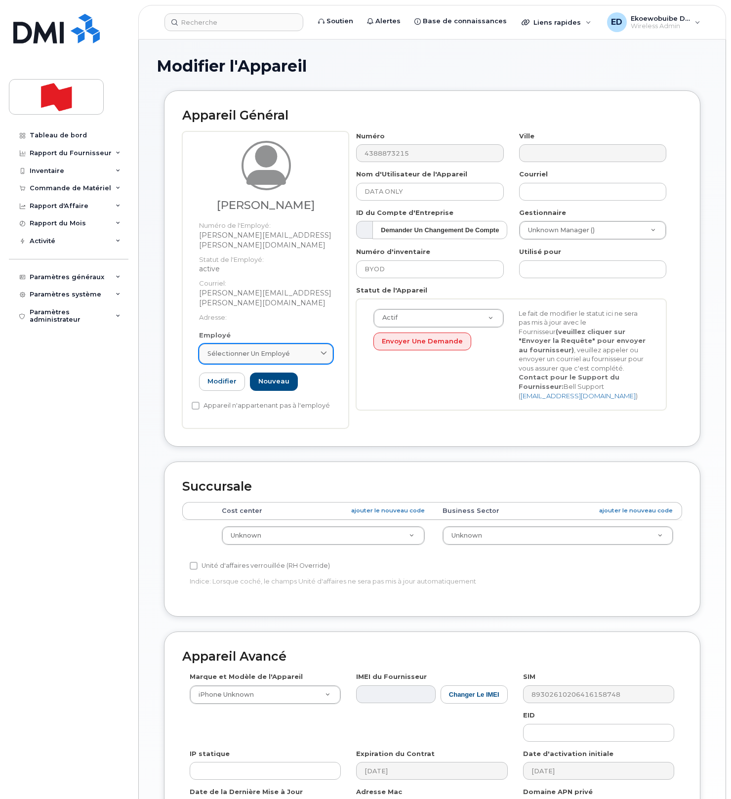
click at [300, 349] on div "Sélectionner un employé" at bounding box center [265, 353] width 117 height 9
paste input "[PERSON_NAME][EMAIL_ADDRESS][PERSON_NAME][DOMAIN_NAME]"
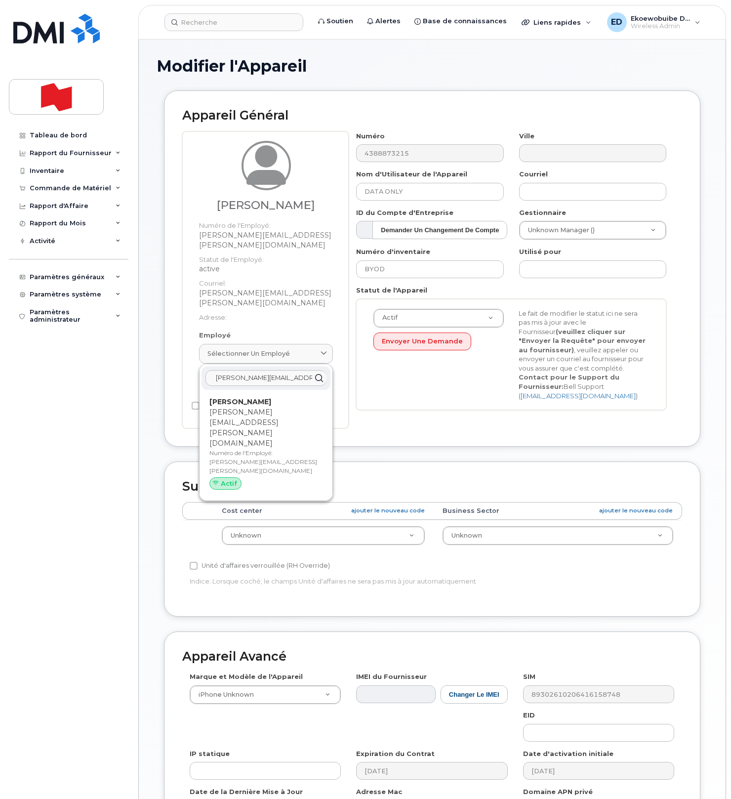
type input "Tanya.Giuffrida@bnc.ca"
click at [240, 407] on p "Tanya.Giuffrida@bnc.ca" at bounding box center [265, 427] width 113 height 41
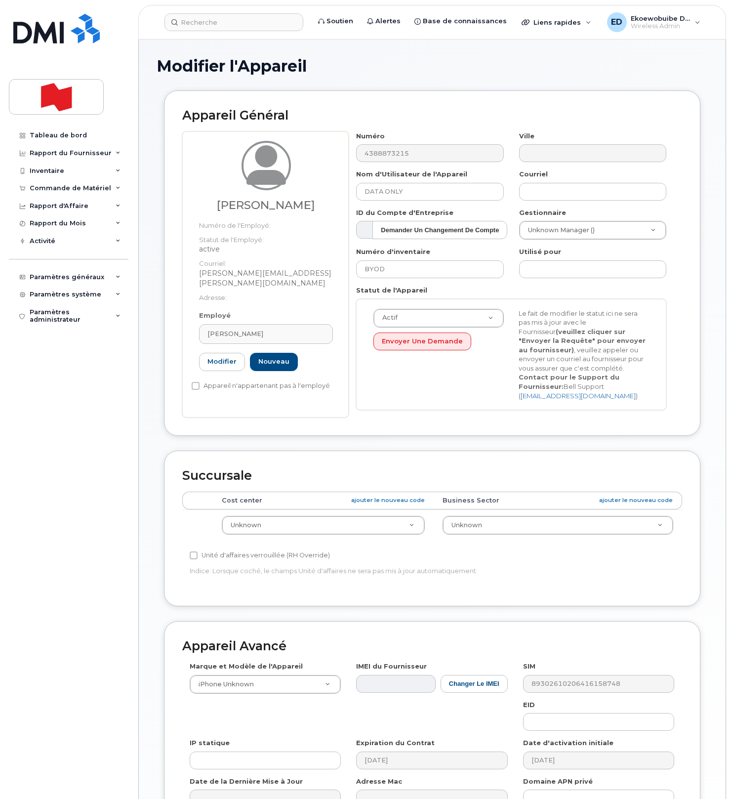
type input "Tanya.Giuffrida@bnc.ca"
type input "Tanya Giuffrida"
type input "tanya.giuffrida@bnc.ca"
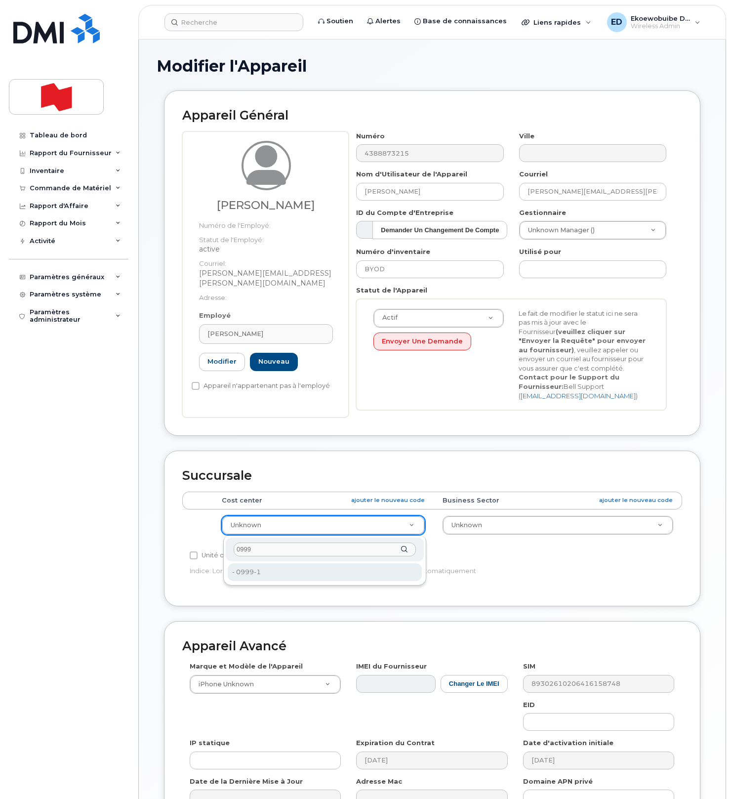
type input "0999"
type input "22916643"
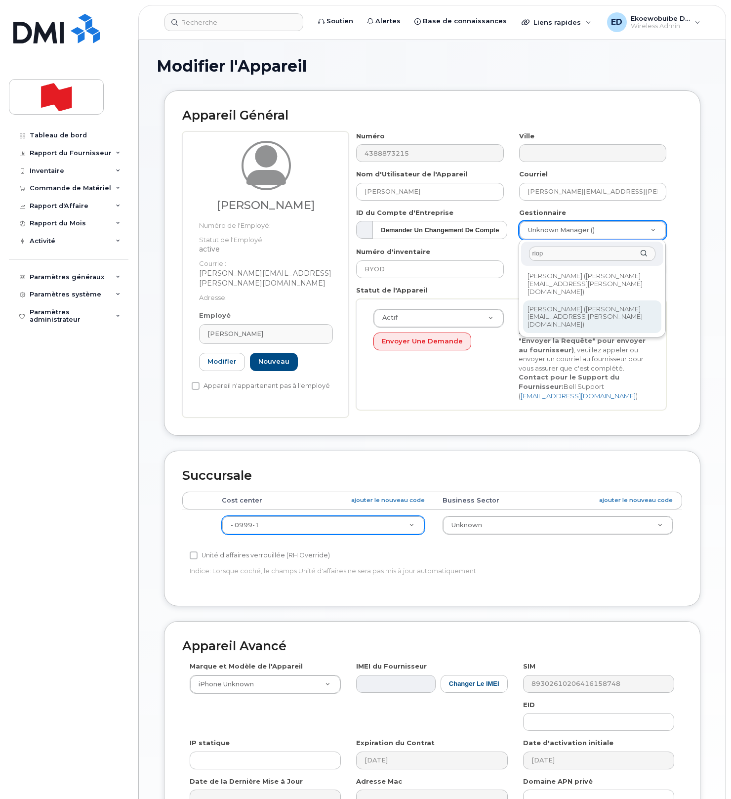
type input "riop"
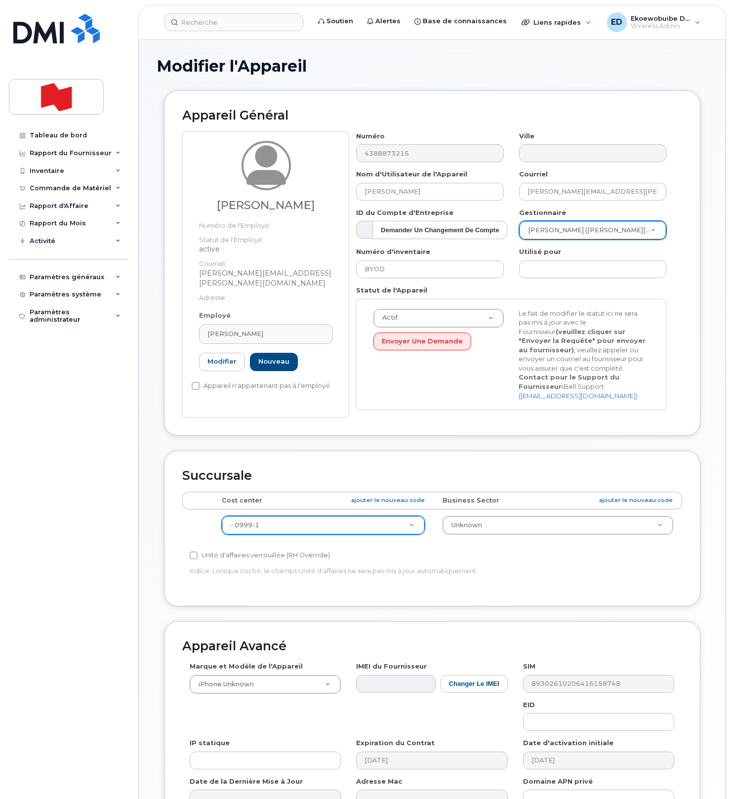
type input "1920403"
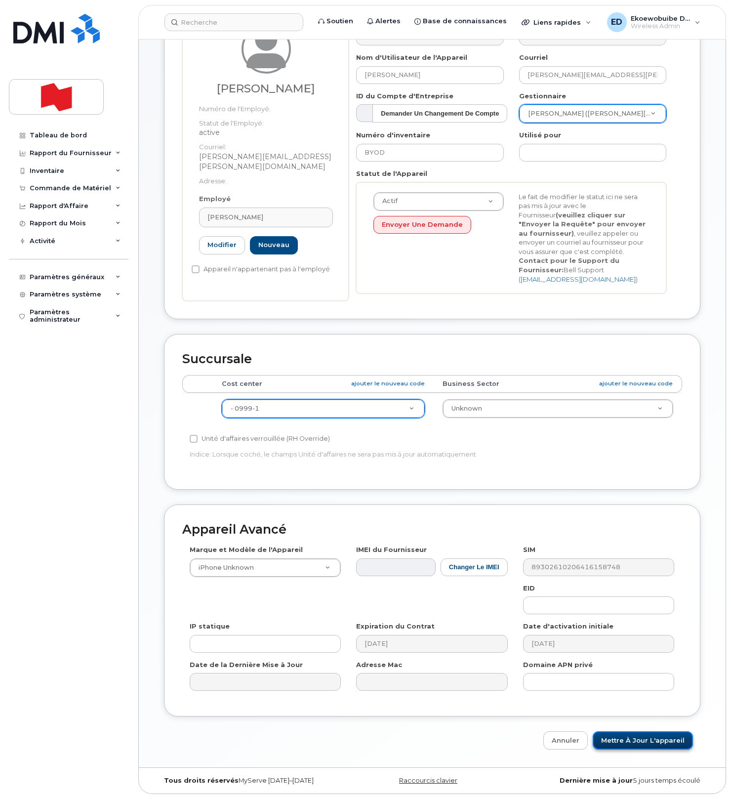
click at [622, 743] on input "Mettre à jour l'appareil" at bounding box center [643, 740] width 100 height 18
type input "Sauvegarde..."
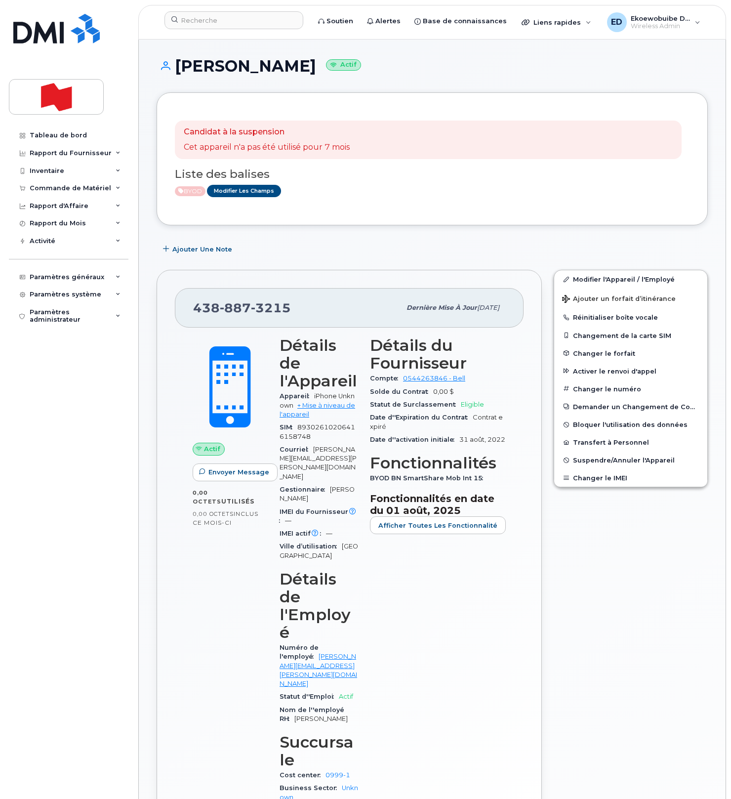
drag, startPoint x: 311, startPoint y: 304, endPoint x: 294, endPoint y: 313, distance: 18.8
click at [309, 304] on div "438 887 3215" at bounding box center [296, 307] width 207 height 21
drag, startPoint x: 291, startPoint y: 312, endPoint x: 213, endPoint y: 313, distance: 78.1
click at [197, 311] on div "438 887 3215" at bounding box center [296, 307] width 207 height 21
copy span "438 887 3215"
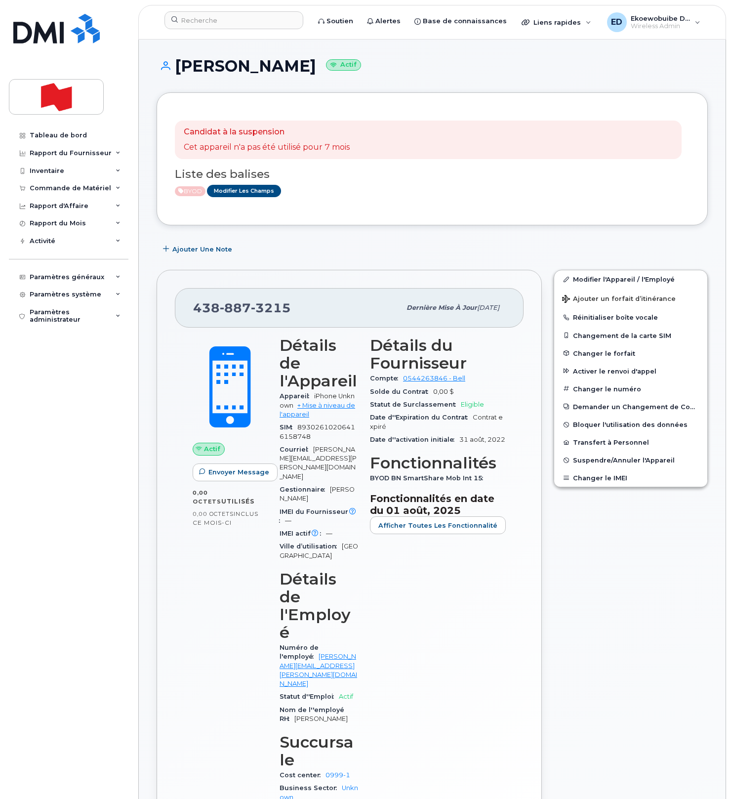
click at [353, 246] on div "Ajouter une Note" at bounding box center [432, 249] width 551 height 18
click at [211, 29] on div at bounding box center [234, 22] width 155 height 22
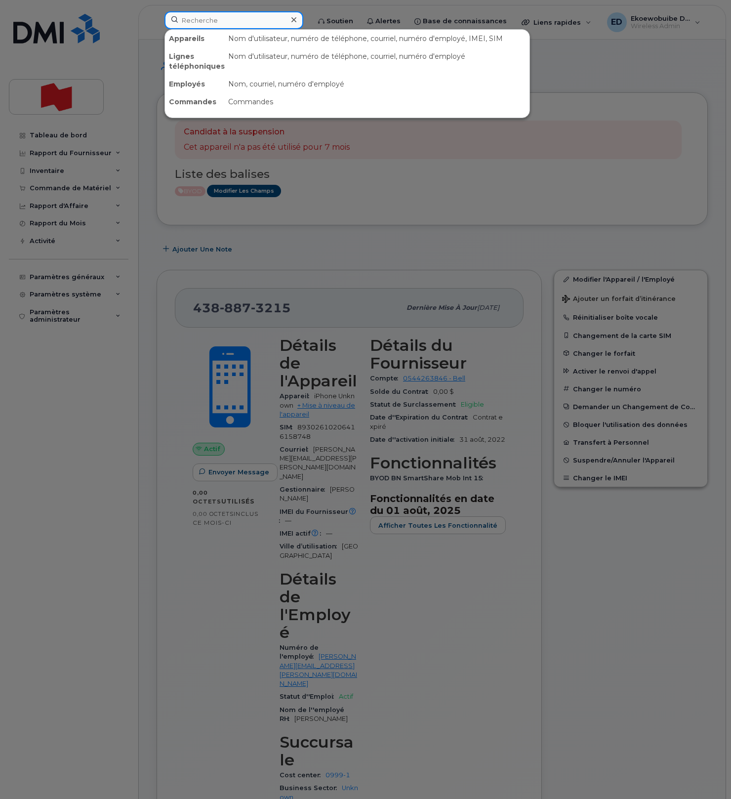
click at [211, 25] on input at bounding box center [234, 20] width 139 height 18
paste input "357528391205365"
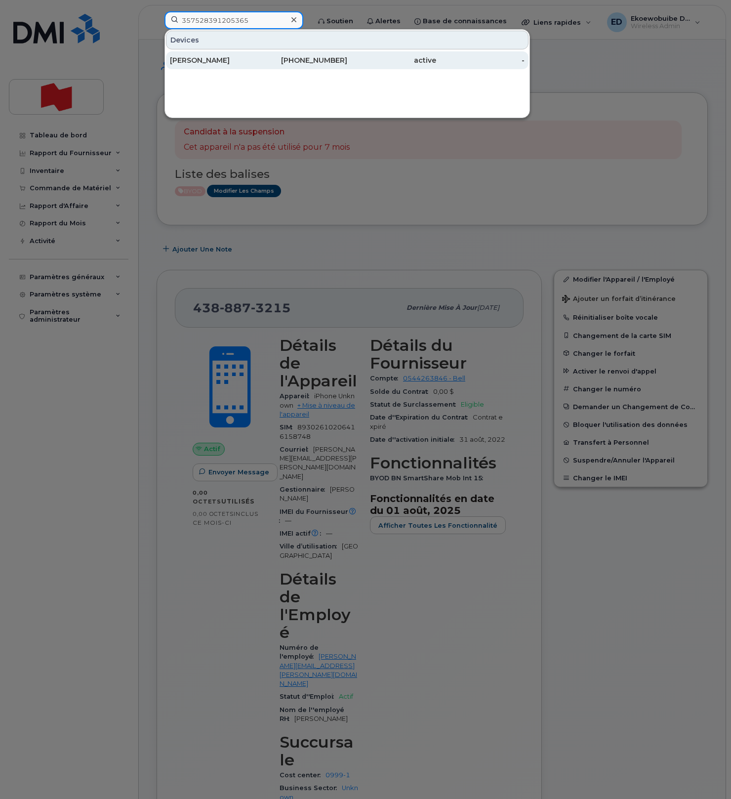
type input "357528391205365"
click at [207, 63] on div "Aziza Abid" at bounding box center [214, 60] width 89 height 10
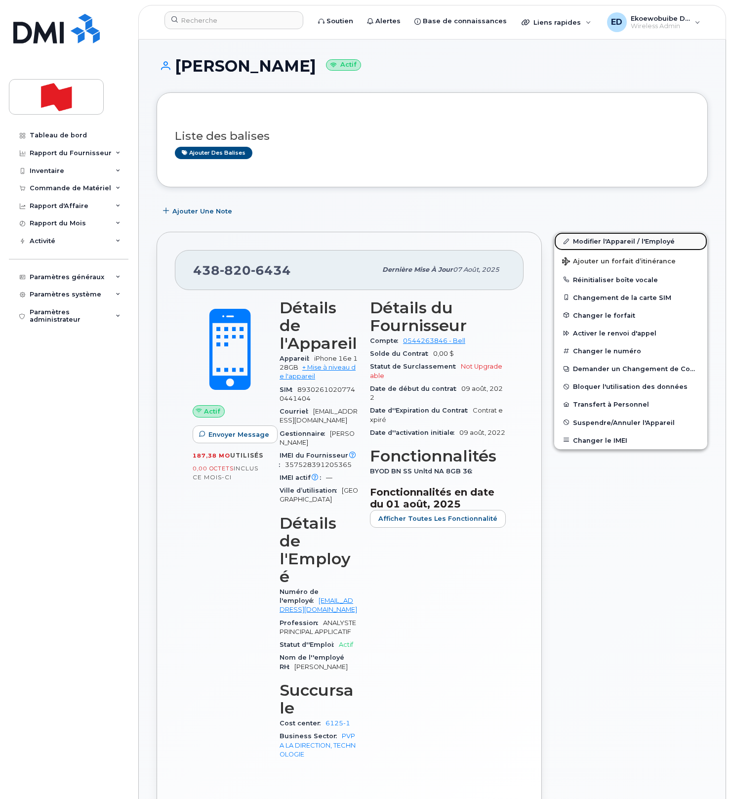
click at [585, 244] on link "Modifier l'Appareil / l'Employé" at bounding box center [630, 241] width 153 height 18
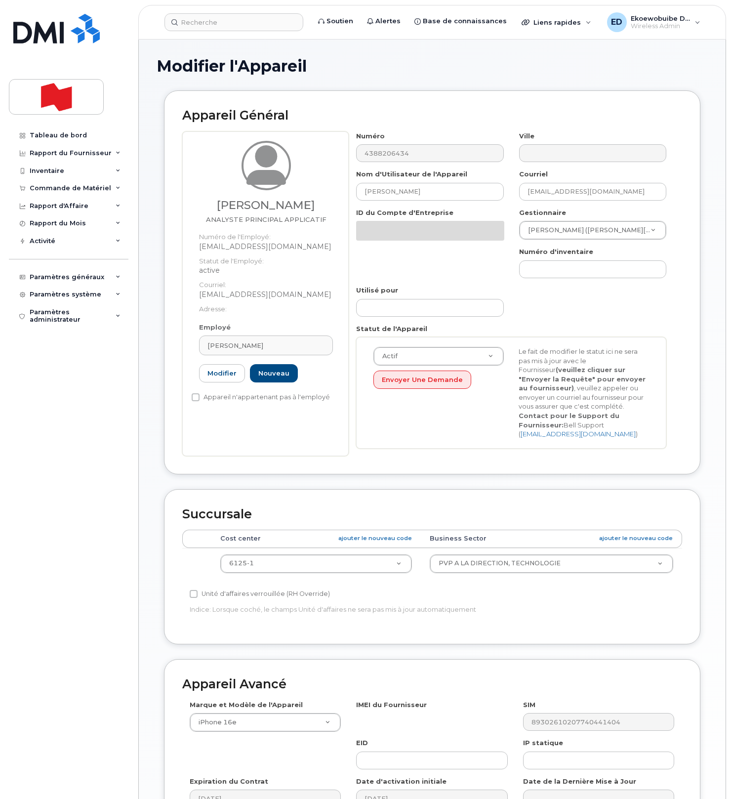
select select "22917076"
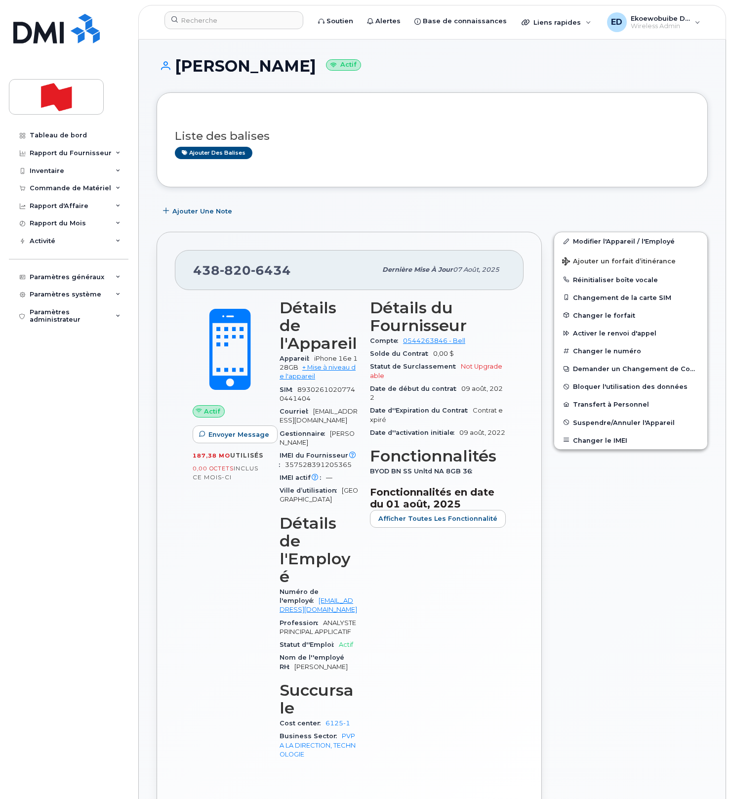
click at [244, 66] on h1 "Aziza Abid Actif" at bounding box center [432, 65] width 551 height 17
copy h1 "Abid"
click at [210, 23] on input at bounding box center [234, 20] width 139 height 18
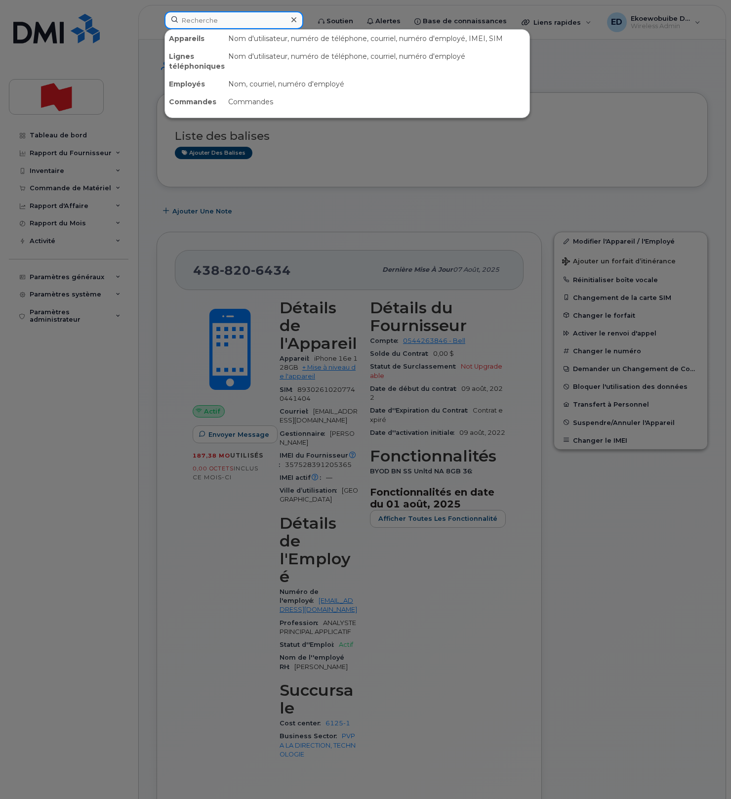
paste input "5142104925"
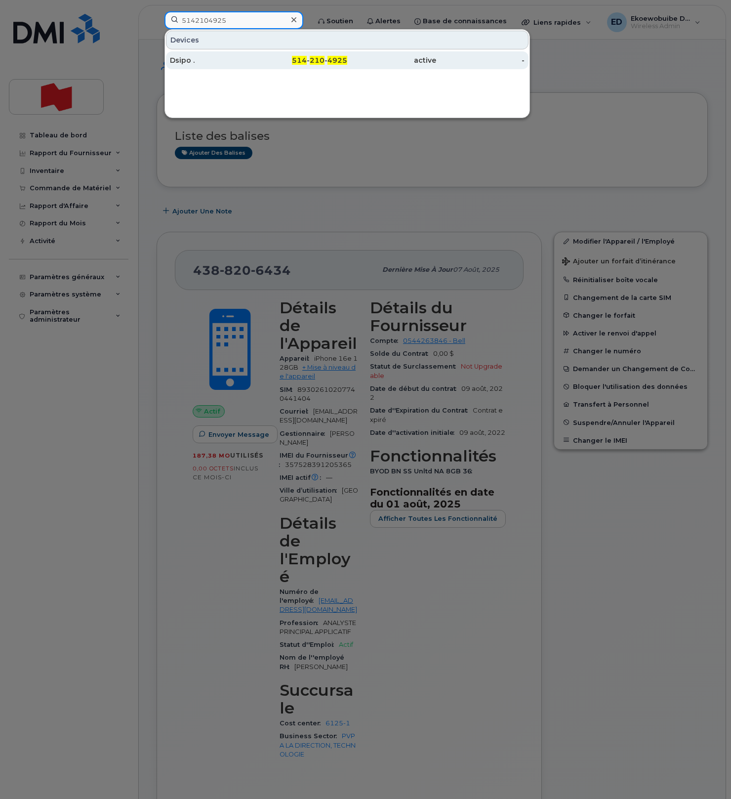
type input "5142104925"
click at [221, 63] on div "Dsipo ." at bounding box center [214, 60] width 89 height 10
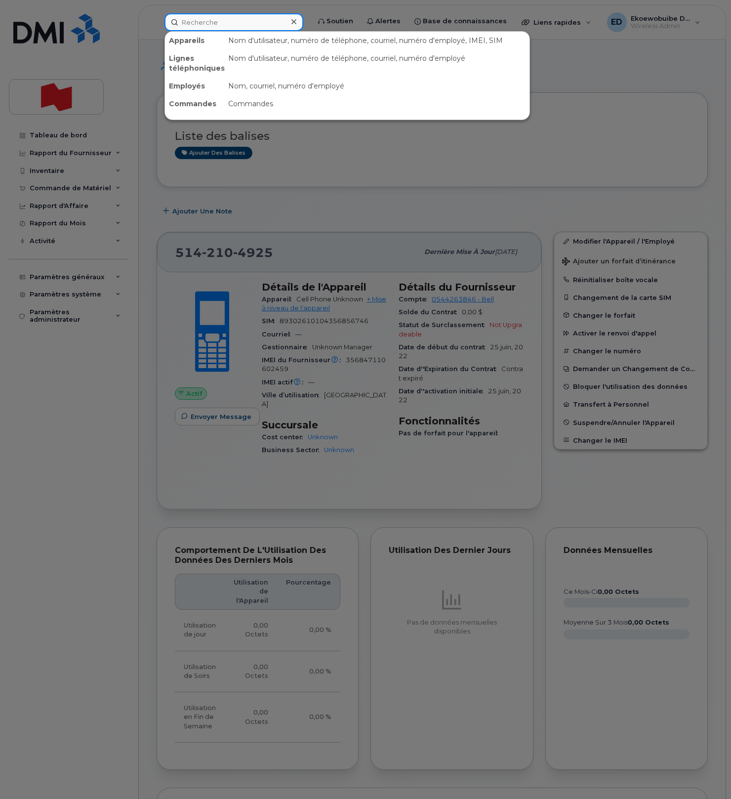
click at [236, 27] on input at bounding box center [234, 22] width 139 height 18
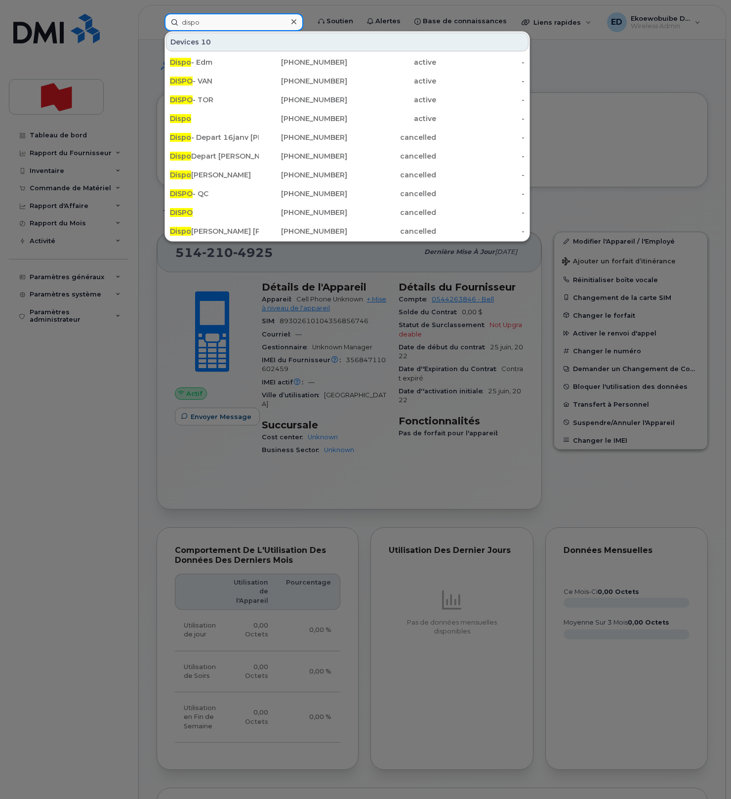
type input "dispo"
click at [296, 21] on icon at bounding box center [293, 22] width 5 height 8
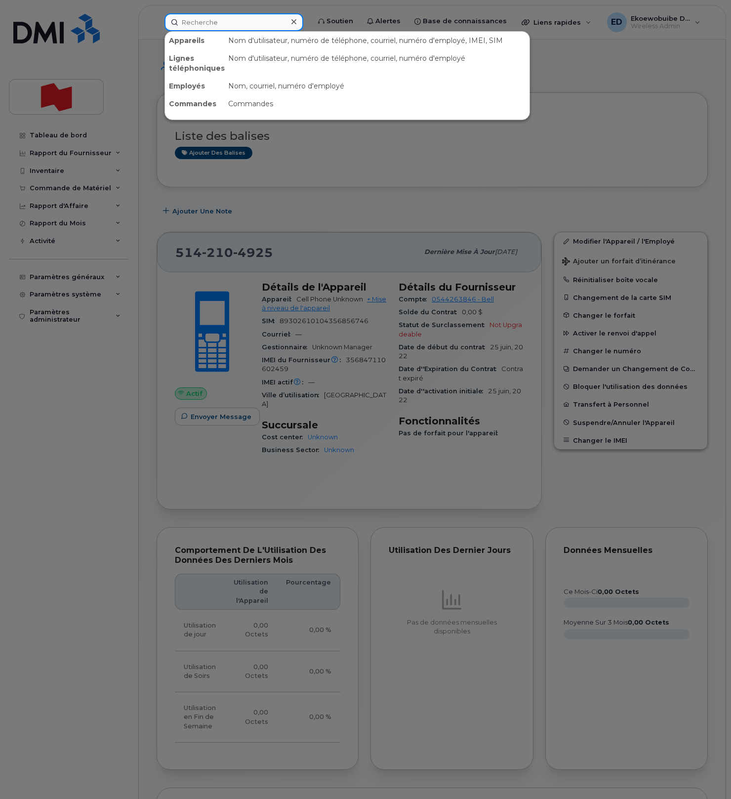
click at [274, 23] on input at bounding box center [234, 22] width 139 height 18
paste input "5142104925"
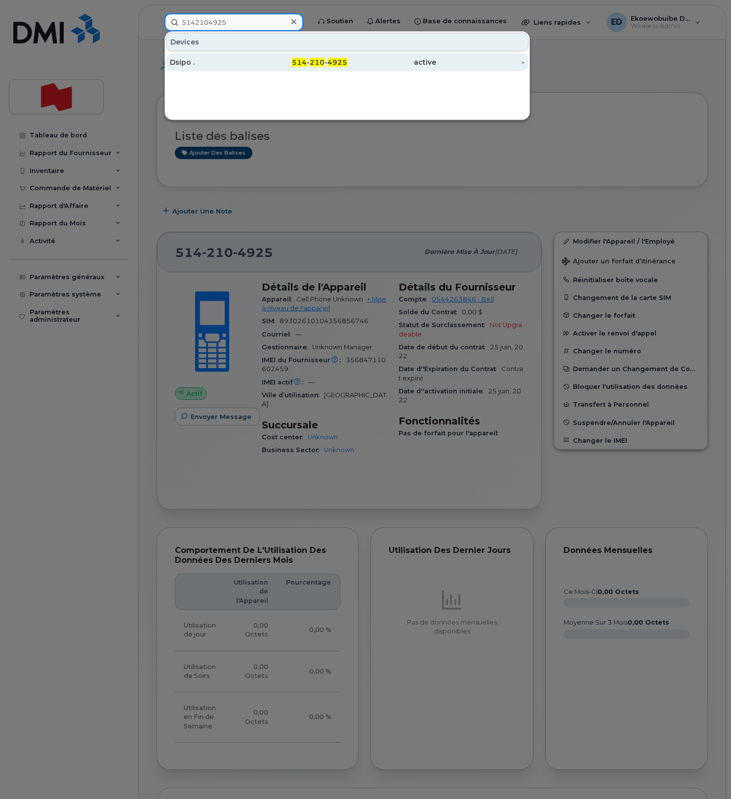
type input "5142104925"
click at [204, 65] on div "Dsipo ." at bounding box center [214, 62] width 89 height 10
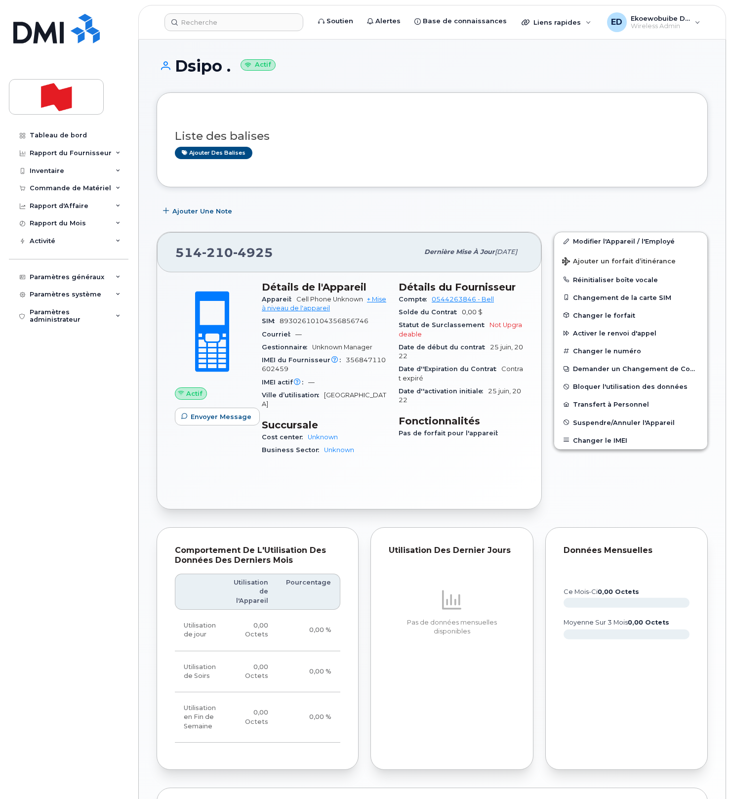
drag, startPoint x: 234, startPoint y: 66, endPoint x: 181, endPoint y: 68, distance: 53.4
click at [181, 68] on h1 "Dsipo . Actif" at bounding box center [432, 65] width 551 height 17
copy h1 "Dsipo ."
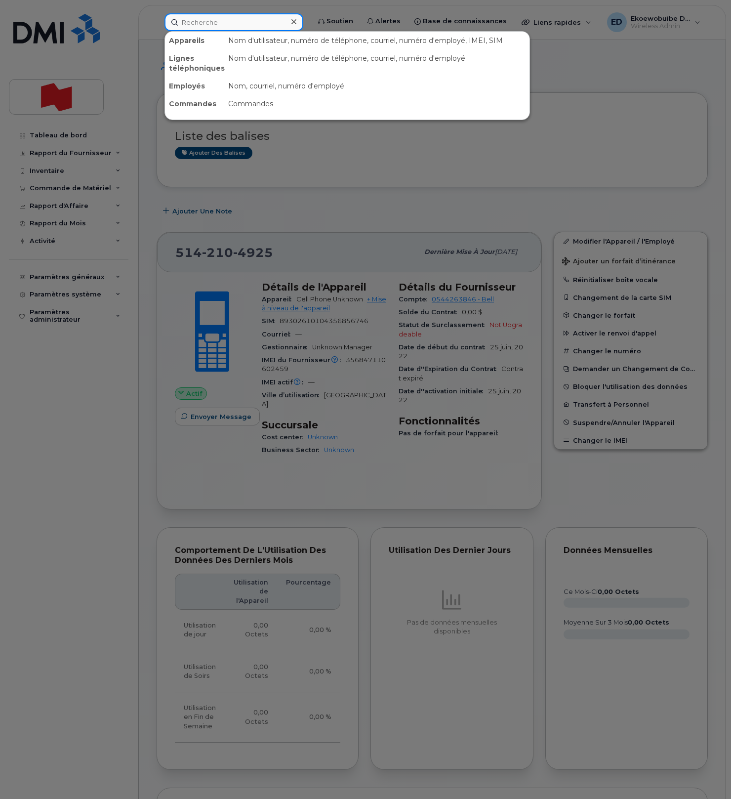
click at [206, 20] on input at bounding box center [234, 22] width 139 height 18
paste input "Dsipo ."
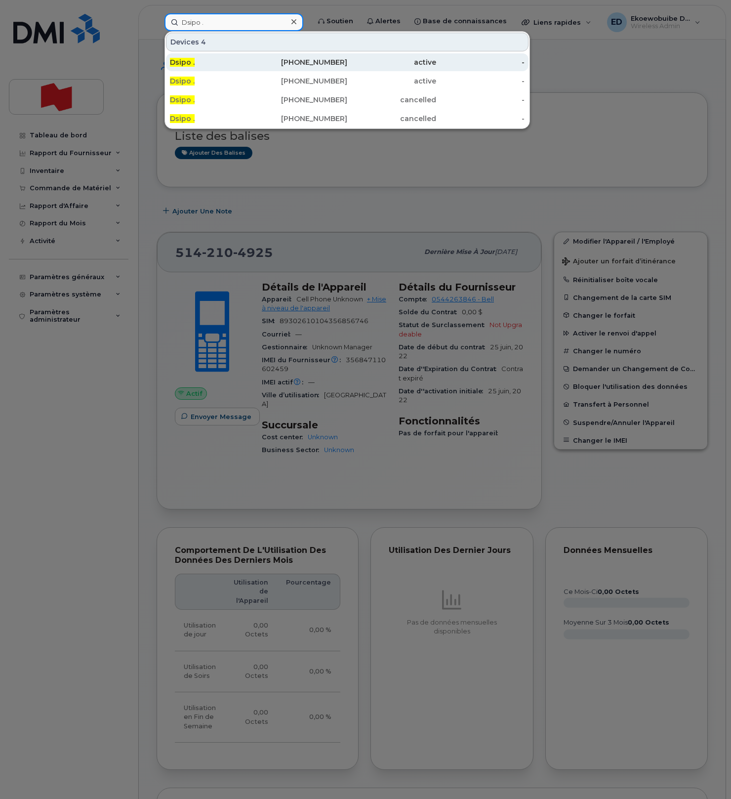
type input "Dsipo ."
click at [212, 66] on div "Dsipo ." at bounding box center [214, 62] width 89 height 10
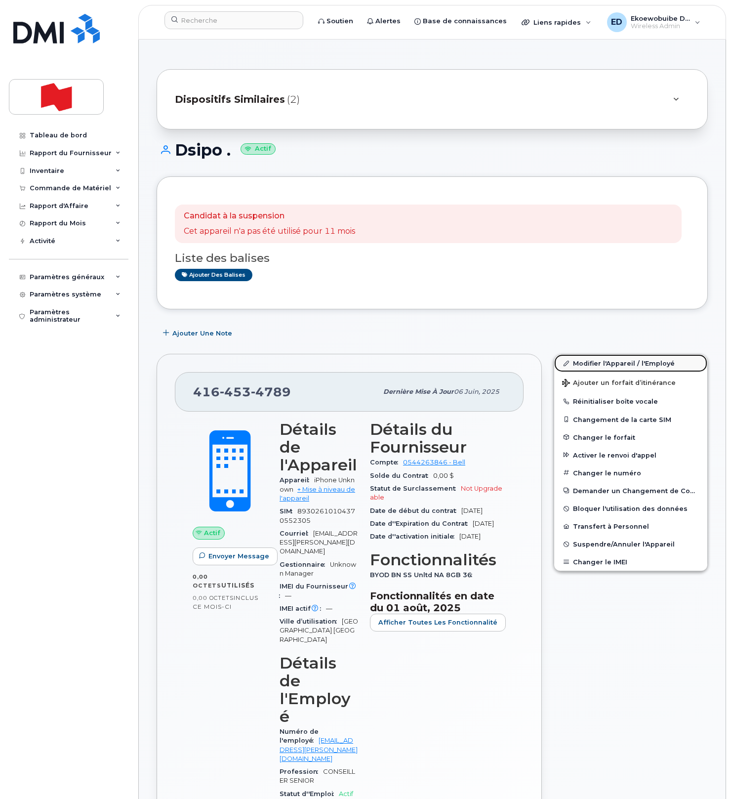
click at [580, 365] on link "Modifier l'Appareil / l'Employé" at bounding box center [630, 363] width 153 height 18
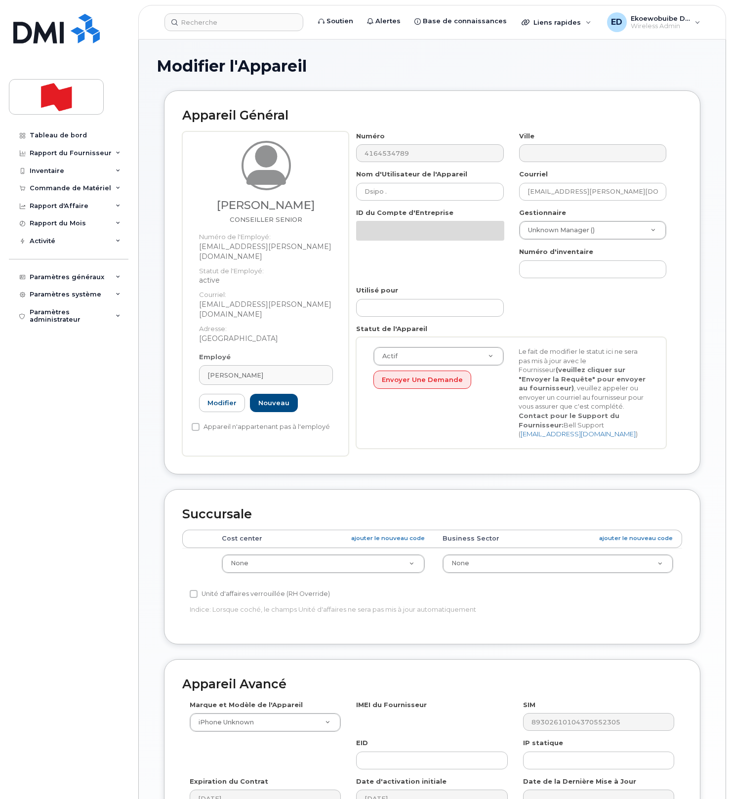
select select "29657619"
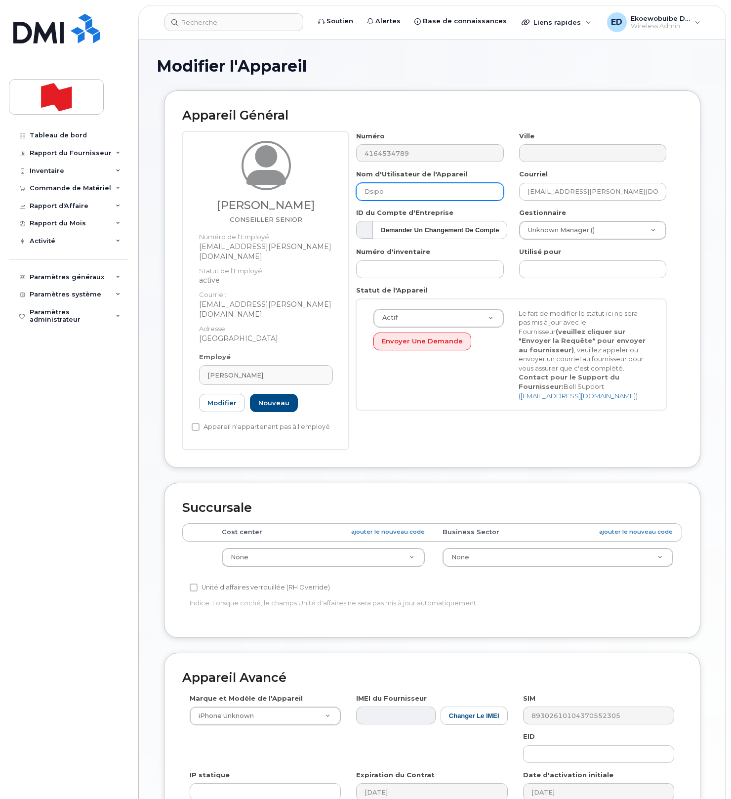
click at [409, 192] on input "Dsipo ." at bounding box center [429, 192] width 147 height 18
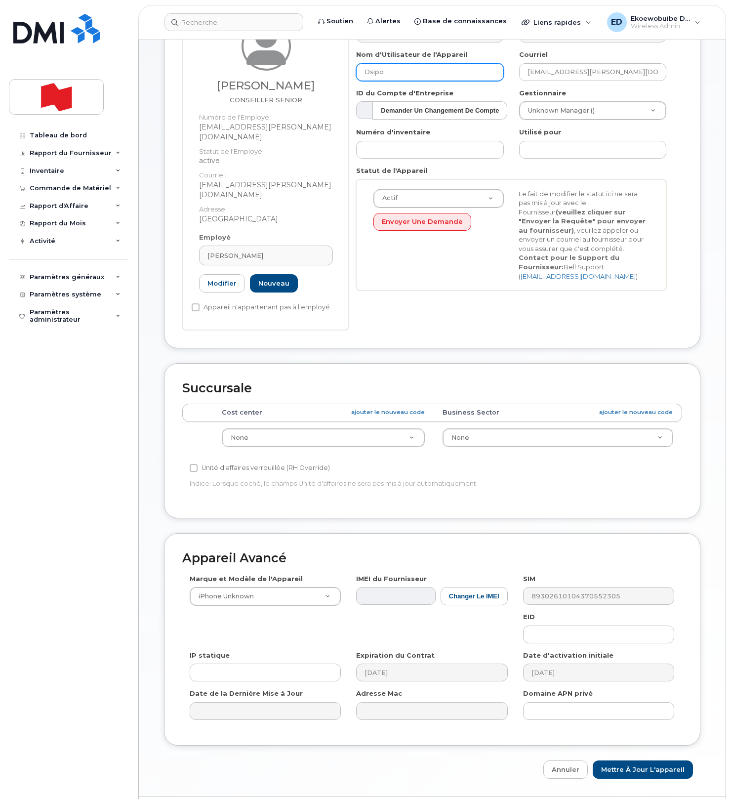
scroll to position [131, 0]
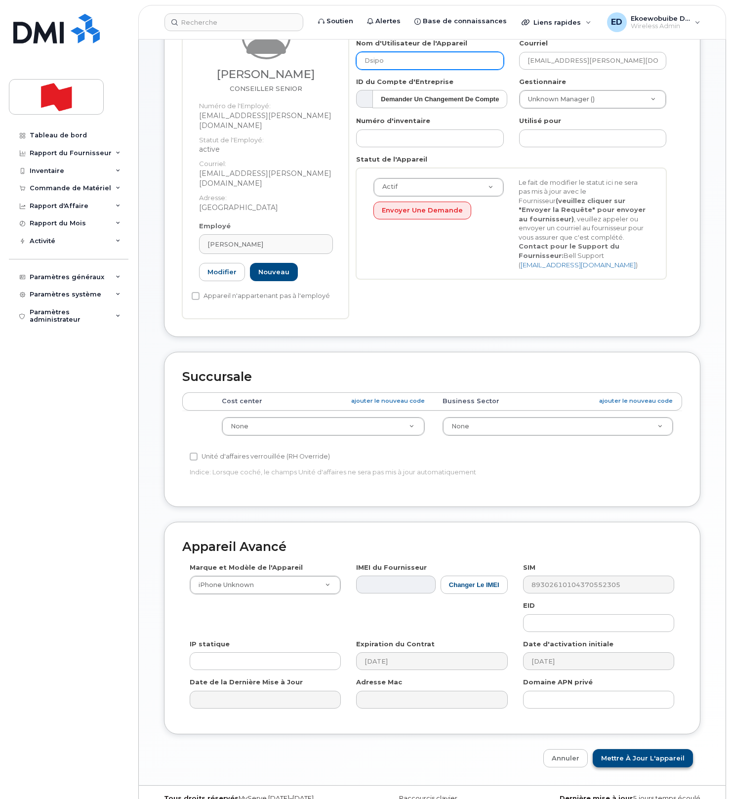
type input "Dsipo"
click at [631, 749] on input "Mettre à jour l'appareil" at bounding box center [643, 758] width 100 height 18
type input "Sauvegarde..."
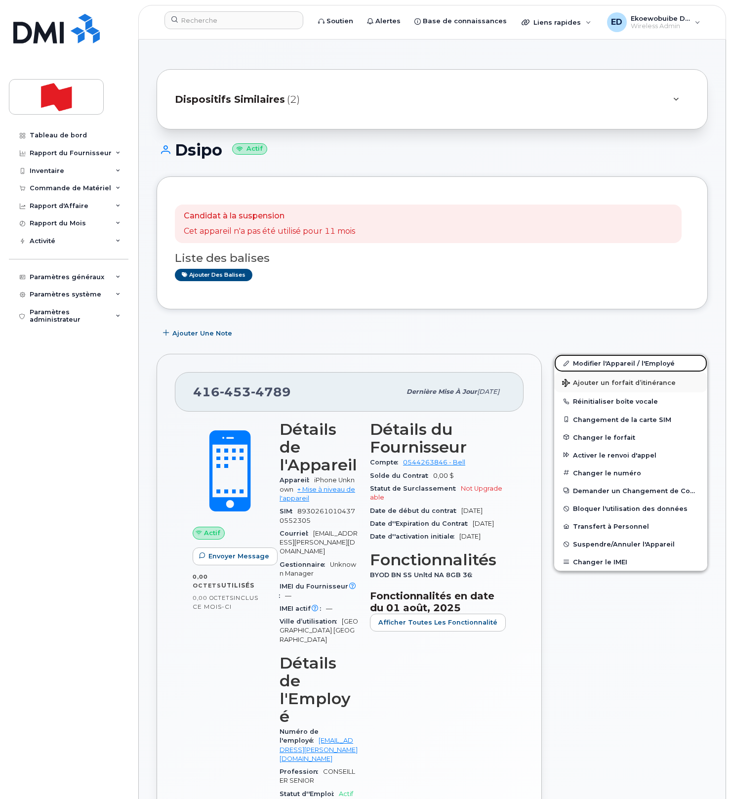
drag, startPoint x: 581, startPoint y: 362, endPoint x: 600, endPoint y: 373, distance: 21.4
click at [581, 362] on link "Modifier l'Appareil / l'Employé" at bounding box center [630, 363] width 153 height 18
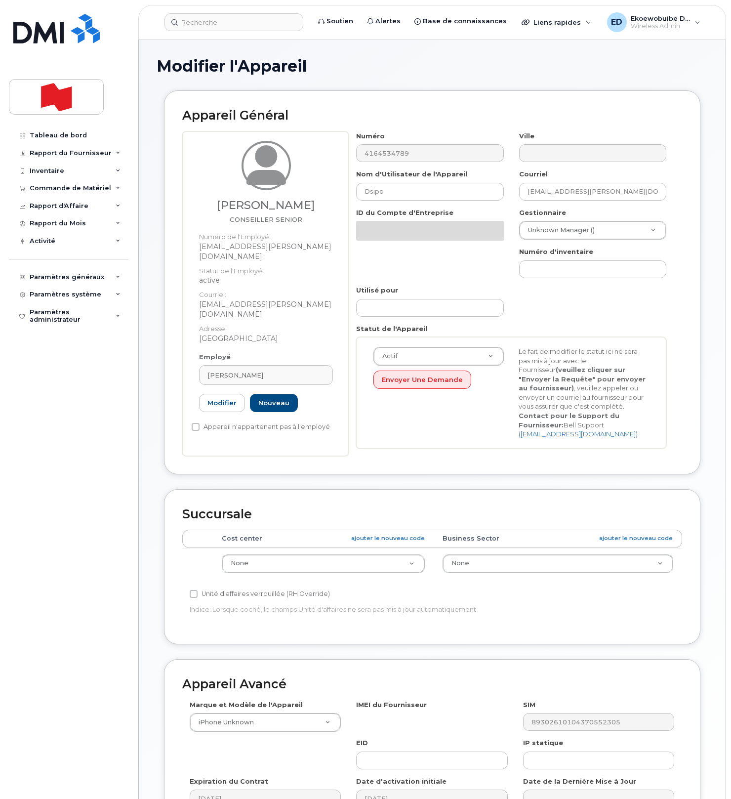
select select "29657619"
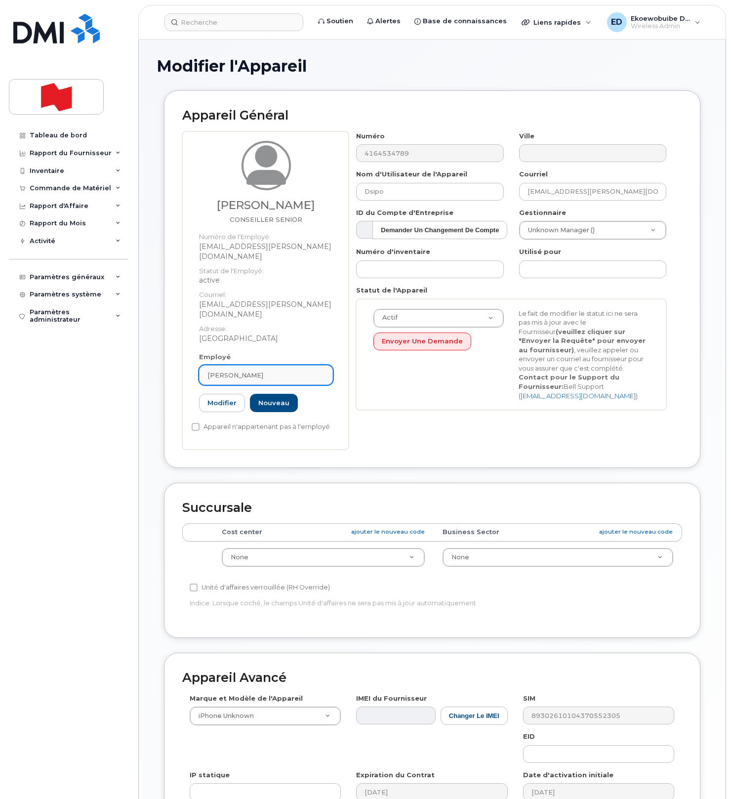
click at [293, 371] on div "[PERSON_NAME]" at bounding box center [265, 375] width 117 height 9
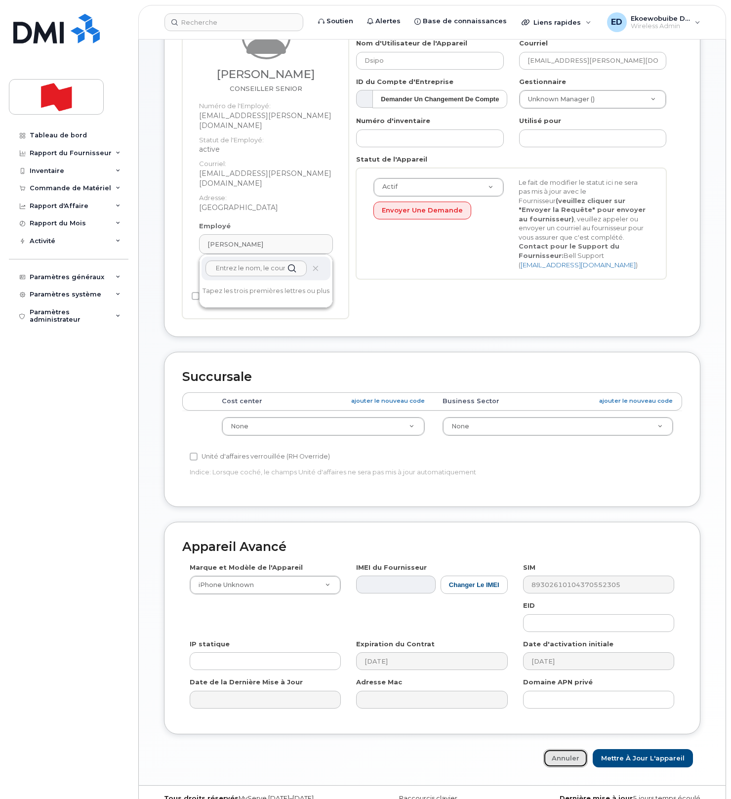
scroll to position [123, 0]
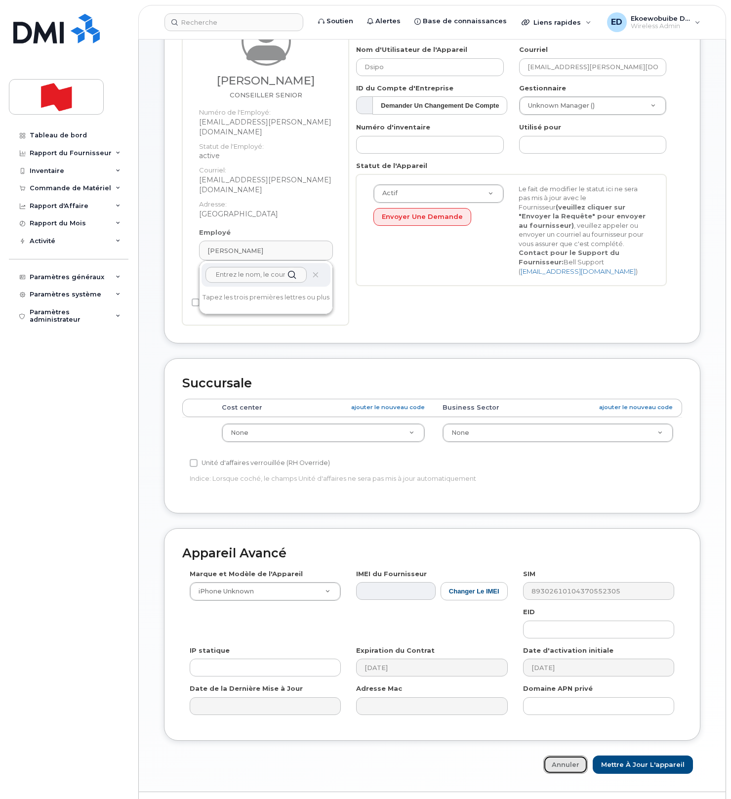
click at [570, 732] on div "Appareil Avancé Marque et Modèle de l'Appareil iPhone Unknown Android TCL 502 W…" at bounding box center [432, 651] width 551 height 246
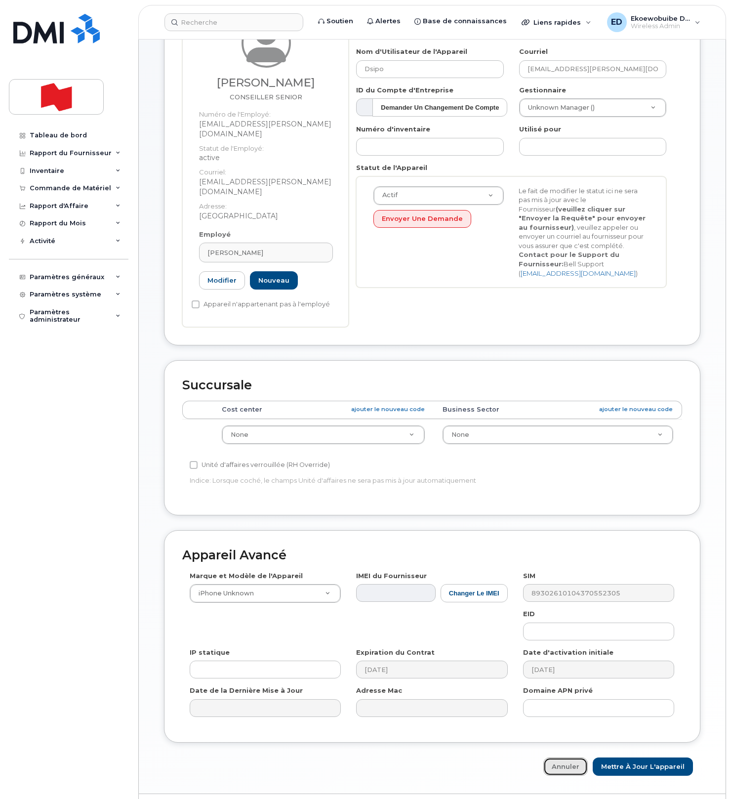
click at [570, 757] on link "Annuler" at bounding box center [565, 766] width 44 height 18
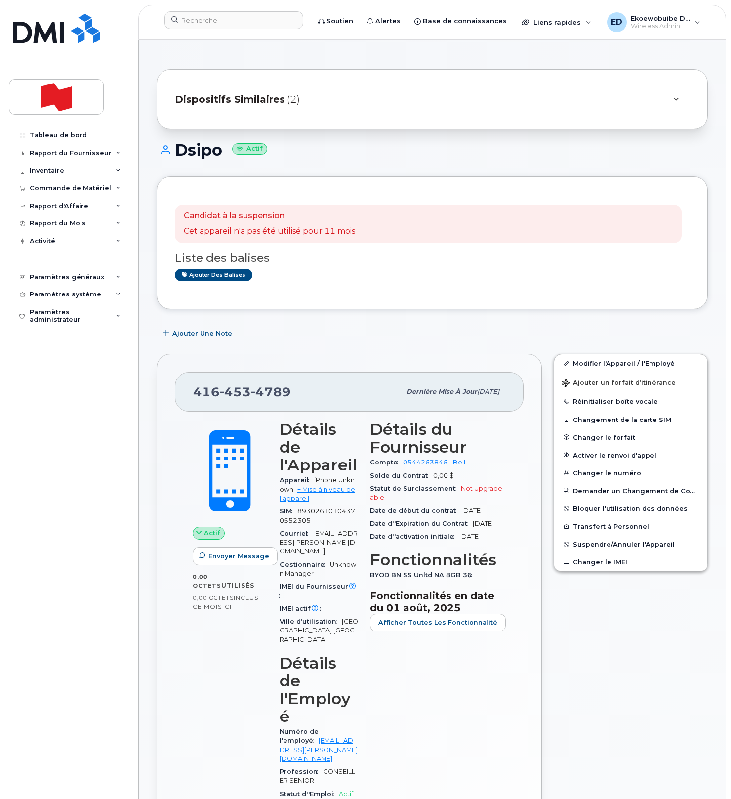
click at [607, 104] on div "Dispositifs Similaires (2)" at bounding box center [418, 99] width 487 height 24
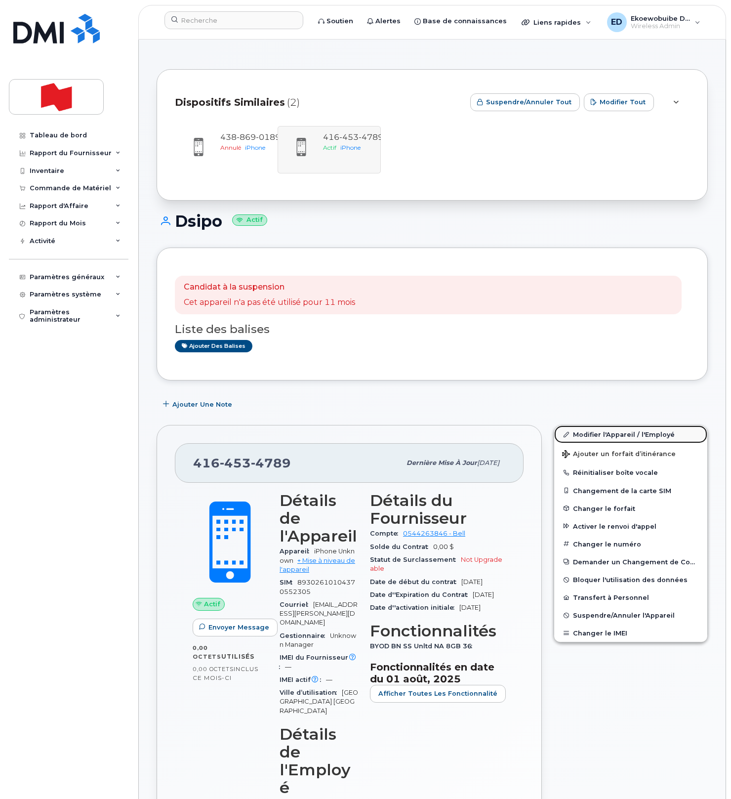
click at [597, 436] on link "Modifier l'Appareil / l'Employé" at bounding box center [630, 434] width 153 height 18
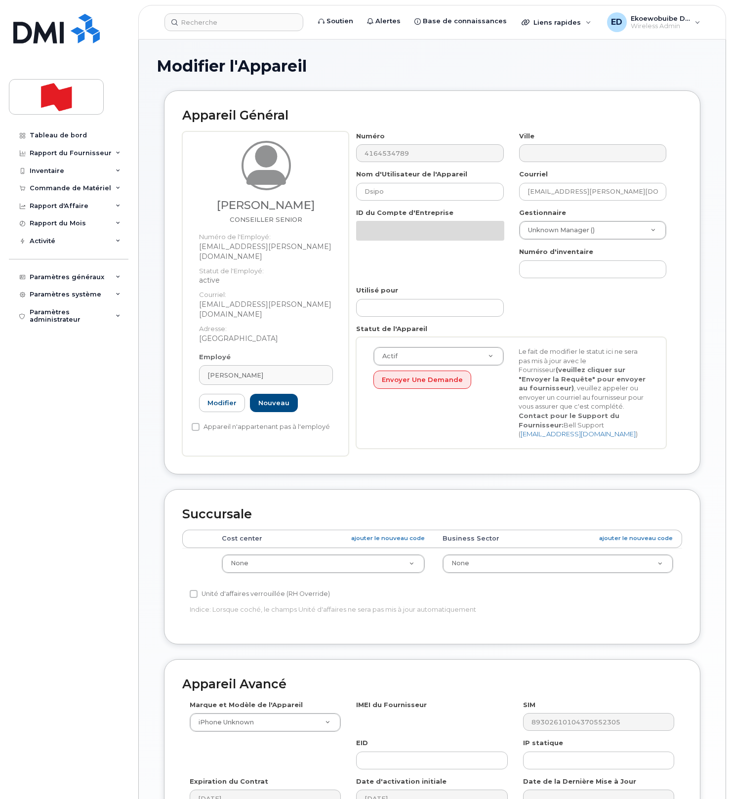
select select "29657619"
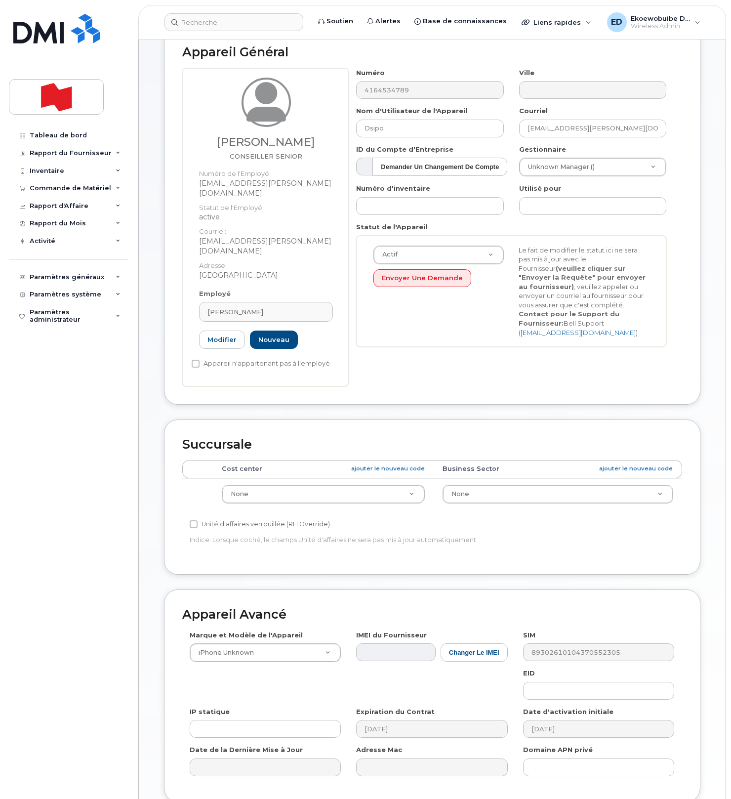
scroll to position [131, 0]
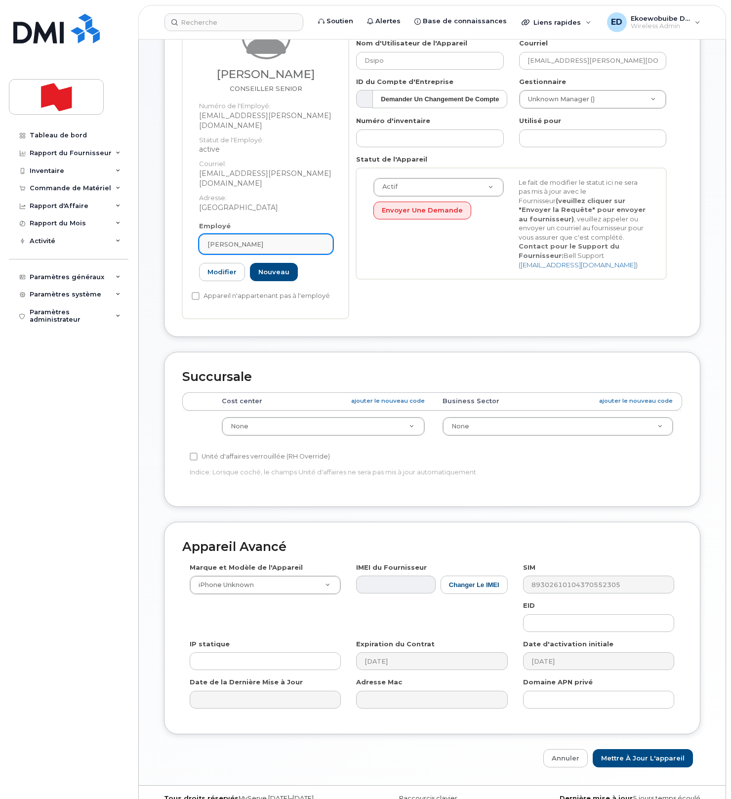
click at [290, 234] on link "[PERSON_NAME]" at bounding box center [266, 244] width 134 height 20
click at [314, 265] on icon at bounding box center [315, 268] width 6 height 6
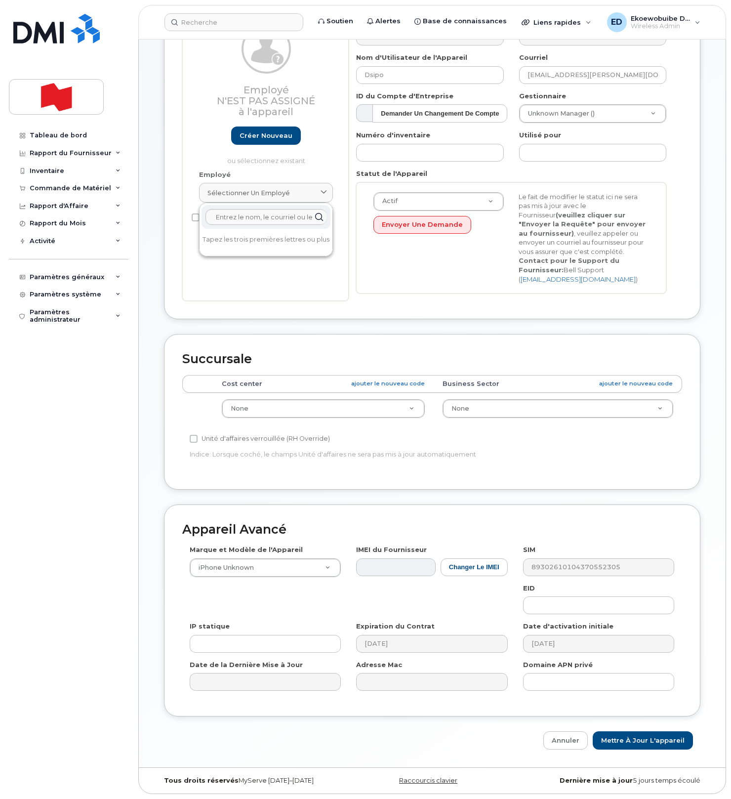
scroll to position [119, 0]
click at [634, 73] on input "paulo.fonseca@bnc.ca" at bounding box center [592, 75] width 147 height 18
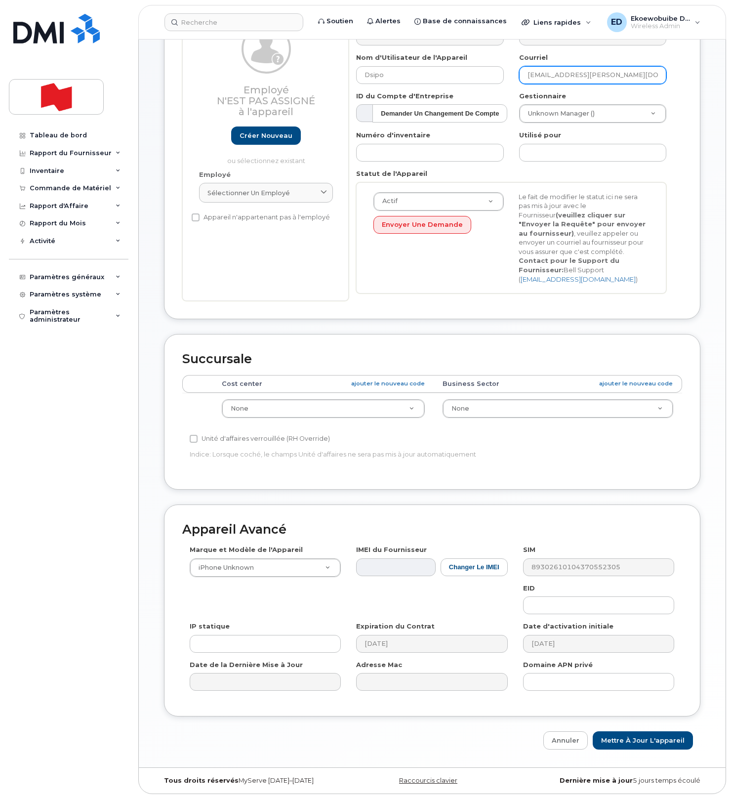
drag, startPoint x: 632, startPoint y: 74, endPoint x: 510, endPoint y: 76, distance: 122.1
click at [510, 76] on div "Numéro 4164534789 Ville Nom d'Utilisateur de l'Appareil Dsipo Courriel paulo.fo…" at bounding box center [512, 158] width 326 height 286
click at [638, 740] on input "Mettre à jour l'appareil" at bounding box center [643, 740] width 100 height 18
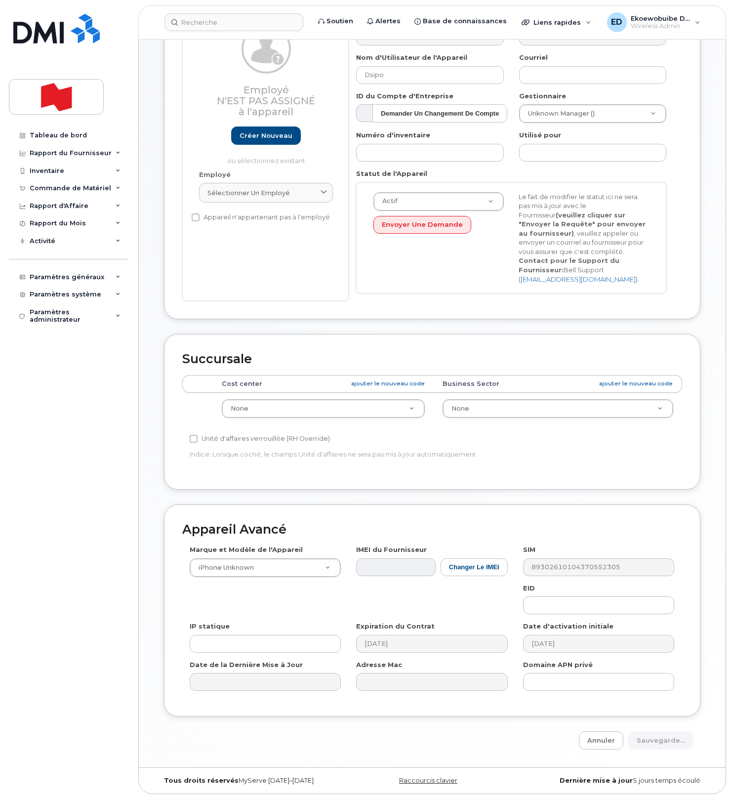
type input "Sauvegarde..."
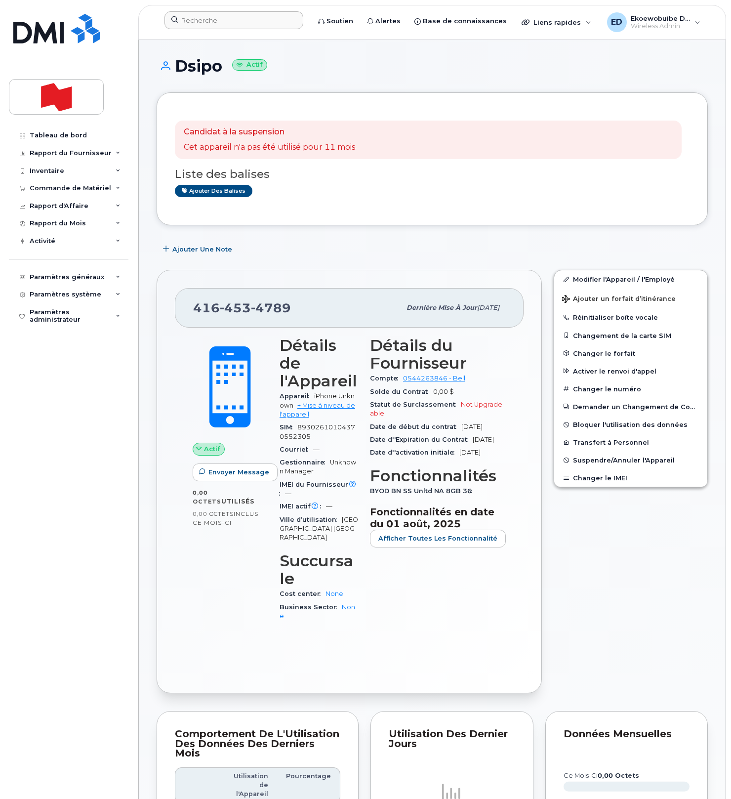
click at [216, 28] on div at bounding box center [234, 22] width 155 height 22
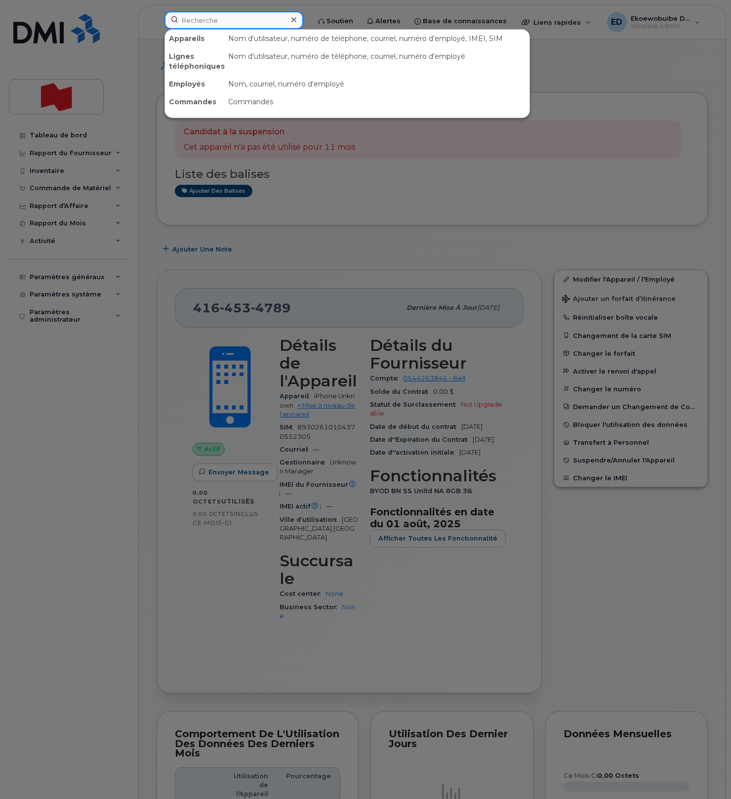
click at [216, 23] on input at bounding box center [234, 20] width 139 height 18
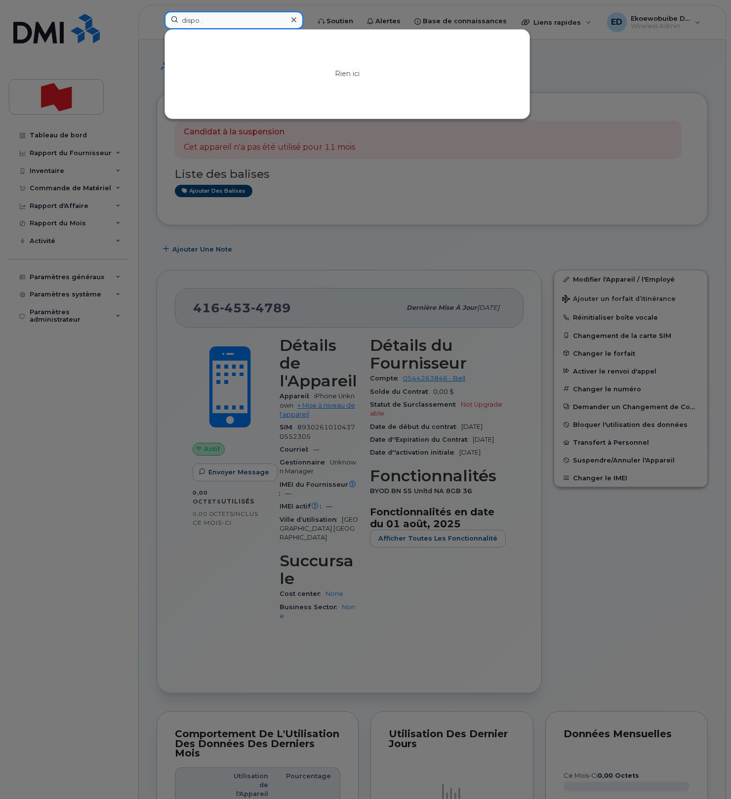
drag, startPoint x: 222, startPoint y: 21, endPoint x: 148, endPoint y: 19, distance: 74.6
click at [157, 19] on div "dispo . Rien ici" at bounding box center [234, 22] width 155 height 22
paste input "Dsi"
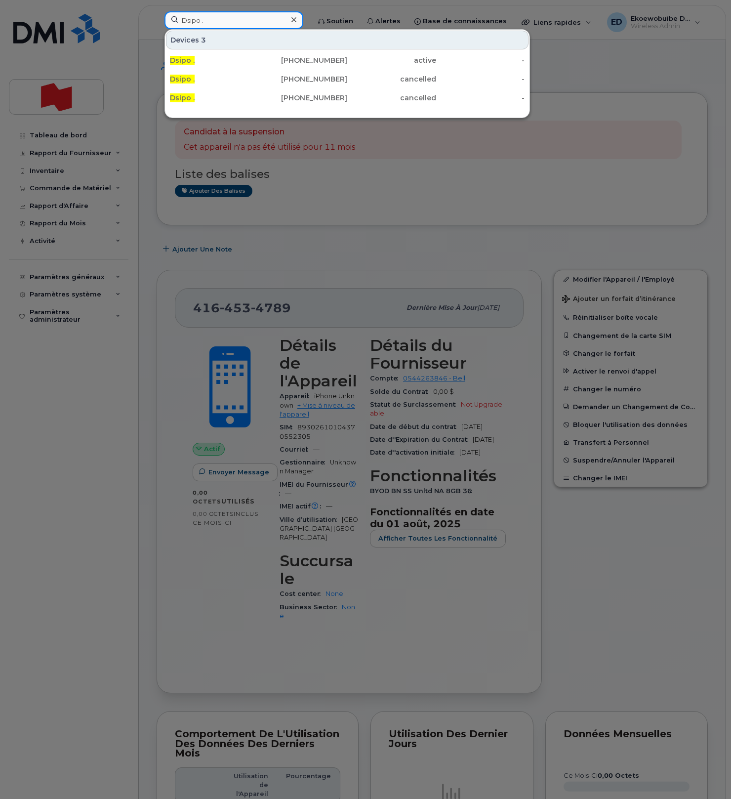
drag, startPoint x: 228, startPoint y: 19, endPoint x: 164, endPoint y: 18, distance: 64.2
click at [164, 18] on div "Dsipo . Devices 3 Dsipo . 514-210-4925 active - Dsipo . 438-354-5750 cancelled …" at bounding box center [234, 22] width 155 height 22
paste input "5142104925"
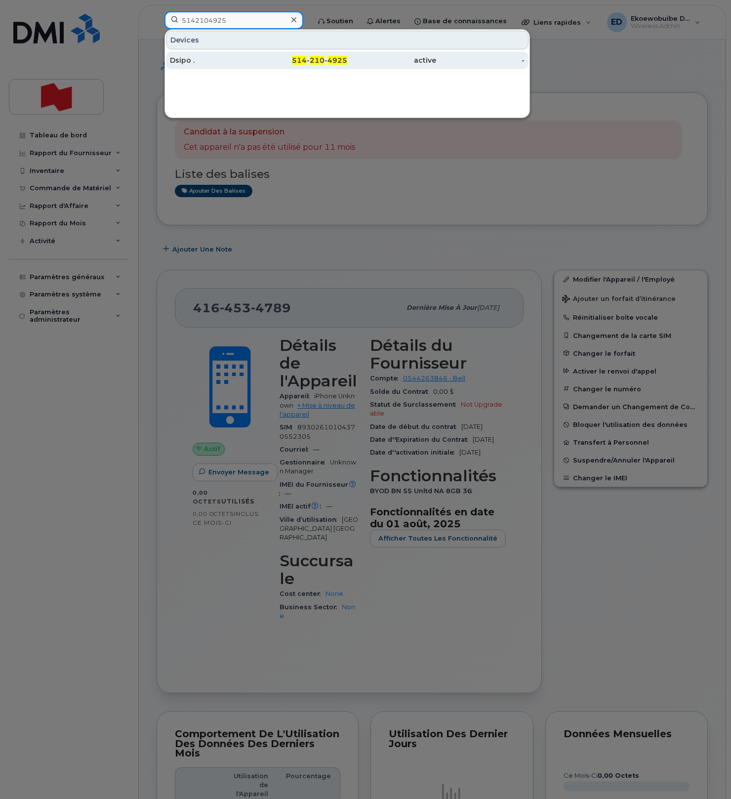
type input "5142104925"
click at [196, 62] on div "Dsipo ." at bounding box center [214, 60] width 89 height 10
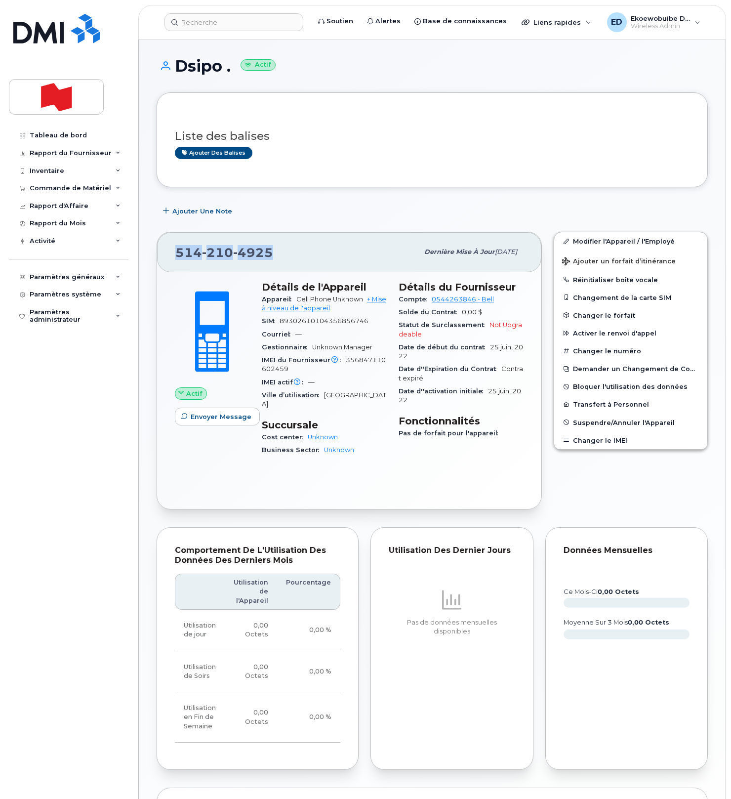
drag, startPoint x: 273, startPoint y: 250, endPoint x: 177, endPoint y: 255, distance: 96.0
click at [177, 255] on div "[PHONE_NUMBER]" at bounding box center [296, 252] width 243 height 21
copy span "[PHONE_NUMBER]"
click at [588, 241] on link "Modifier l'Appareil / l'Employé" at bounding box center [630, 241] width 153 height 18
drag, startPoint x: 584, startPoint y: 241, endPoint x: 574, endPoint y: 239, distance: 11.1
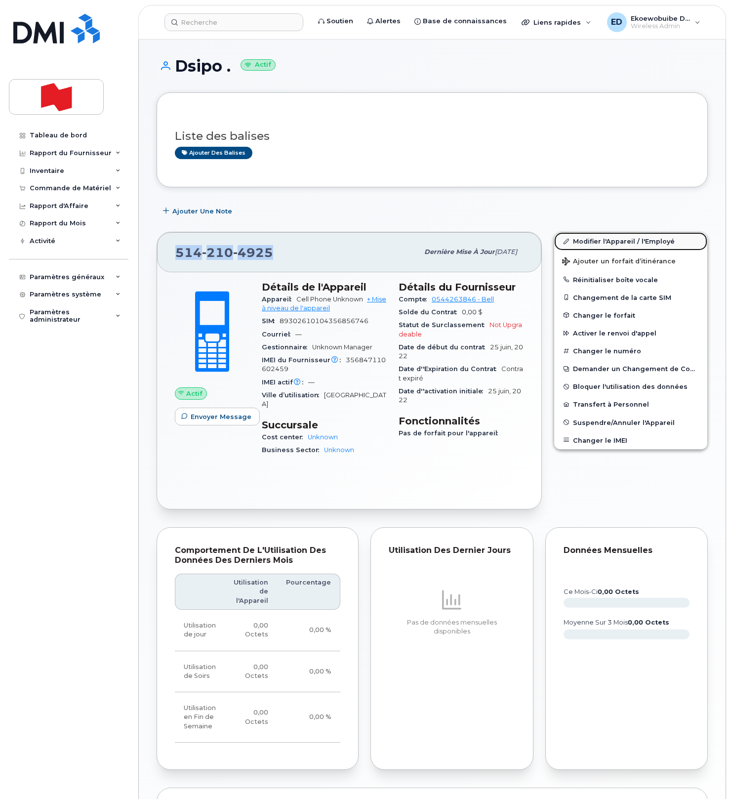
click at [584, 241] on link "Modifier l'Appareil / l'Employé" at bounding box center [630, 241] width 153 height 18
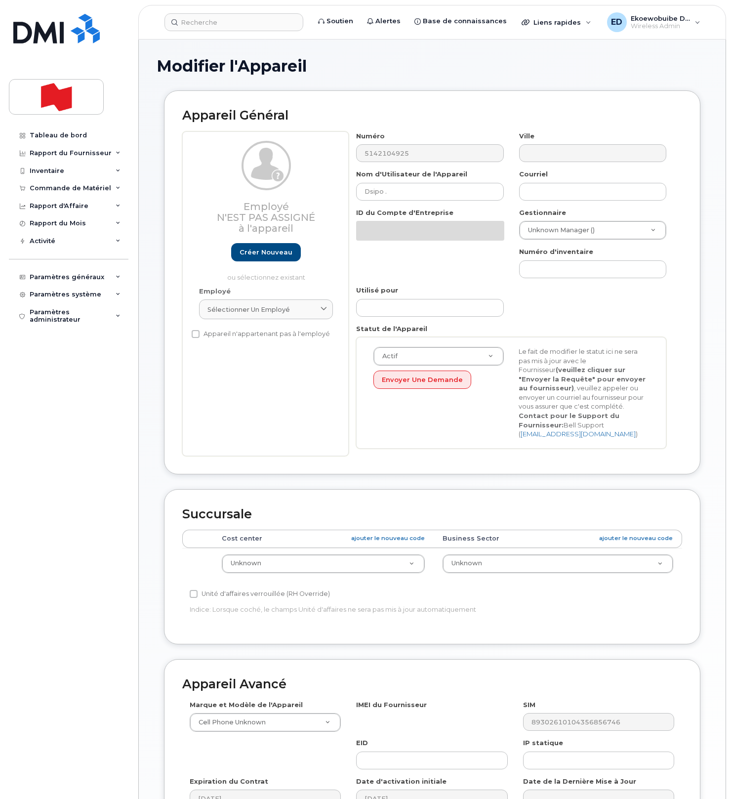
select select "22916206"
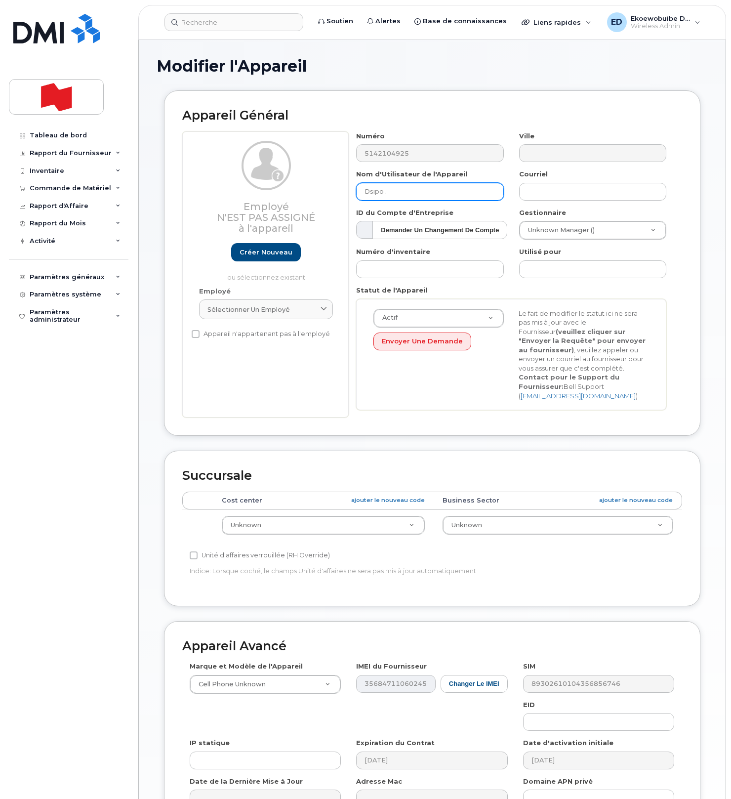
drag, startPoint x: 401, startPoint y: 193, endPoint x: 344, endPoint y: 194, distance: 56.8
click at [345, 194] on div "Employé N'est pas assigné à l'appareil Créer nouveau ou sélectionnez existant E…" at bounding box center [432, 274] width 500 height 286
click at [270, 256] on link "Créer nouveau" at bounding box center [266, 252] width 70 height 18
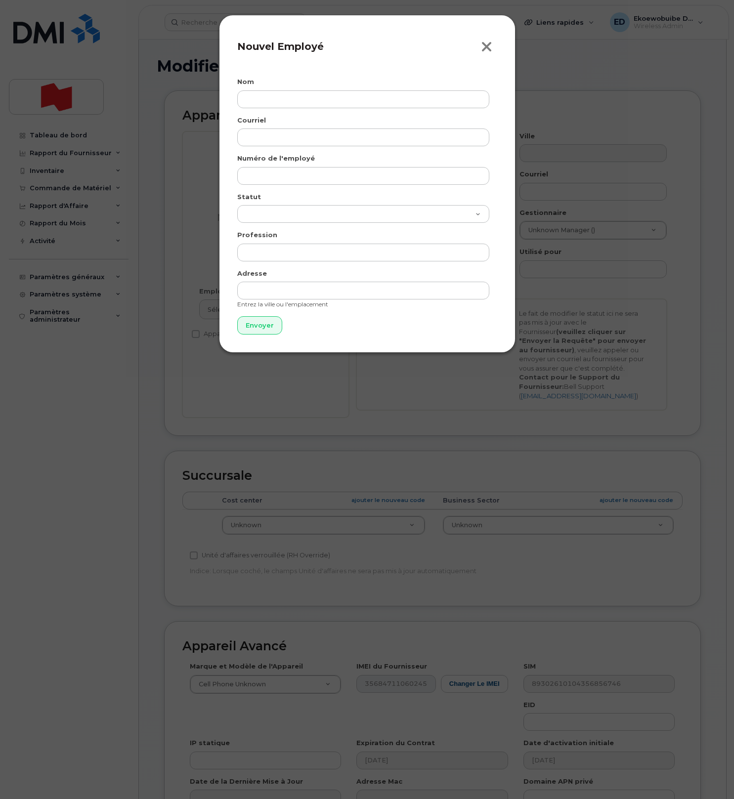
click at [484, 47] on icon "button" at bounding box center [486, 47] width 11 height 15
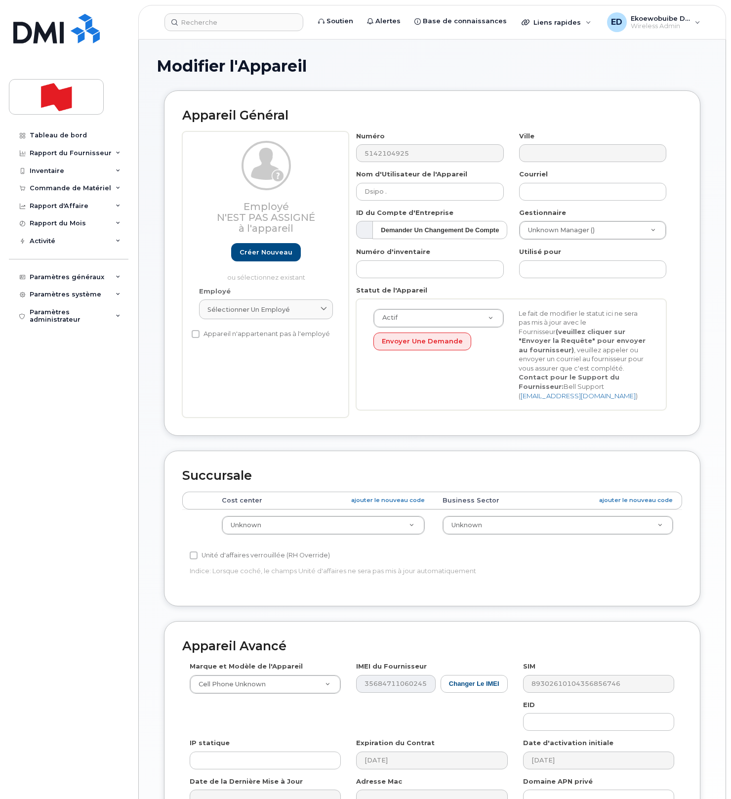
drag, startPoint x: 320, startPoint y: 319, endPoint x: 292, endPoint y: 342, distance: 36.5
click at [320, 319] on link "Sélectionner un employé" at bounding box center [266, 309] width 134 height 20
paste input "Keng Fak Chhan"
type input "Keng Fak Chhan"
click at [277, 255] on link "Créer nouveau" at bounding box center [266, 252] width 70 height 18
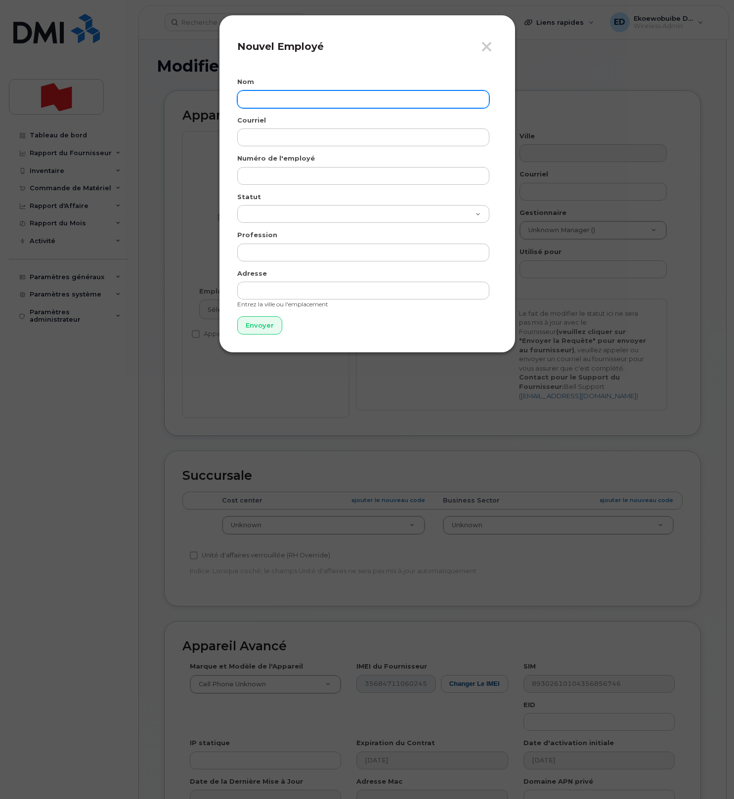
click at [275, 105] on input "text" at bounding box center [363, 99] width 252 height 18
paste input "Keng Fak Chhan"
type input "Keng Fak Chhan"
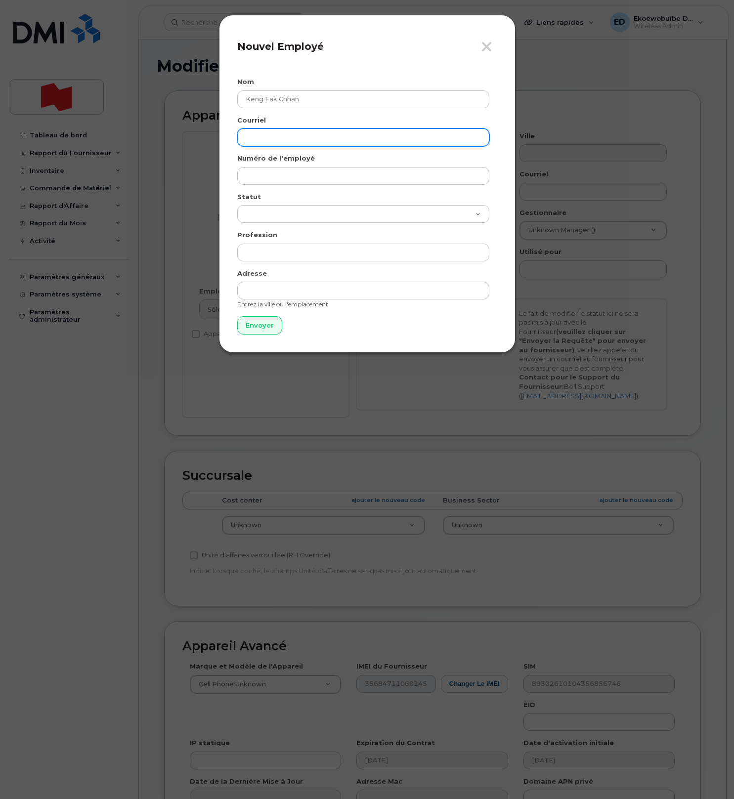
click at [268, 141] on input "email" at bounding box center [363, 137] width 252 height 18
paste input "[EMAIL_ADDRESS][DOMAIN_NAME]"
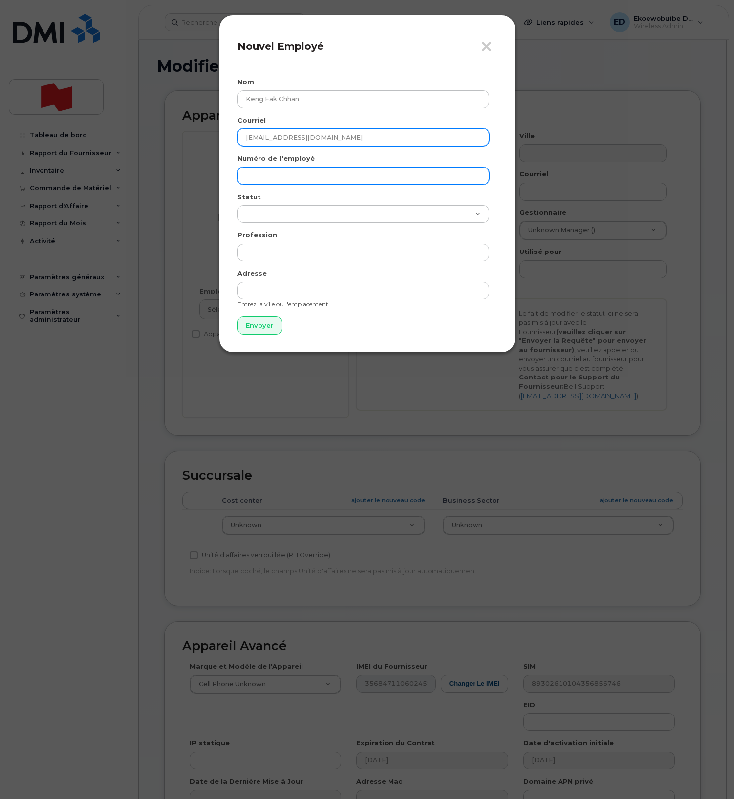
type input "[EMAIL_ADDRESS][DOMAIN_NAME]"
click at [265, 173] on input "text" at bounding box center [363, 176] width 252 height 18
paste input "[EMAIL_ADDRESS][DOMAIN_NAME]"
type input "[EMAIL_ADDRESS][DOMAIN_NAME]"
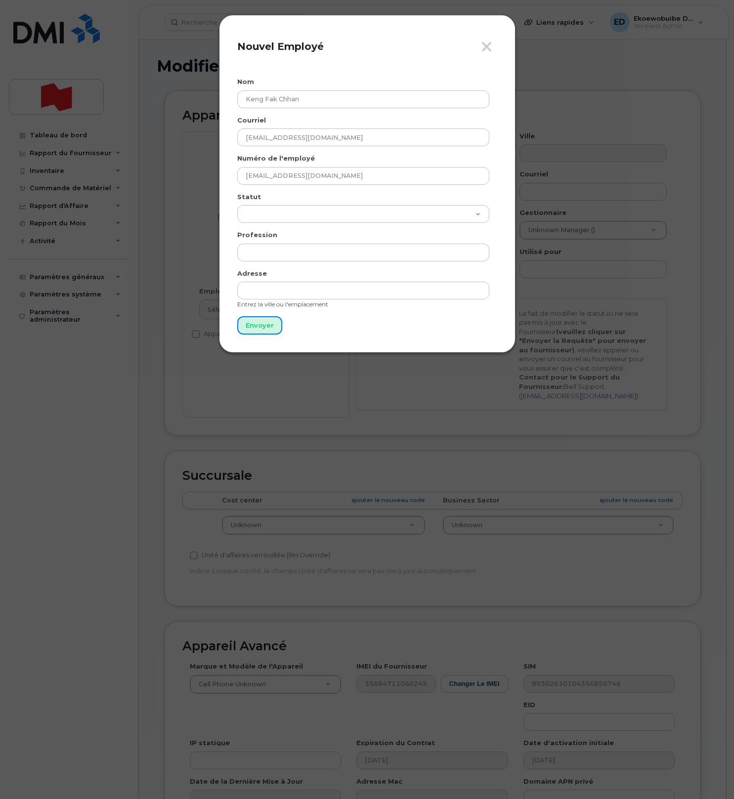
click at [255, 331] on input "Envoyer" at bounding box center [259, 325] width 45 height 18
type input "Envoyer"
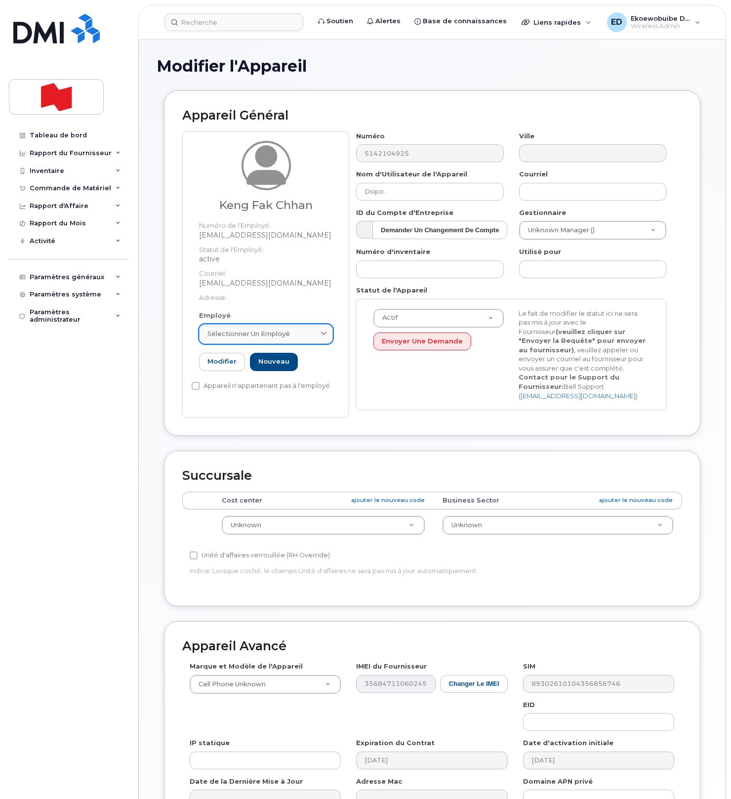
click at [295, 332] on div "Sélectionner un employé" at bounding box center [265, 333] width 117 height 9
drag, startPoint x: 289, startPoint y: 357, endPoint x: 209, endPoint y: 355, distance: 79.6
click at [209, 355] on input "Keng Fak Chhan" at bounding box center [266, 358] width 121 height 16
paste input "[EMAIL_ADDRESS][DOMAIN_NAME]"
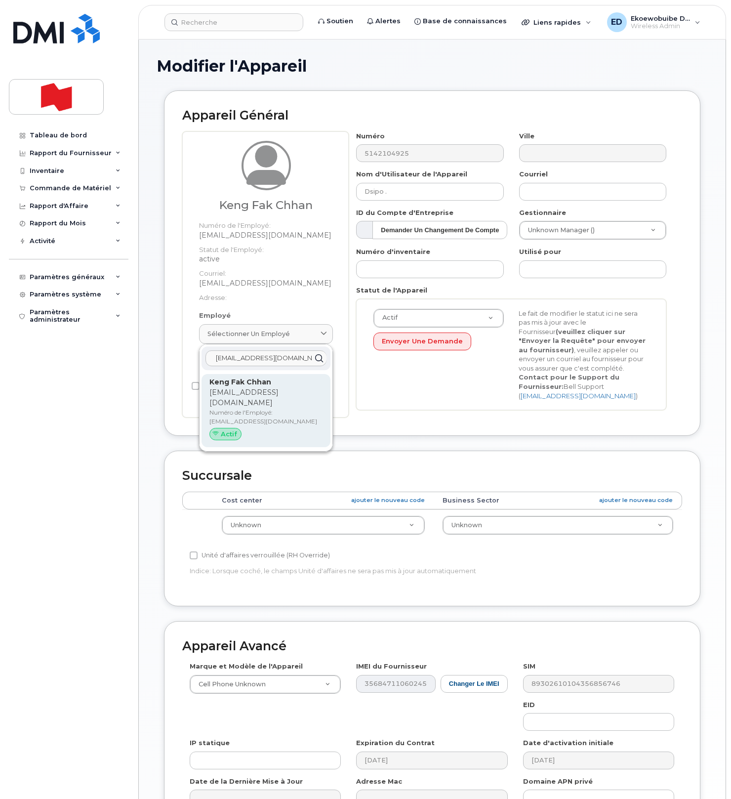
type input "[EMAIL_ADDRESS][DOMAIN_NAME]"
click at [239, 396] on p "[EMAIL_ADDRESS][DOMAIN_NAME]" at bounding box center [265, 397] width 113 height 21
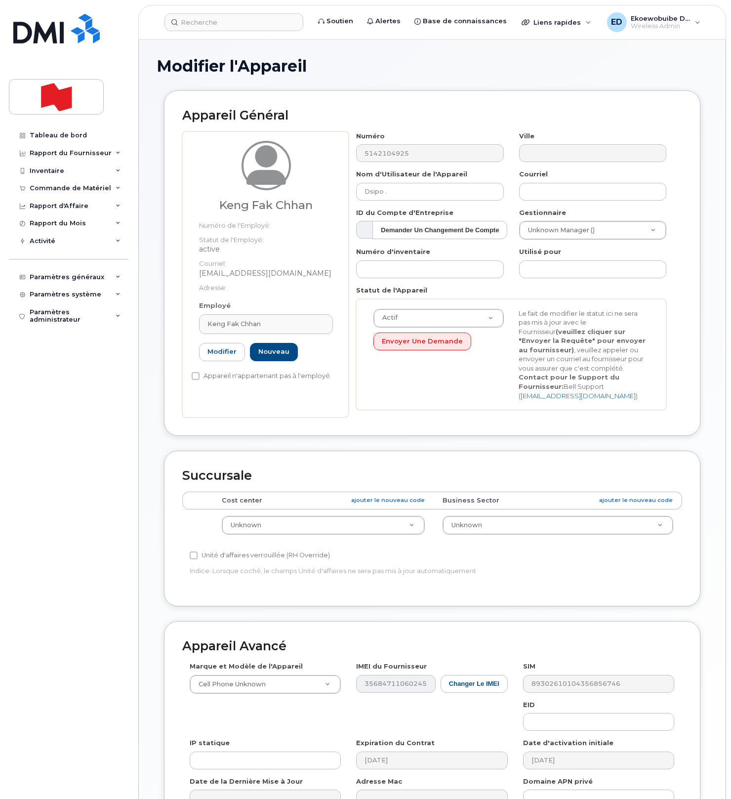
type input "[EMAIL_ADDRESS][DOMAIN_NAME]"
type input "Keng Fak Chhan"
type input "[EMAIL_ADDRESS][DOMAIN_NAME]"
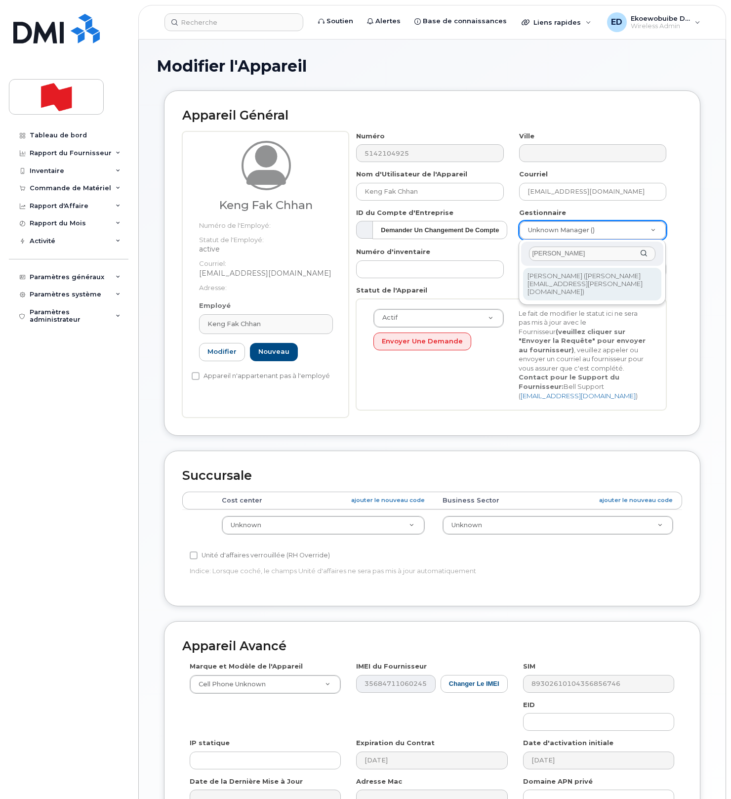
type input "Jean Houle"
type input "1920668"
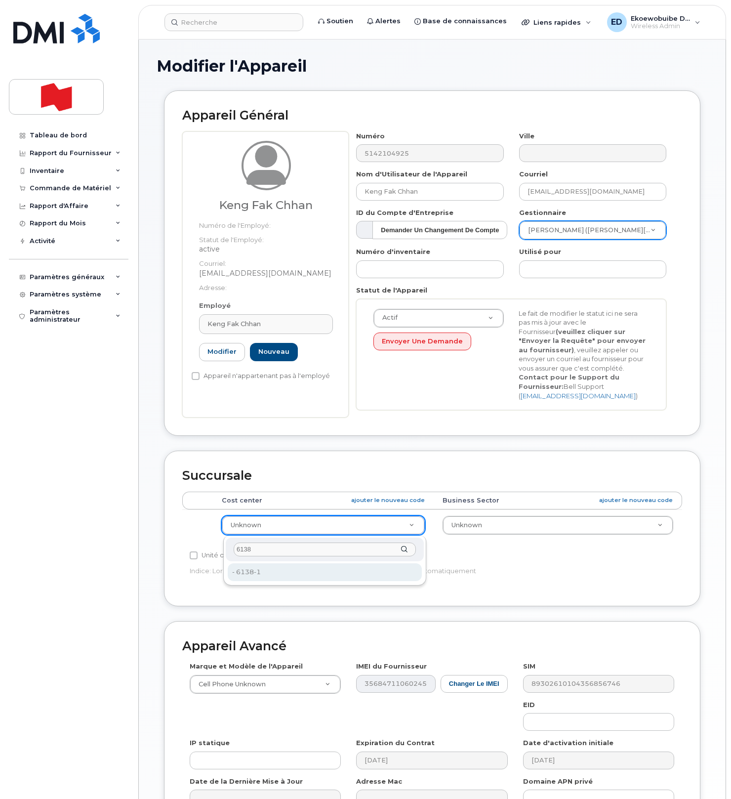
type input "6138"
type input "22916240"
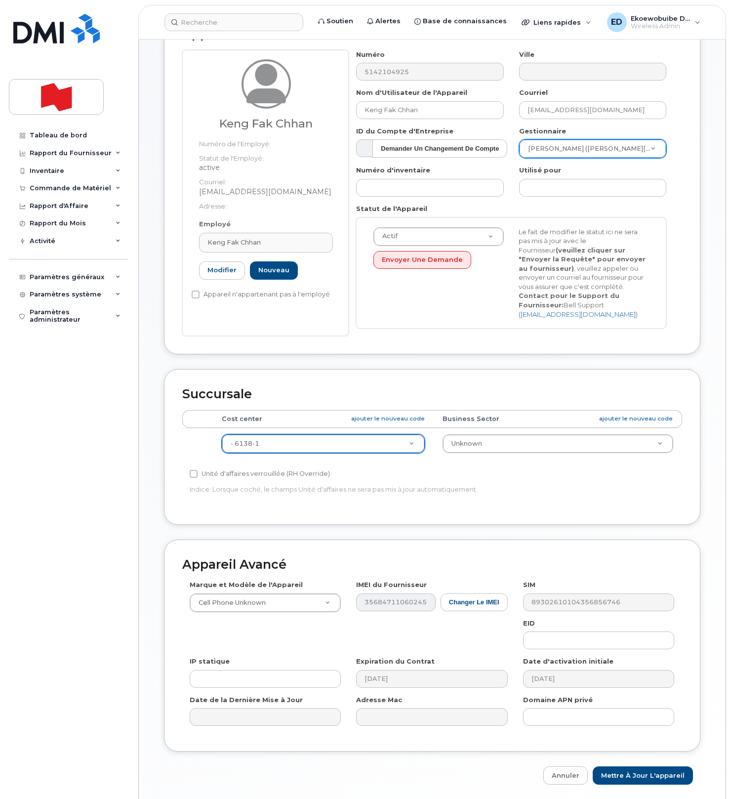
scroll to position [119, 0]
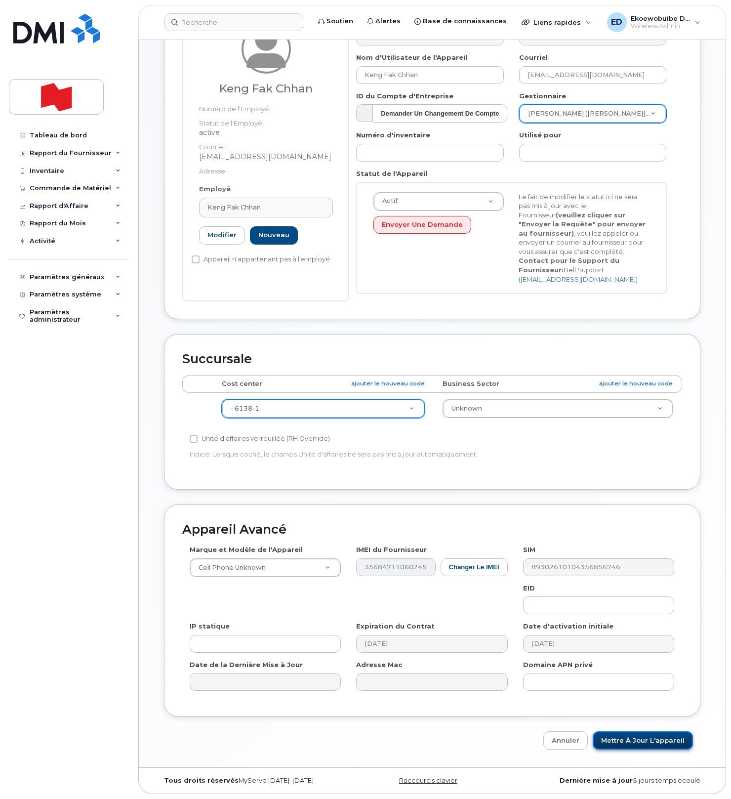
click at [625, 739] on input "Mettre à jour l'appareil" at bounding box center [643, 740] width 100 height 18
type input "Sauvegarde..."
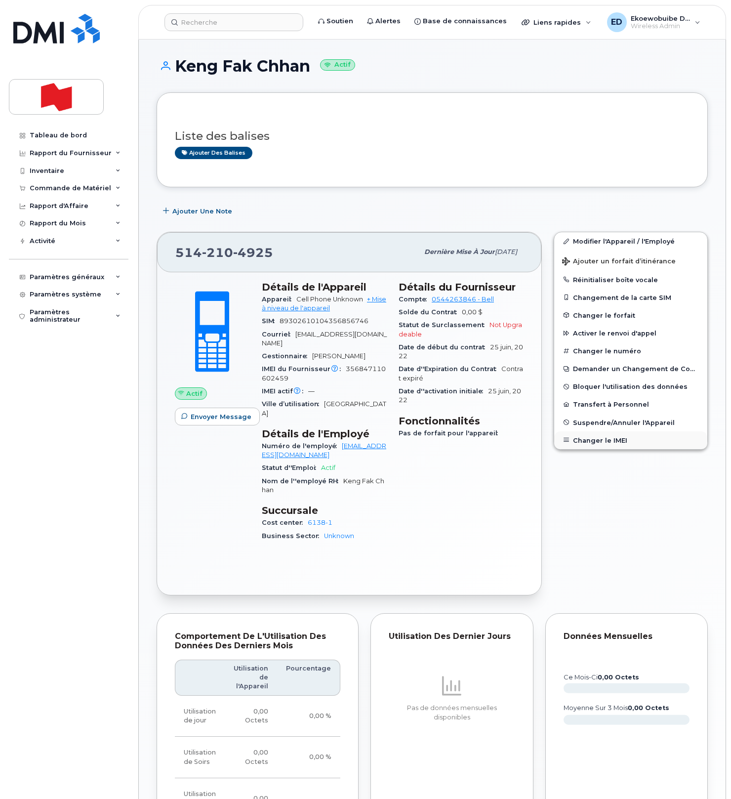
click at [598, 442] on button "Changer le IMEI" at bounding box center [630, 440] width 153 height 18
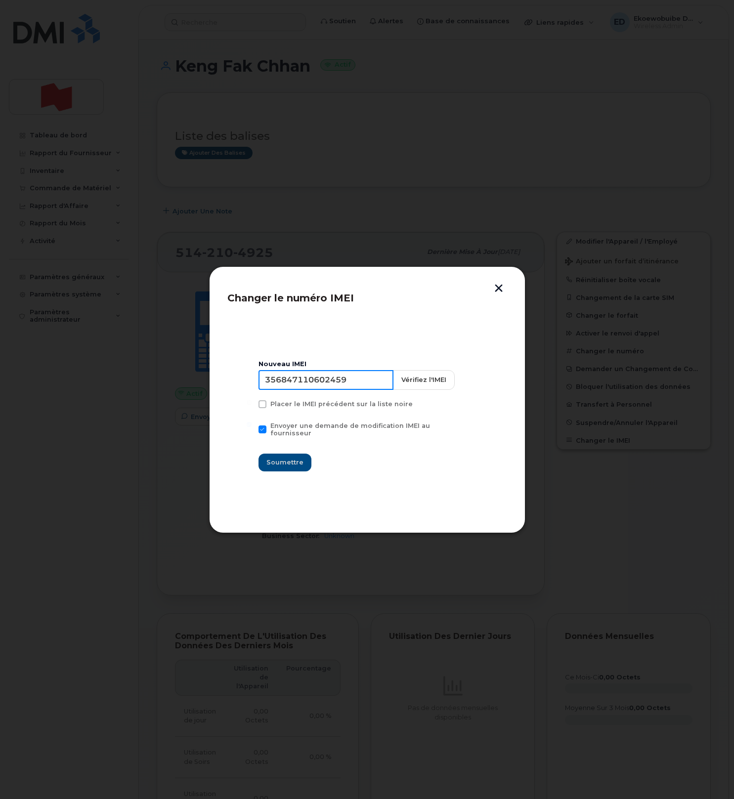
click at [310, 380] on input "356847110602459" at bounding box center [325, 380] width 135 height 20
type input "354216330638093"
click at [289, 457] on span "Soumettre" at bounding box center [284, 461] width 37 height 9
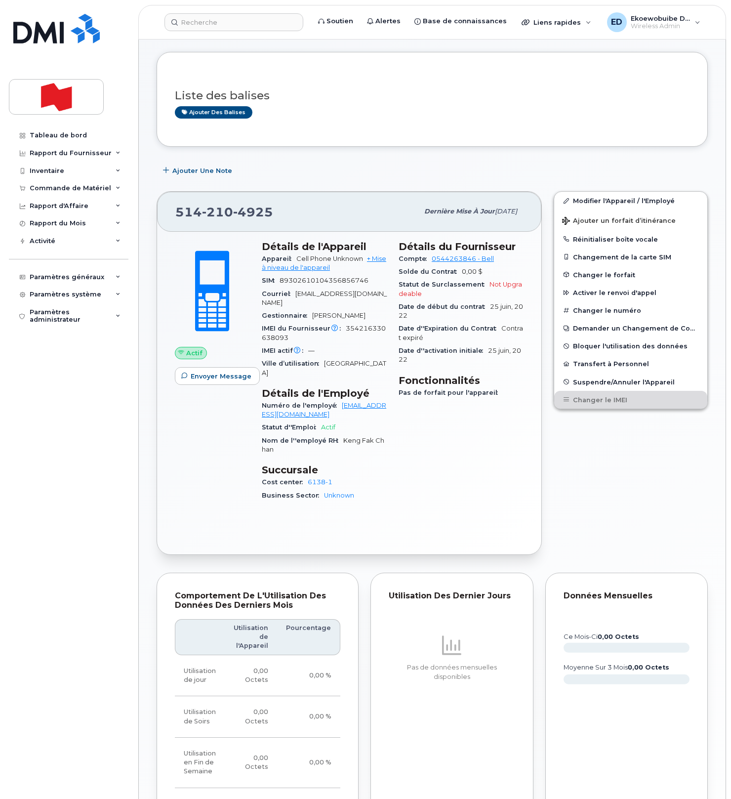
scroll to position [307, 0]
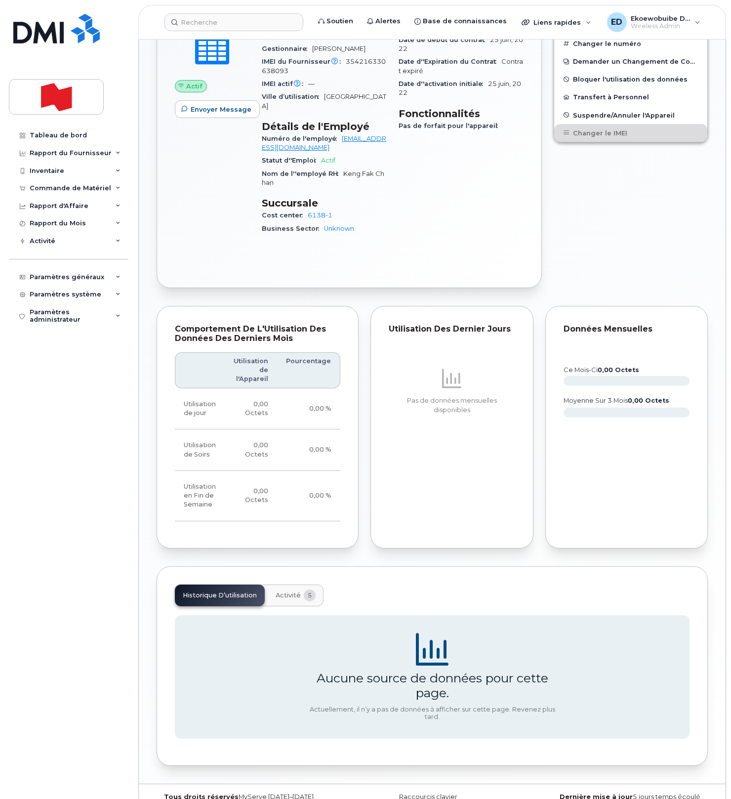
click at [289, 584] on button "Activité 5" at bounding box center [296, 595] width 56 height 22
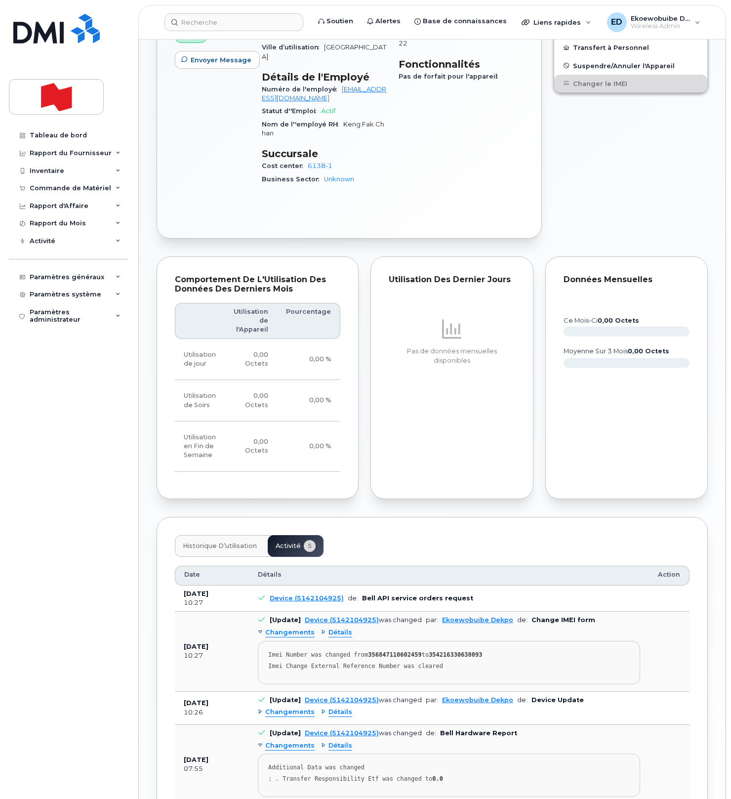
scroll to position [357, 0]
